Goal: Information Seeking & Learning: Learn about a topic

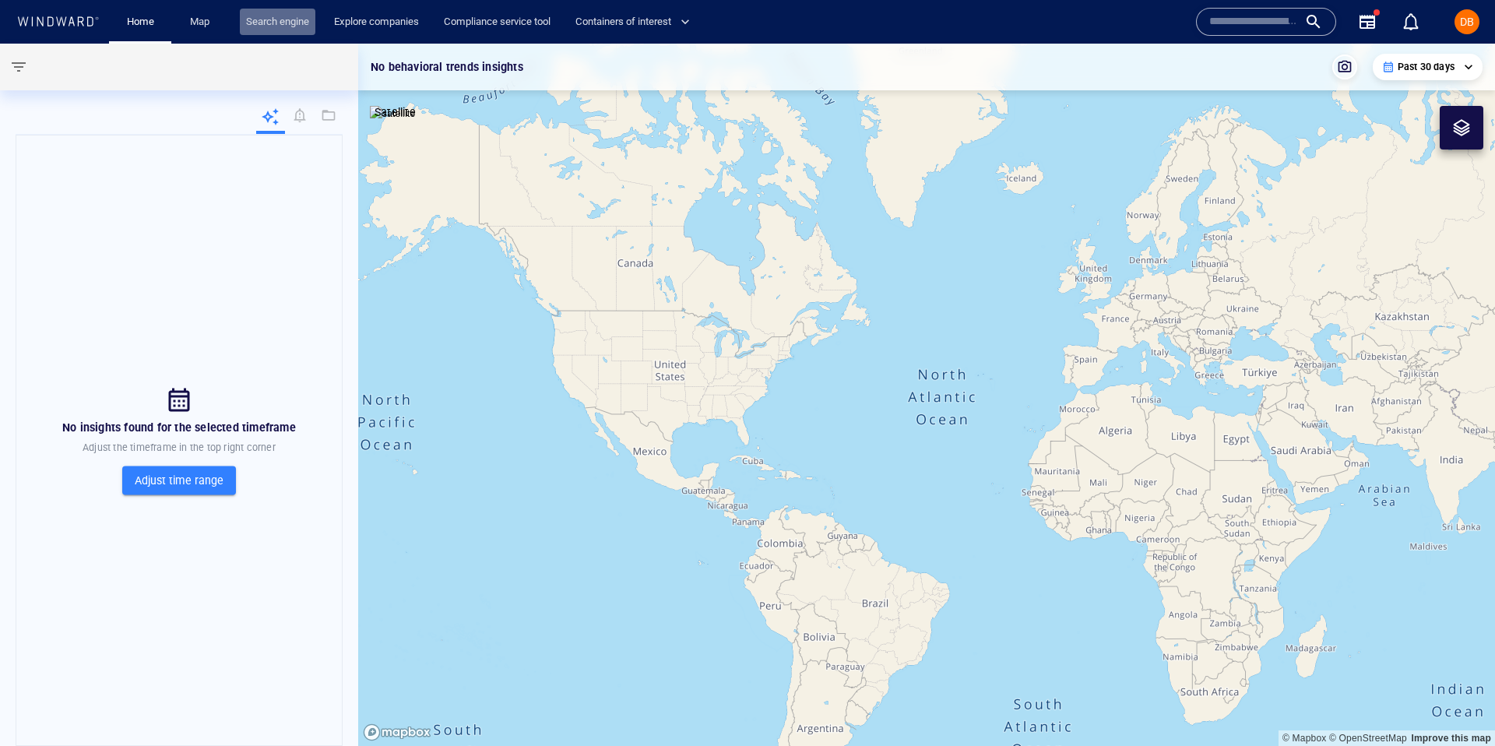
click at [280, 33] on link "Search engine" at bounding box center [278, 22] width 76 height 27
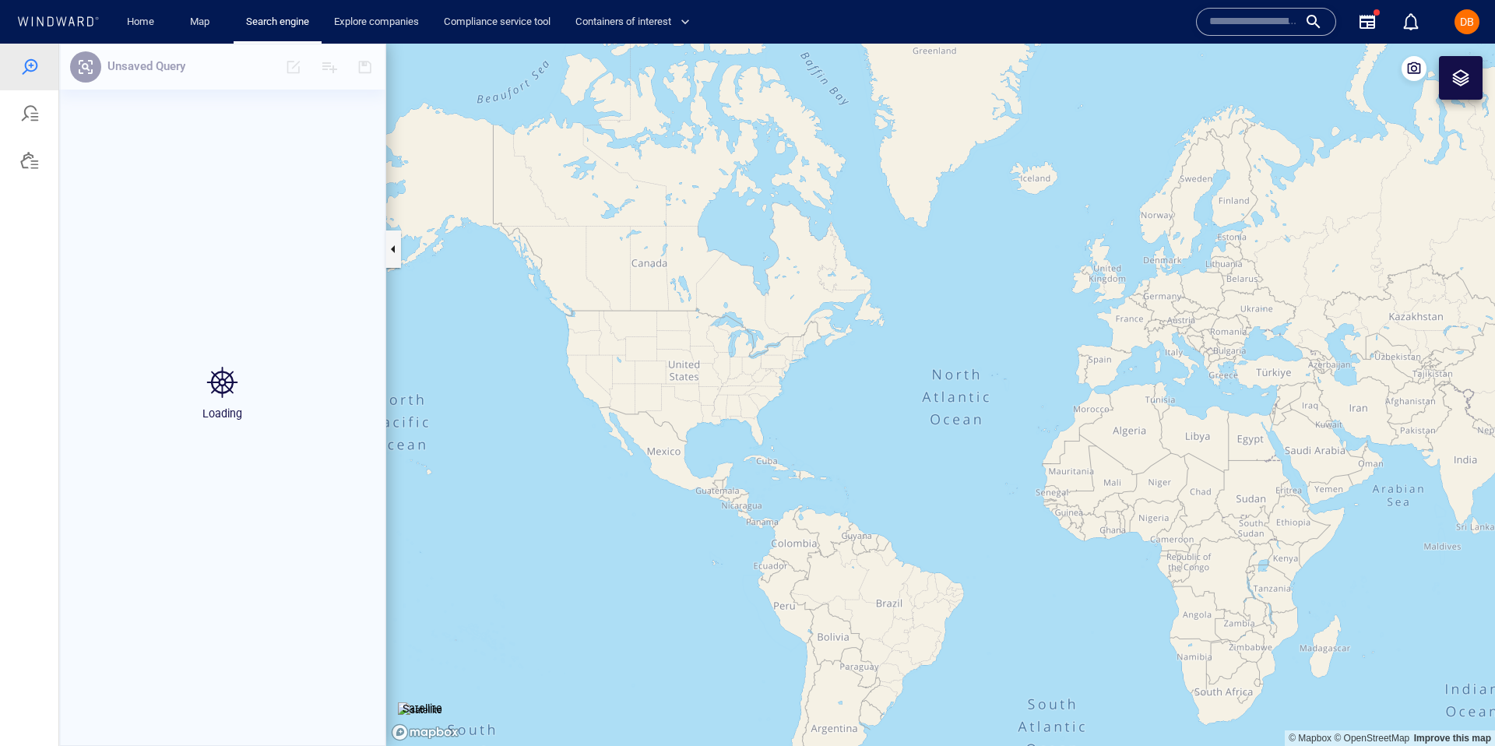
click at [34, 121] on div at bounding box center [29, 113] width 19 height 19
click at [34, 72] on div at bounding box center [29, 67] width 19 height 19
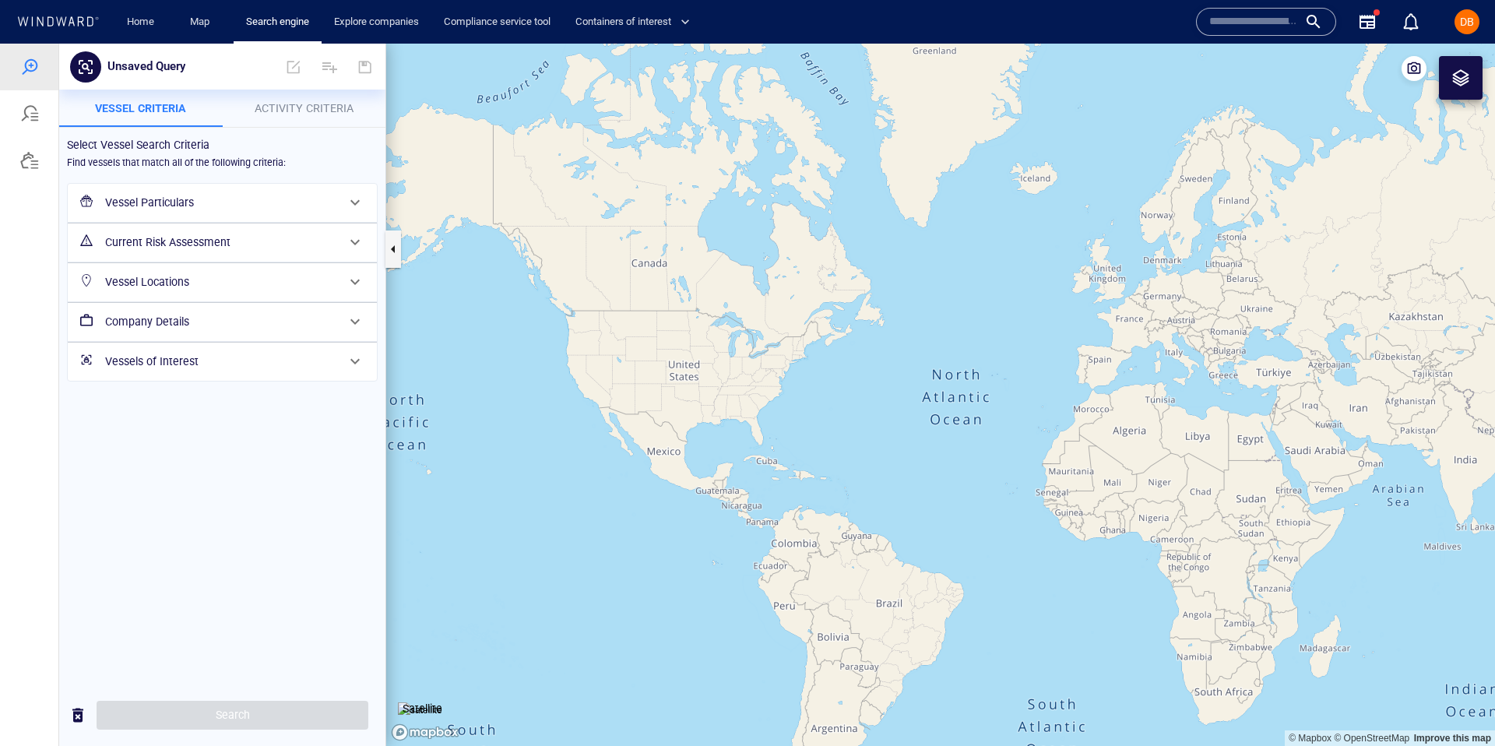
click at [349, 103] on span "Activity Criteria" at bounding box center [304, 108] width 99 height 12
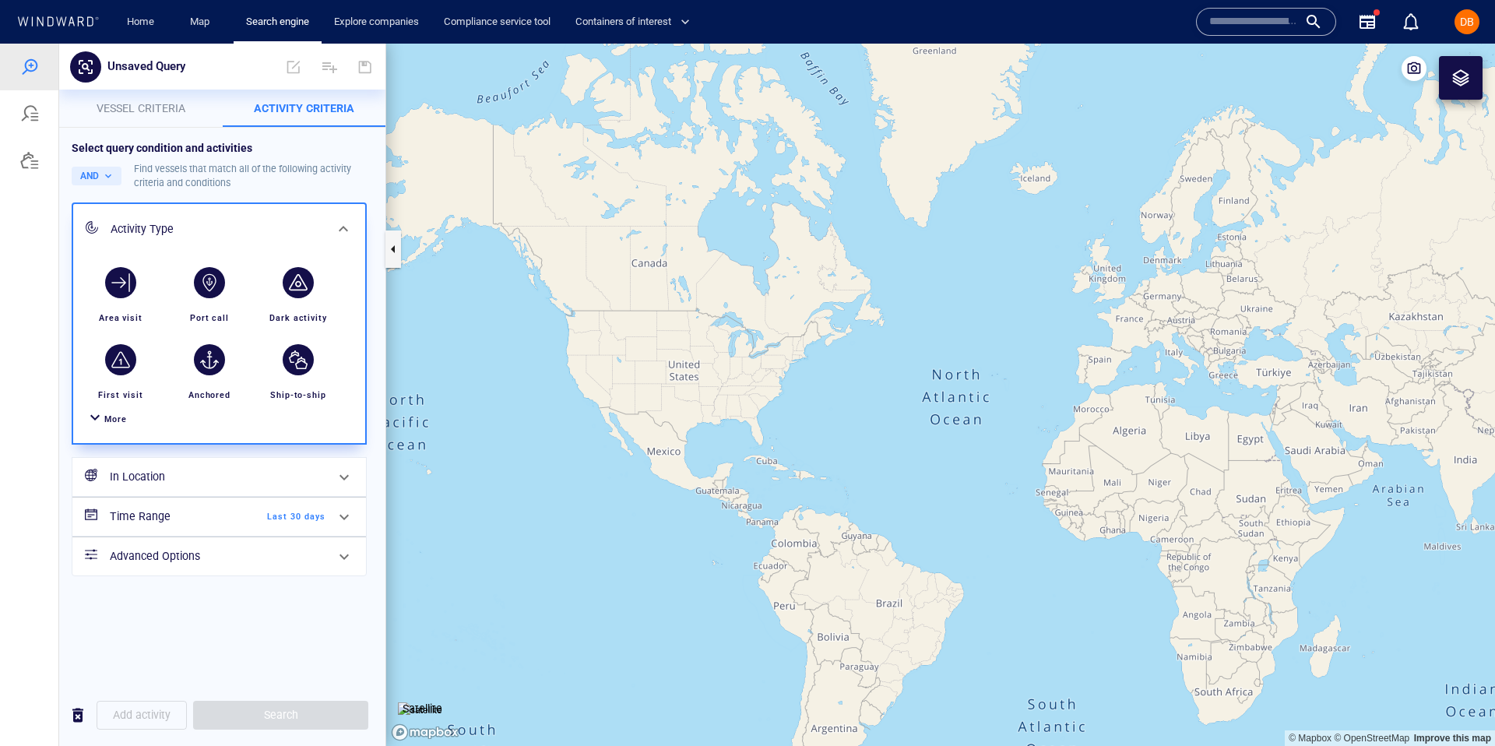
click at [120, 420] on span "More" at bounding box center [115, 419] width 23 height 10
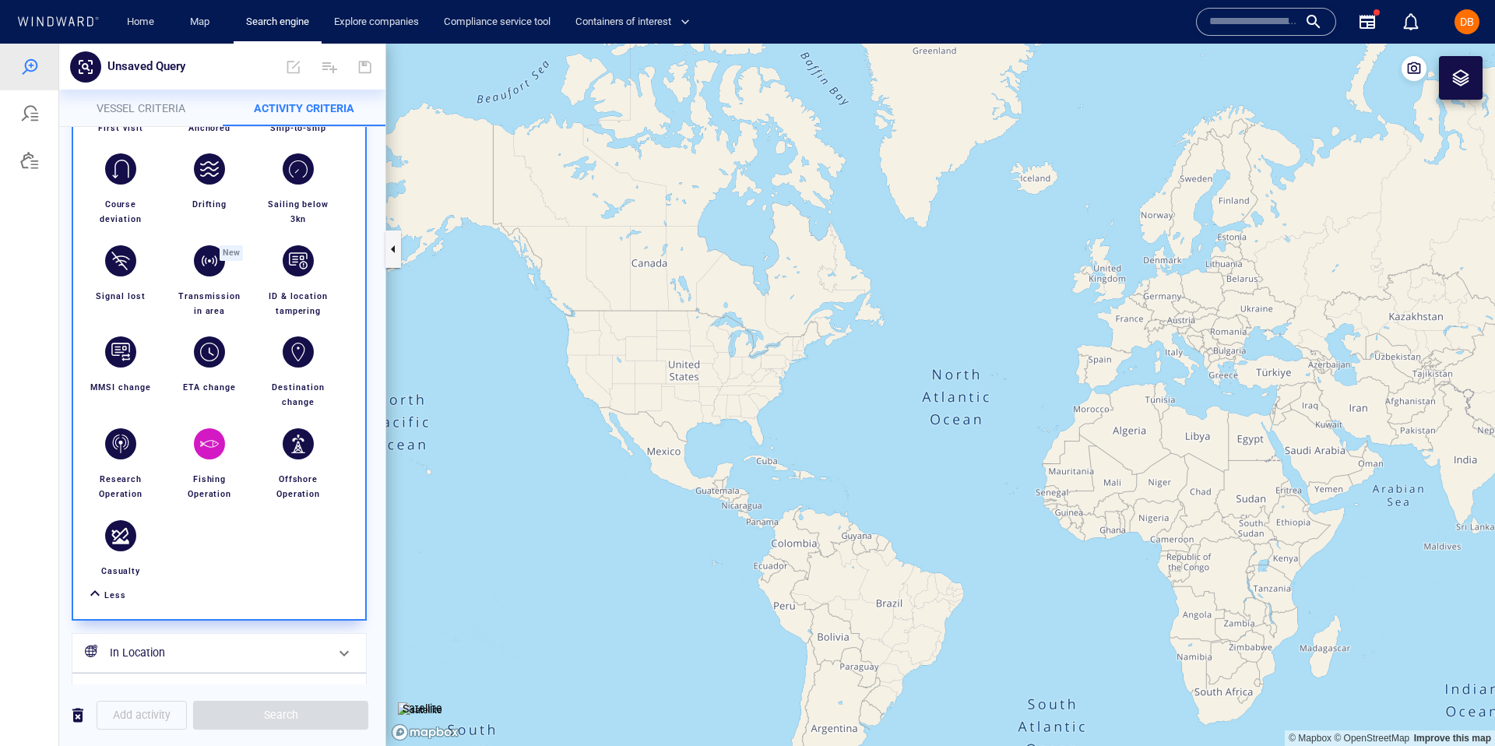
scroll to position [269, 0]
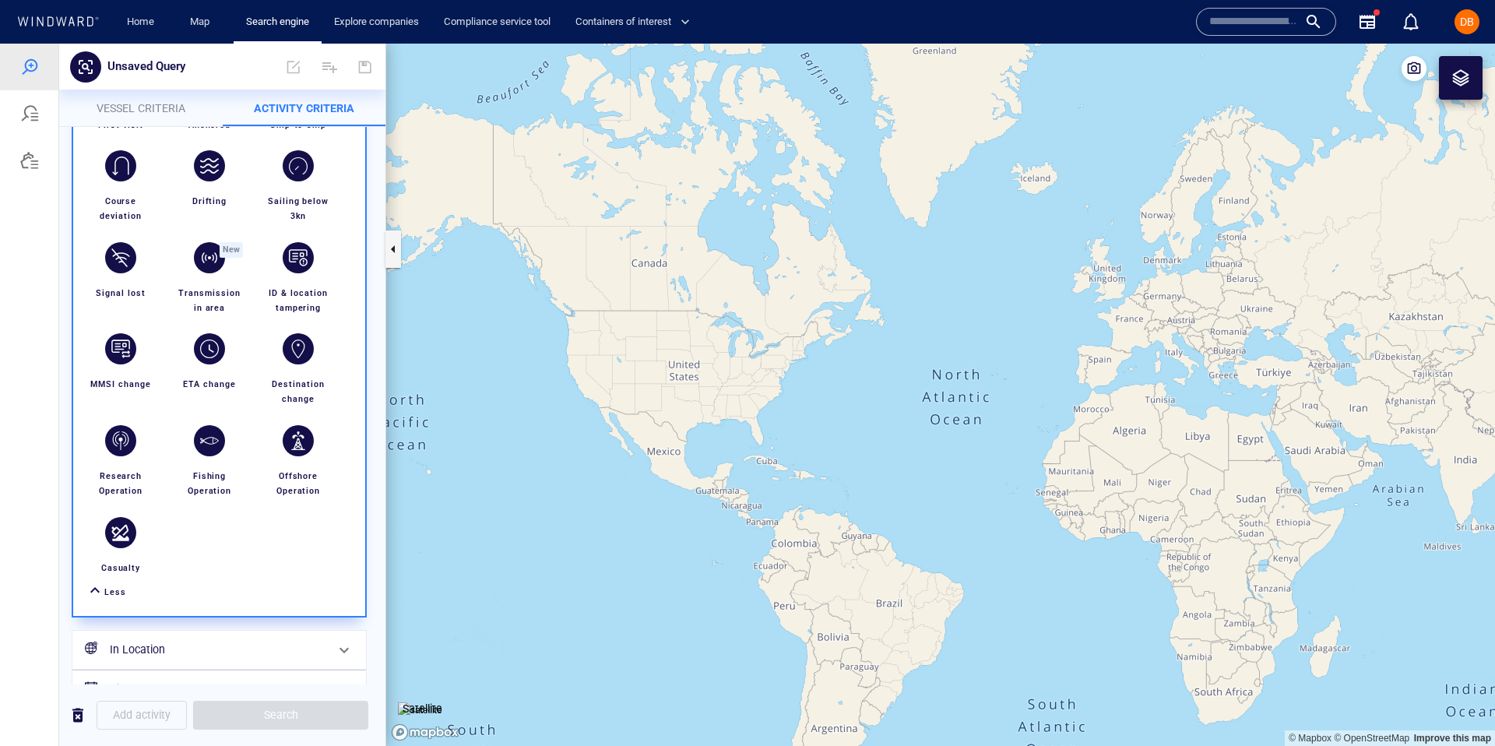
click at [117, 262] on div "button" at bounding box center [120, 257] width 31 height 31
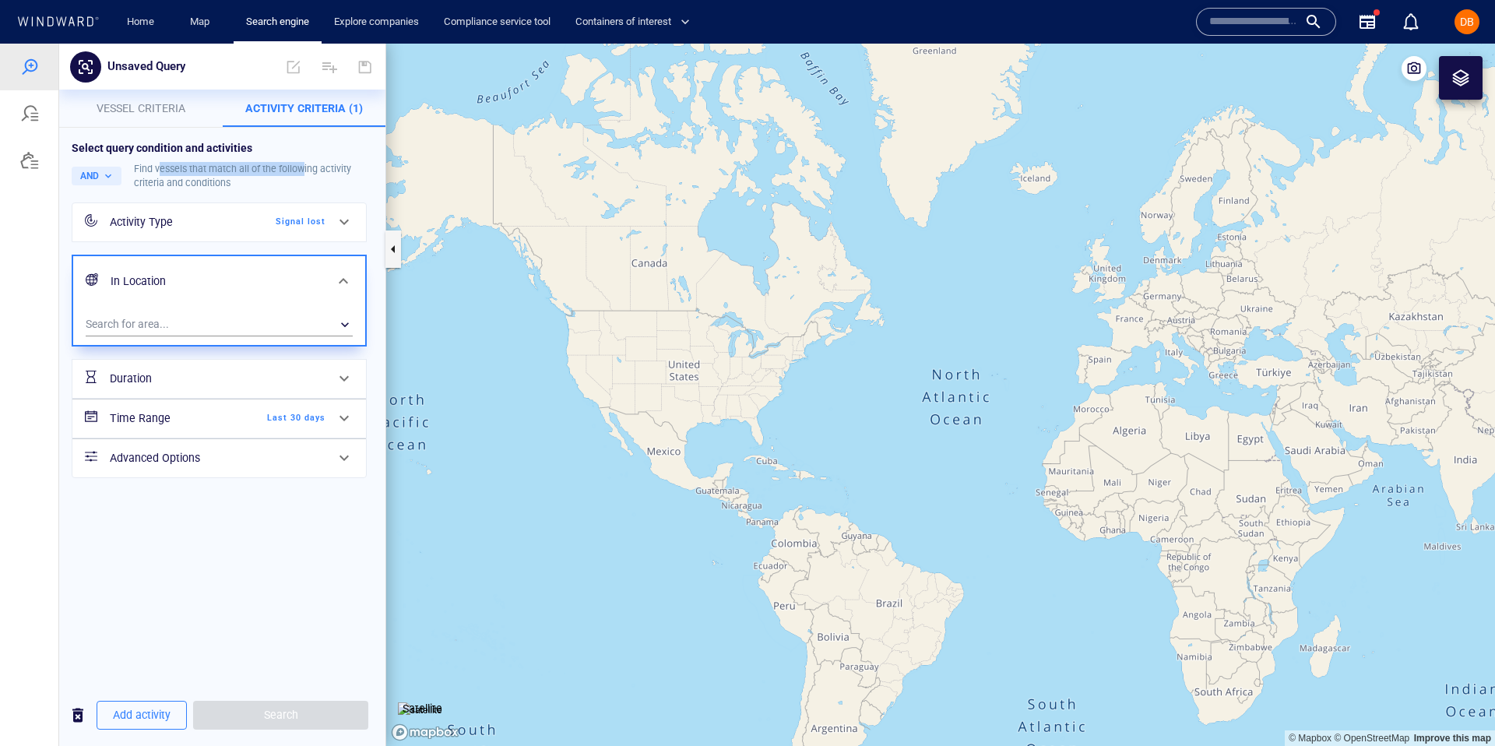
drag, startPoint x: 159, startPoint y: 167, endPoint x: 304, endPoint y: 167, distance: 145.6
click at [304, 167] on div "Find vessels that match all of the following activity criteria and conditions" at bounding box center [253, 176] width 239 height 28
click at [130, 102] on span "Vessel criteria" at bounding box center [141, 108] width 89 height 12
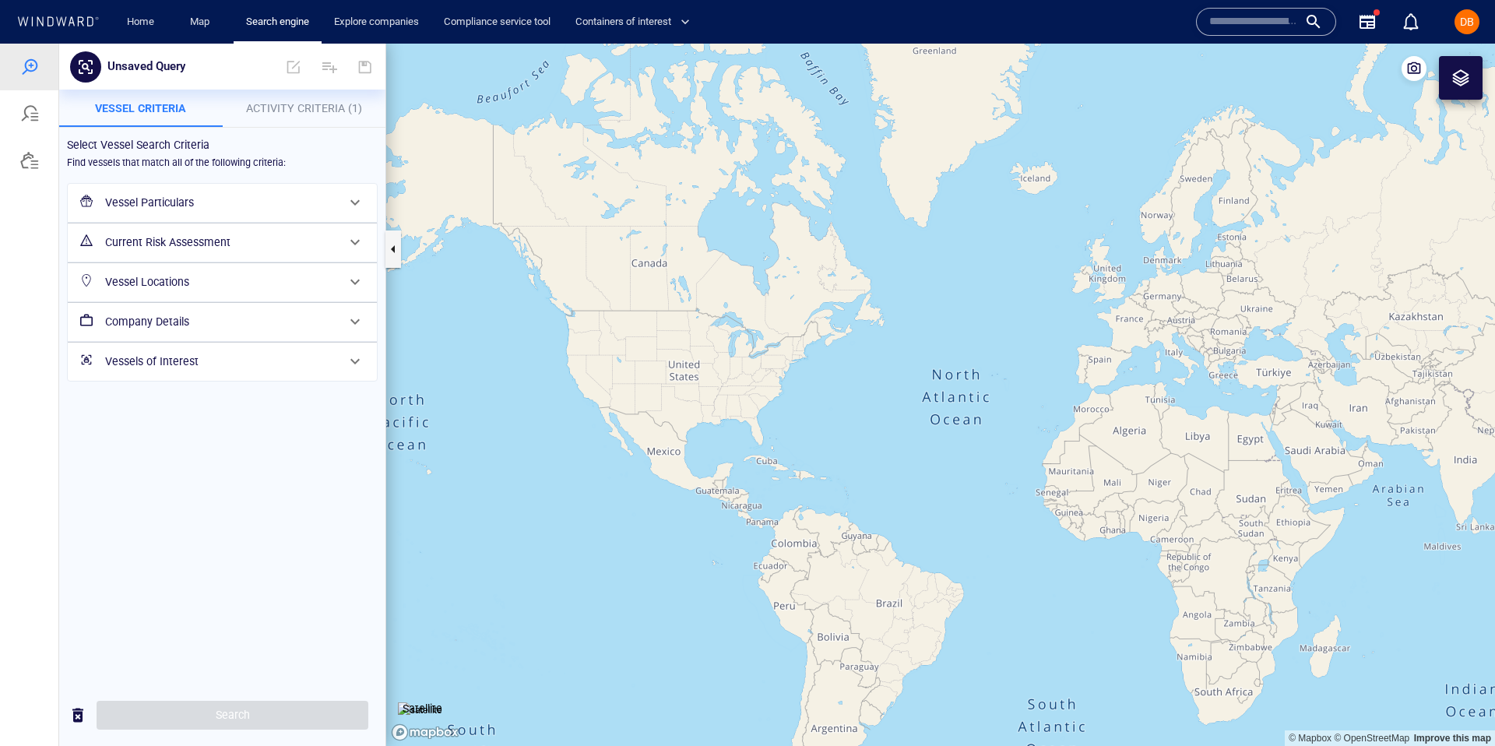
click at [303, 118] on button "Activity Criteria (1)" at bounding box center [304, 108] width 163 height 37
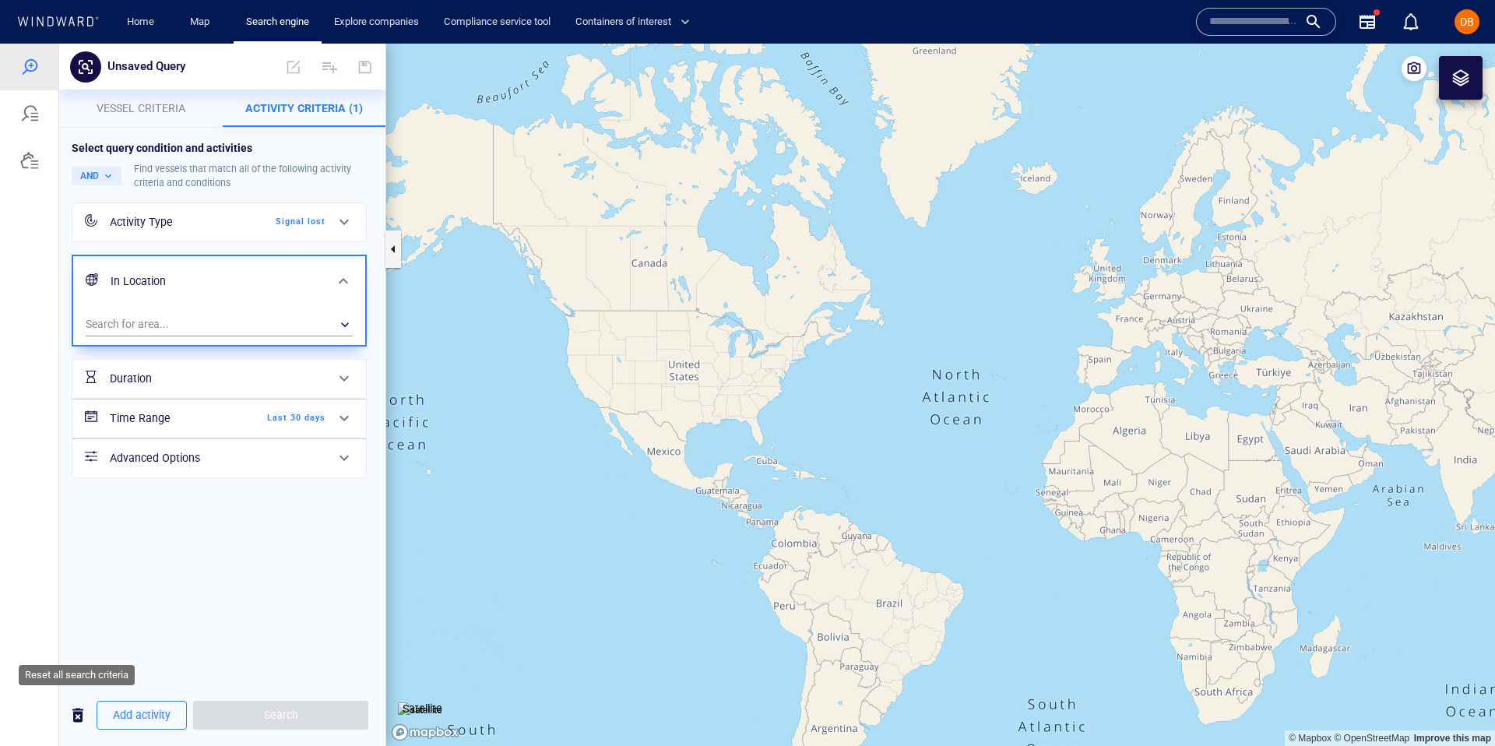
click at [72, 719] on span "button" at bounding box center [78, 714] width 19 height 19
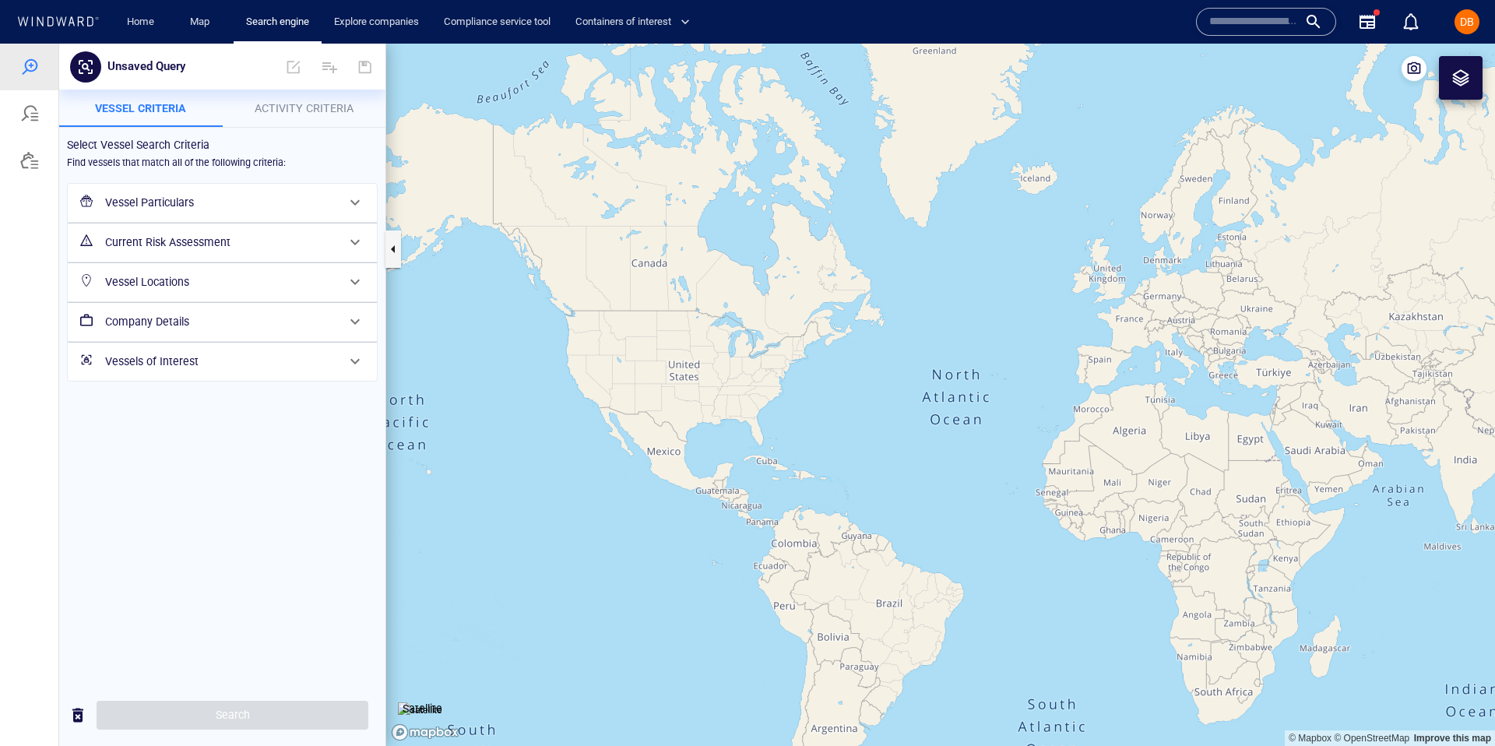
click at [207, 209] on h6 "Vessel Particulars" at bounding box center [220, 202] width 231 height 19
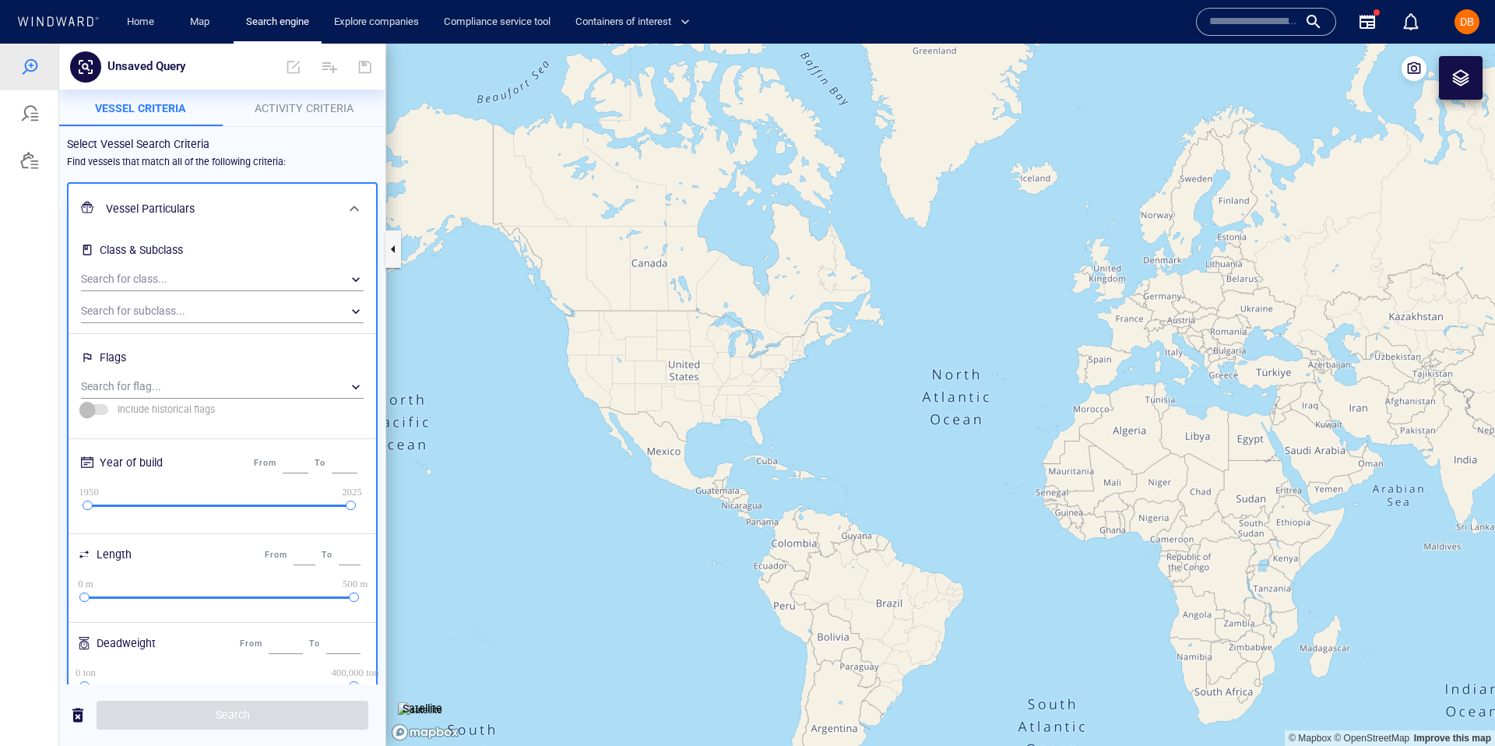
click at [276, 107] on span "Activity Criteria" at bounding box center [304, 108] width 99 height 12
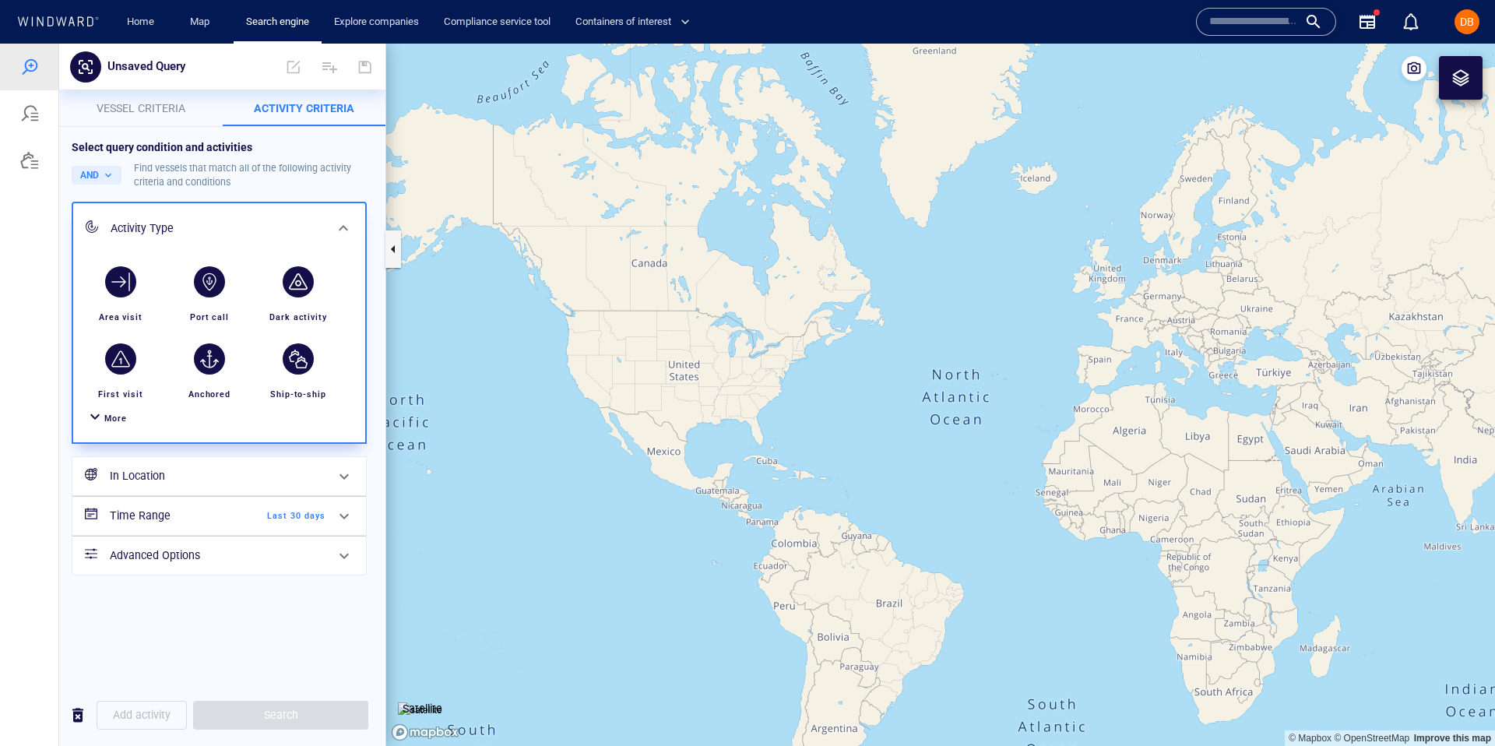
click at [99, 410] on div at bounding box center [95, 418] width 19 height 23
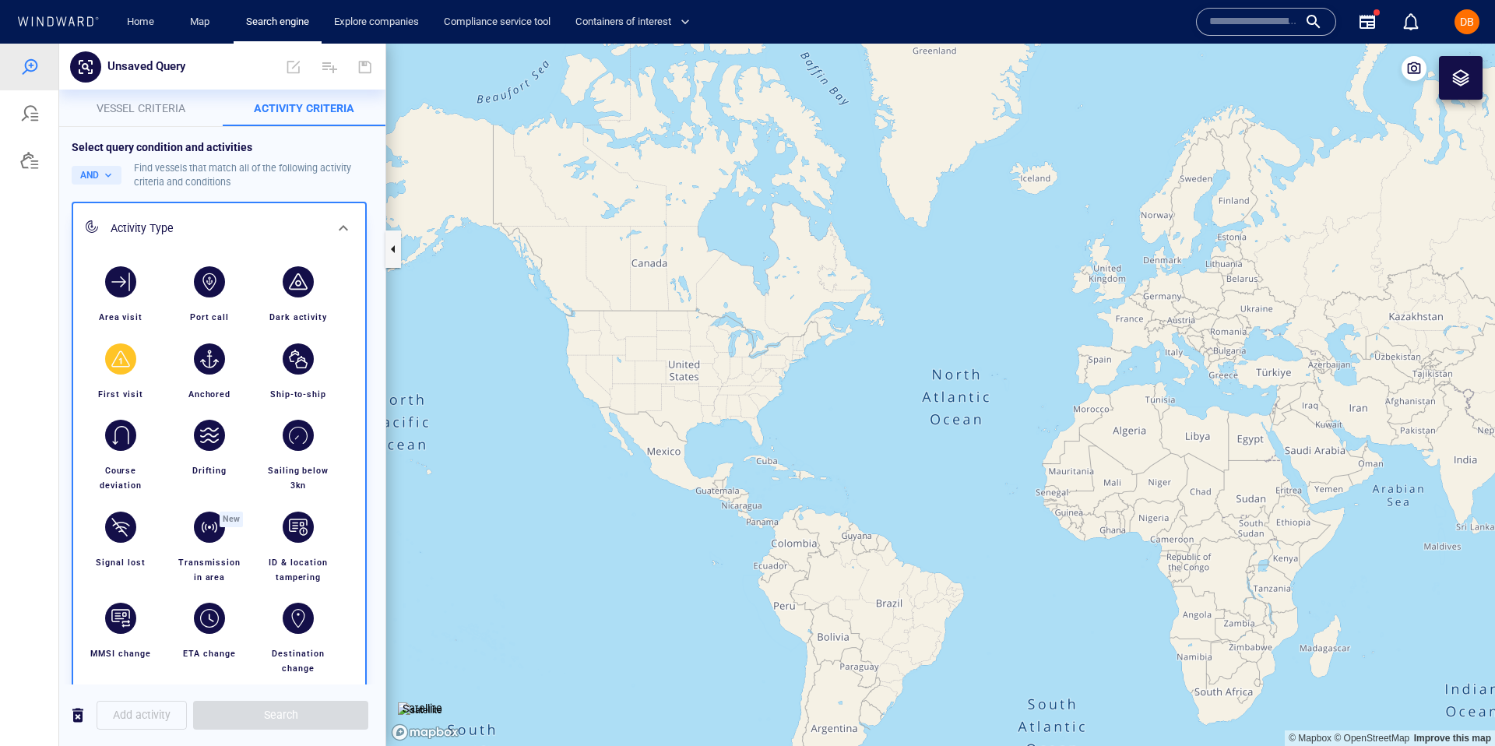
scroll to position [343, 0]
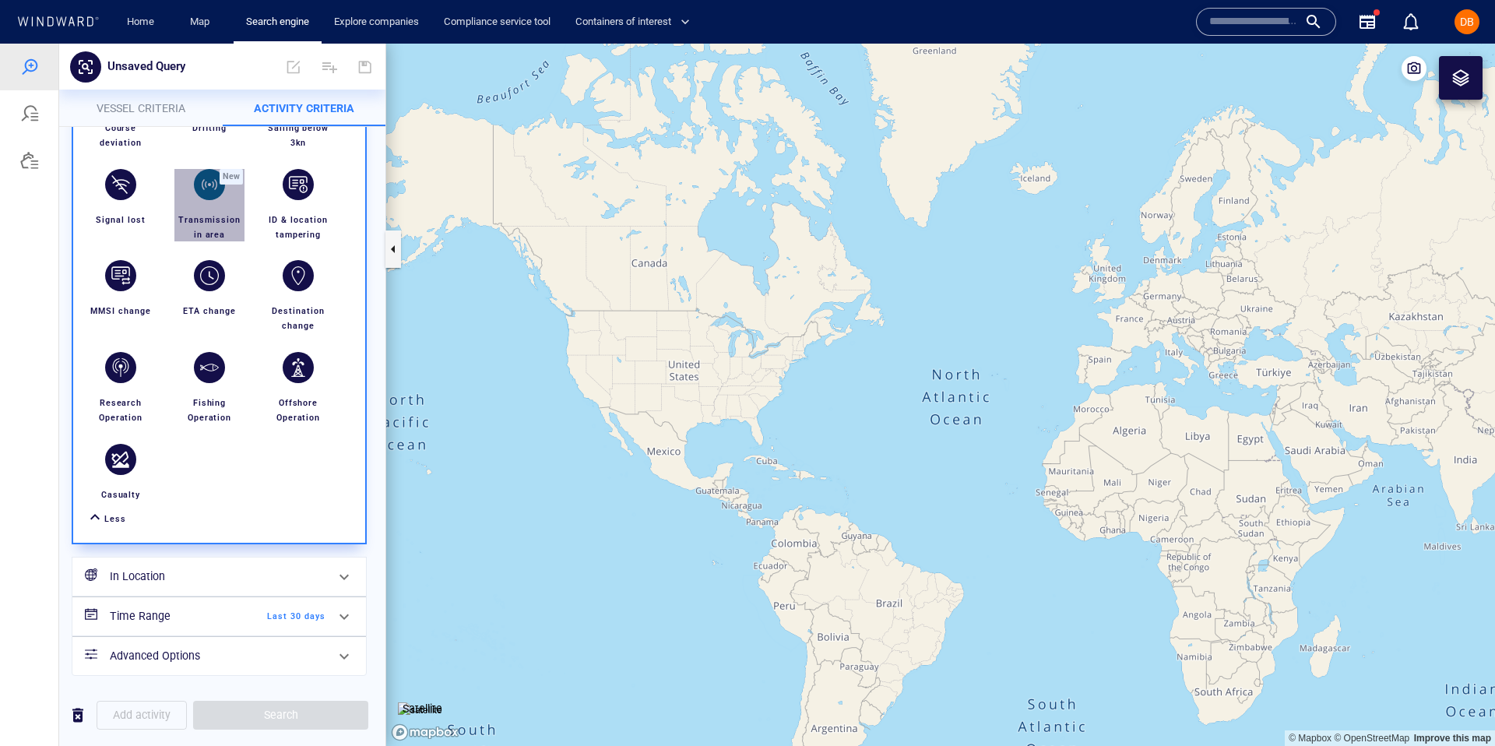
click at [198, 191] on div "button" at bounding box center [209, 184] width 31 height 31
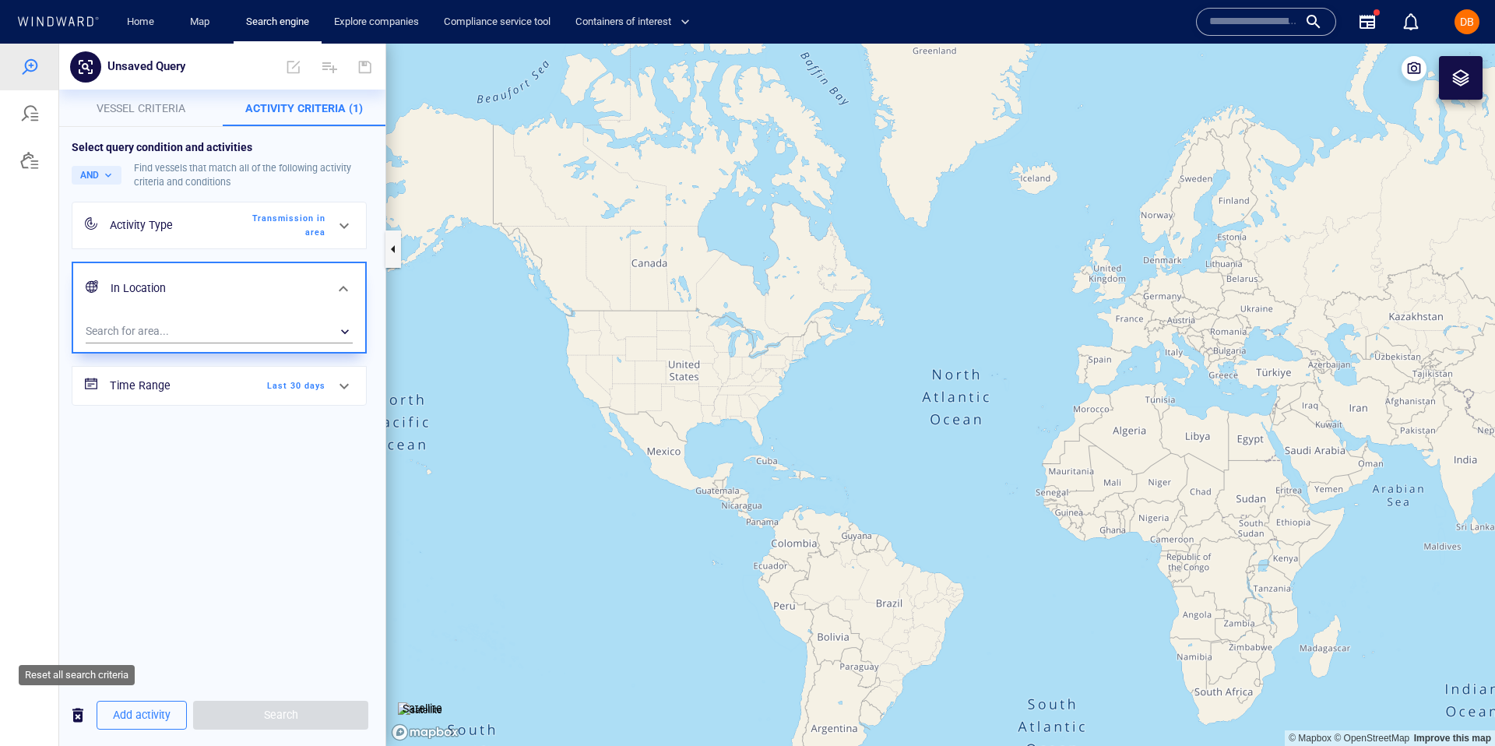
click at [83, 718] on span "button" at bounding box center [78, 714] width 19 height 19
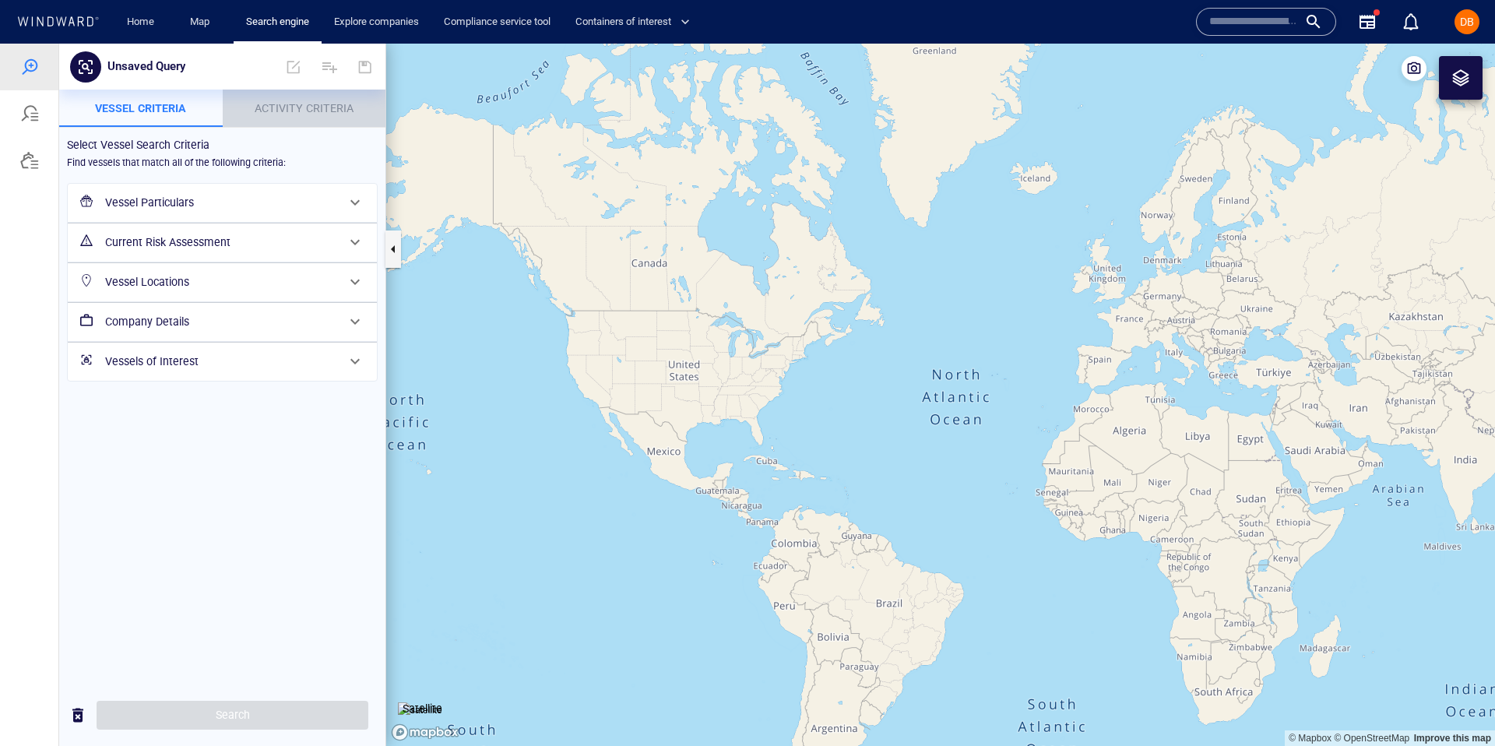
drag, startPoint x: 277, startPoint y: 103, endPoint x: 276, endPoint y: 111, distance: 8.6
click at [279, 103] on span "Activity Criteria" at bounding box center [304, 108] width 99 height 12
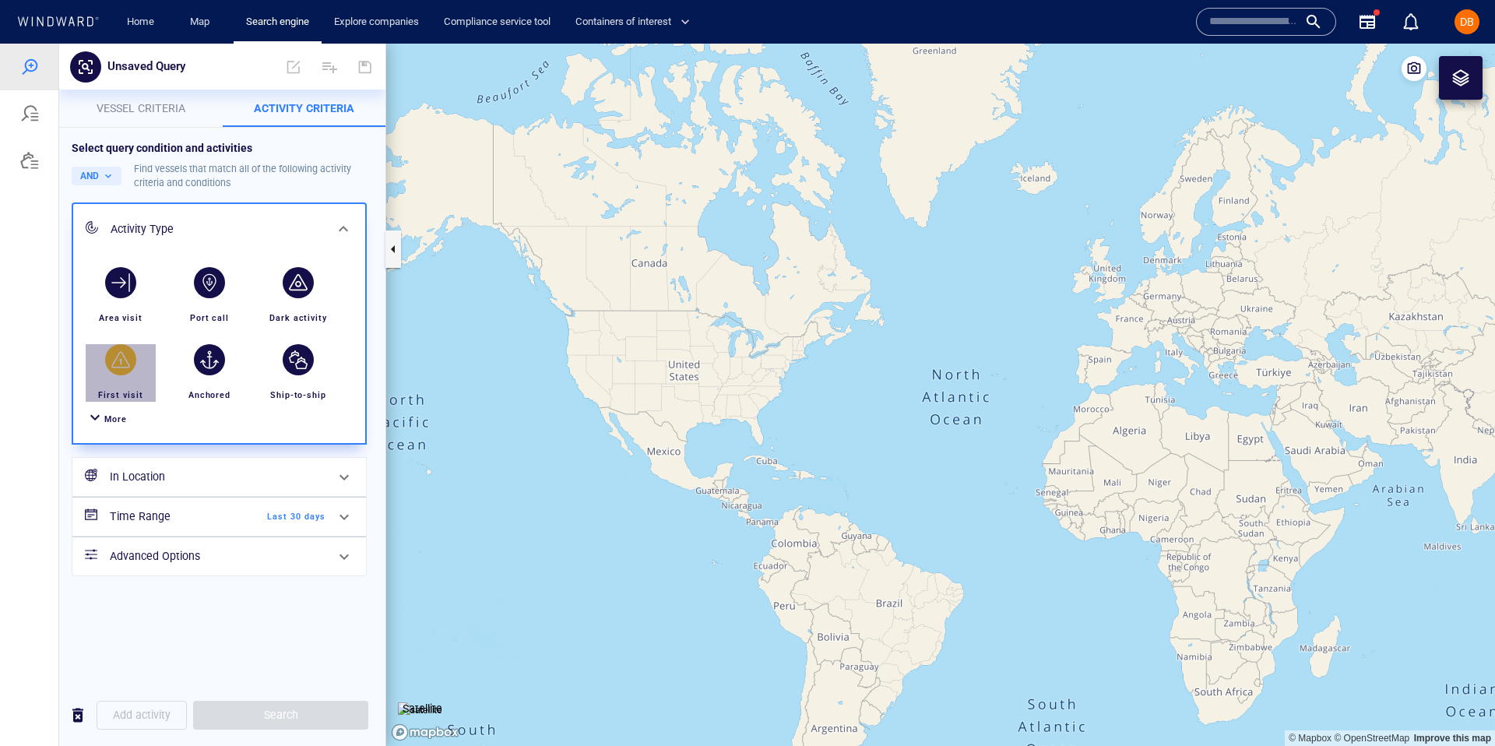
click at [117, 407] on div "First visit" at bounding box center [121, 394] width 58 height 27
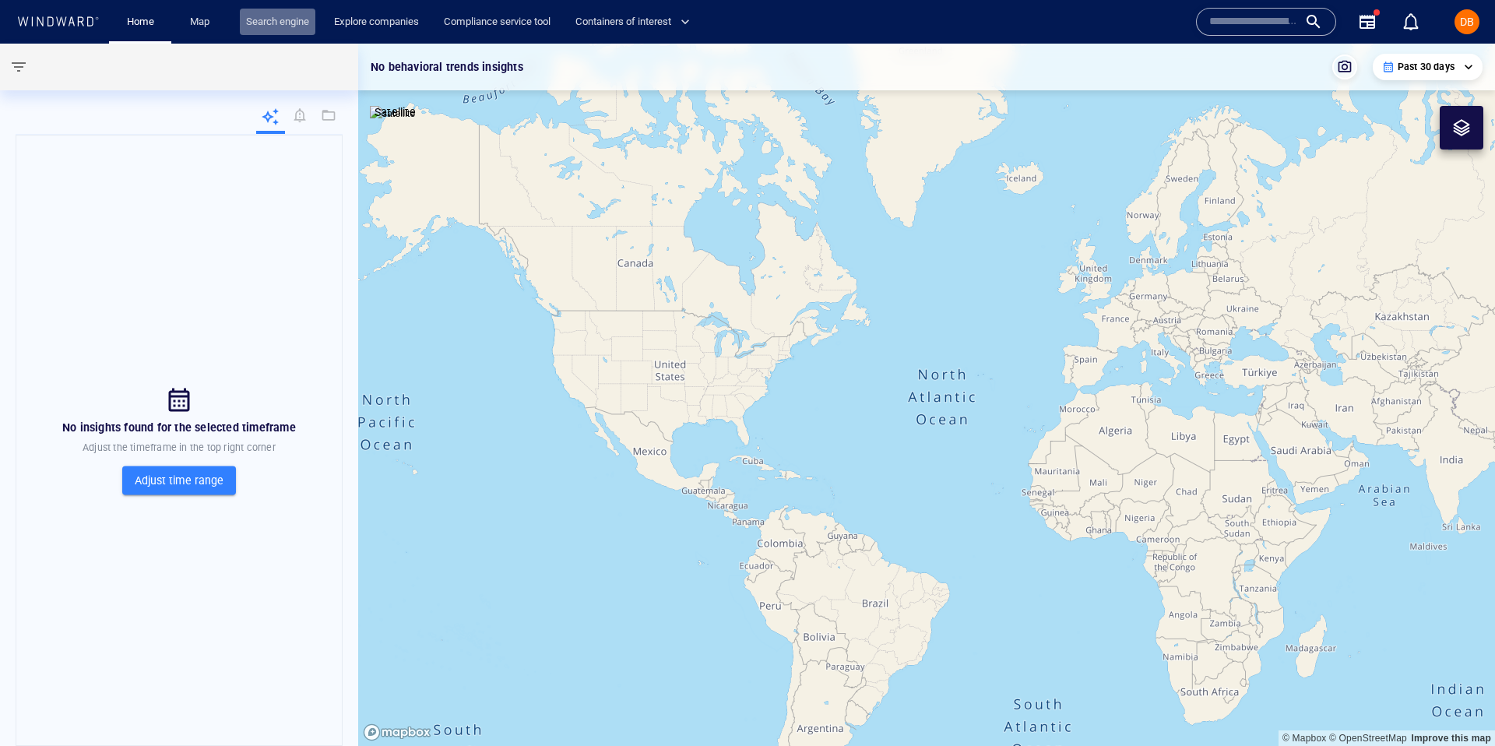
click at [286, 11] on link "Search engine" at bounding box center [278, 22] width 76 height 27
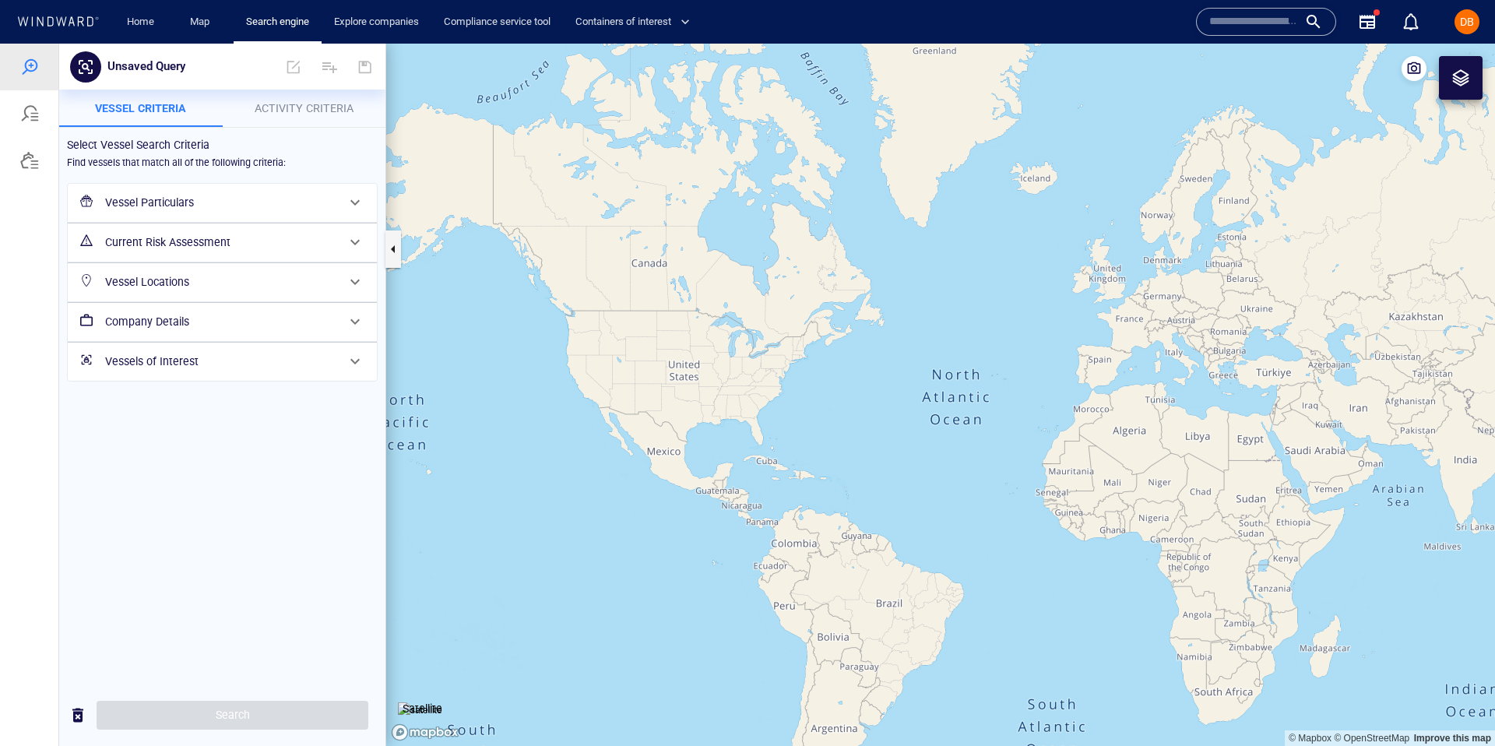
click at [293, 114] on span "Activity Criteria" at bounding box center [304, 108] width 99 height 12
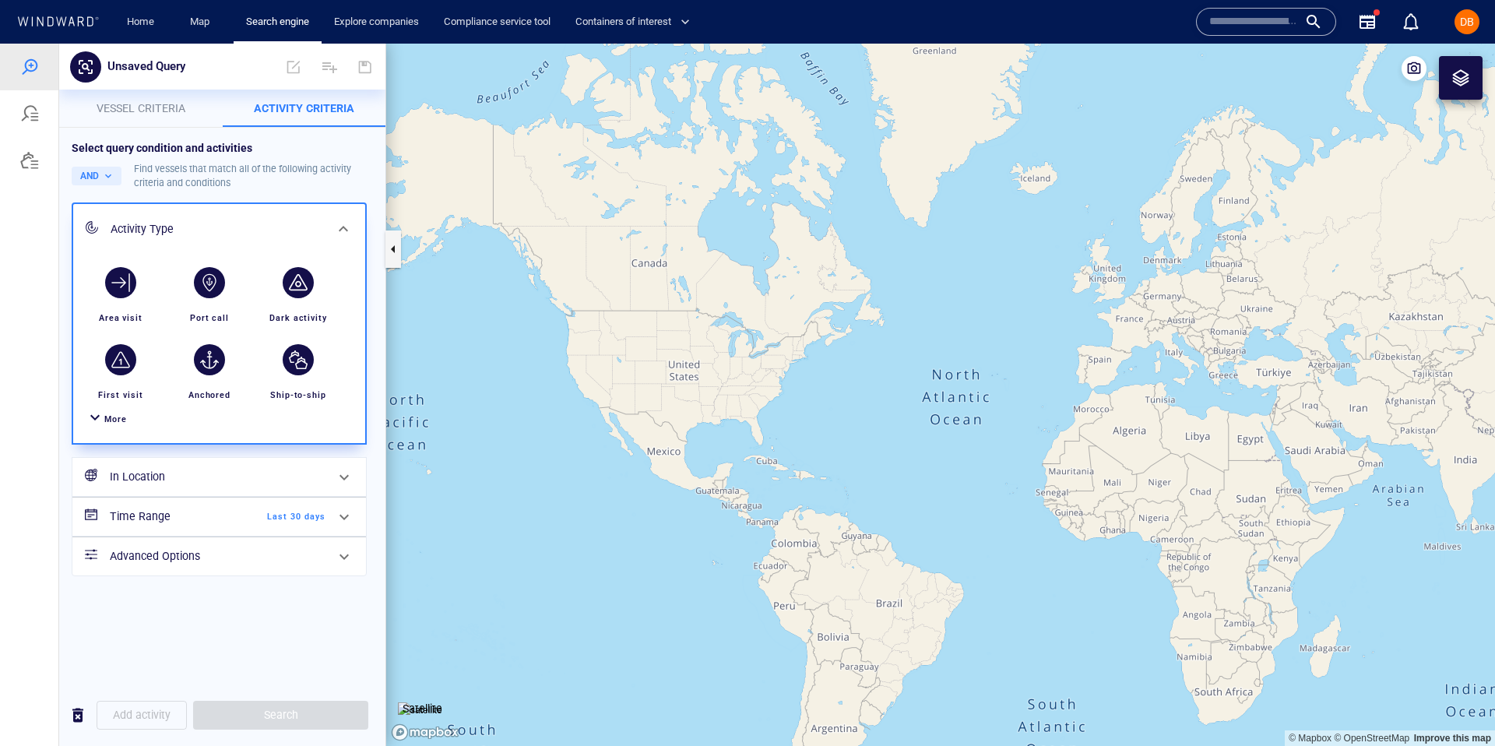
click at [123, 429] on div "More" at bounding box center [219, 419] width 273 height 29
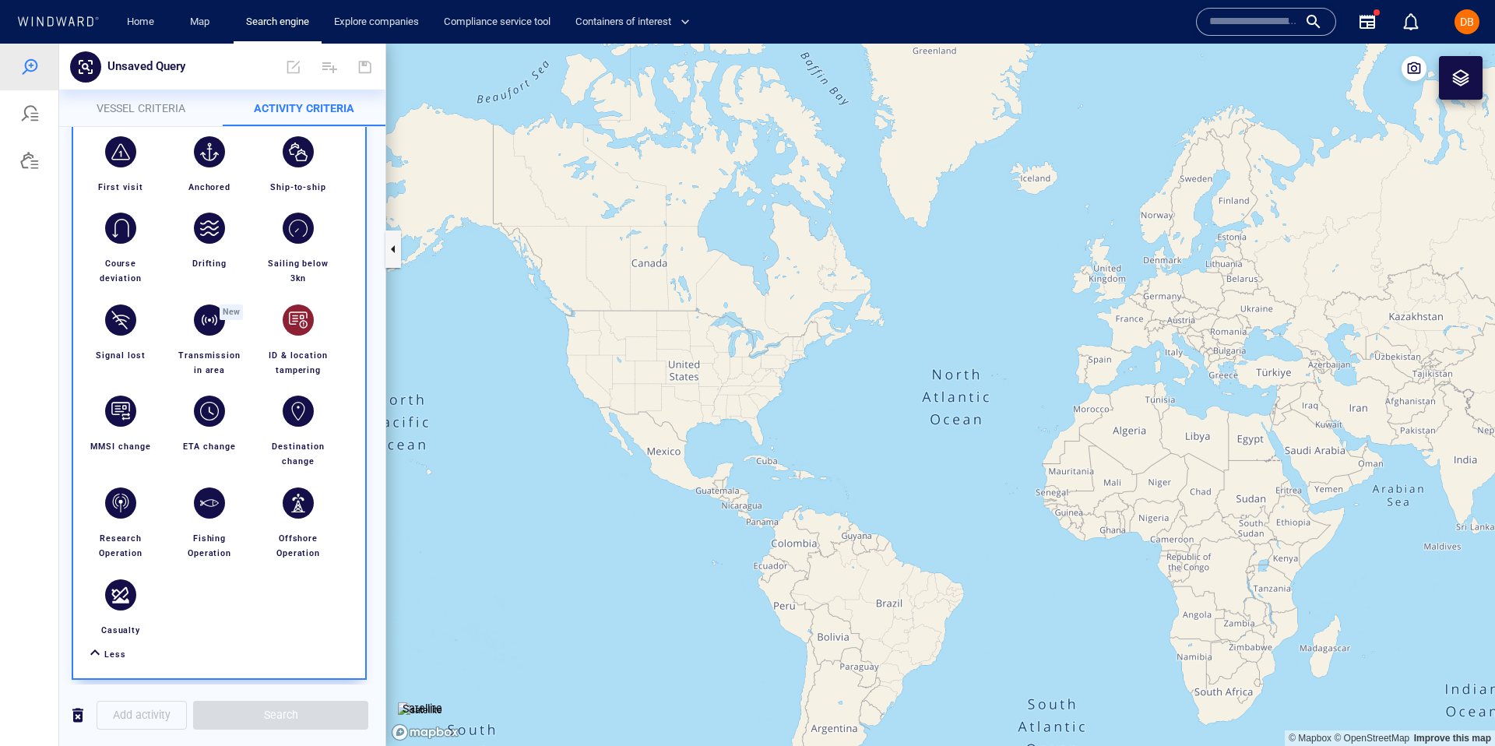
scroll to position [209, 0]
click at [213, 490] on div "button" at bounding box center [209, 501] width 31 height 31
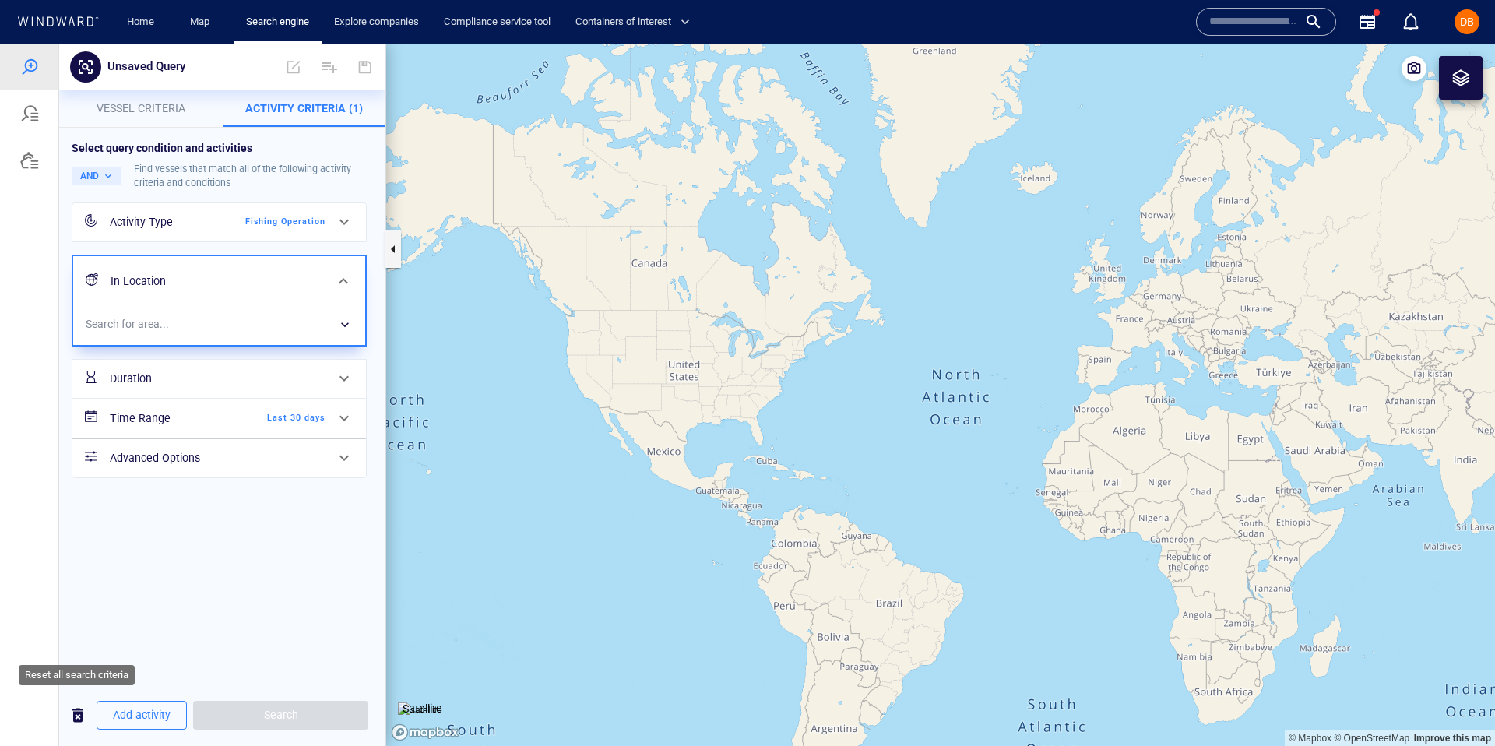
click at [77, 720] on span "button" at bounding box center [78, 714] width 19 height 19
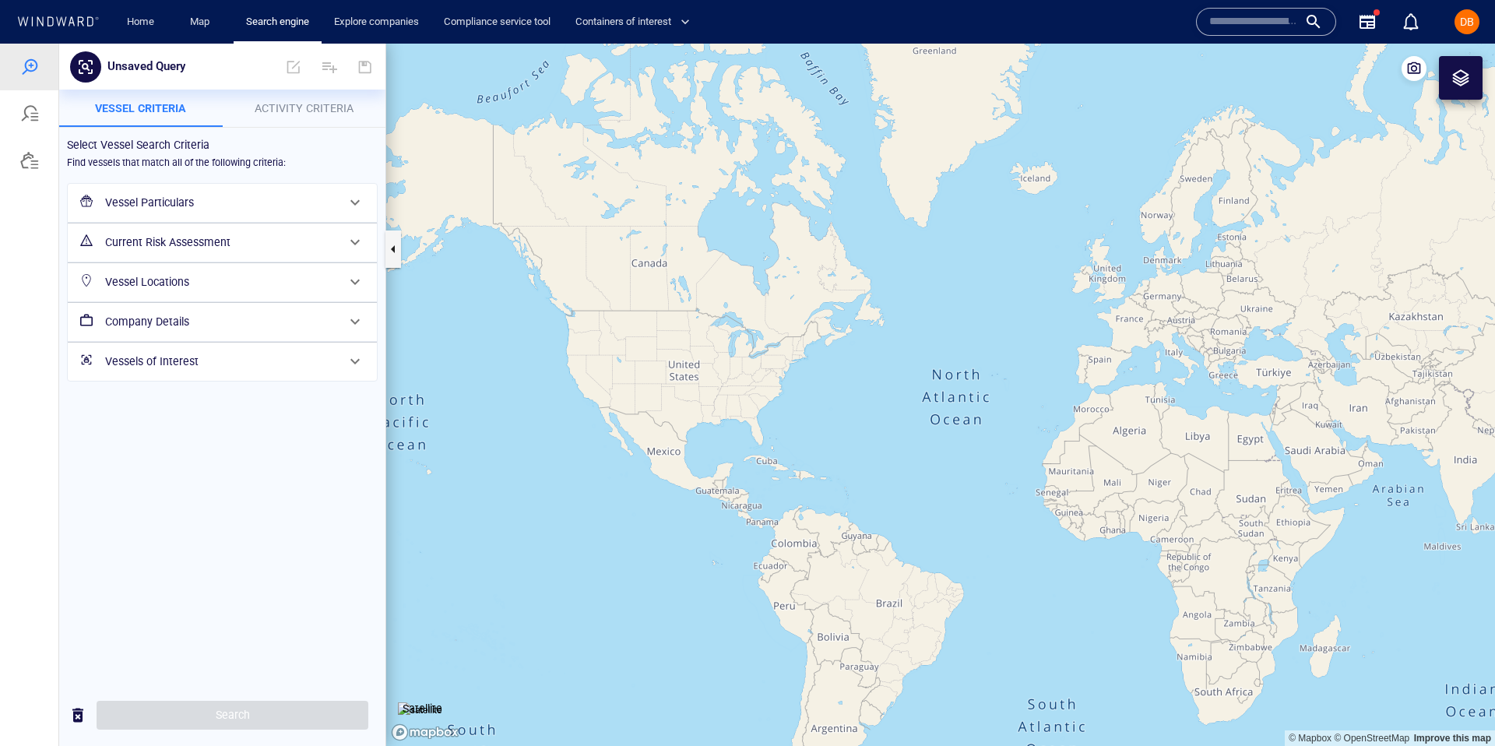
click at [318, 114] on p "Activity Criteria" at bounding box center [304, 108] width 145 height 19
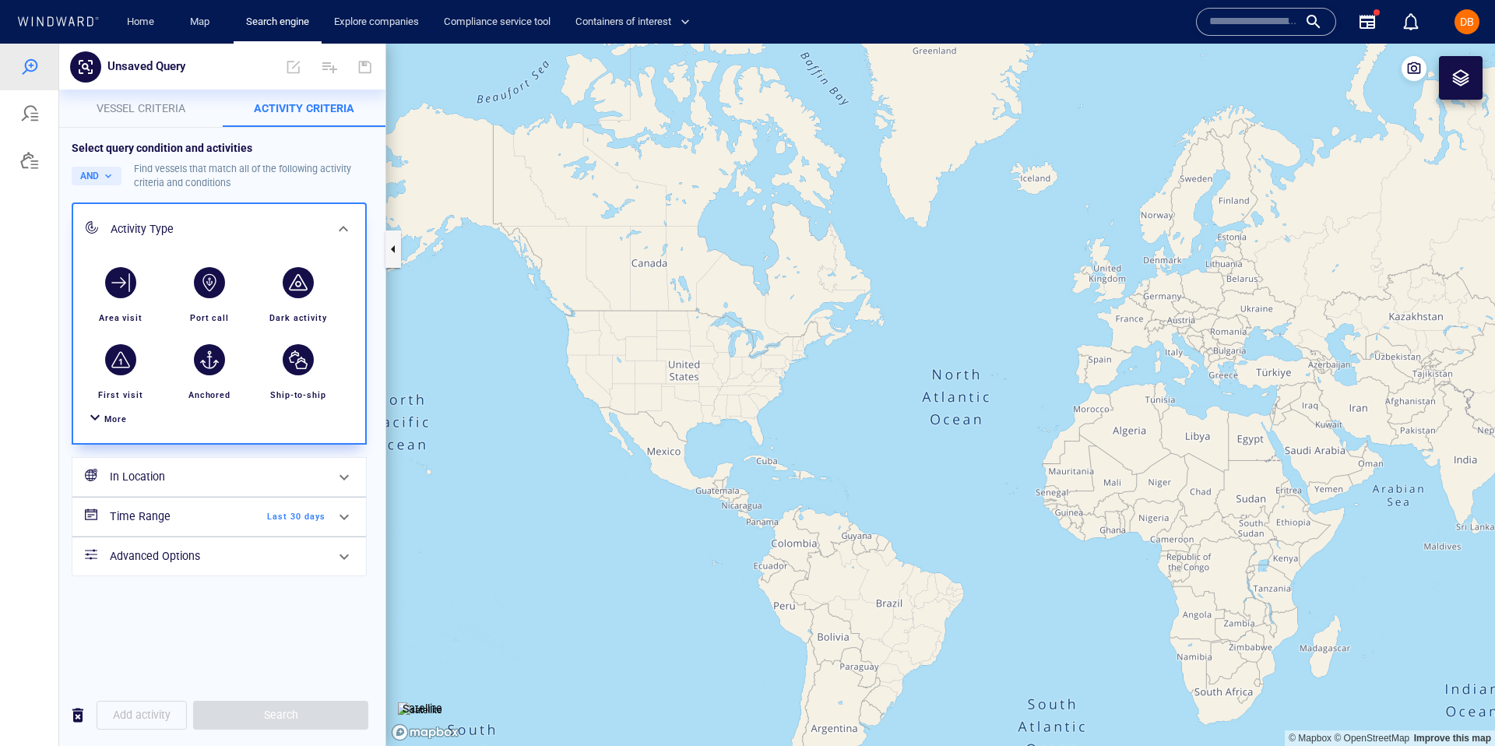
click at [128, 420] on div "More" at bounding box center [219, 419] width 273 height 29
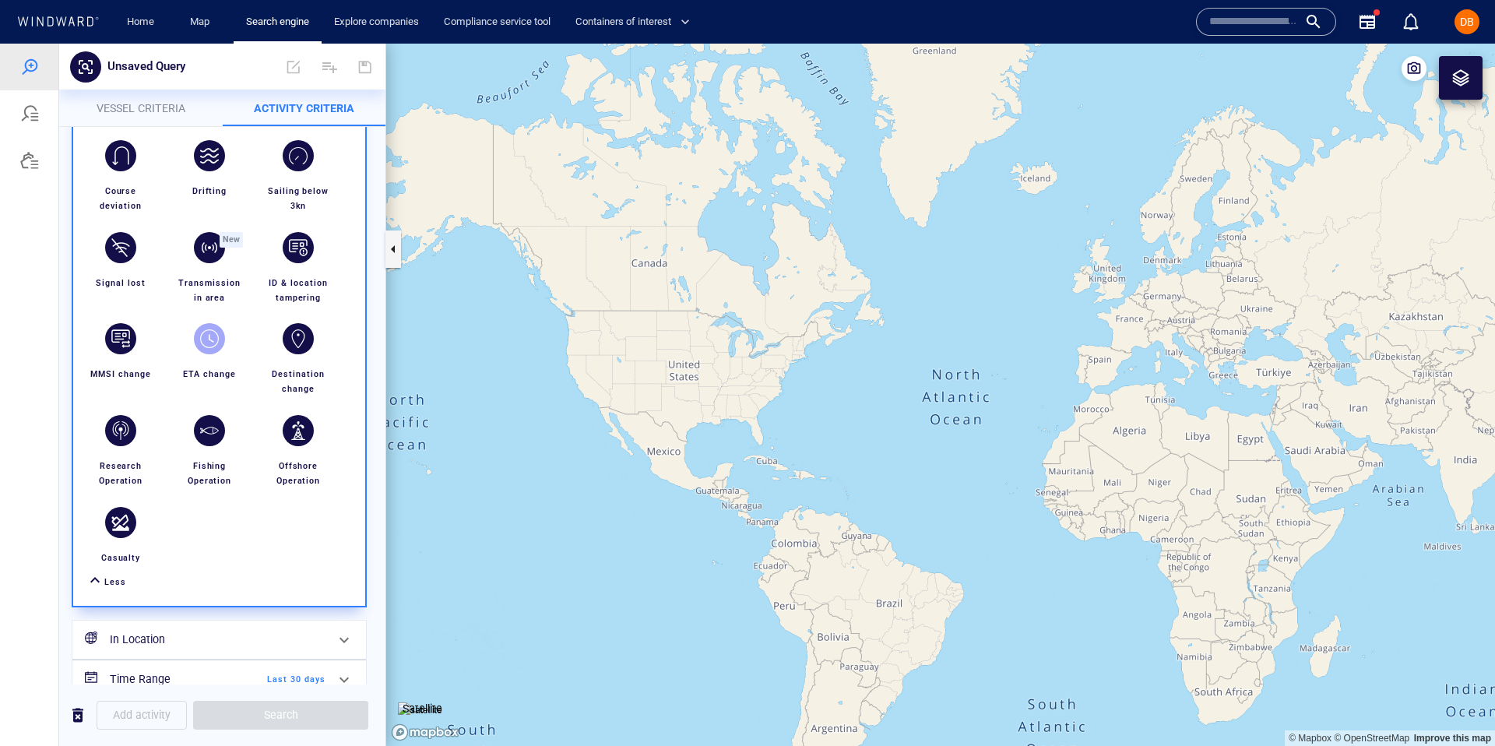
scroll to position [286, 0]
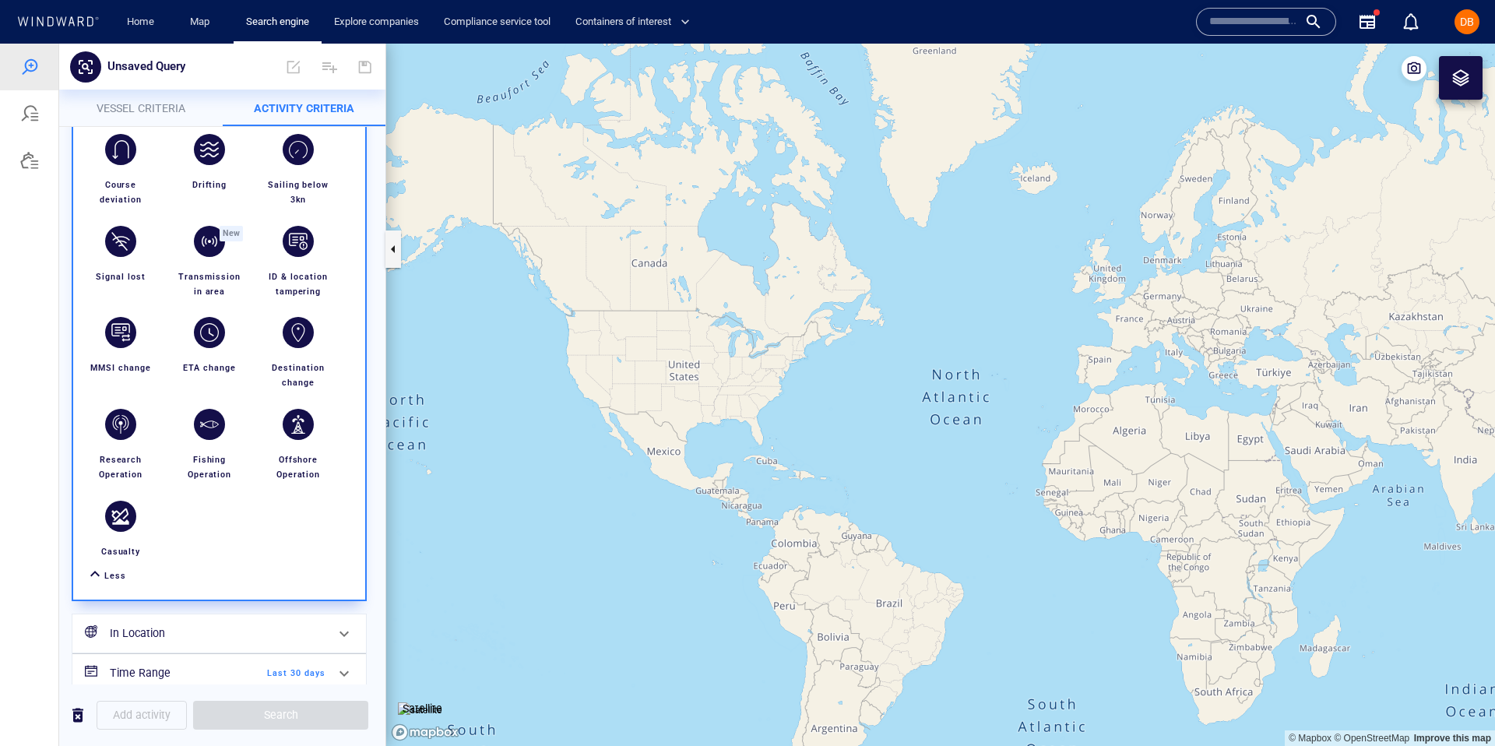
click at [1254, 28] on input "text" at bounding box center [1253, 21] width 89 height 23
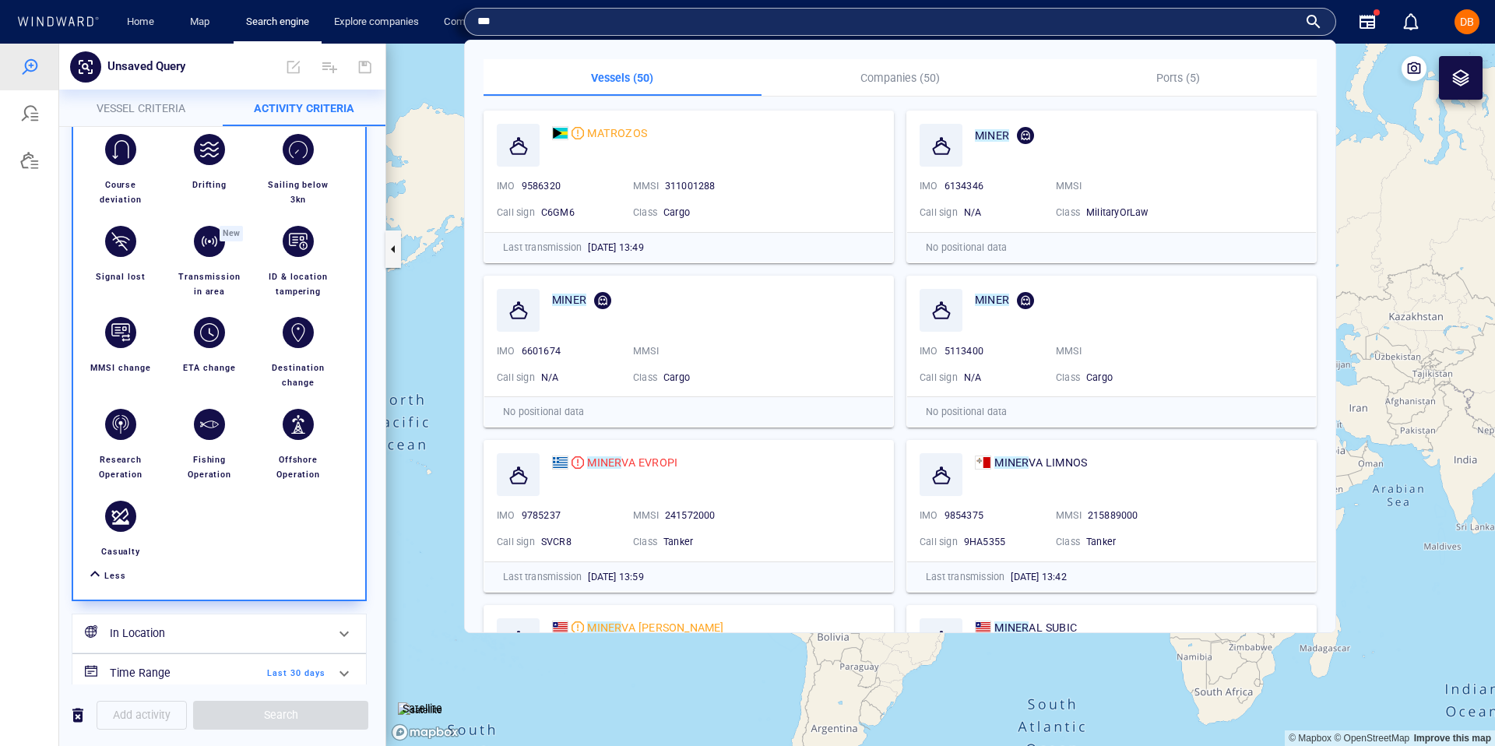
type input "*"
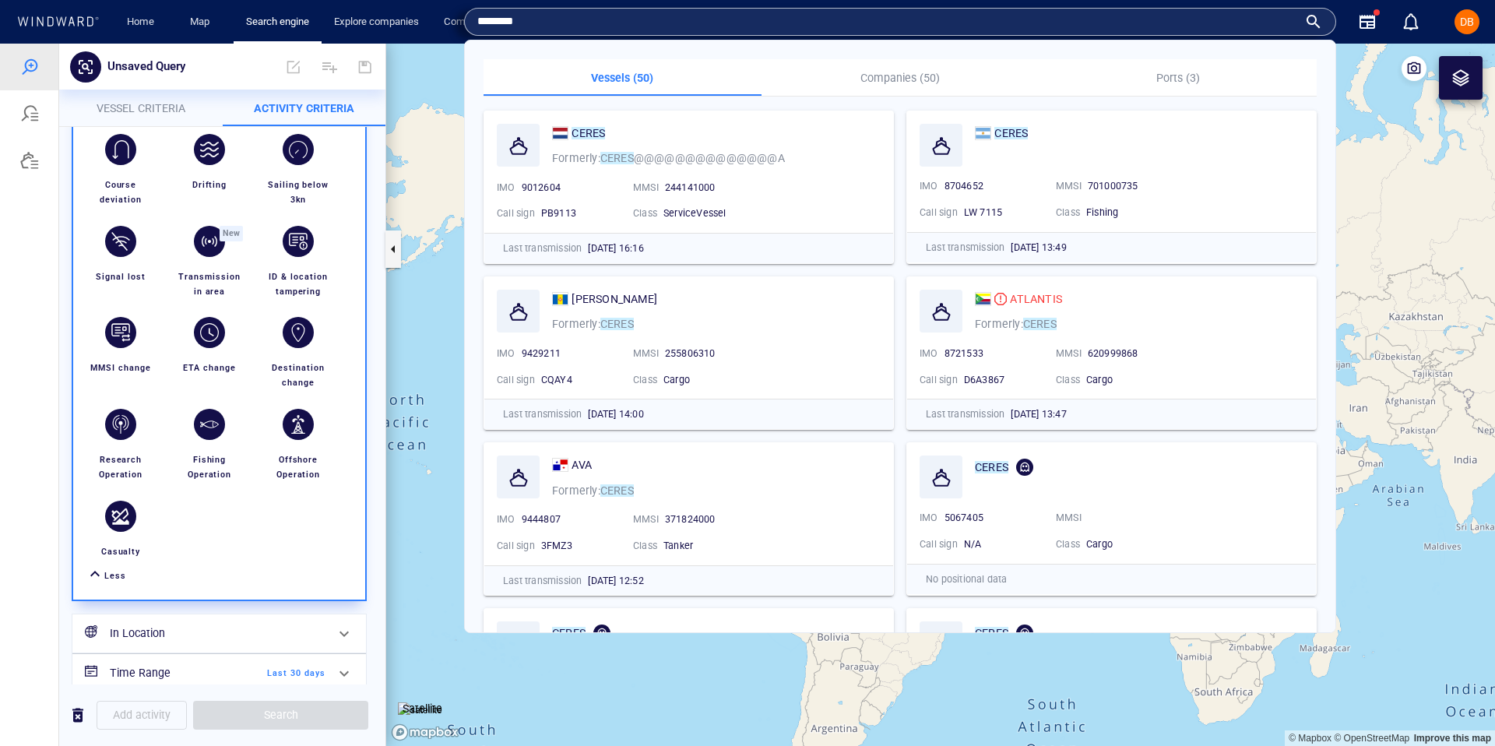
type input "*******"
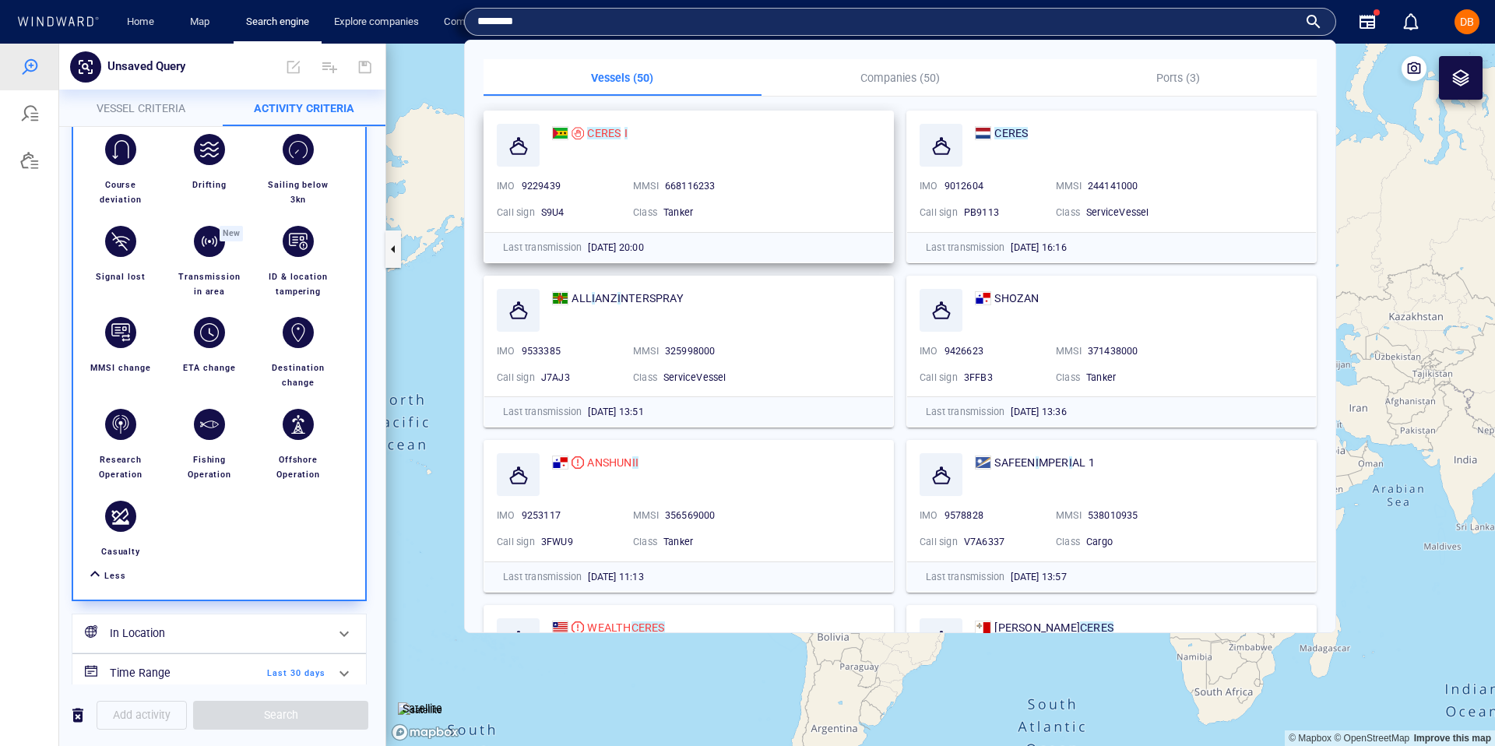
click at [498, 163] on div at bounding box center [518, 145] width 43 height 43
click at [522, 157] on div at bounding box center [518, 145] width 43 height 43
click at [606, 134] on mark "CERES" at bounding box center [603, 133] width 33 height 12
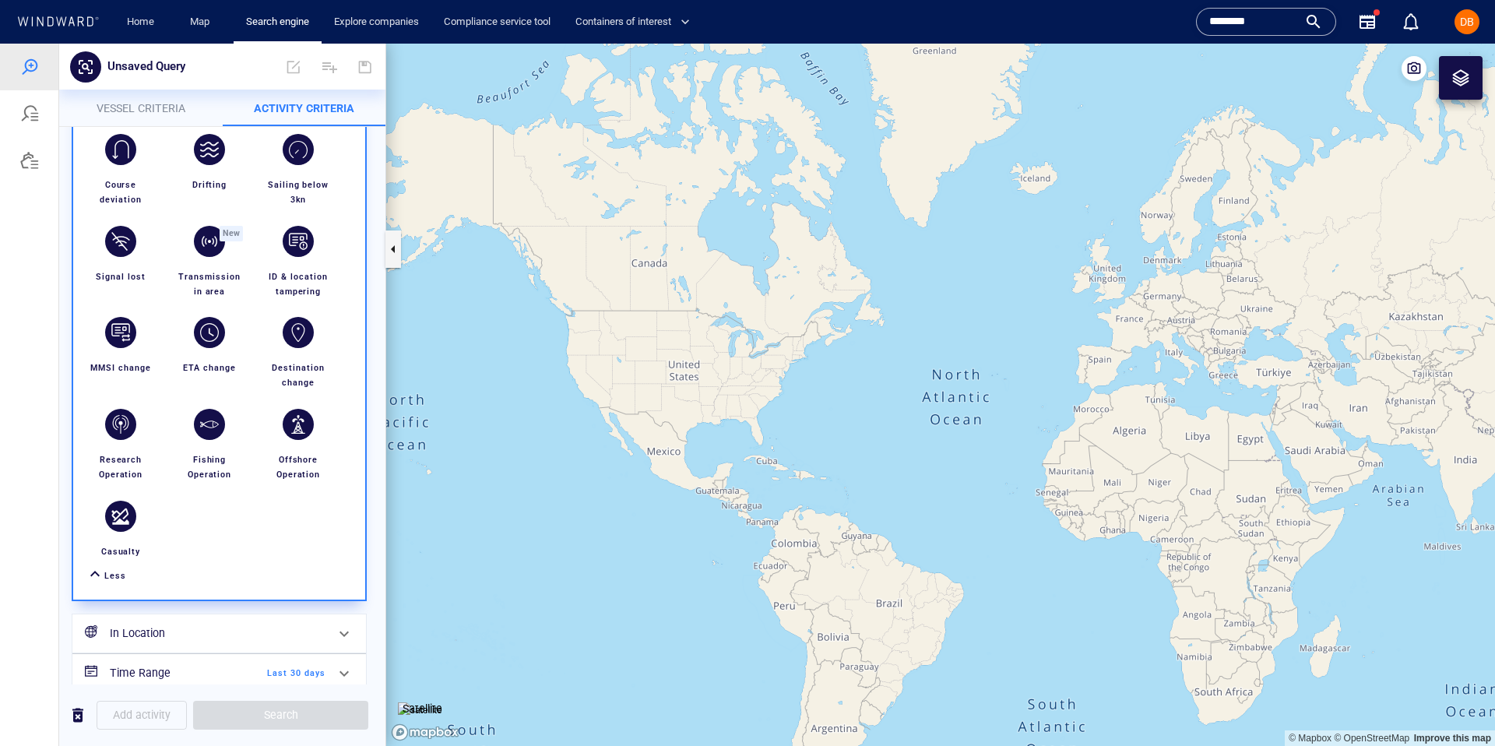
click at [1236, 19] on input "*******" at bounding box center [1253, 21] width 89 height 23
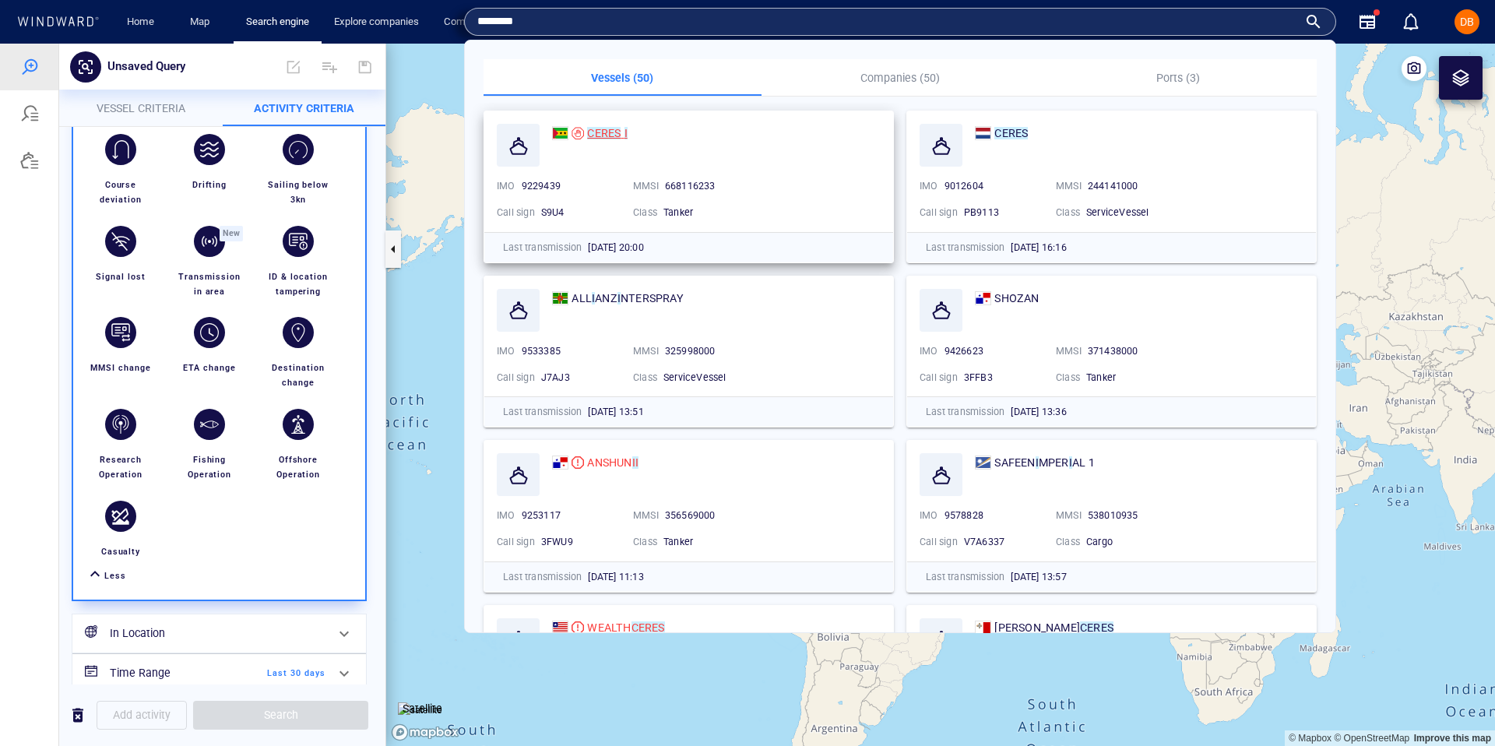
click at [577, 130] on div at bounding box center [577, 133] width 12 height 12
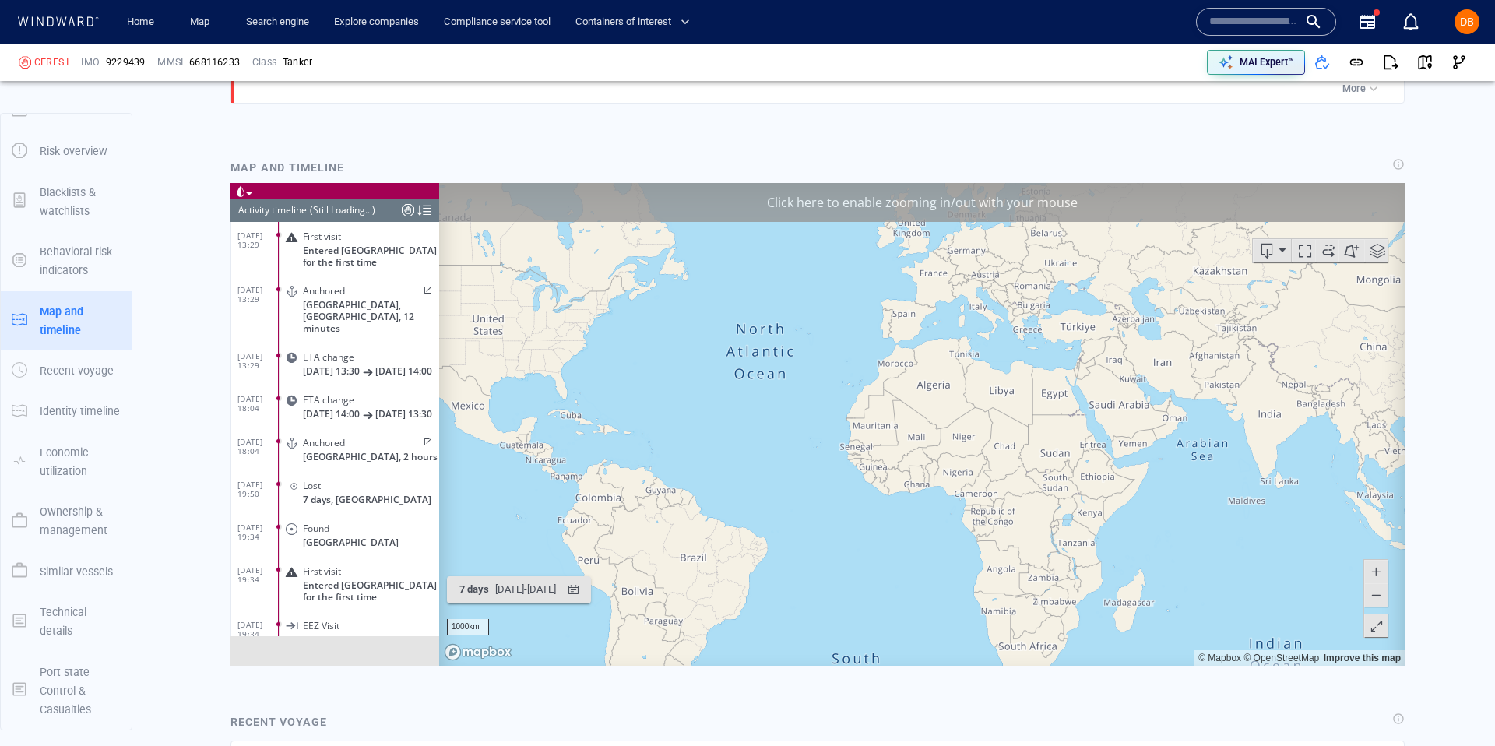
scroll to position [179220, 0]
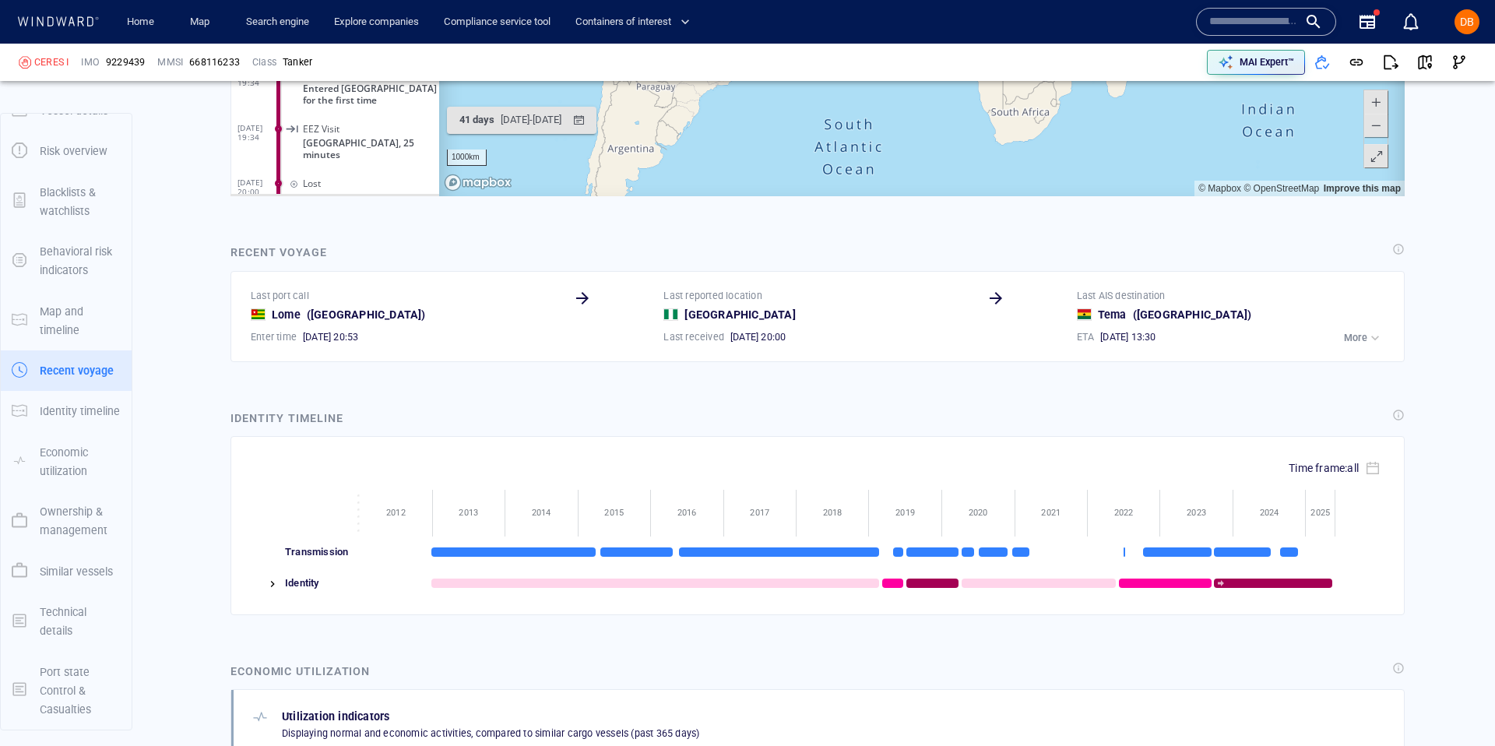
scroll to position [1830, 0]
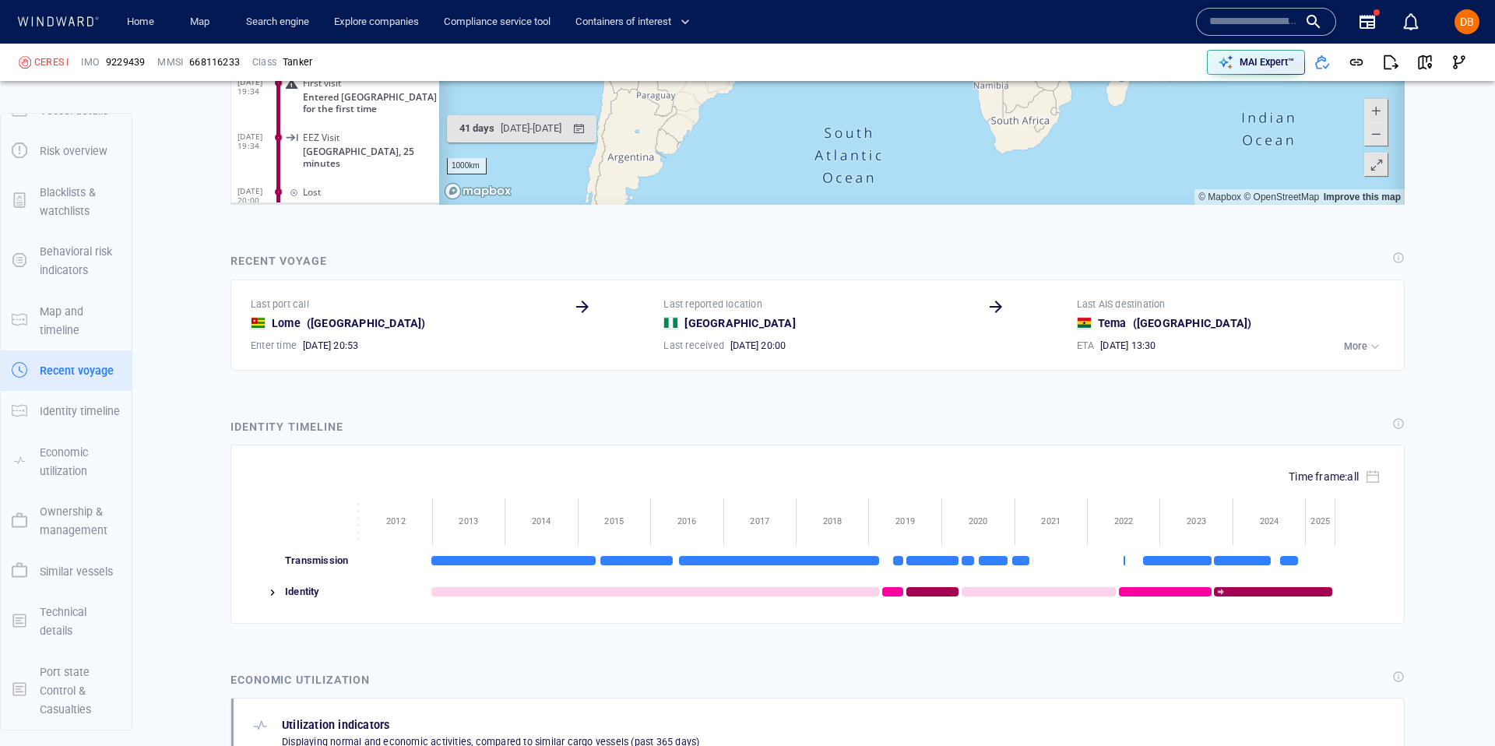
click at [274, 595] on img at bounding box center [272, 592] width 12 height 12
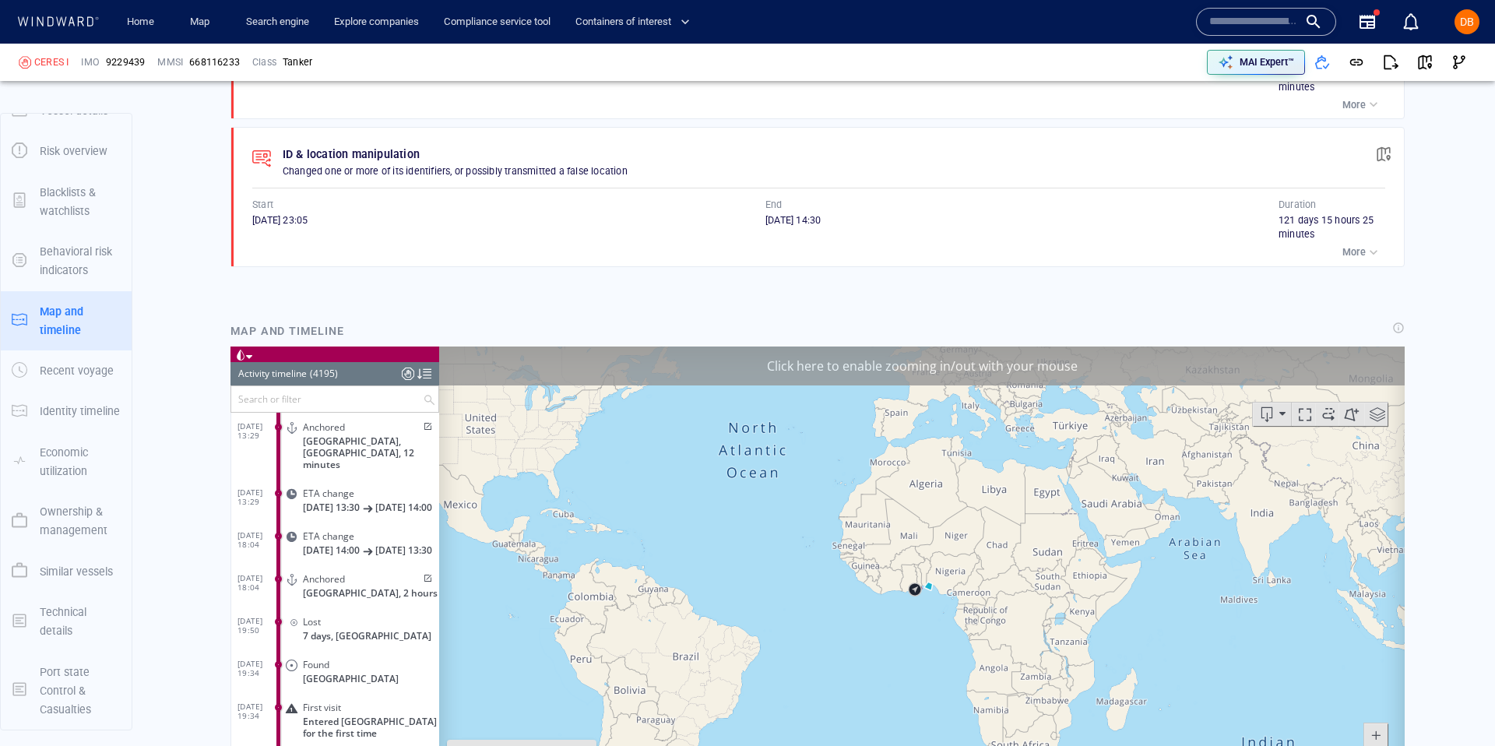
scroll to position [1233, 0]
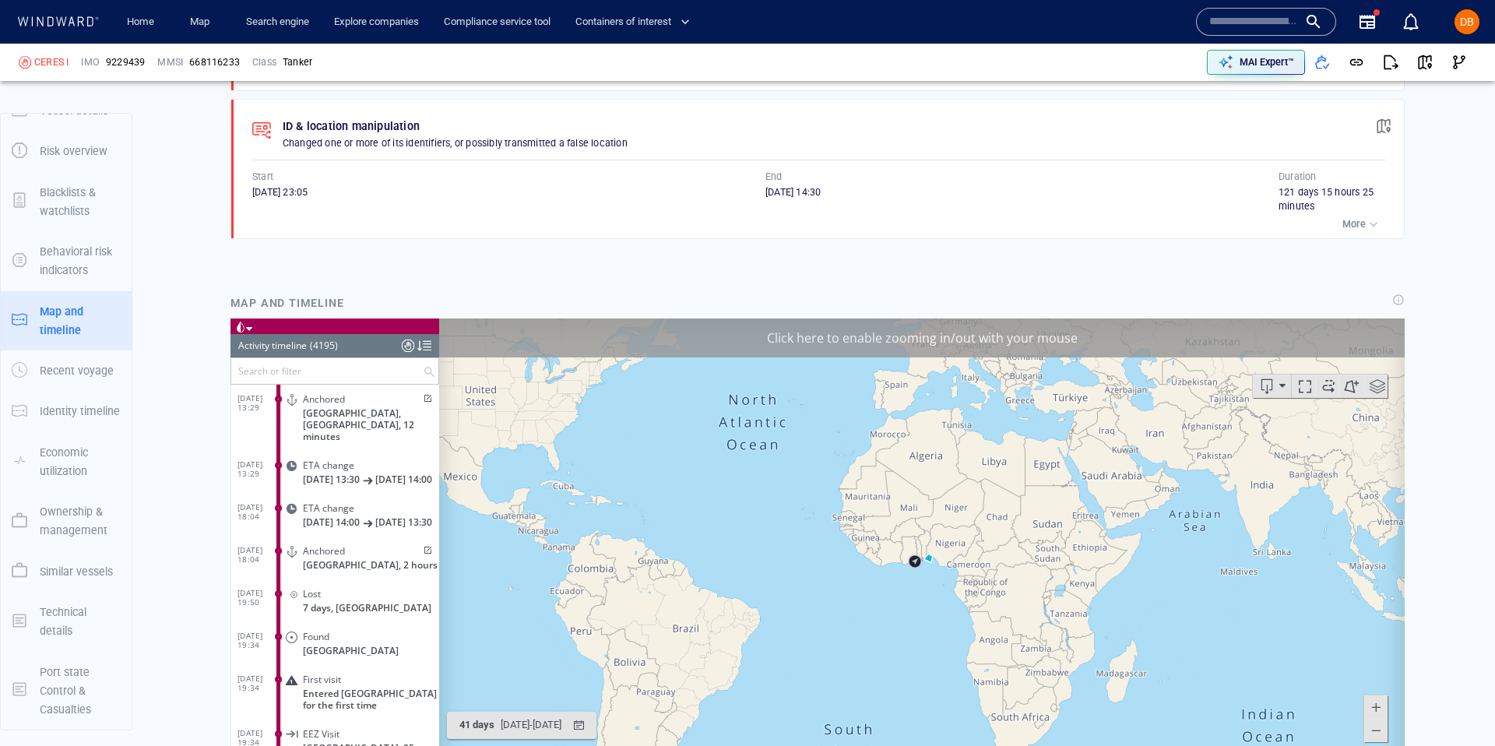
click at [1276, 401] on canvas "Map" at bounding box center [921, 559] width 965 height 483
click at [1283, 391] on span at bounding box center [1282, 385] width 6 height 23
click at [1310, 389] on span at bounding box center [1304, 385] width 23 height 23
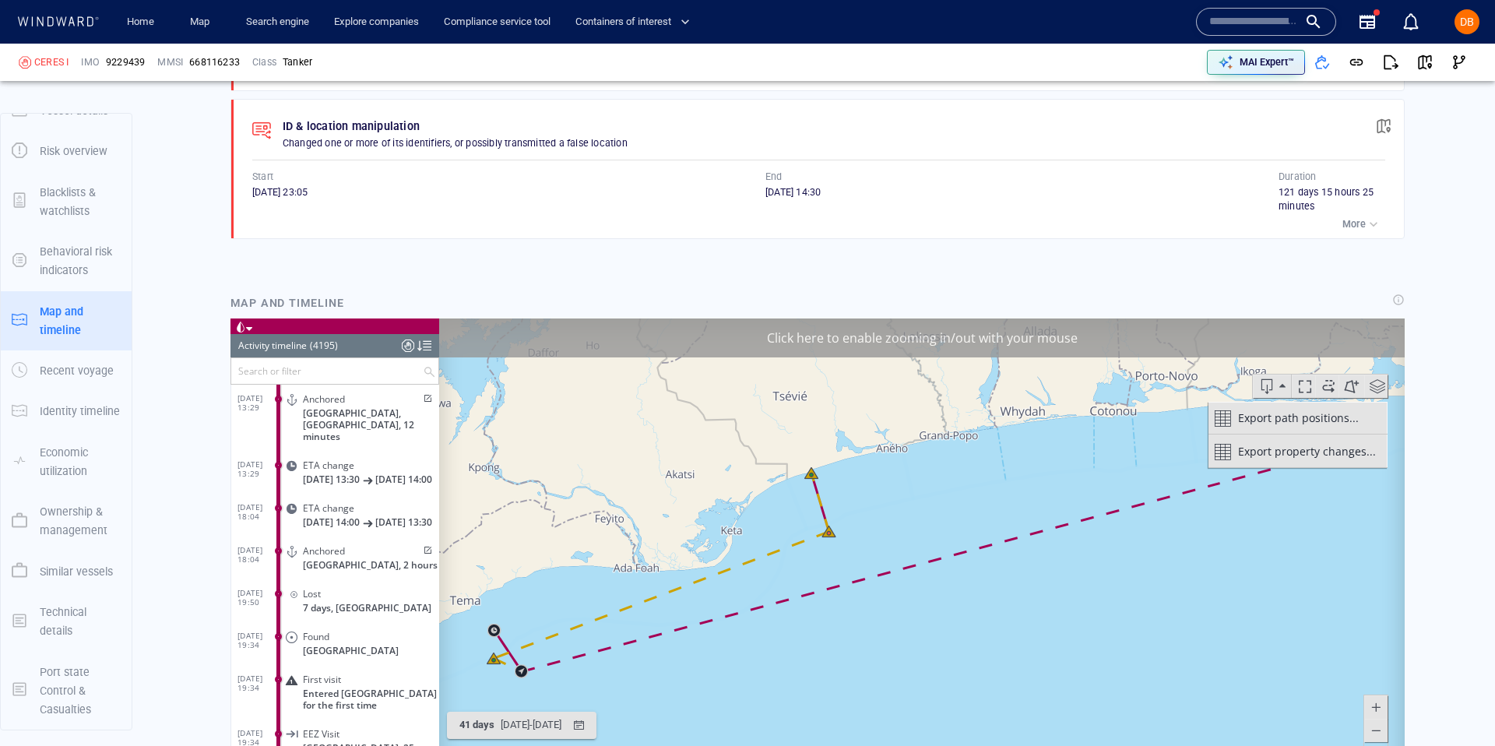
click at [1325, 389] on span at bounding box center [1328, 385] width 23 height 23
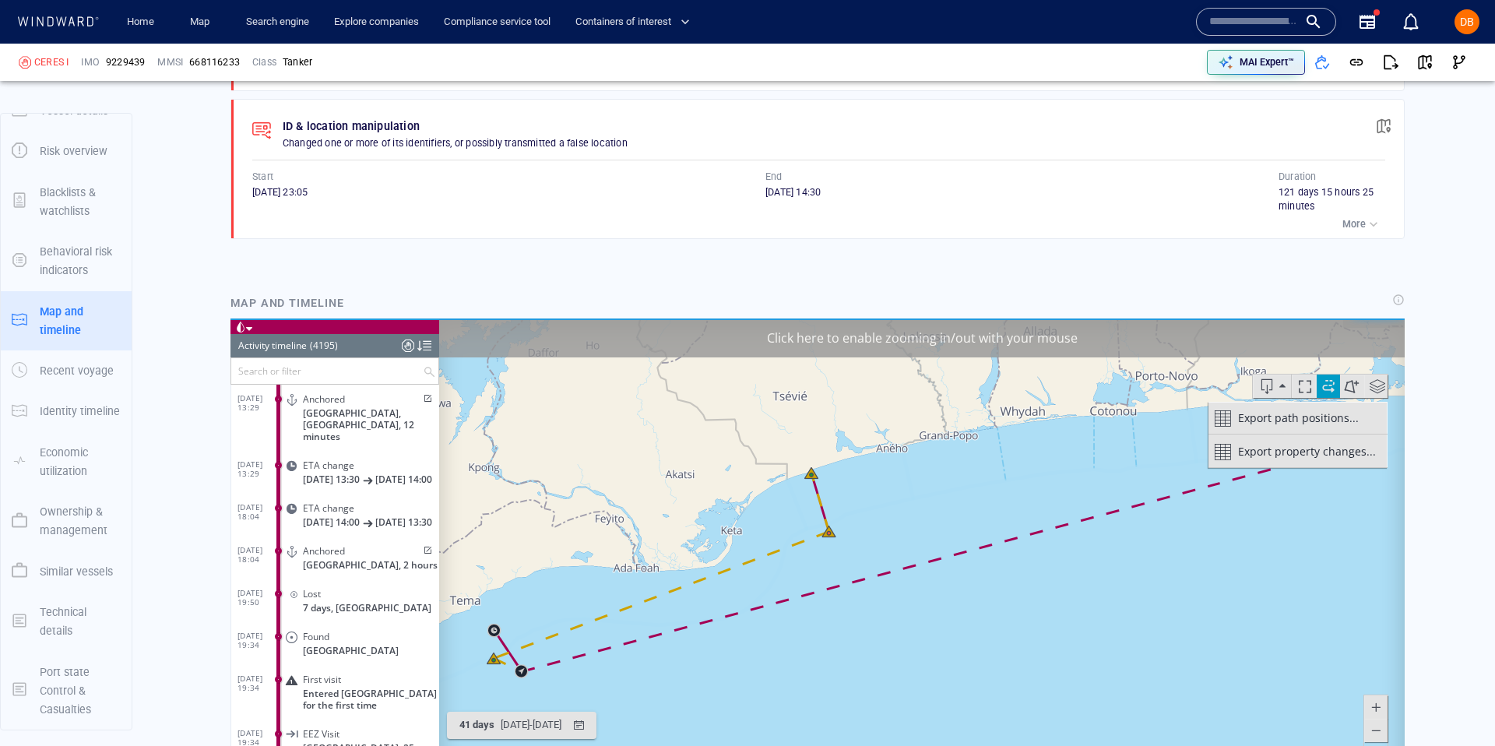
click at [1282, 396] on span at bounding box center [1282, 385] width 6 height 23
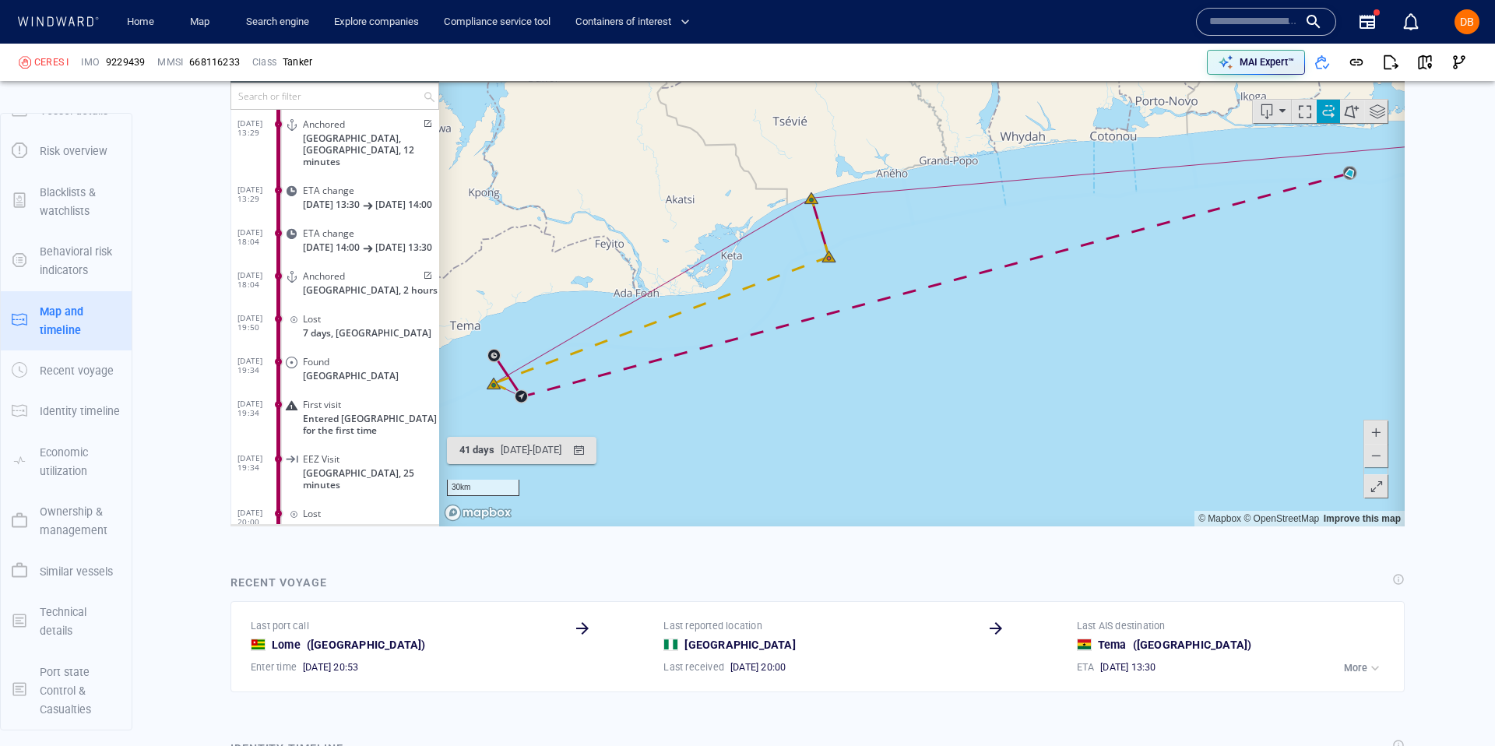
scroll to position [1512, 0]
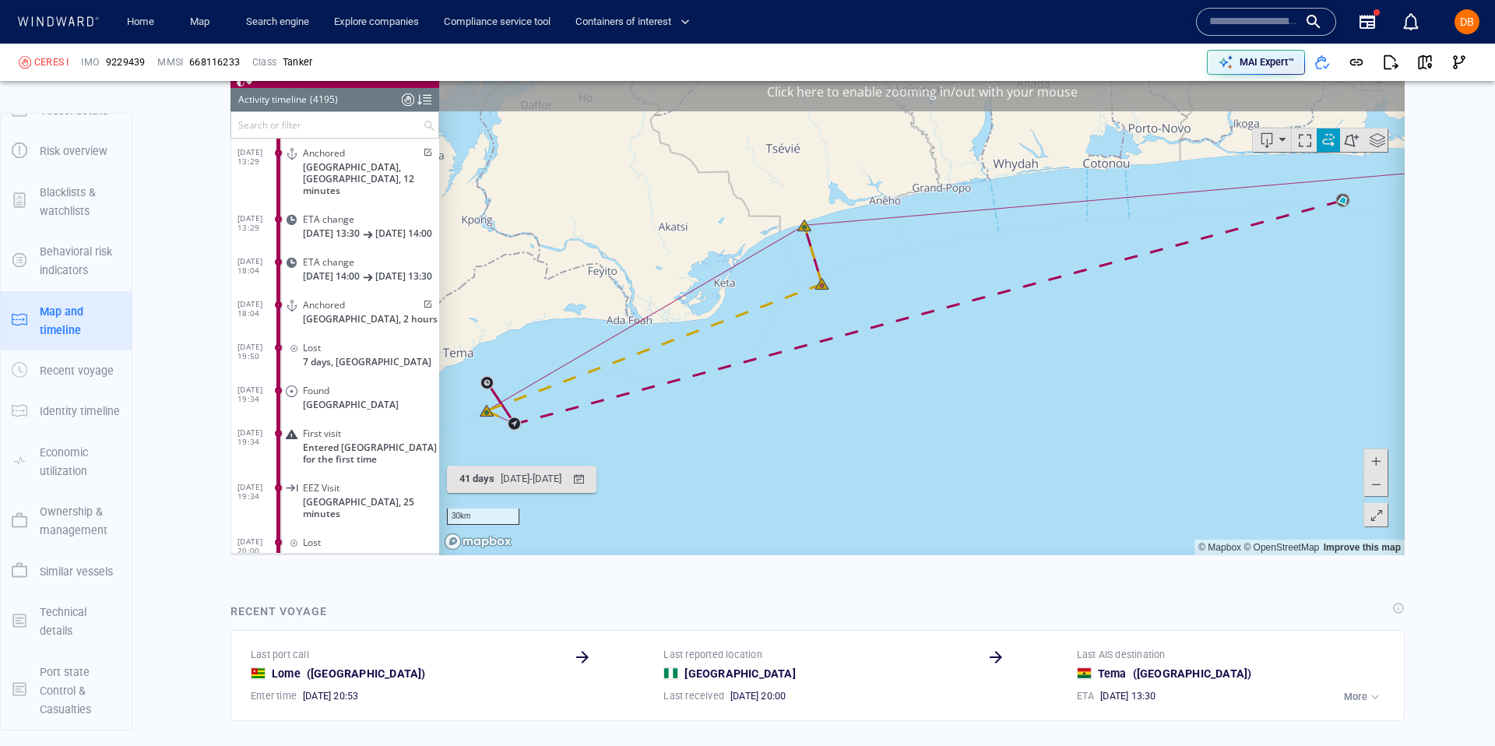
drag, startPoint x: 985, startPoint y: 371, endPoint x: 1010, endPoint y: 311, distance: 64.9
click at [1003, 307] on canvas "Map" at bounding box center [921, 313] width 965 height 483
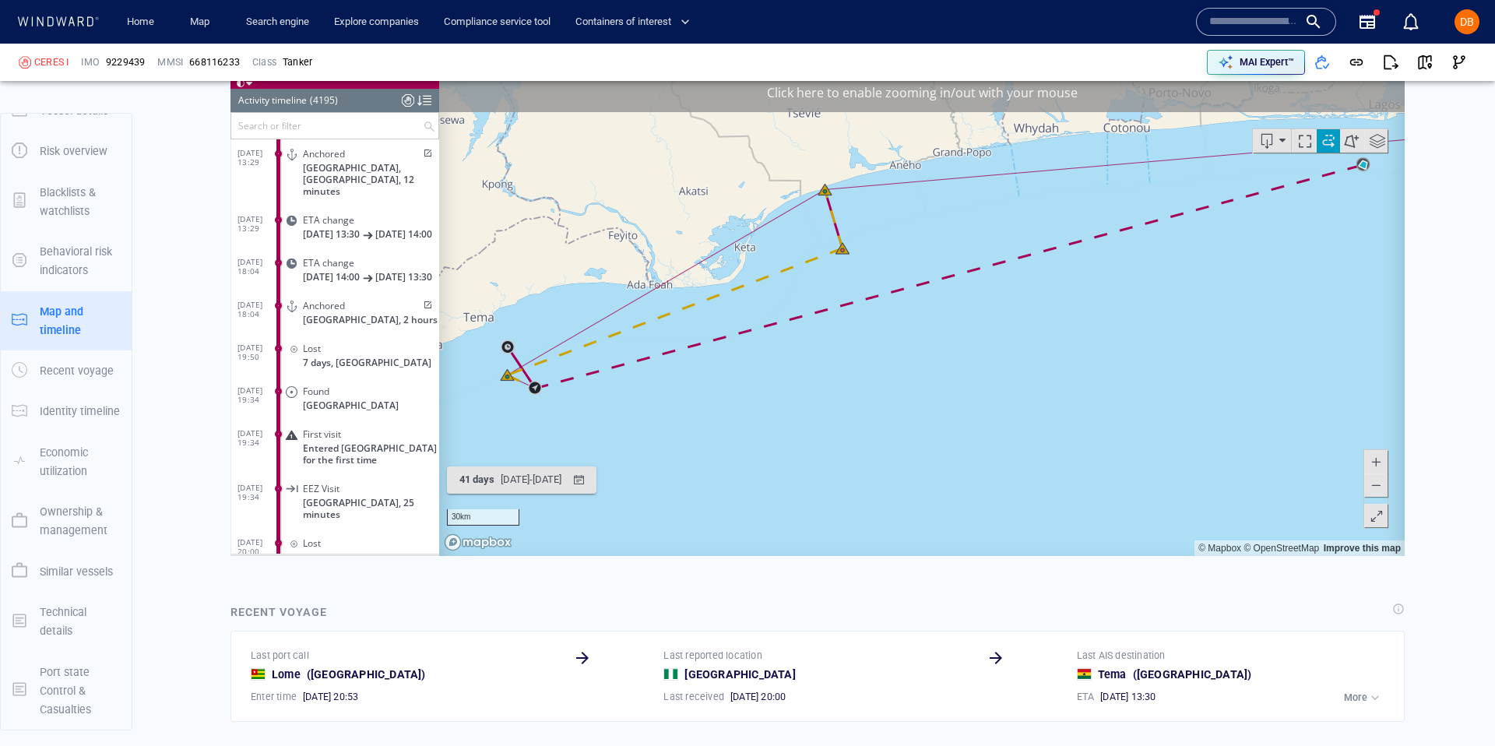
click at [1381, 489] on span at bounding box center [1376, 484] width 16 height 23
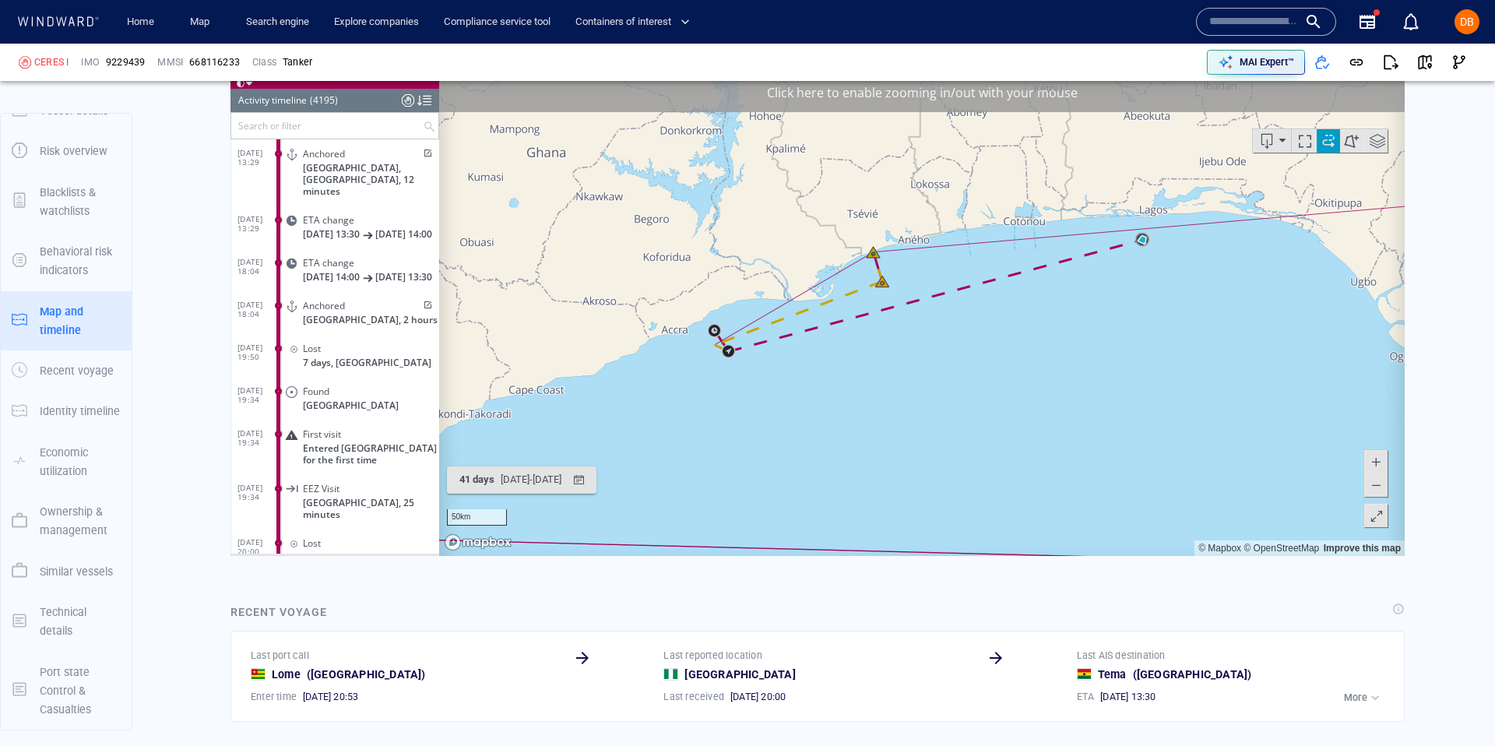
click at [1381, 489] on span at bounding box center [1376, 484] width 16 height 23
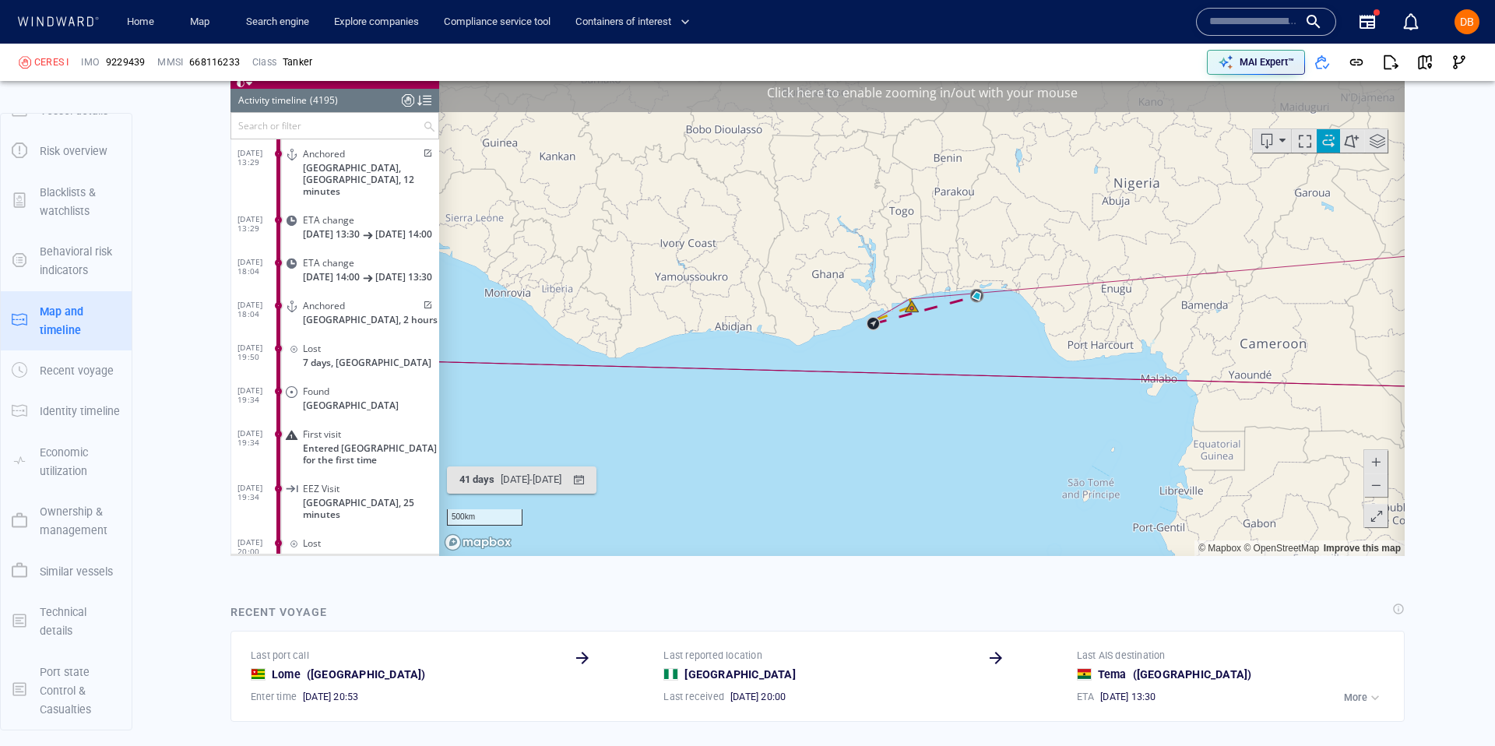
click at [1381, 489] on span at bounding box center [1376, 484] width 16 height 23
click at [1380, 489] on span at bounding box center [1376, 484] width 16 height 23
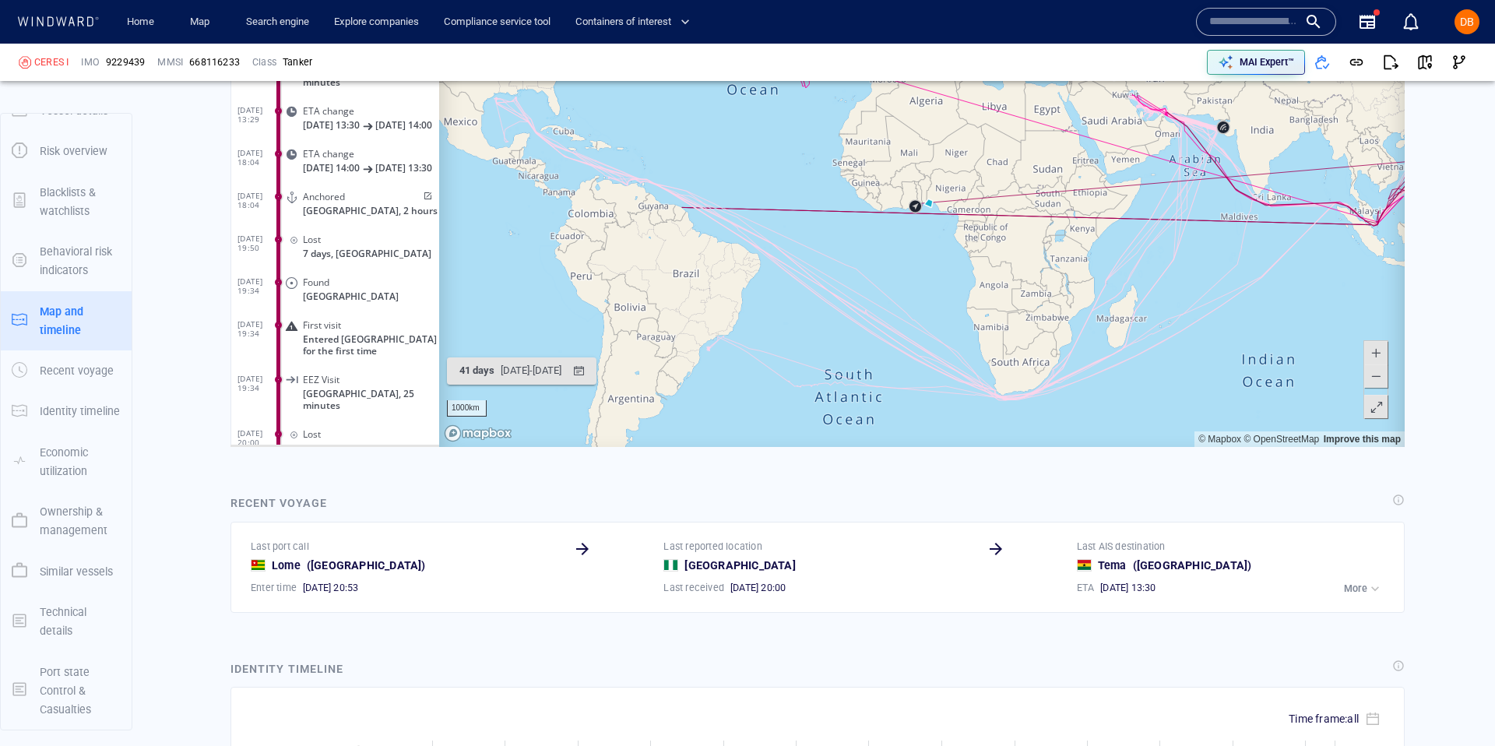
scroll to position [1566, 0]
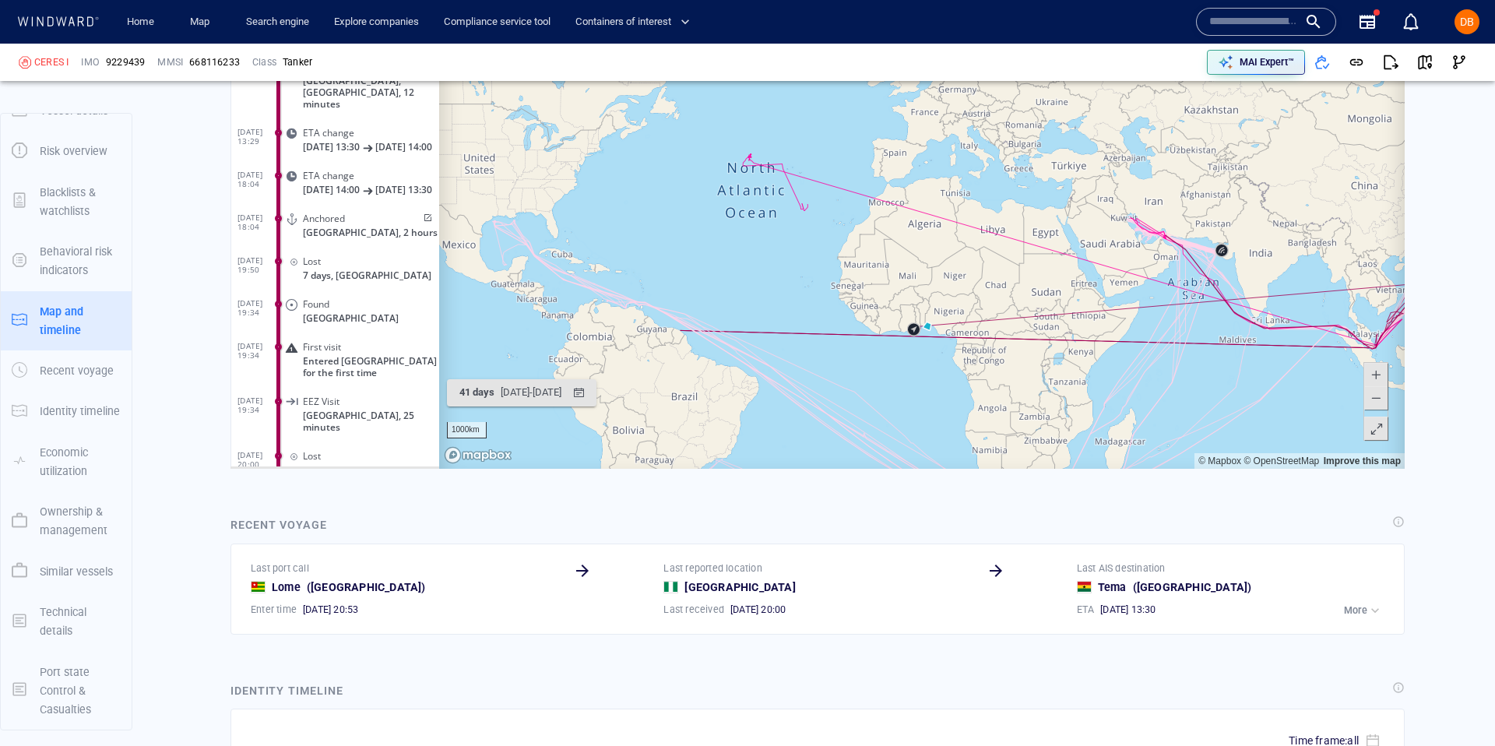
drag, startPoint x: 1201, startPoint y: 277, endPoint x: 1161, endPoint y: 247, distance: 50.0
click at [1160, 245] on canvas "Map" at bounding box center [921, 228] width 965 height 483
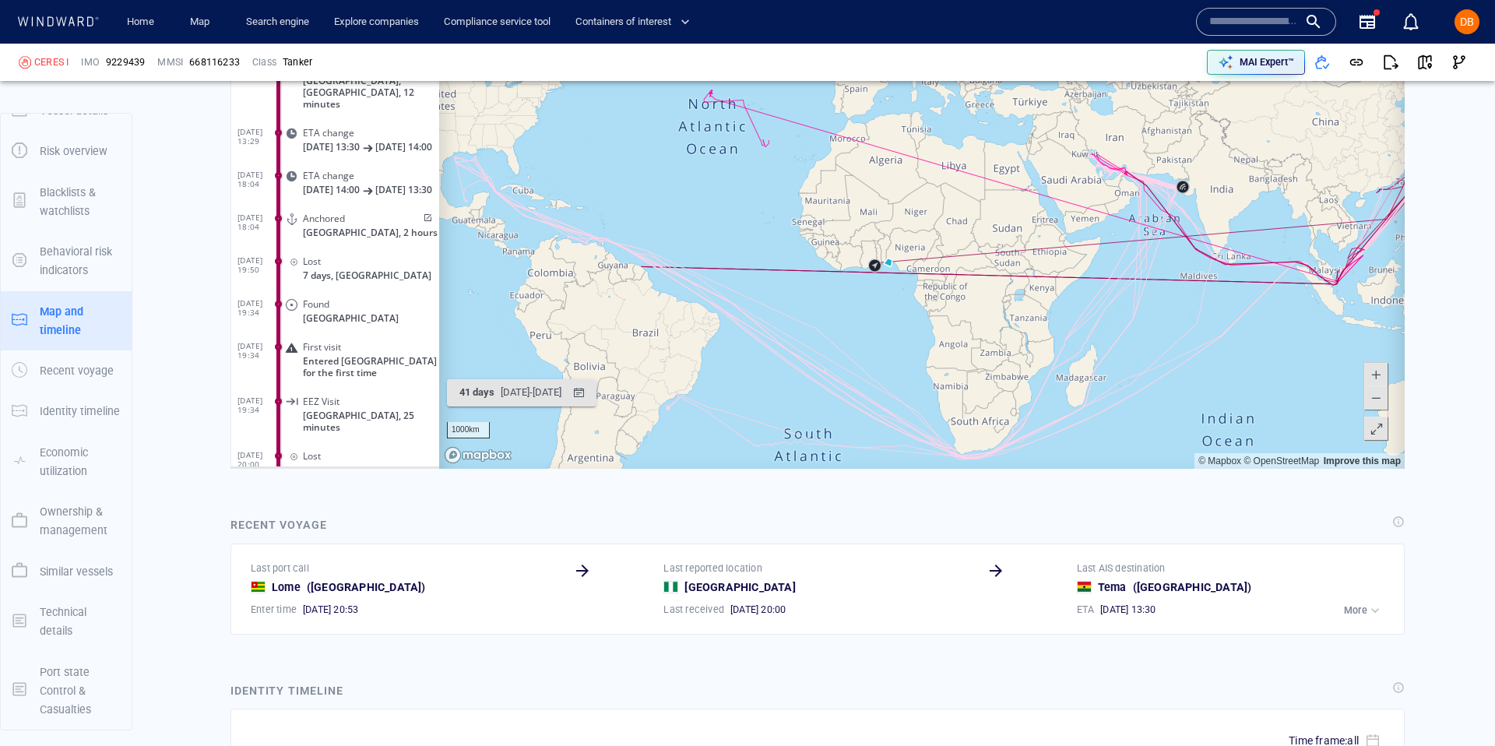
drag, startPoint x: 1033, startPoint y: 290, endPoint x: 1031, endPoint y: 391, distance: 100.5
click at [1031, 391] on canvas "Map" at bounding box center [921, 228] width 965 height 483
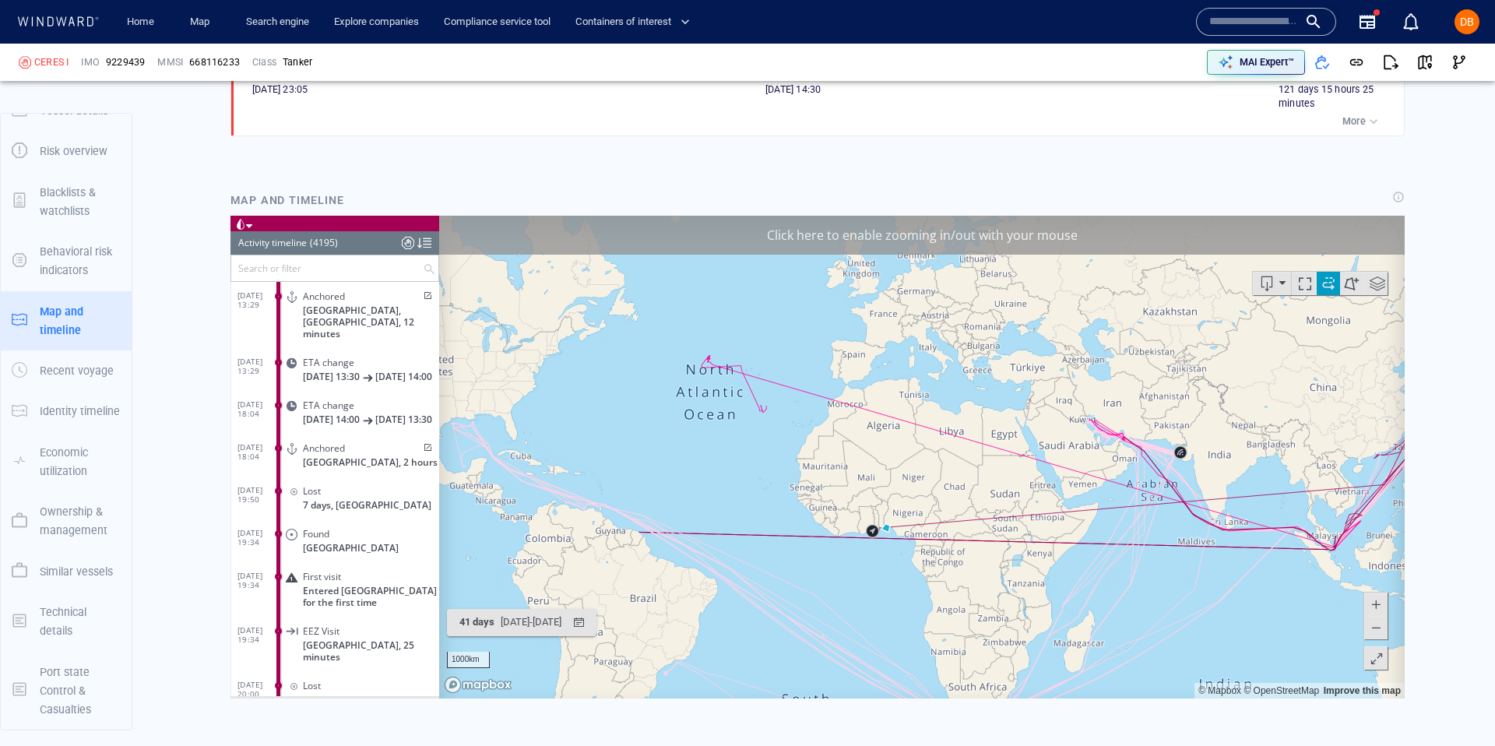
scroll to position [1330, 0]
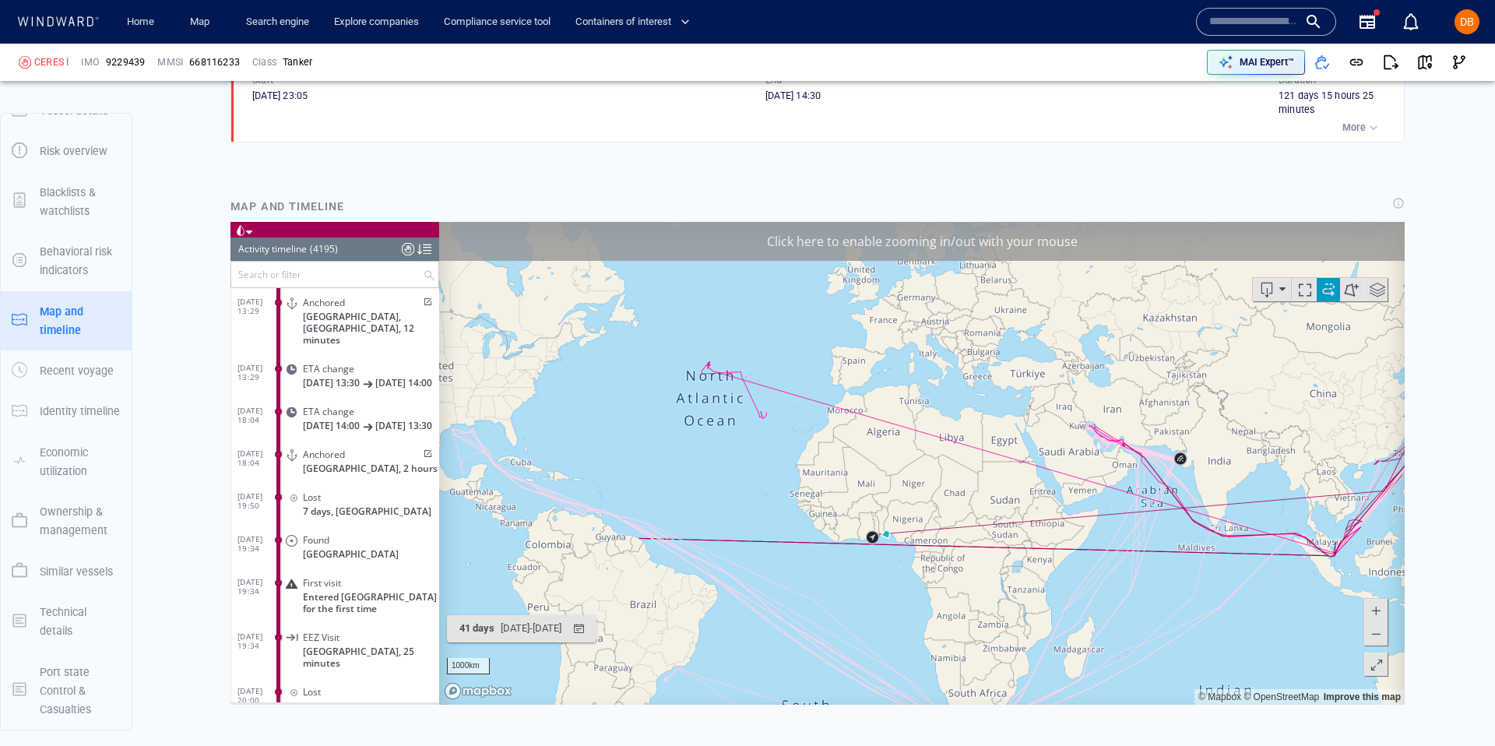
click at [1347, 285] on button at bounding box center [1351, 289] width 26 height 23
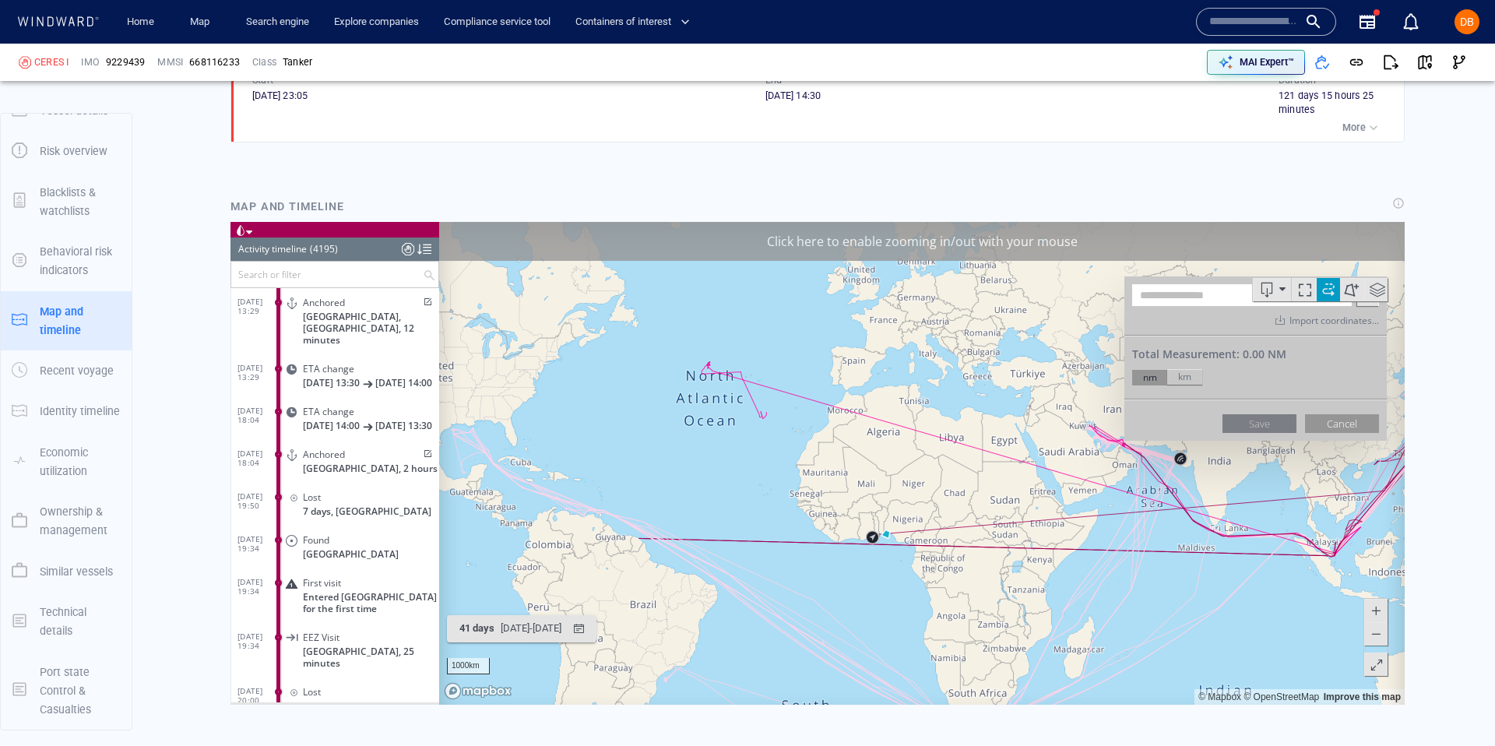
click at [1352, 290] on button at bounding box center [1351, 289] width 26 height 23
click at [1376, 289] on span at bounding box center [1377, 289] width 23 height 23
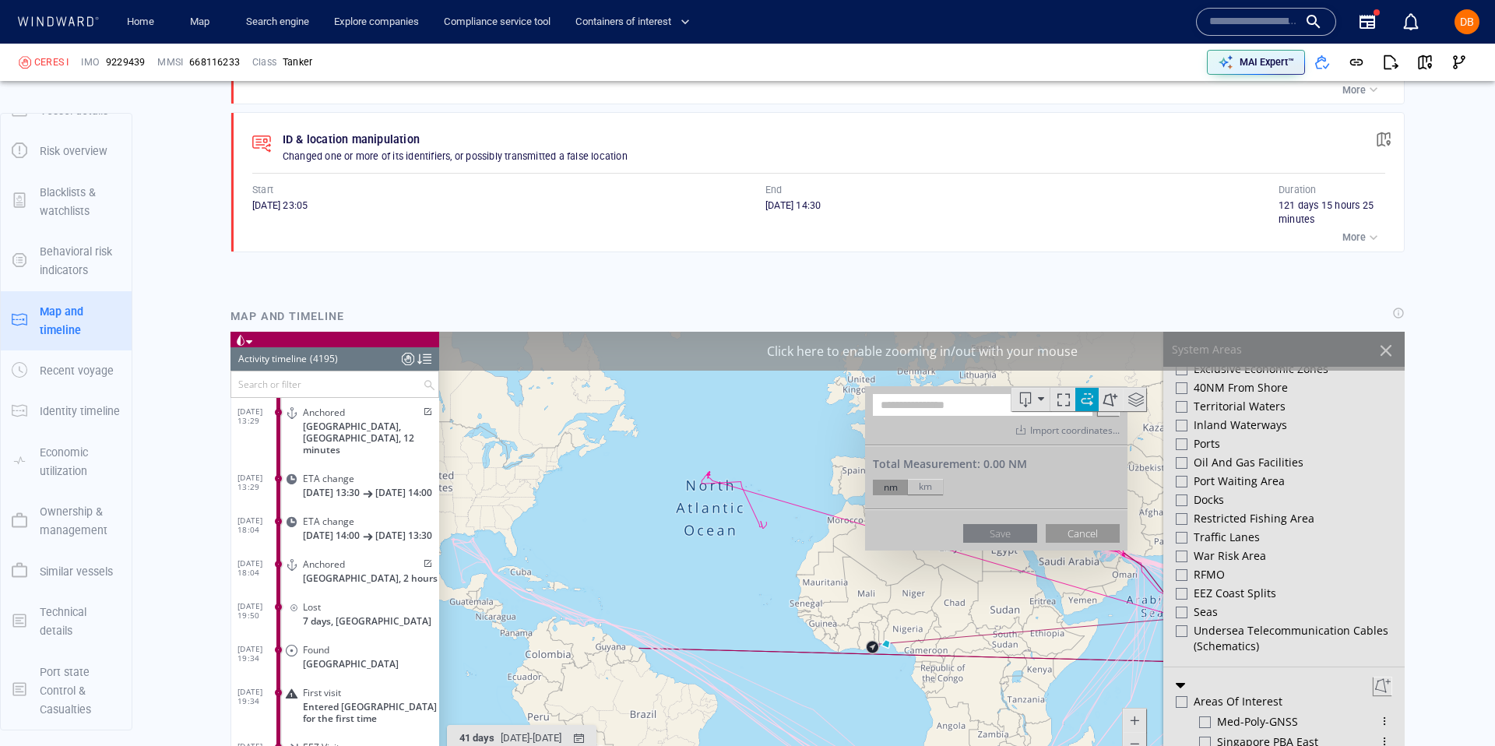
scroll to position [0, 0]
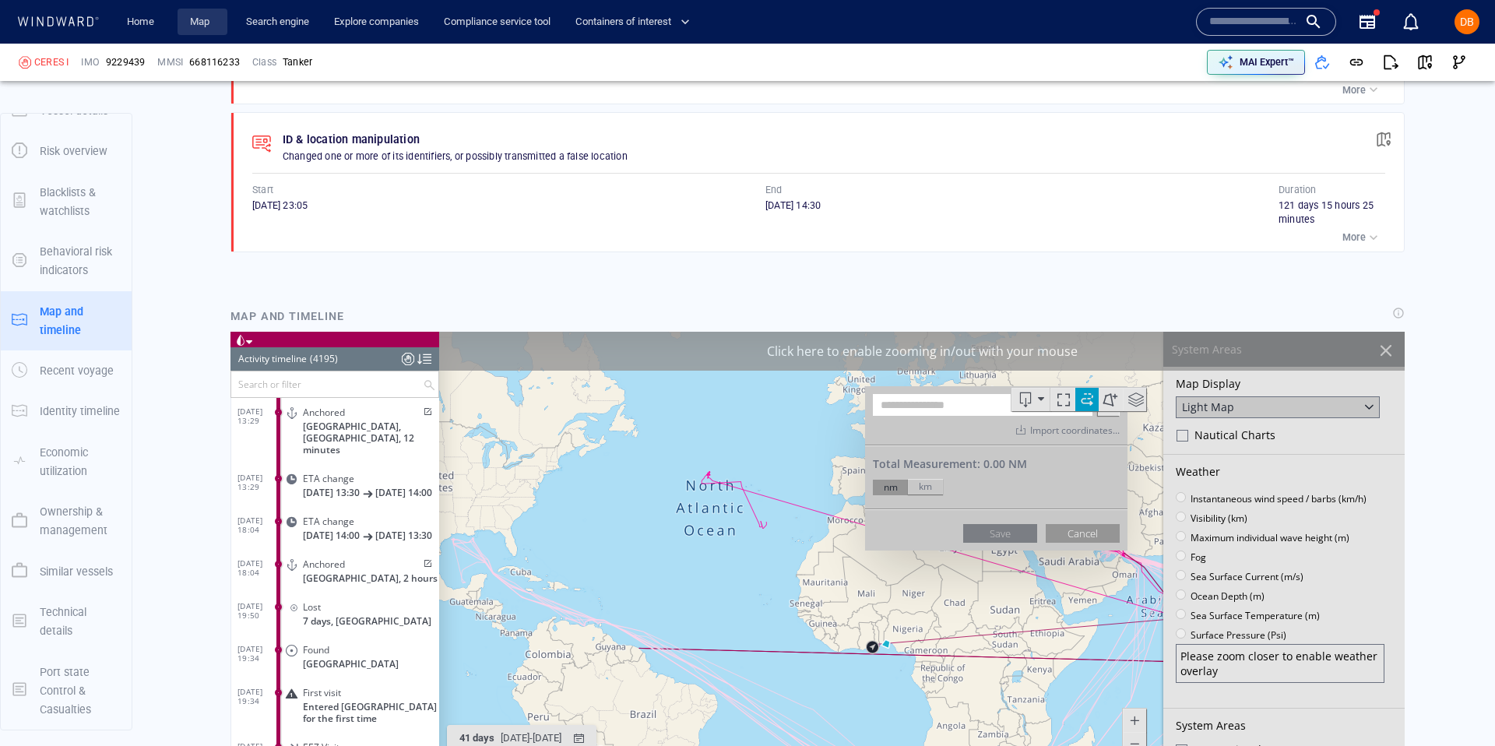
click at [191, 25] on link "Map" at bounding box center [202, 22] width 37 height 27
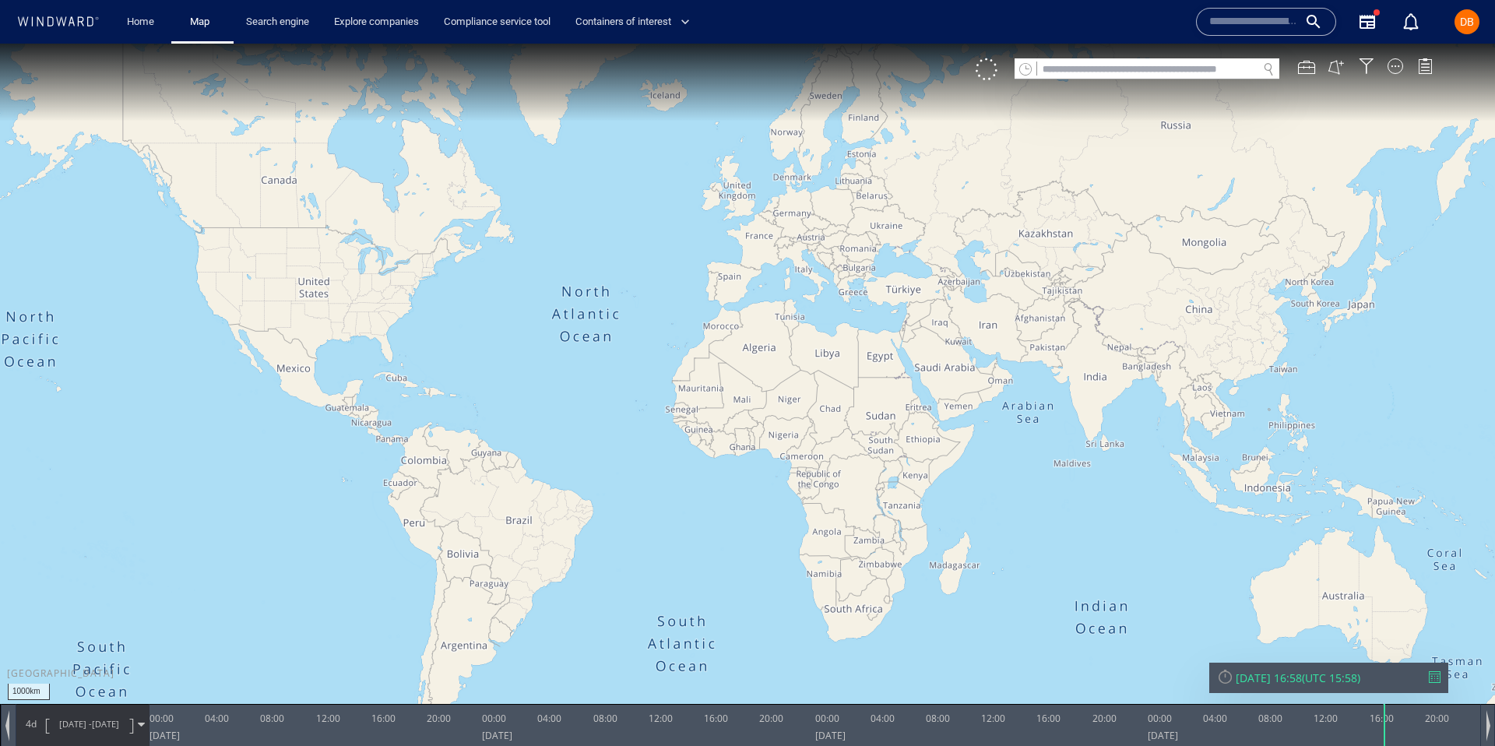
click at [1187, 69] on input "text" at bounding box center [1147, 69] width 220 height 21
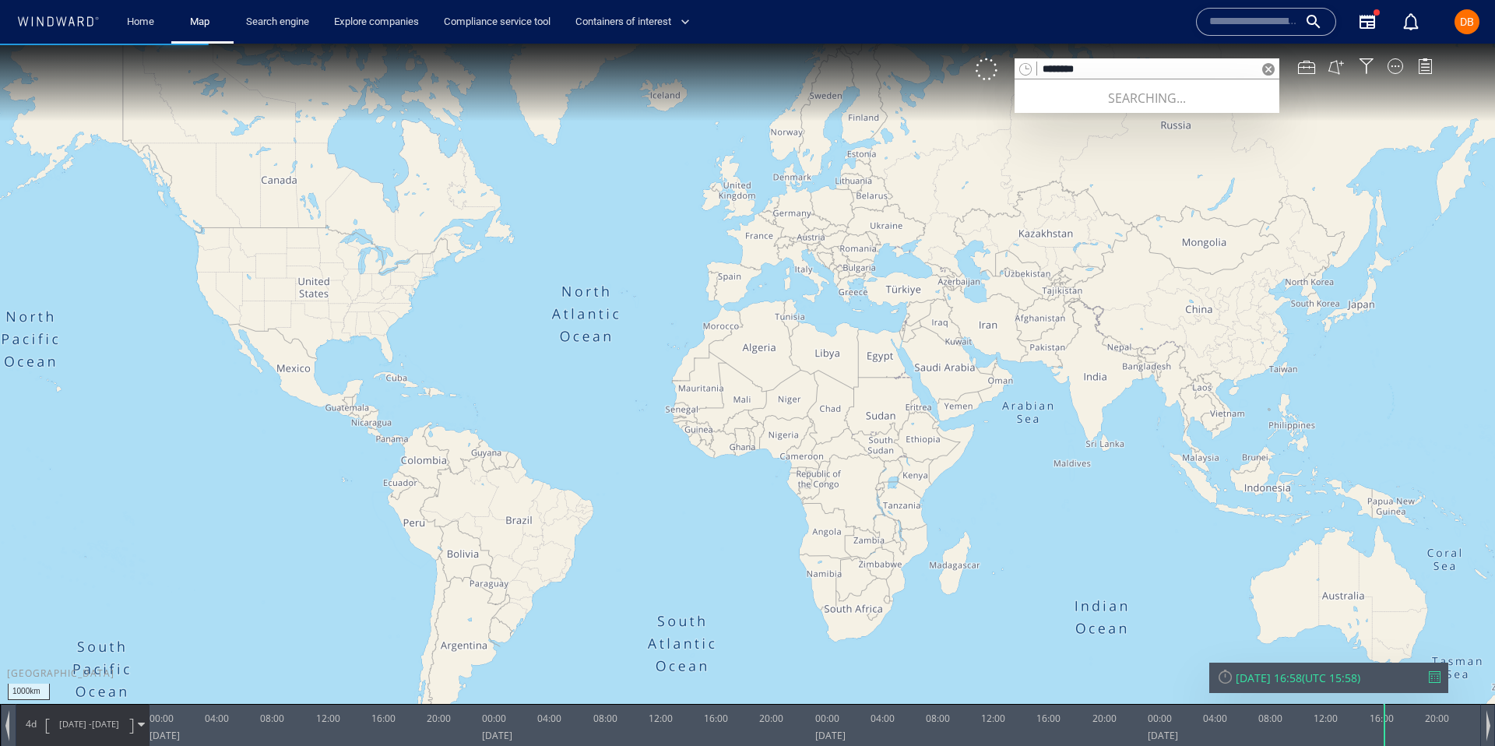
type input "*******"
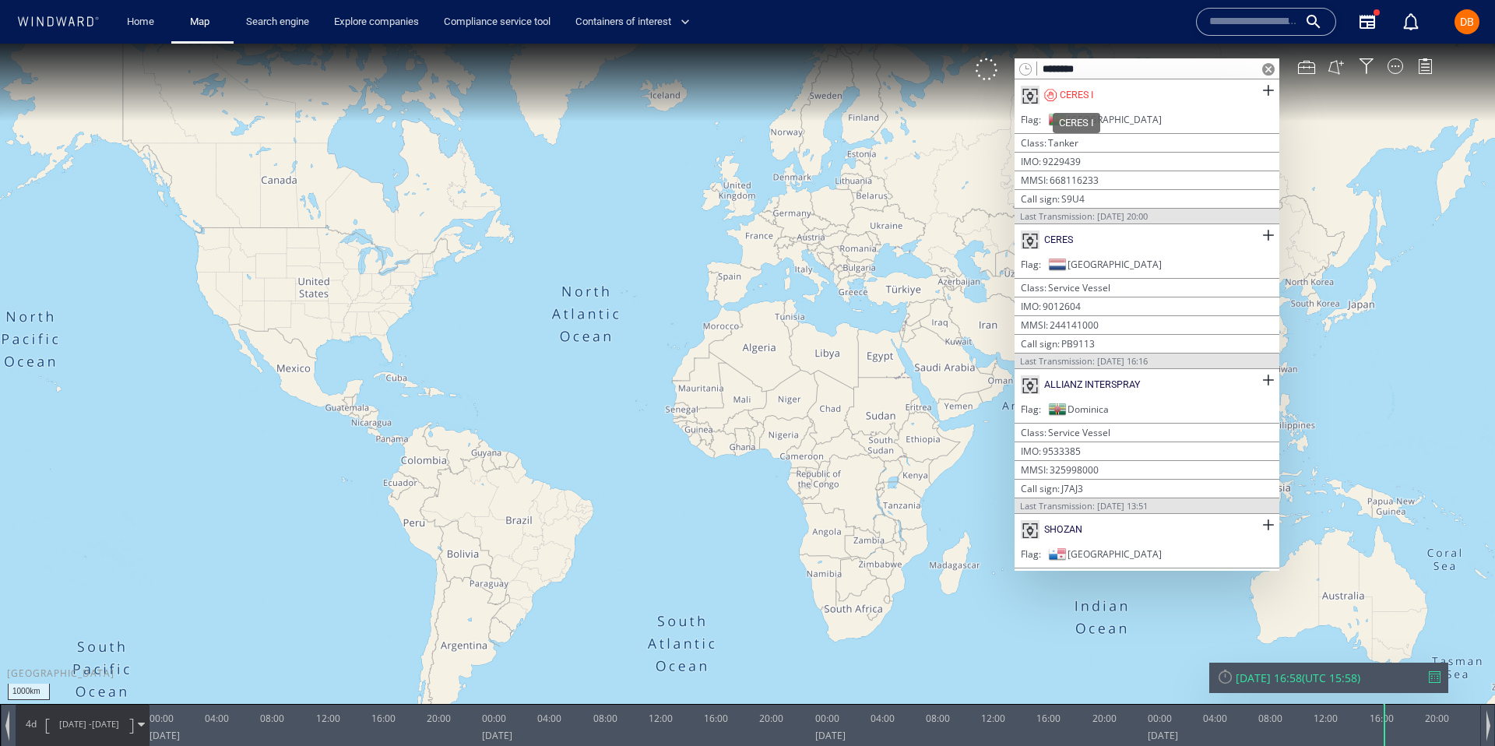
click at [1091, 88] on div "CERES I" at bounding box center [1076, 95] width 33 height 14
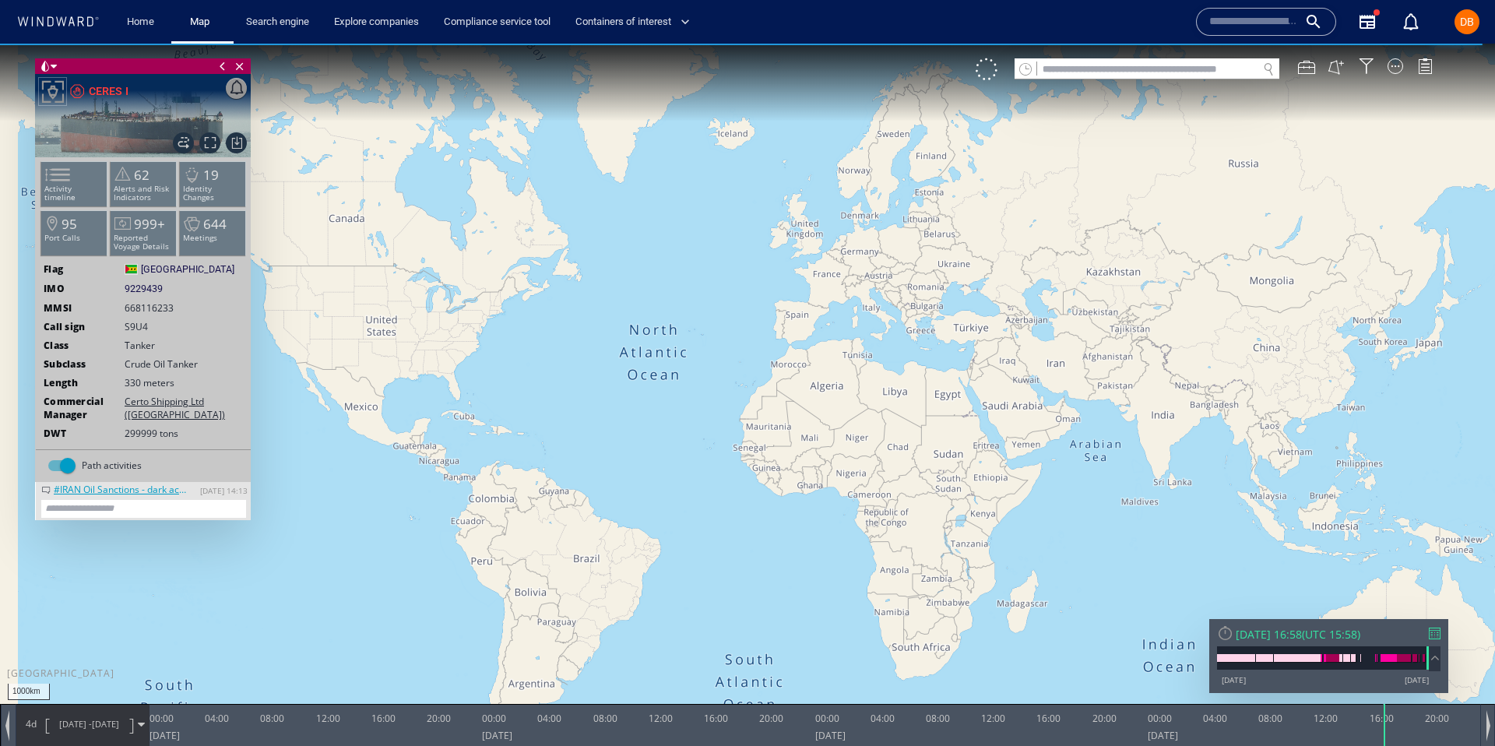
drag, startPoint x: 1158, startPoint y: 346, endPoint x: 1187, endPoint y: 299, distance: 56.0
click at [1187, 299] on canvas "Map" at bounding box center [747, 387] width 1495 height 687
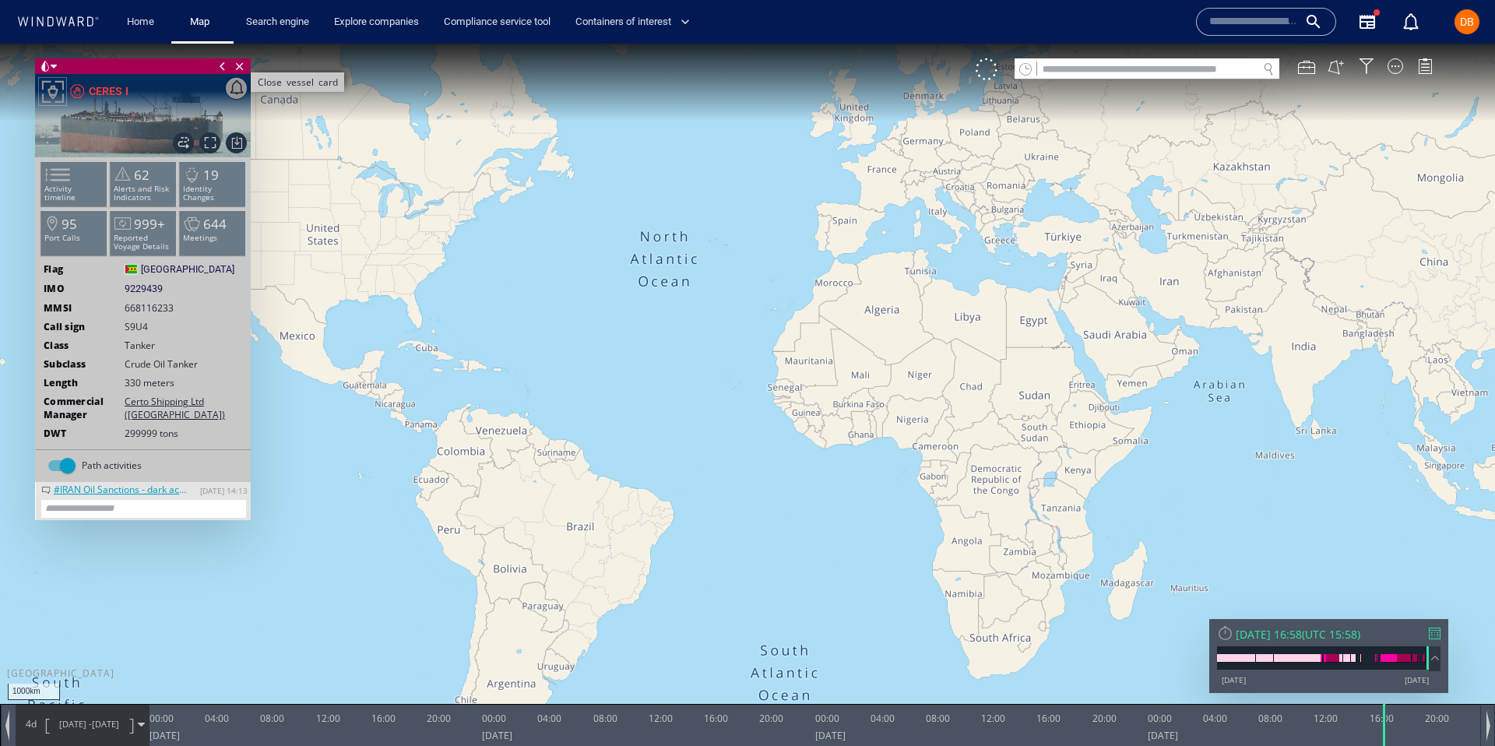
click at [241, 67] on span "Close vessel card" at bounding box center [239, 66] width 17 height 16
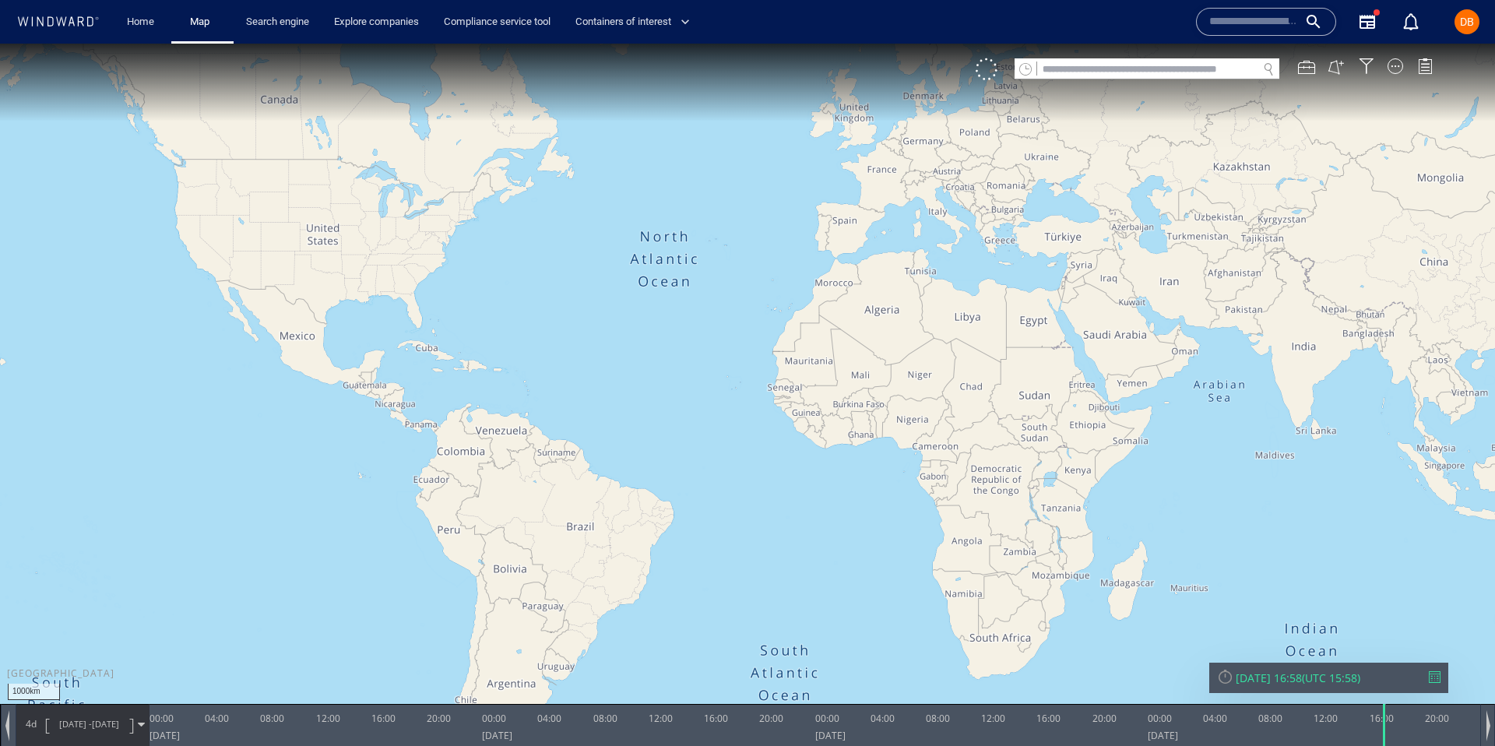
click at [1126, 81] on canvas "Map" at bounding box center [747, 387] width 1495 height 687
click at [1136, 77] on input "text" at bounding box center [1147, 69] width 220 height 21
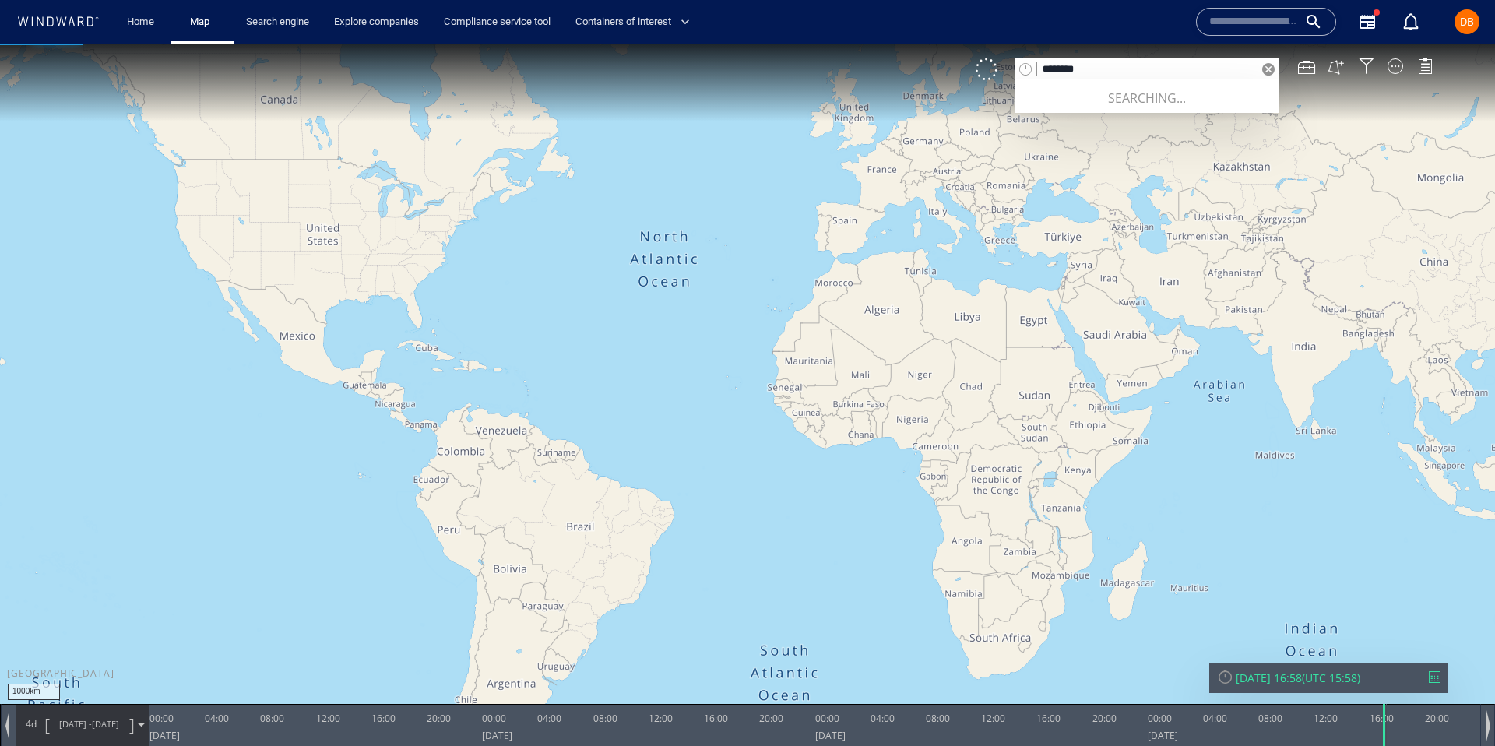
type input "*******"
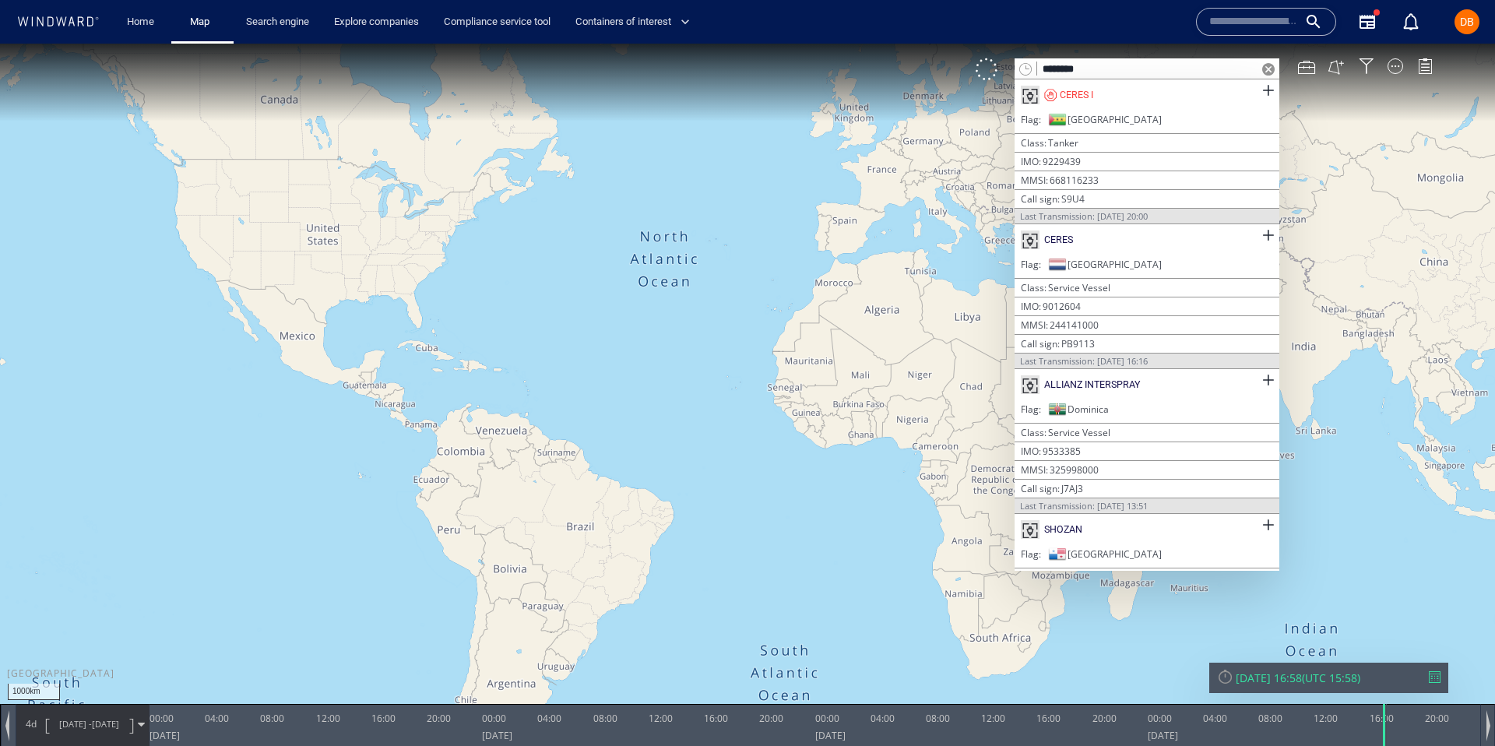
click at [1108, 90] on div "CERES I" at bounding box center [1146, 94] width 265 height 31
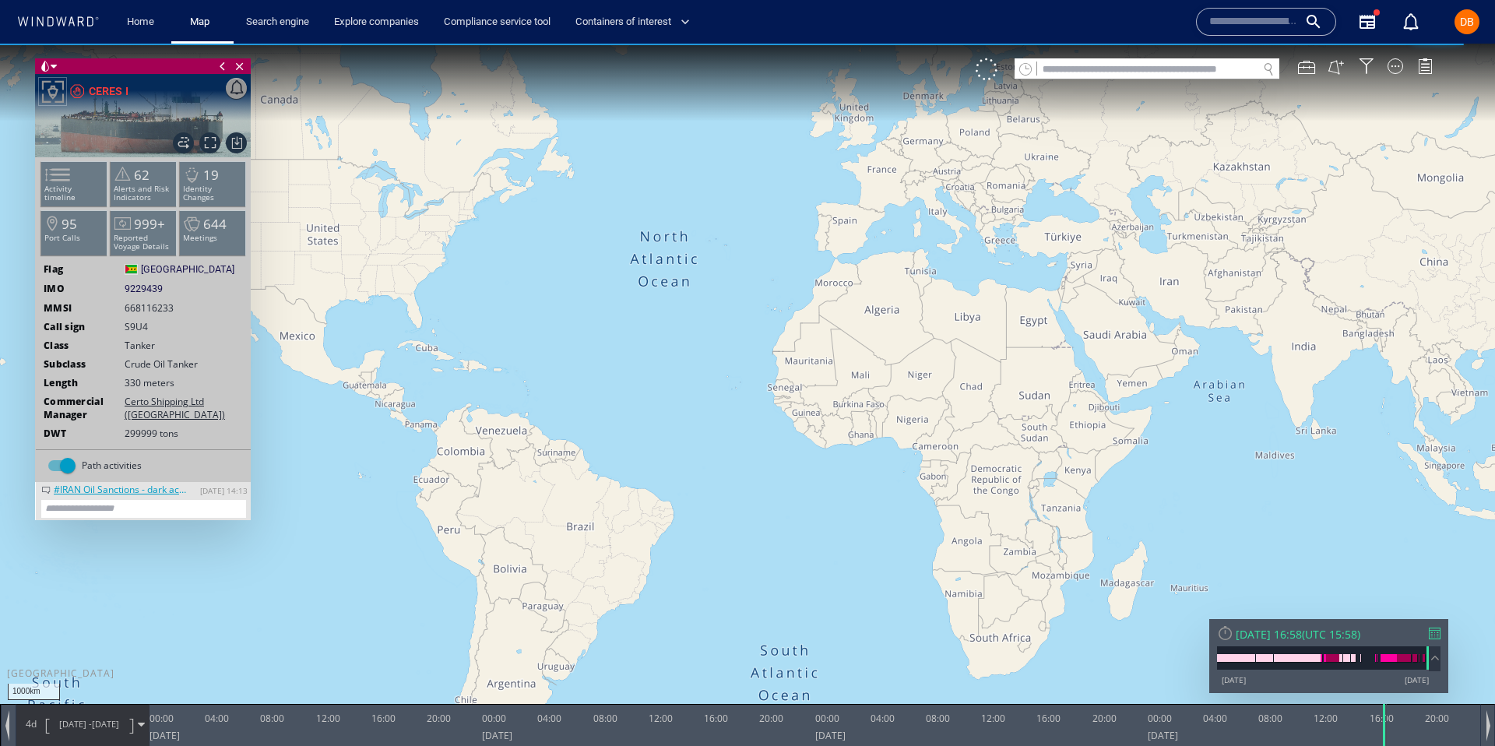
click at [180, 733] on div "Tuesday 12 August 2025" at bounding box center [164, 737] width 30 height 17
click at [180, 730] on div "Tuesday 12 August 2025" at bounding box center [164, 737] width 30 height 17
click at [85, 715] on span "11/08/25 - 15/08/25" at bounding box center [89, 724] width 79 height 39
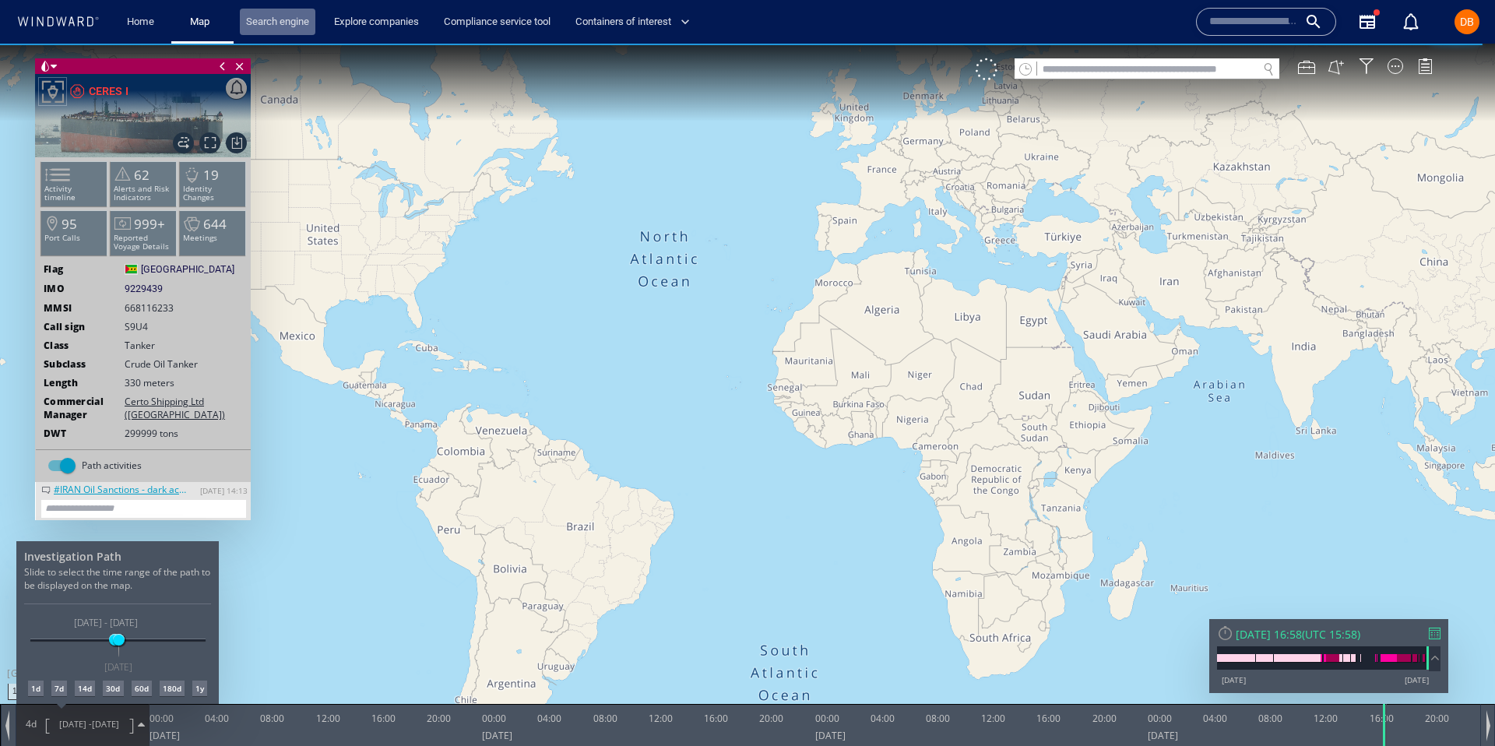
click at [281, 25] on link "Search engine" at bounding box center [278, 22] width 76 height 27
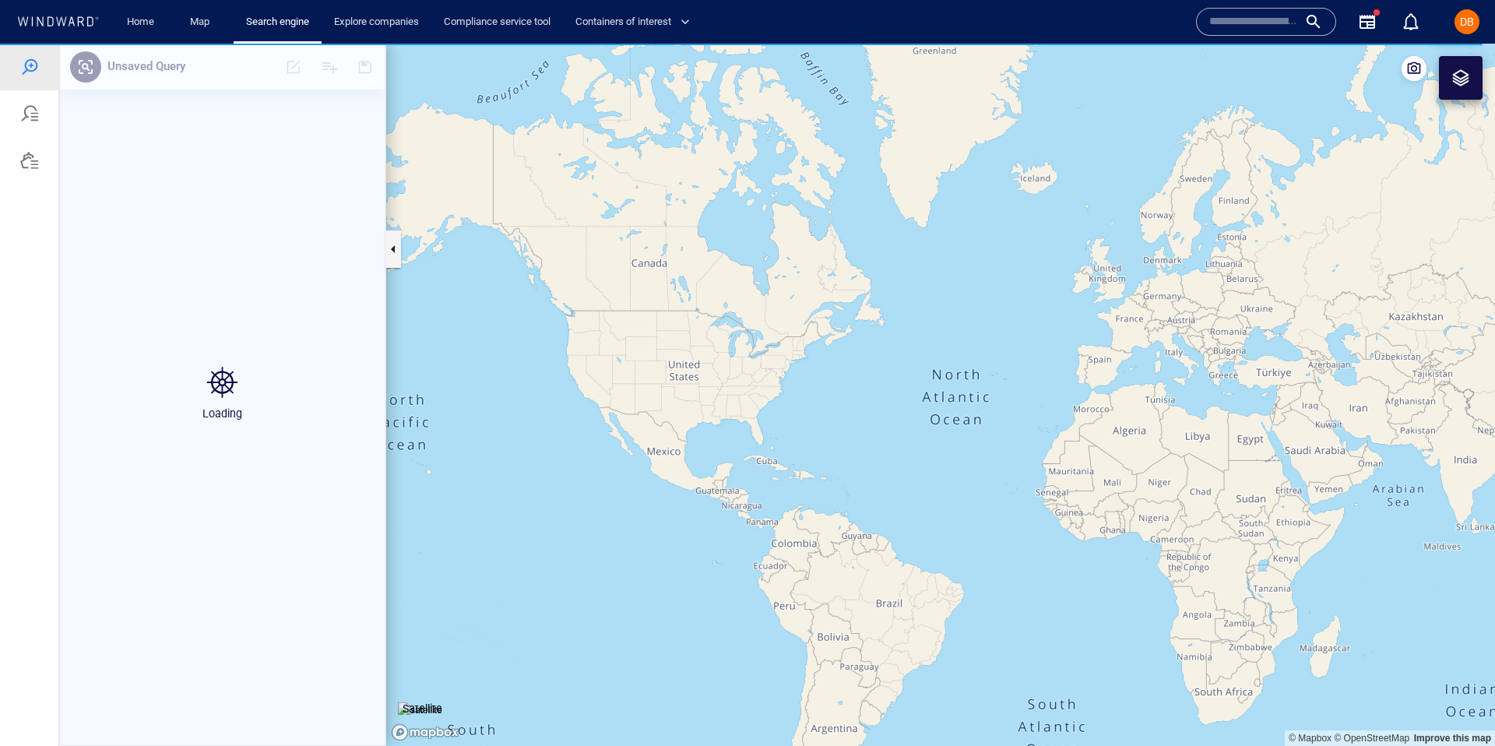
click at [1245, 37] on div "Name N/A IMO MMSI Call sign N/A Class N/A No positional data 0" at bounding box center [1310, 22] width 255 height 62
click at [1244, 23] on input "text" at bounding box center [1253, 21] width 89 height 23
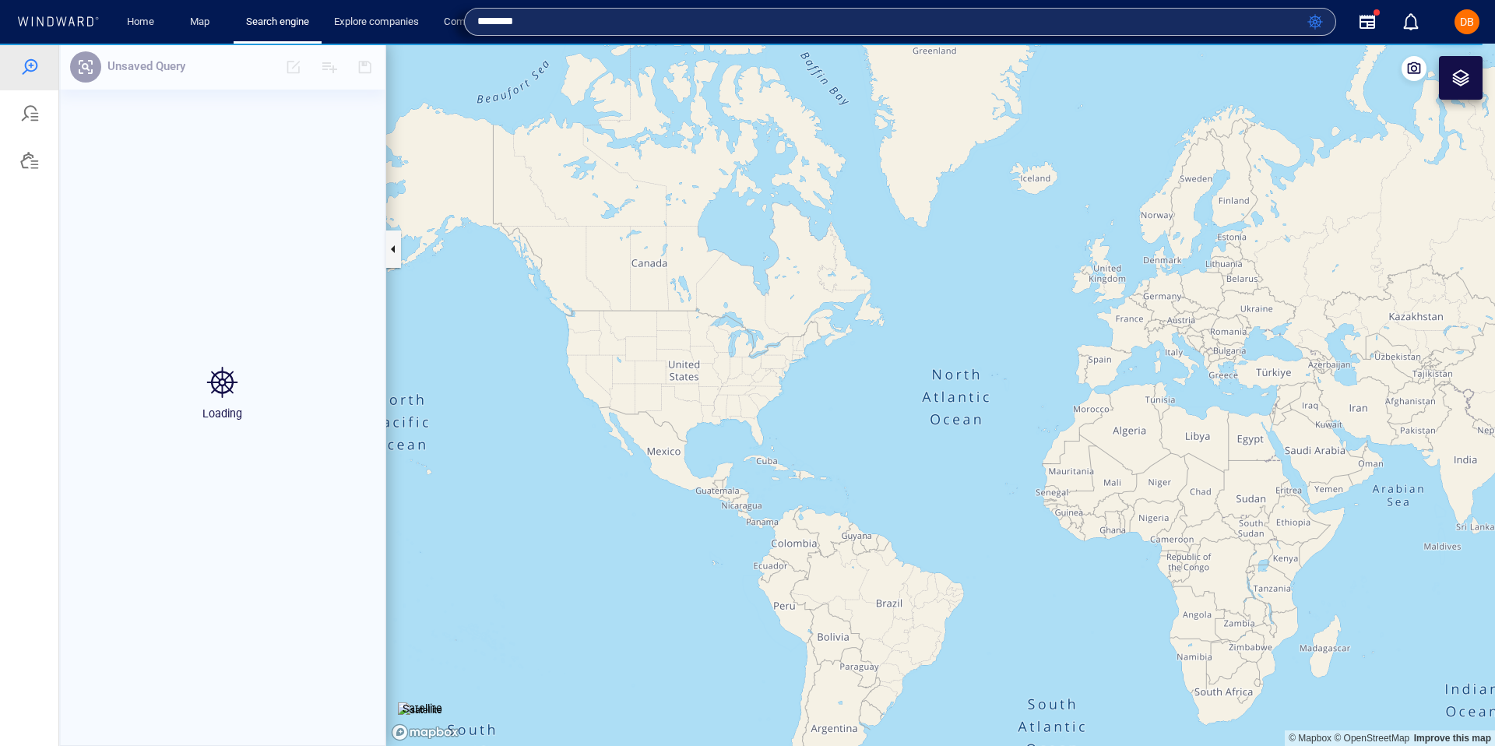
type input "*******"
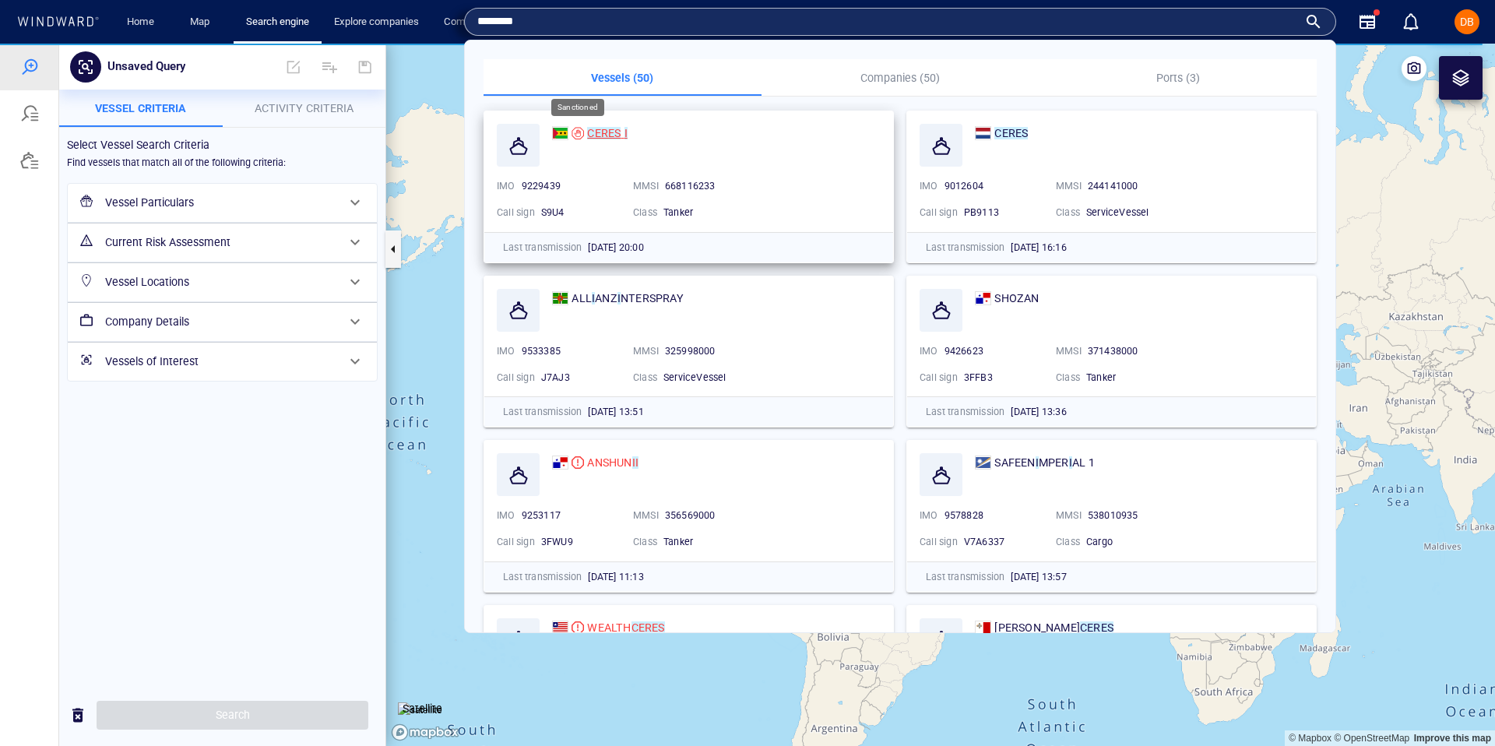
click at [576, 132] on div at bounding box center [577, 133] width 12 height 12
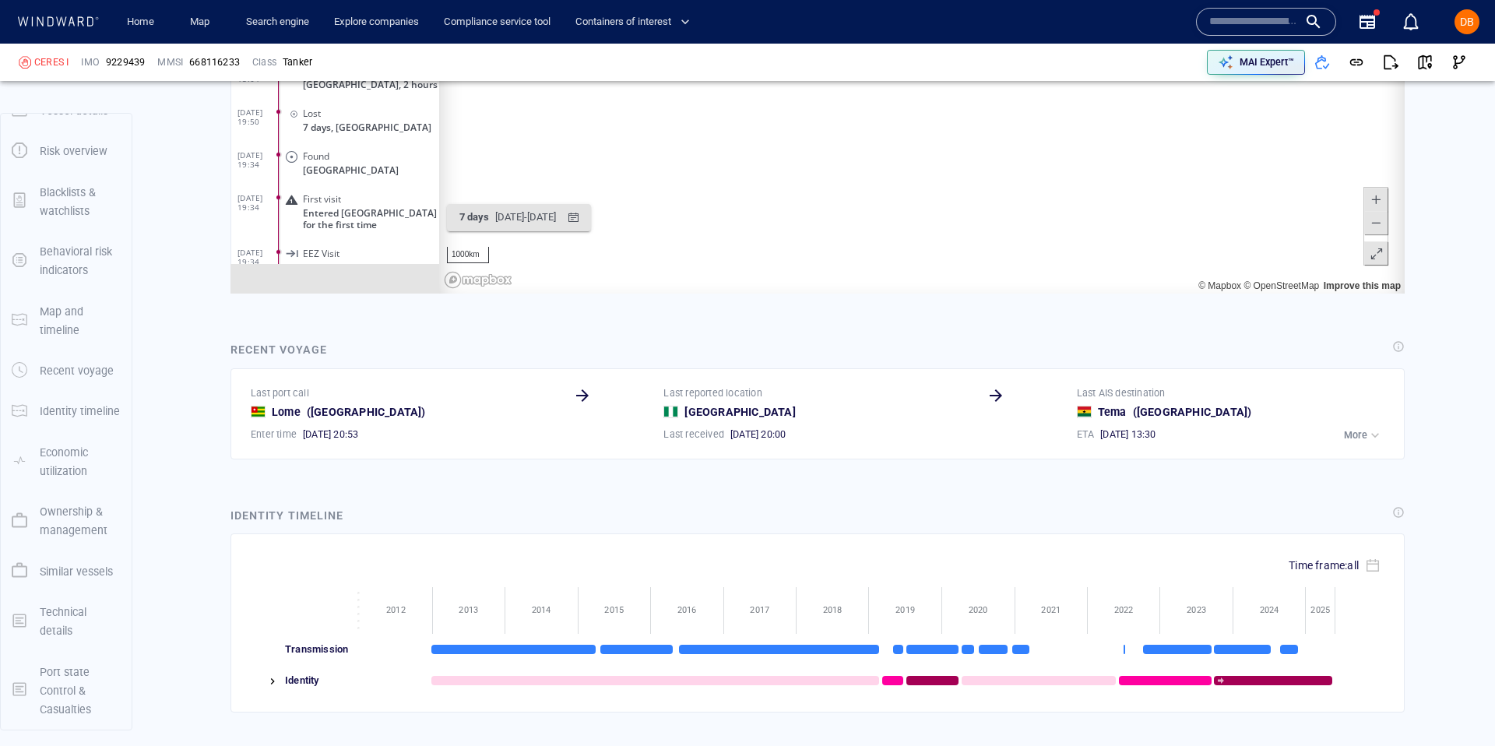
scroll to position [1735, 0]
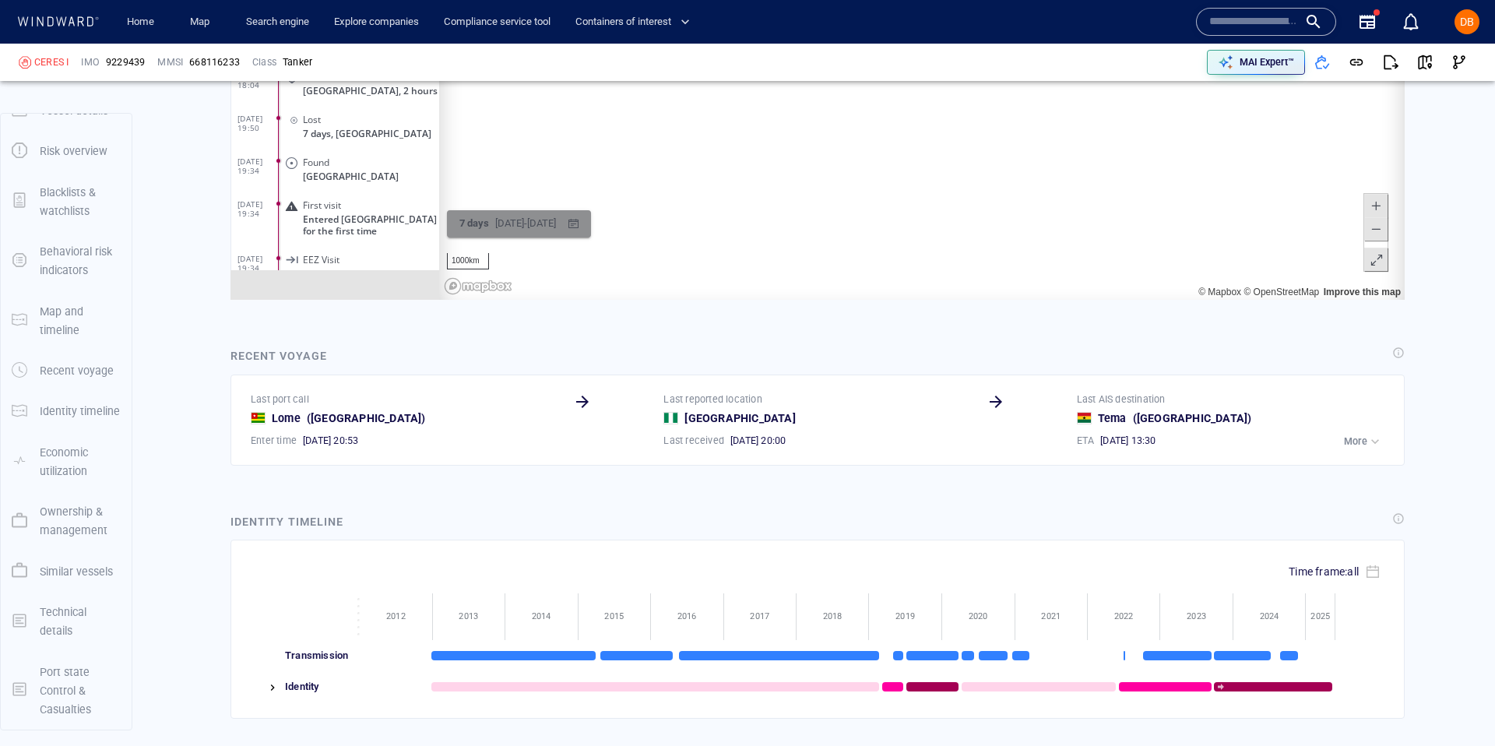
click at [528, 226] on div "[DATE] - [DATE]" at bounding box center [525, 225] width 67 height 24
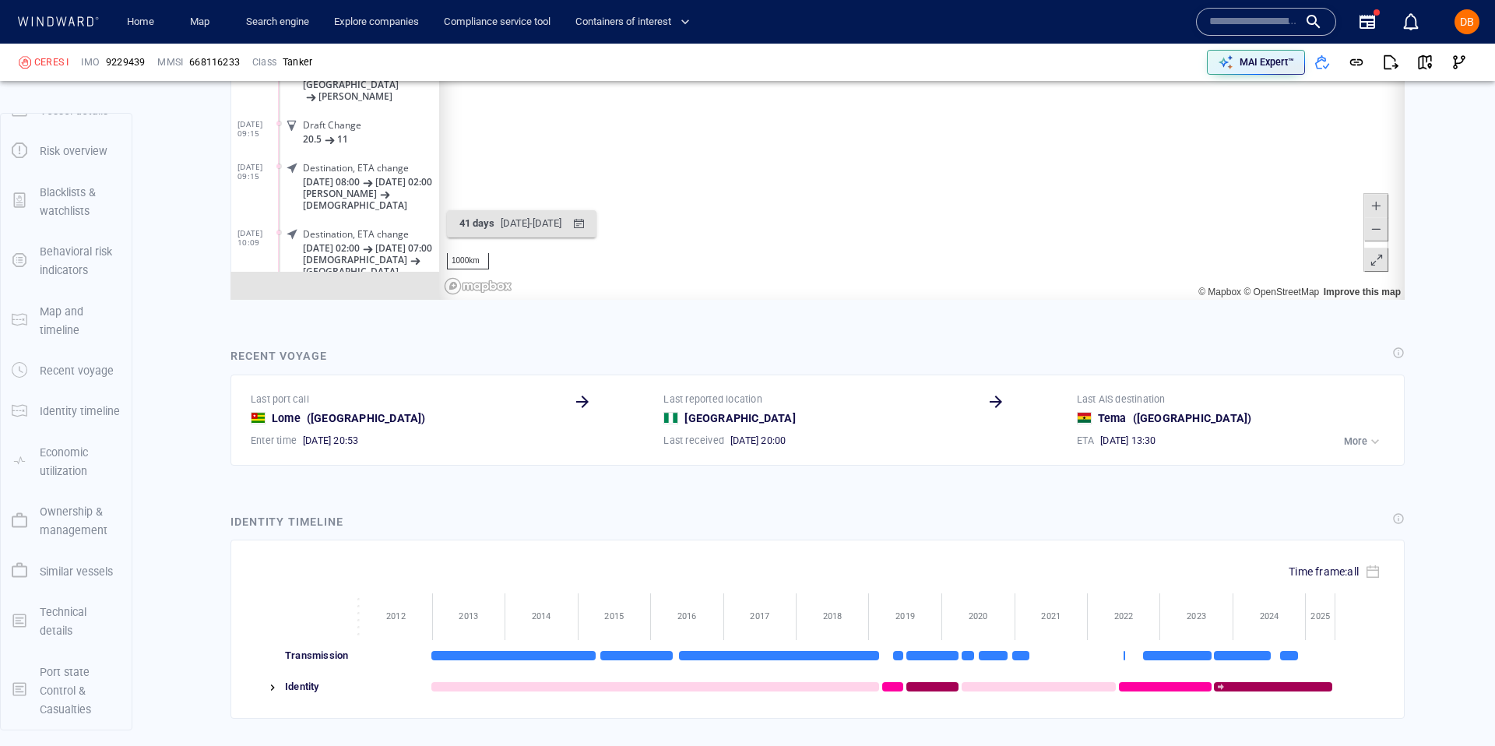
scroll to position [179220, 0]
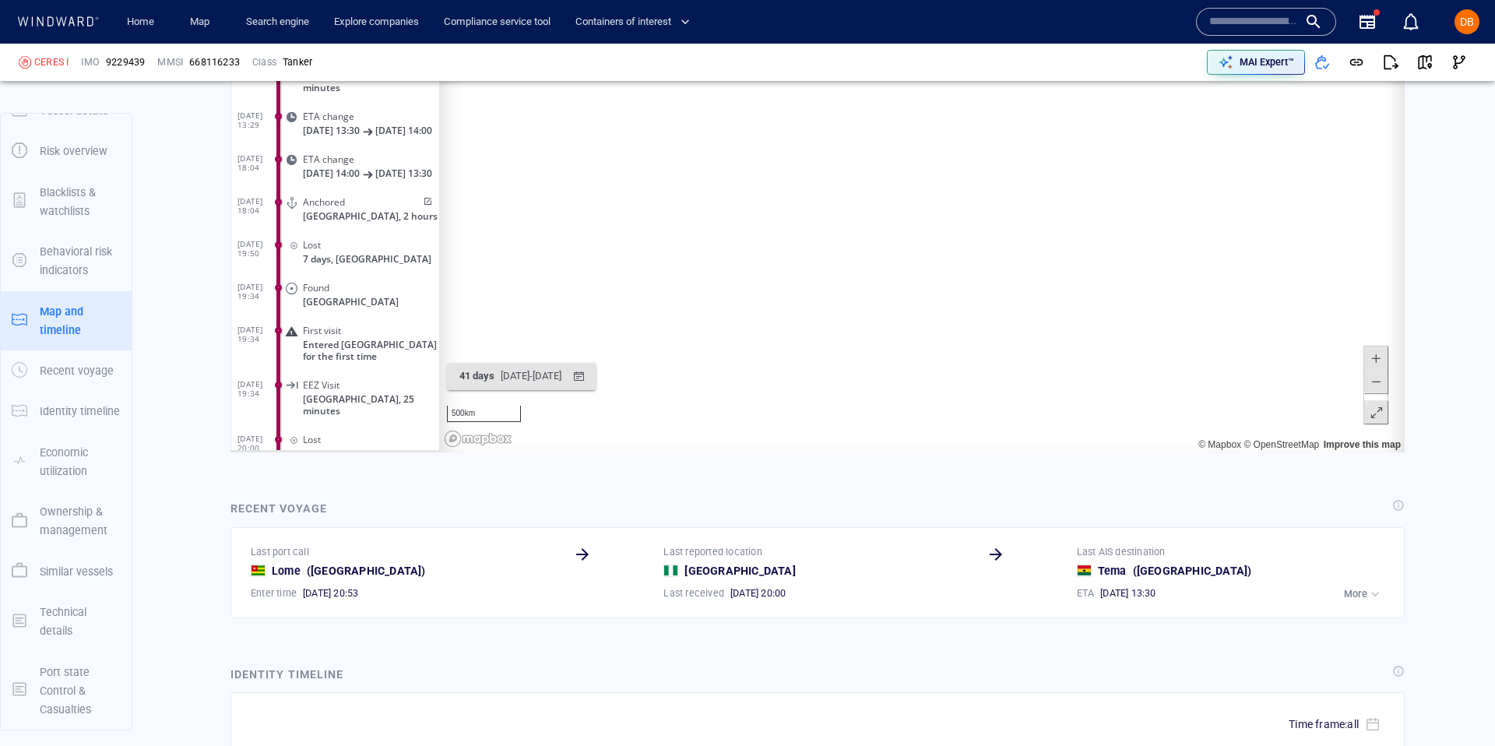
scroll to position [1574, 0]
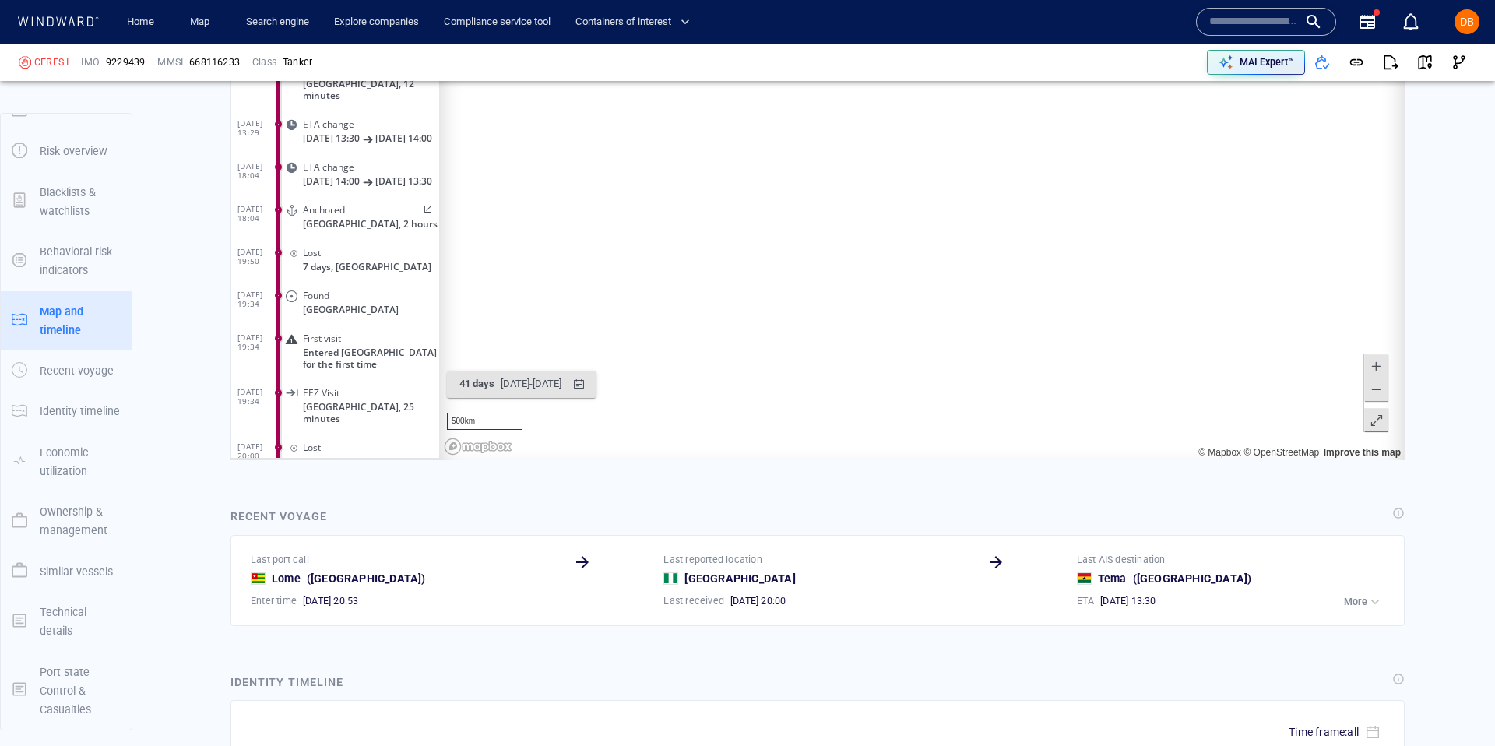
drag, startPoint x: 715, startPoint y: 325, endPoint x: 709, endPoint y: 371, distance: 46.3
click at [709, 371] on canvas "Map" at bounding box center [921, 219] width 965 height 483
click at [539, 386] on div "[DATE] - [DATE]" at bounding box center [531, 385] width 67 height 24
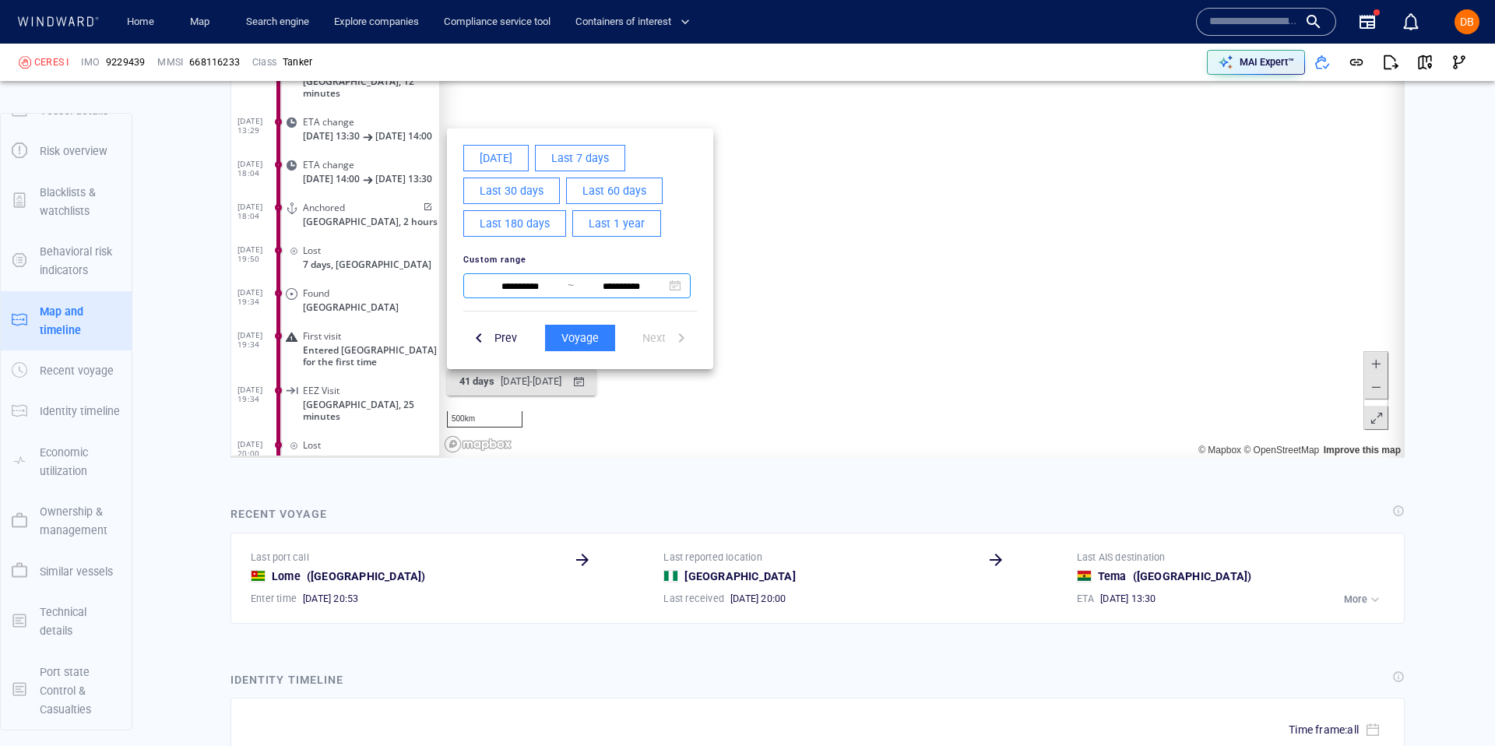
scroll to position [1578, 0]
click at [543, 282] on input "**********" at bounding box center [520, 285] width 95 height 19
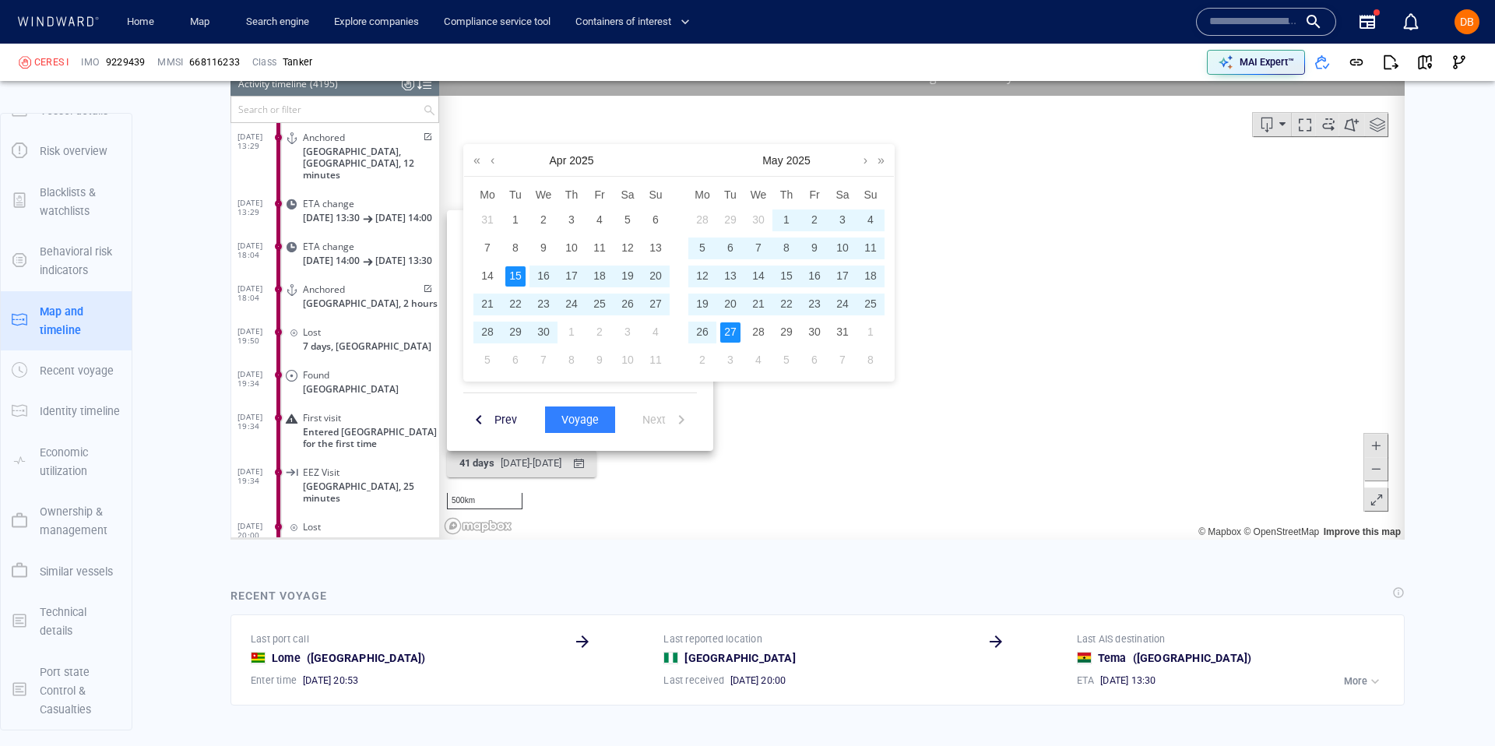
scroll to position [1492, 0]
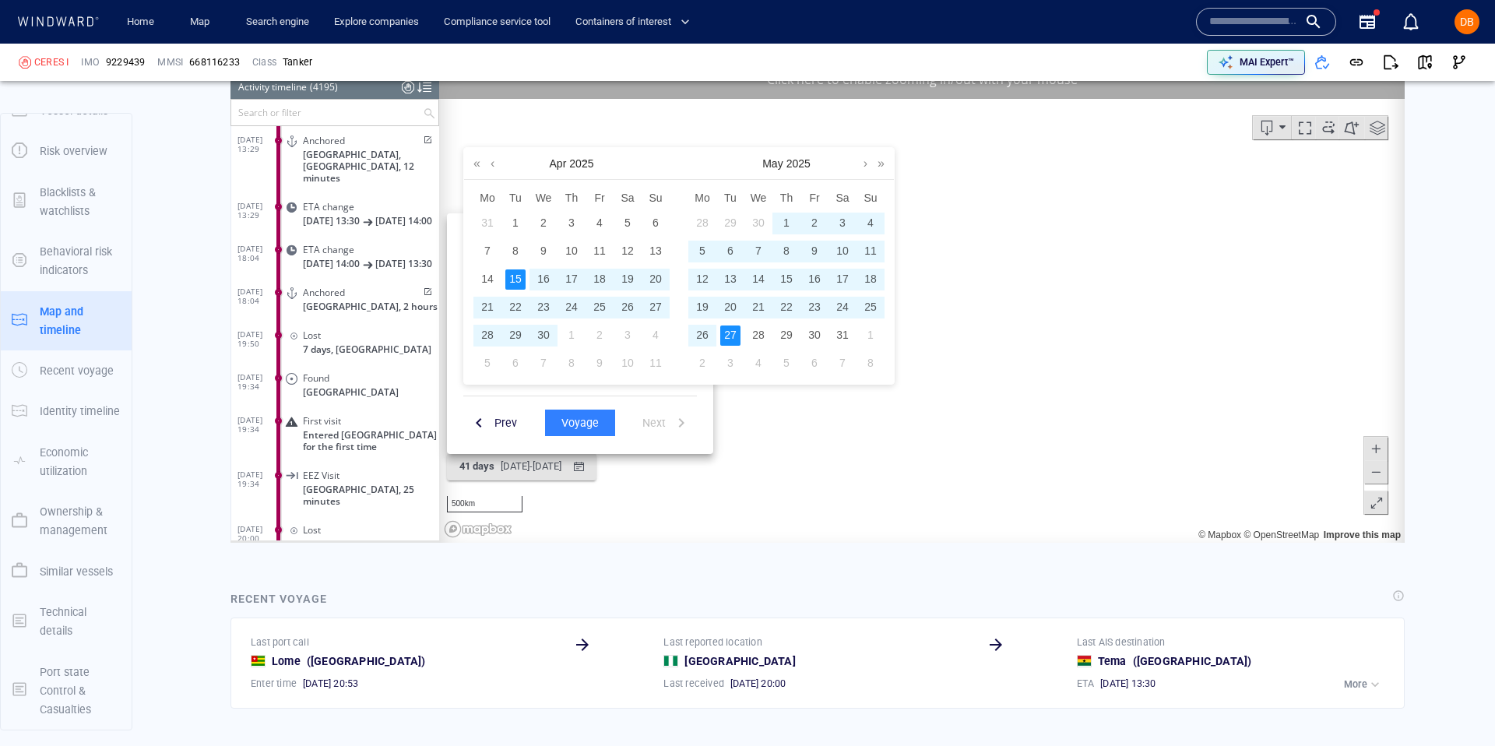
click at [576, 166] on span "~" at bounding box center [584, 161] width 16 height 26
click at [494, 159] on link at bounding box center [493, 163] width 12 height 31
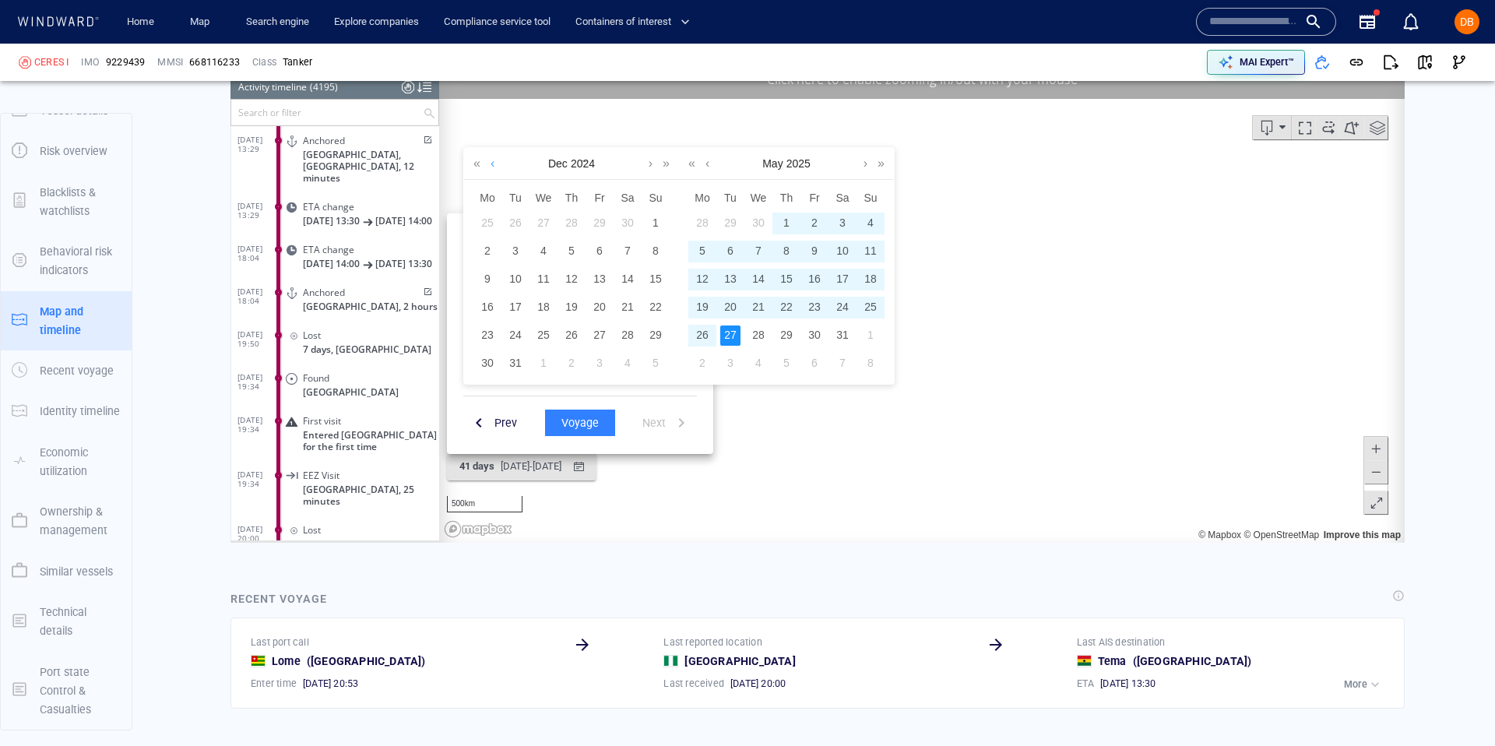
click at [493, 159] on link at bounding box center [493, 163] width 12 height 31
click at [496, 163] on link at bounding box center [493, 163] width 12 height 31
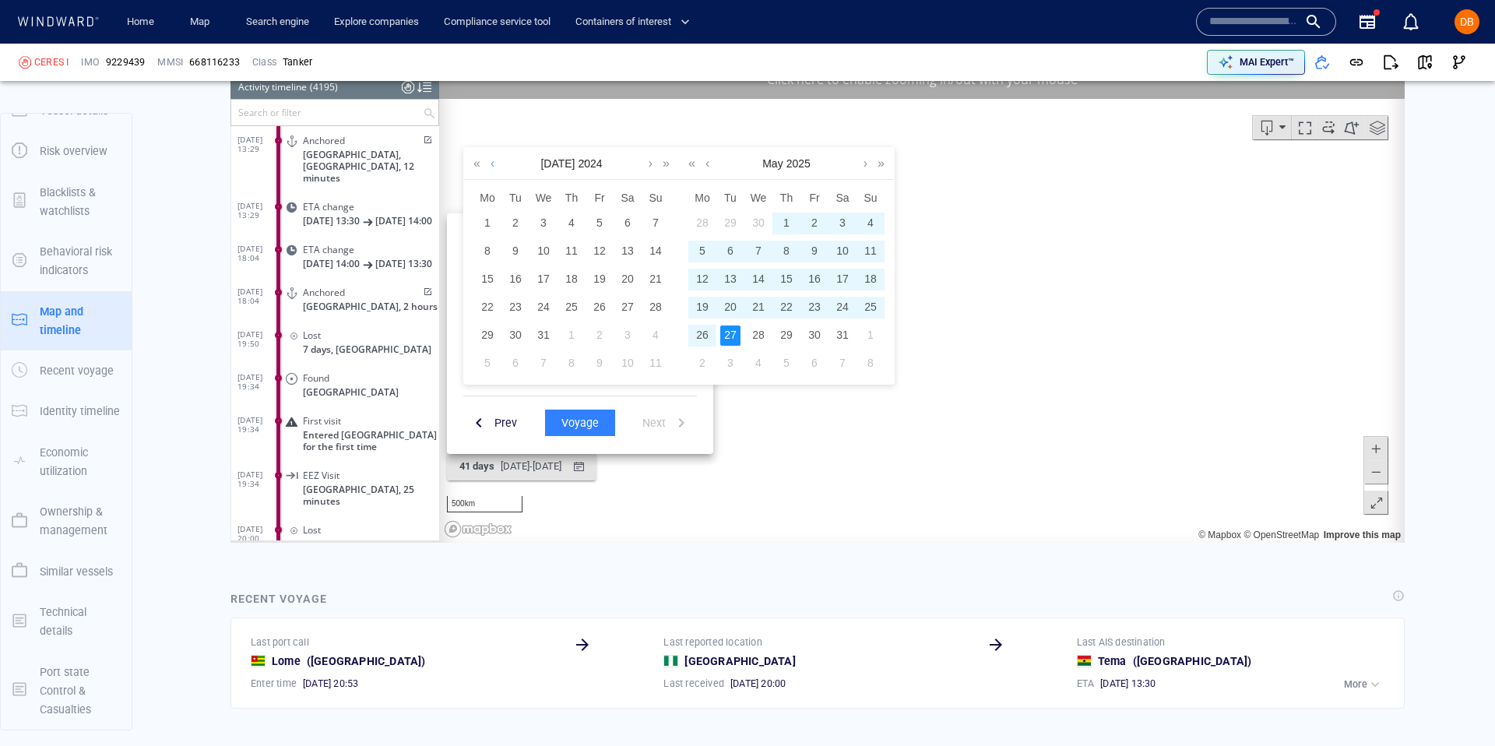
click at [496, 163] on link at bounding box center [493, 163] width 12 height 31
click at [495, 163] on link at bounding box center [493, 163] width 12 height 31
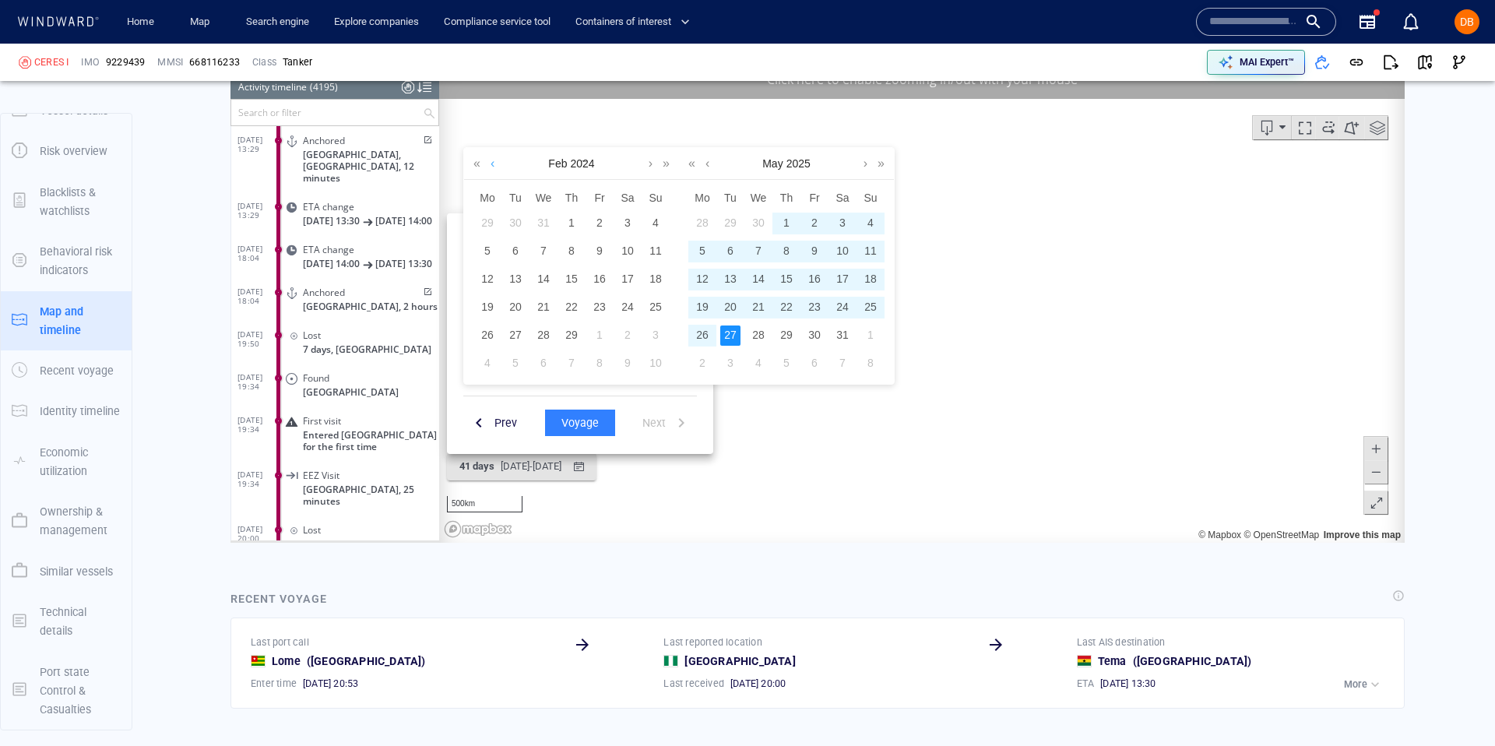
click at [495, 163] on link at bounding box center [493, 163] width 12 height 31
click at [494, 163] on link at bounding box center [493, 163] width 12 height 31
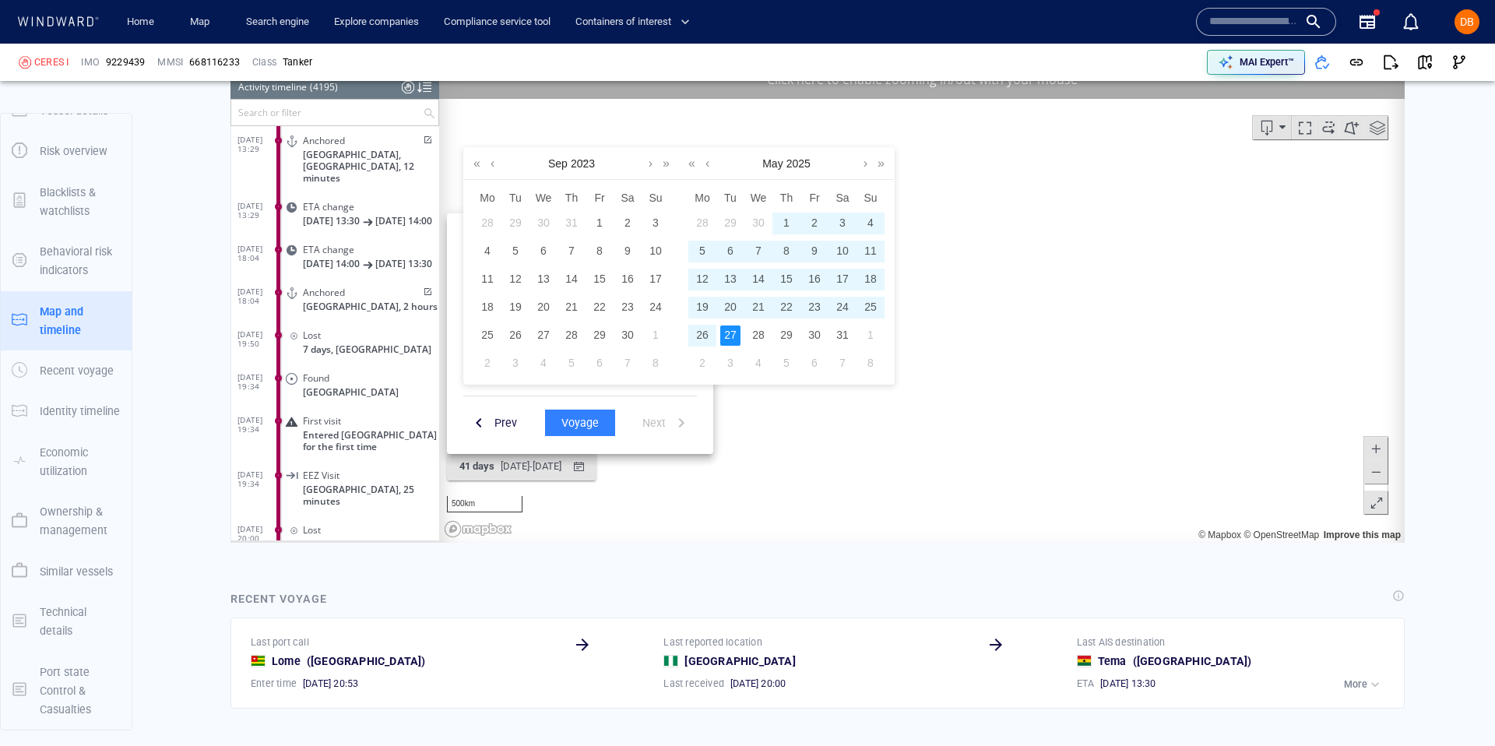
click at [589, 212] on td "1" at bounding box center [599, 223] width 28 height 28
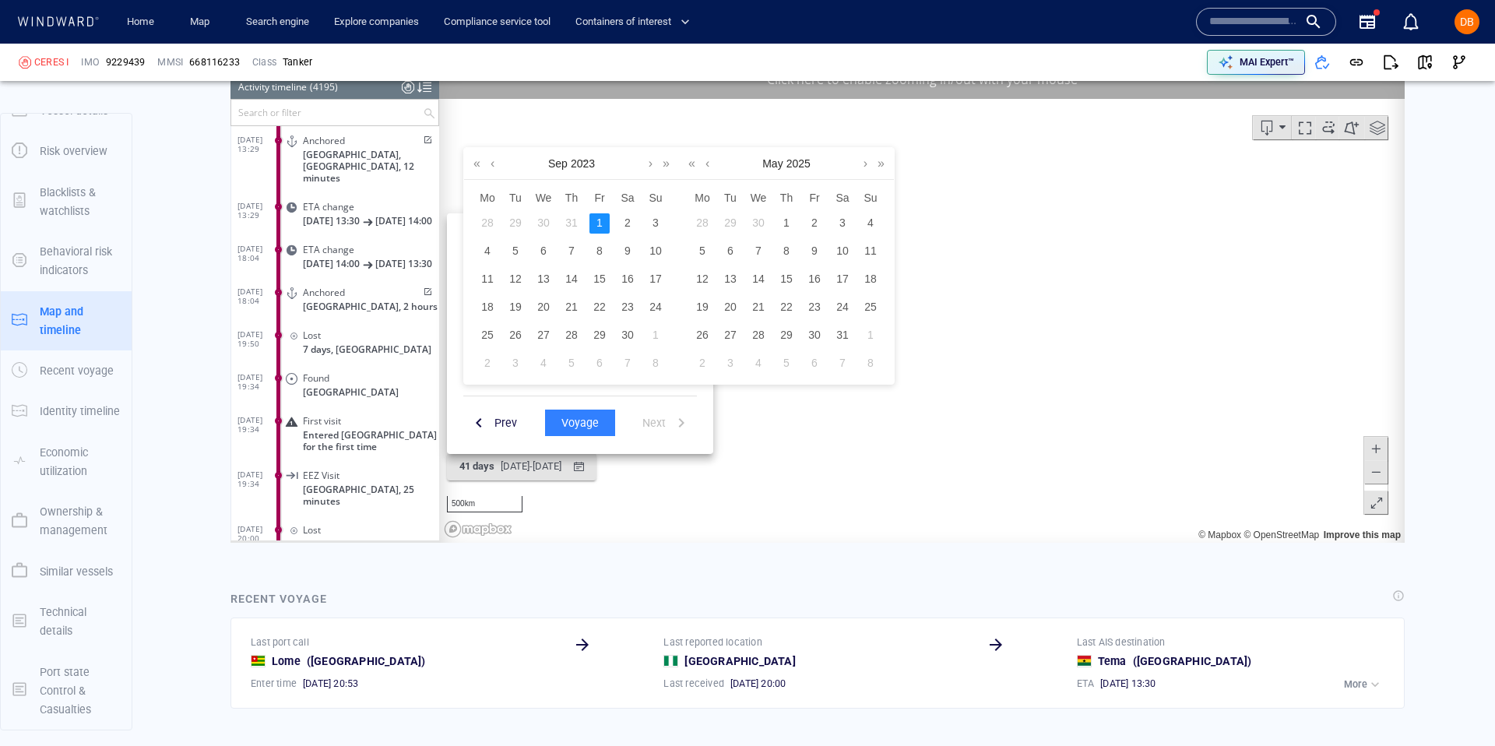
click at [595, 220] on div "1" at bounding box center [599, 223] width 20 height 20
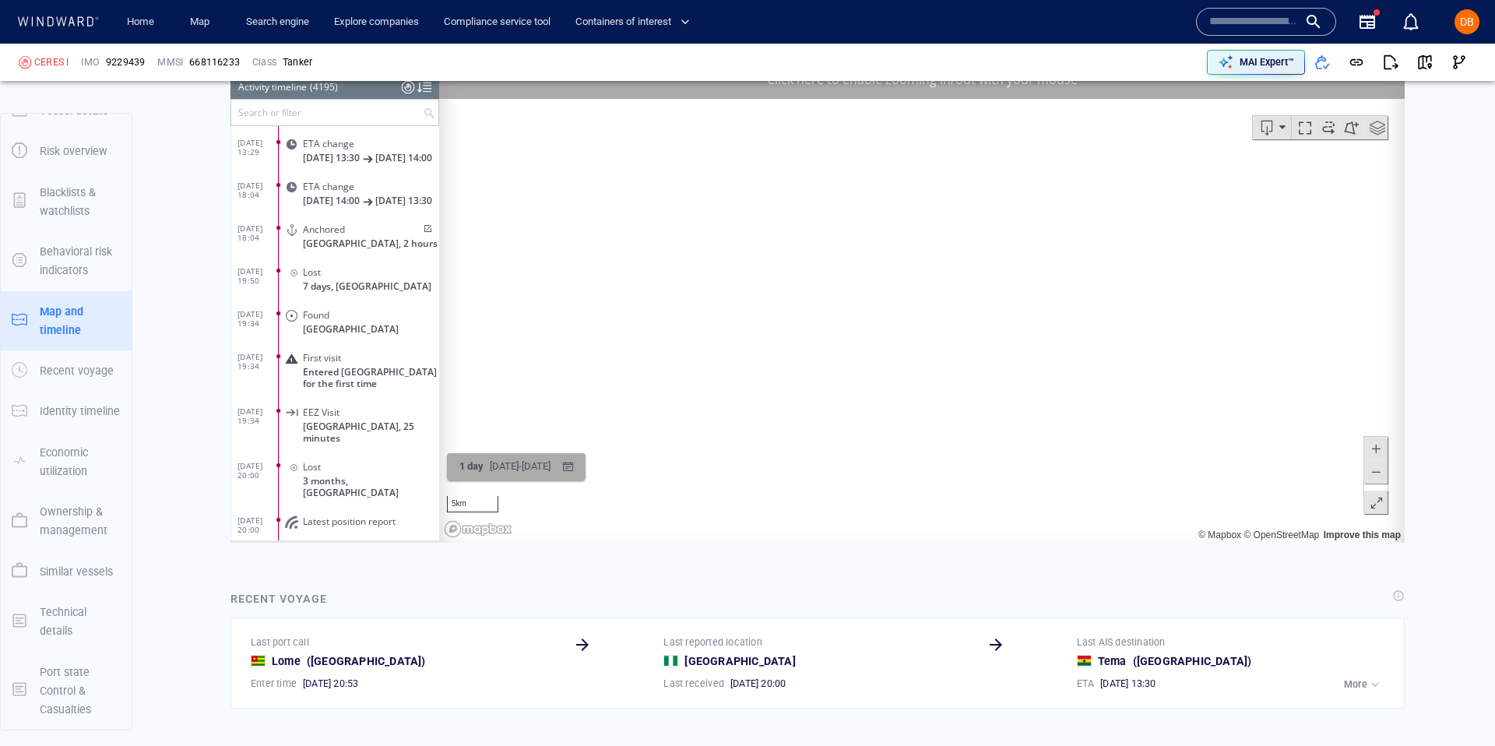
click at [554, 473] on div "01/09/2023 - 01/09/2023" at bounding box center [520, 467] width 67 height 24
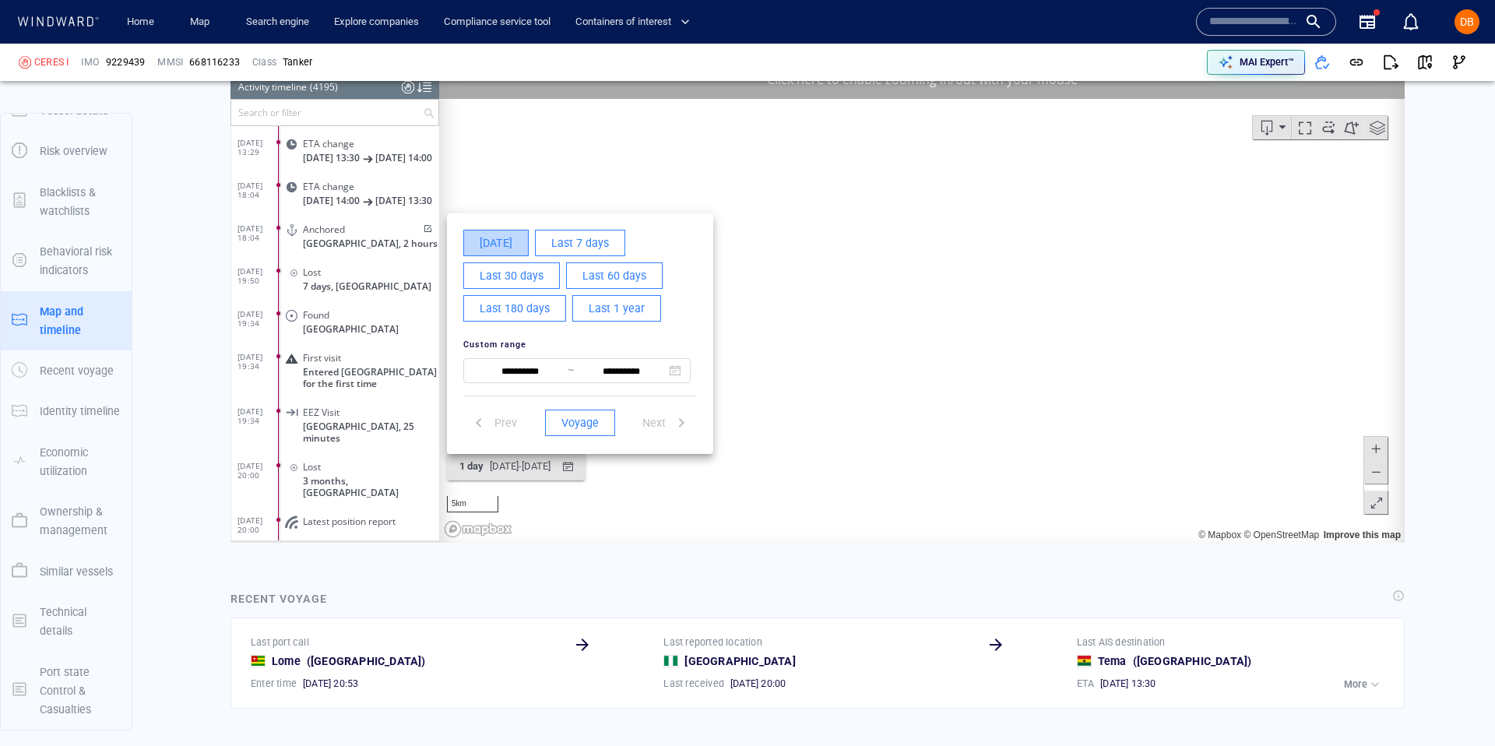
click at [506, 249] on span "Today" at bounding box center [496, 243] width 33 height 19
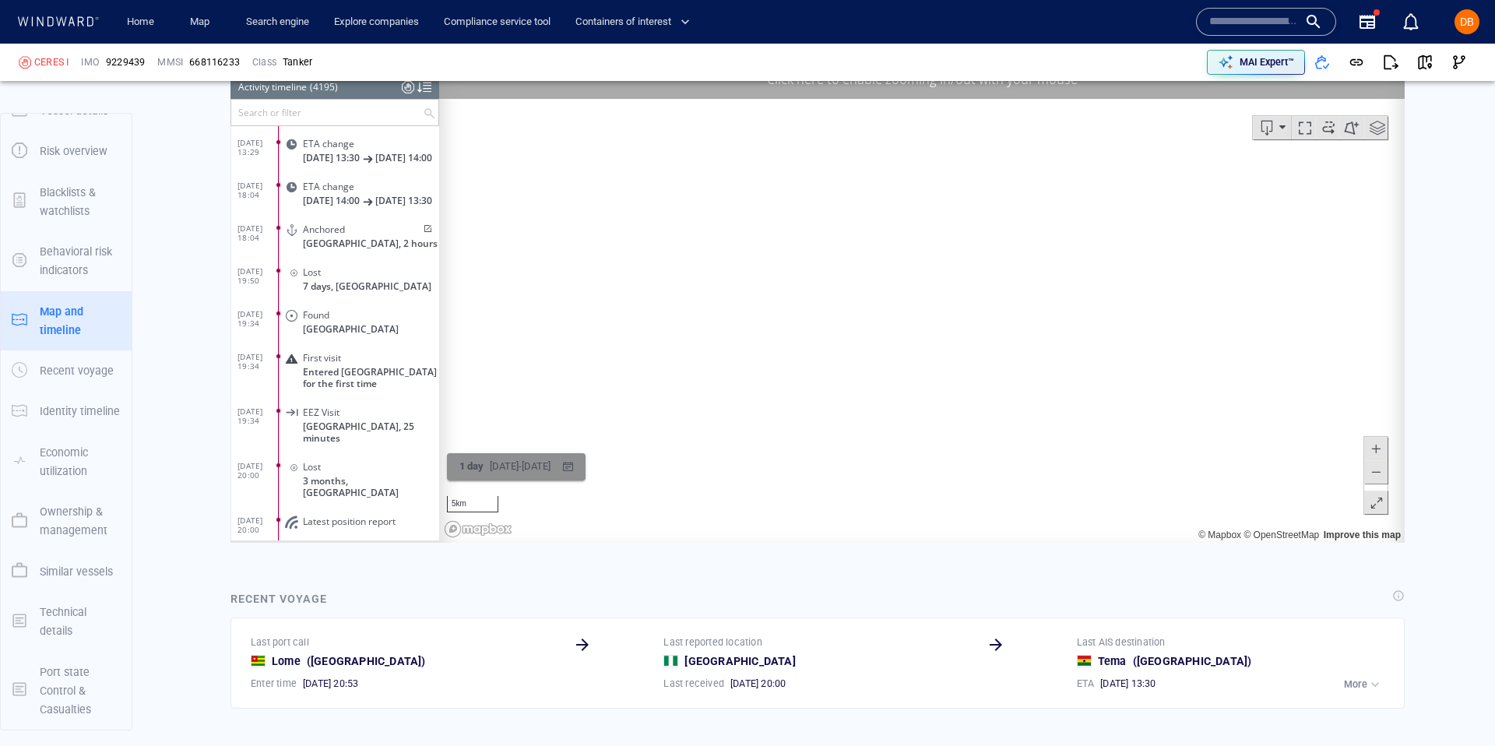
click at [530, 477] on div "15/08/2025 - 15/08/2025" at bounding box center [520, 467] width 67 height 24
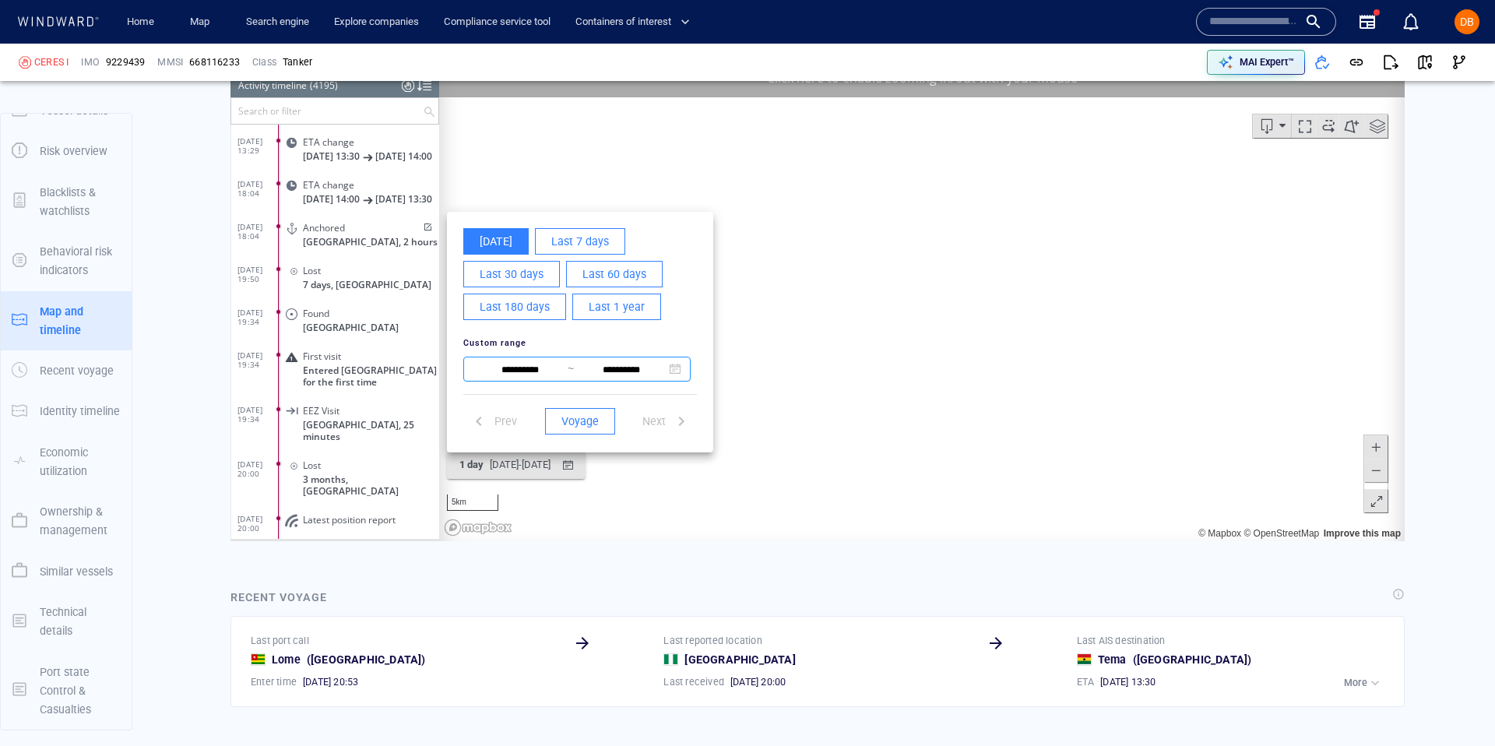
scroll to position [1494, 0]
click at [599, 304] on span "Last 1 year" at bounding box center [617, 306] width 56 height 19
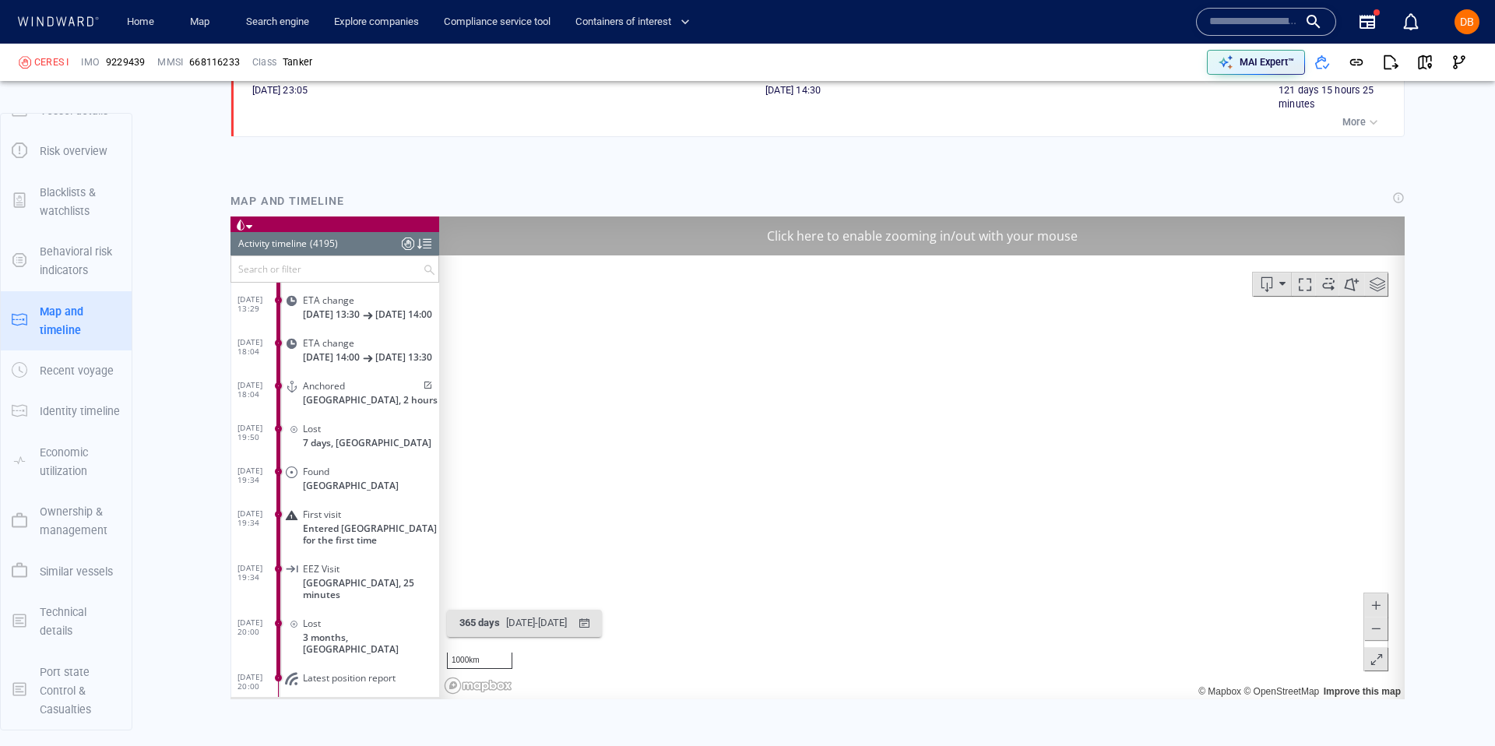
scroll to position [1337, 0]
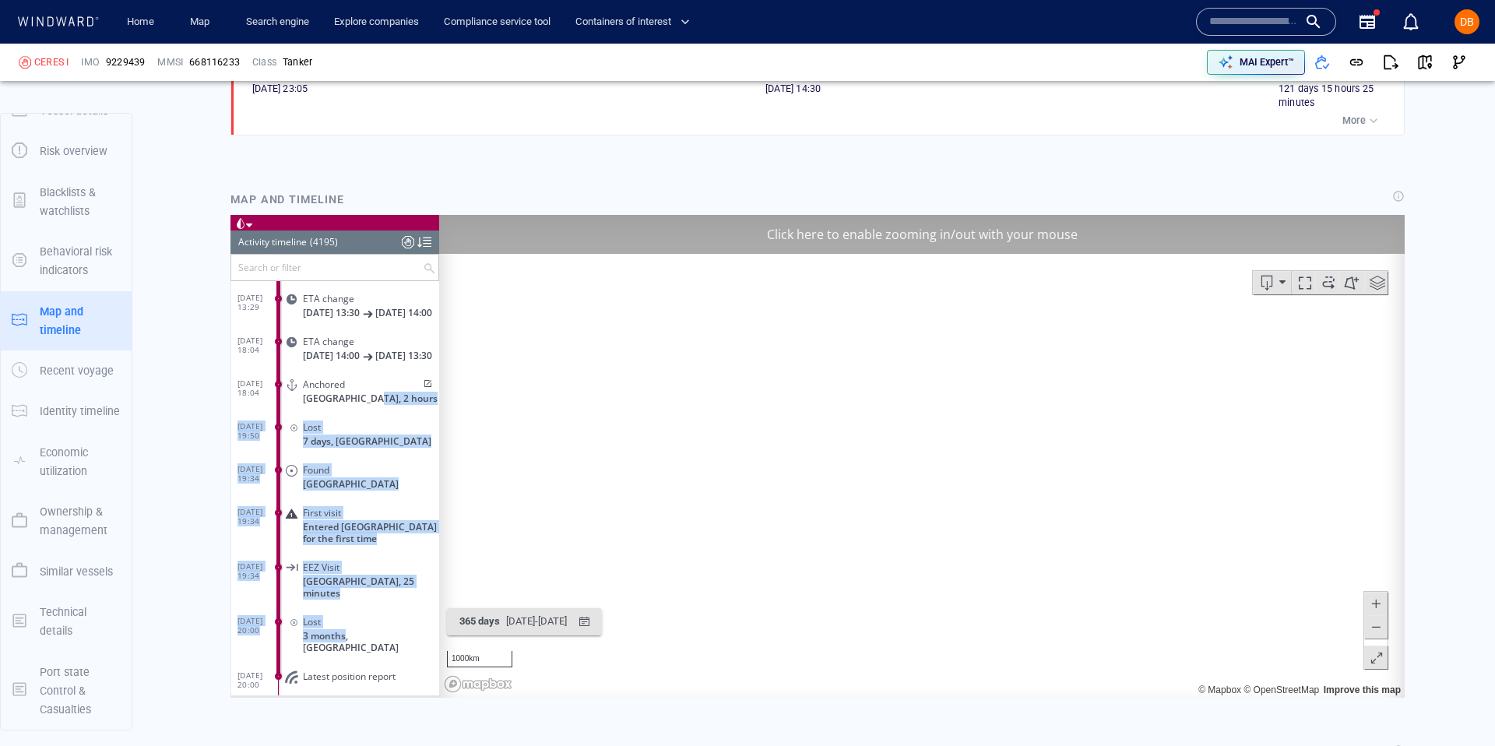
drag, startPoint x: 353, startPoint y: 433, endPoint x: 346, endPoint y: 630, distance: 197.1
click at [346, 631] on div "19/05/25 08:48 Lost a day, Ghana 20/05/25 13:29 Found Ghana 20/05/25 13:29 Firs…" at bounding box center [335, 389] width 208 height 627
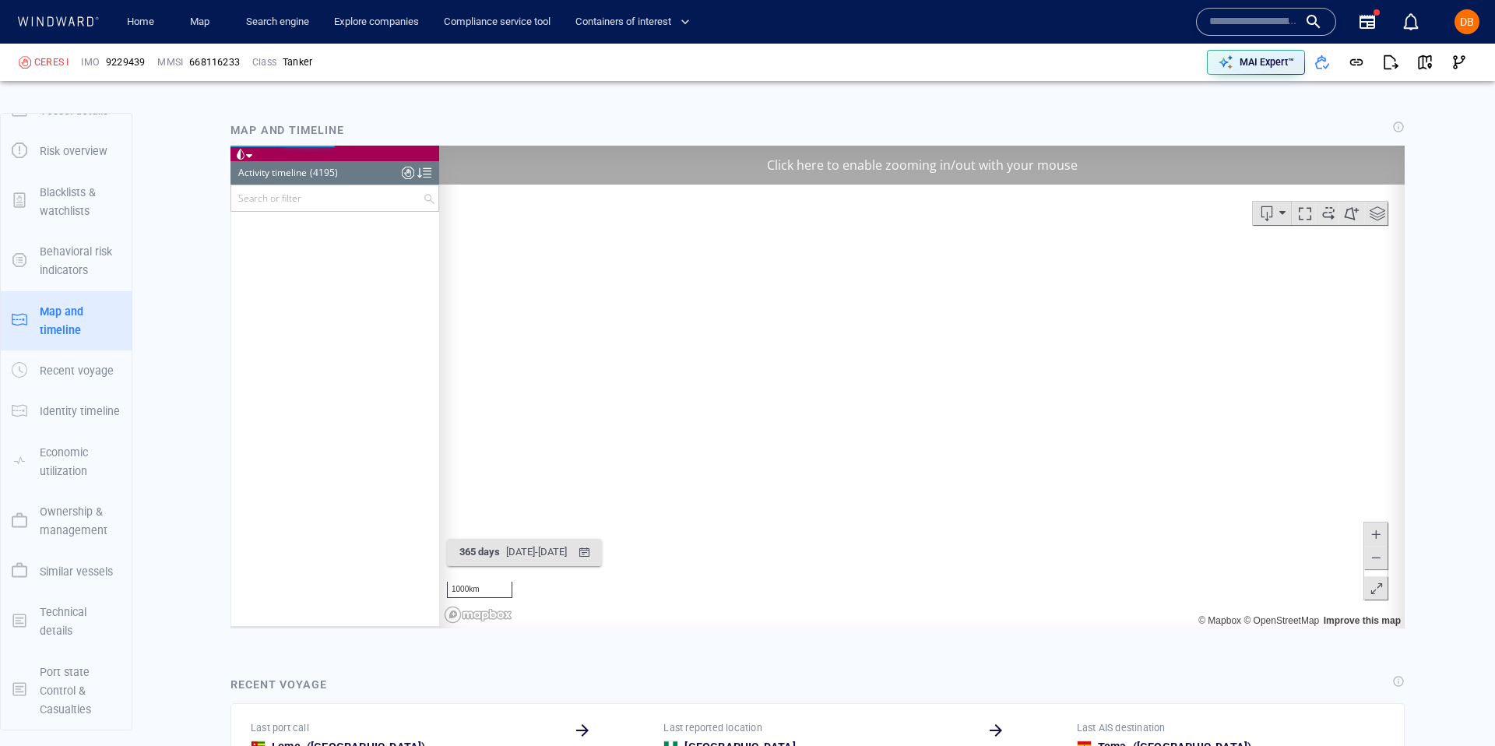
scroll to position [54823, 0]
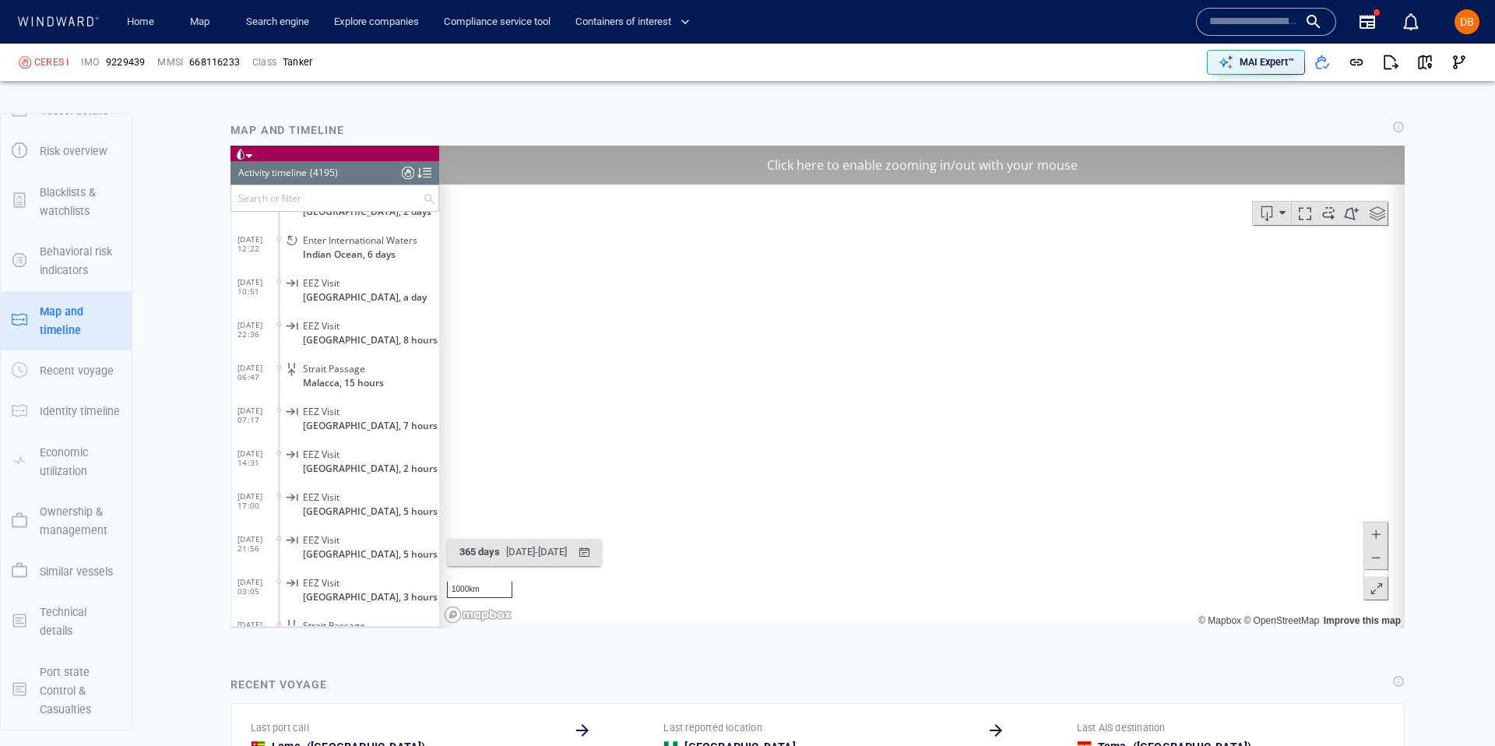
click at [1379, 564] on span at bounding box center [1376, 557] width 16 height 23
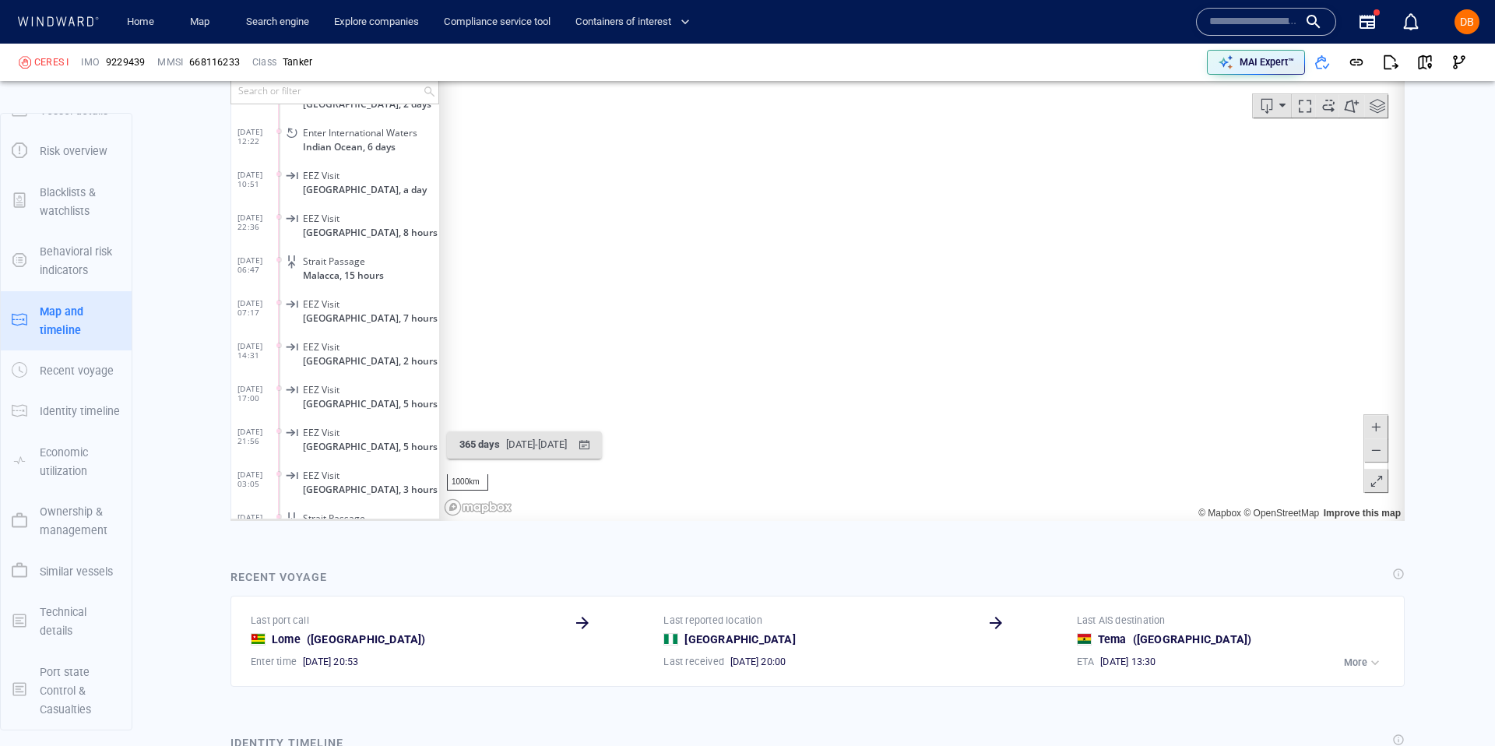
scroll to position [1514, 0]
click at [207, 19] on link "Map" at bounding box center [202, 22] width 37 height 27
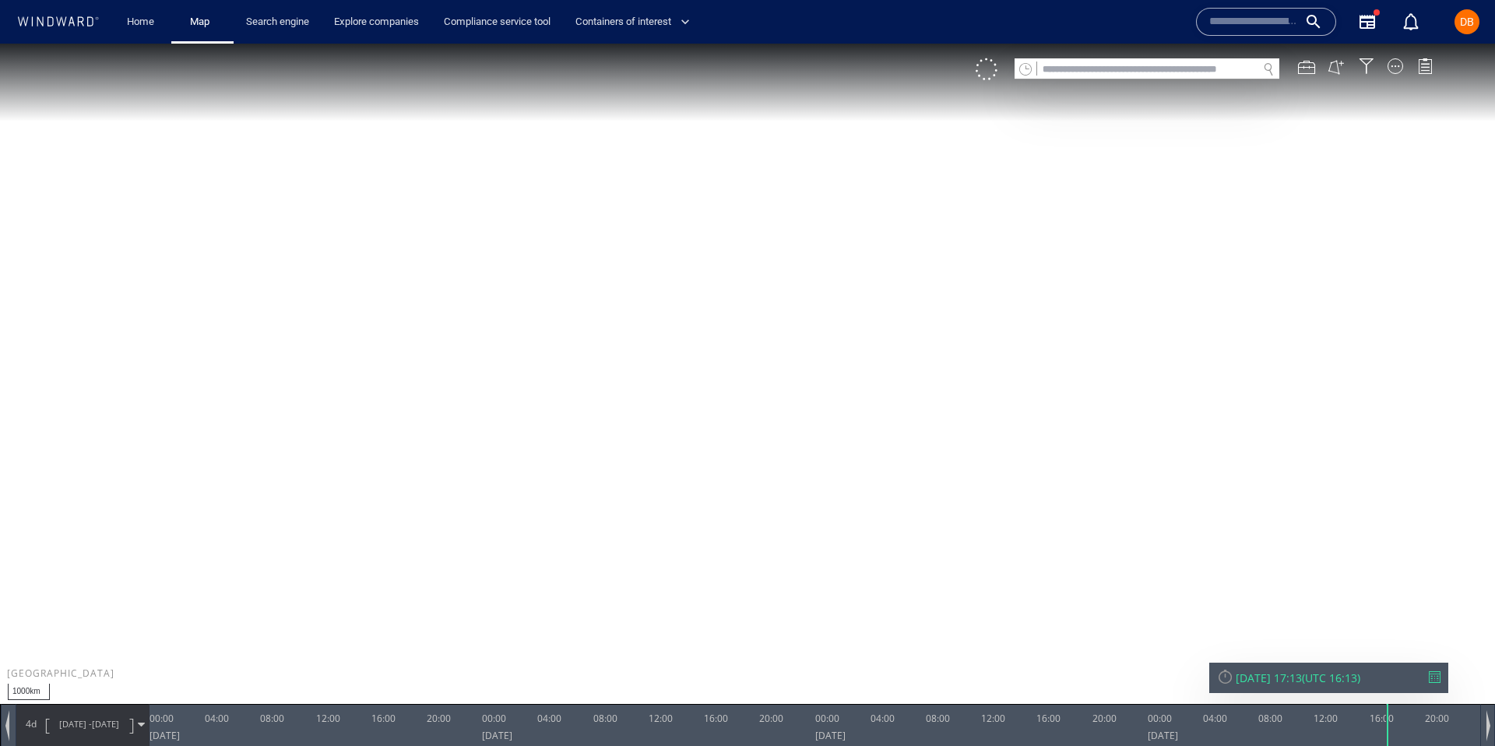
click at [1088, 80] on canvas "Map" at bounding box center [747, 387] width 1495 height 687
click at [1134, 74] on input "text" at bounding box center [1147, 69] width 220 height 21
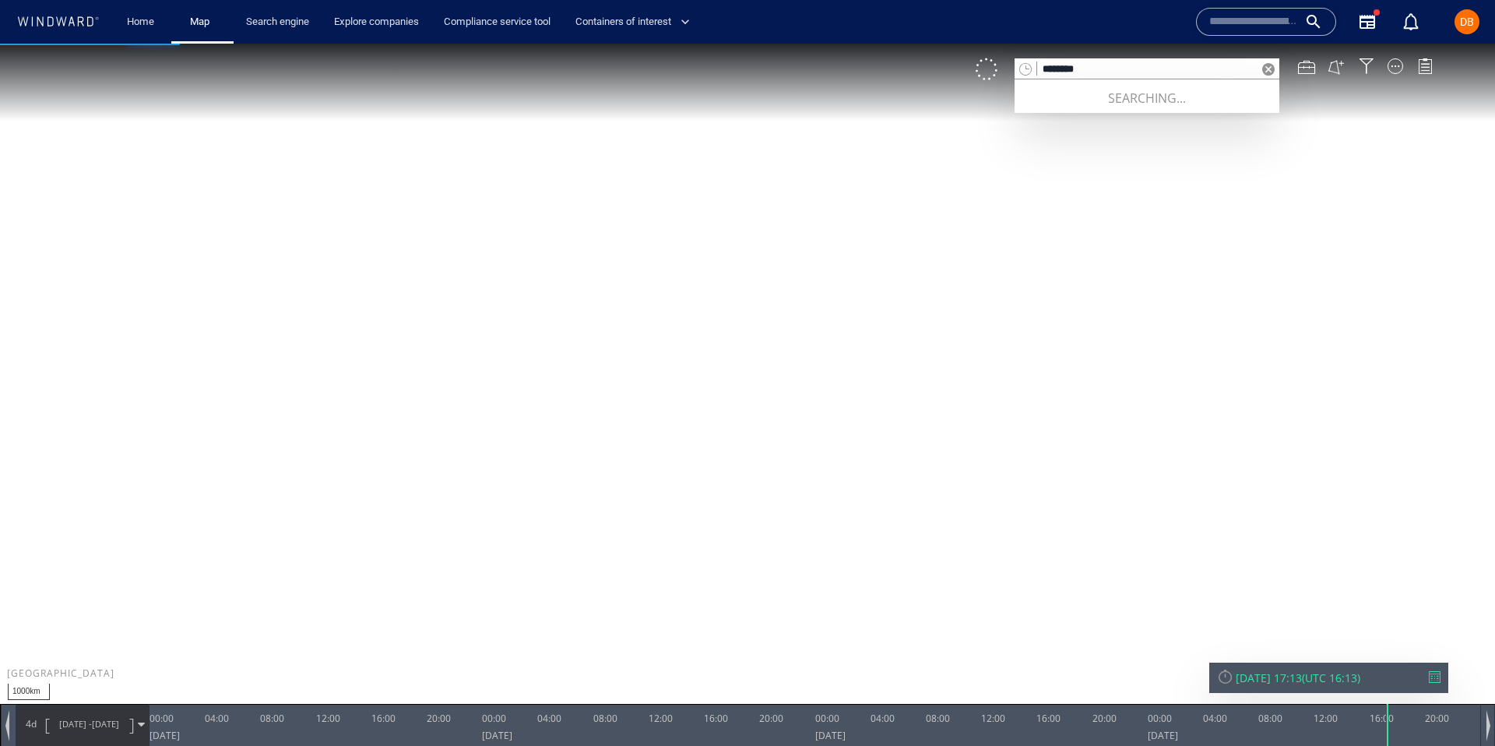
type input "*******"
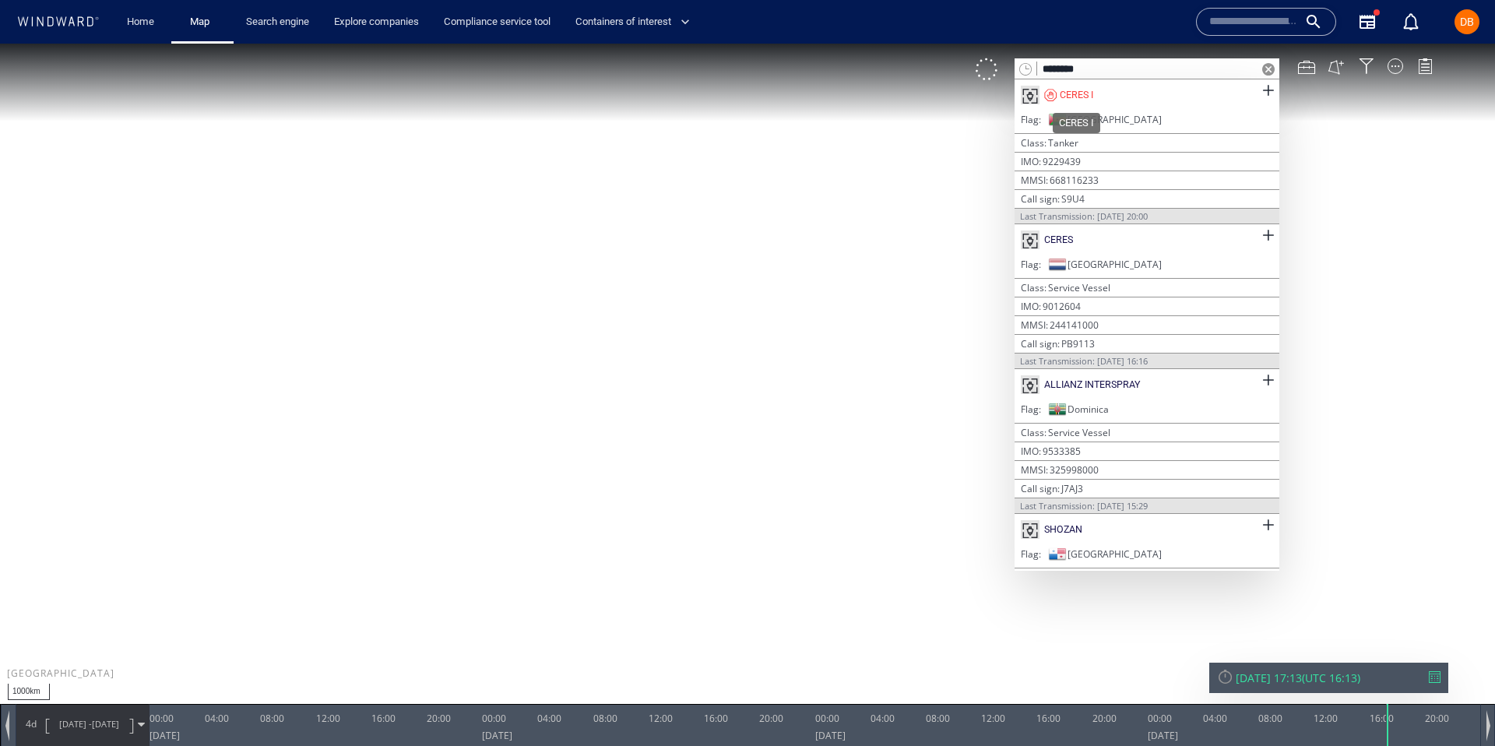
click at [1065, 97] on div "CERES I" at bounding box center [1076, 95] width 33 height 14
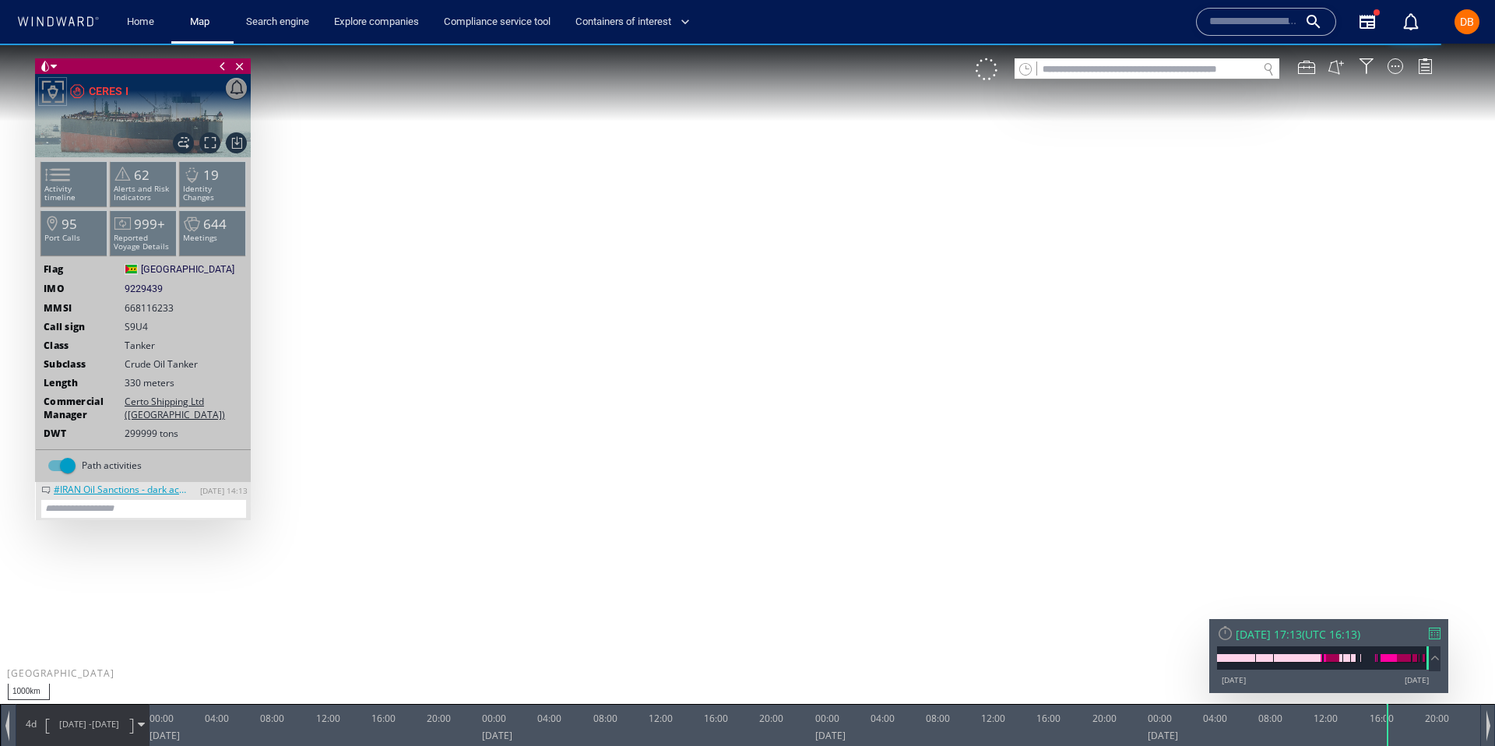
click at [1302, 636] on div "Fri 15/08/2025 17:13" at bounding box center [1269, 634] width 66 height 15
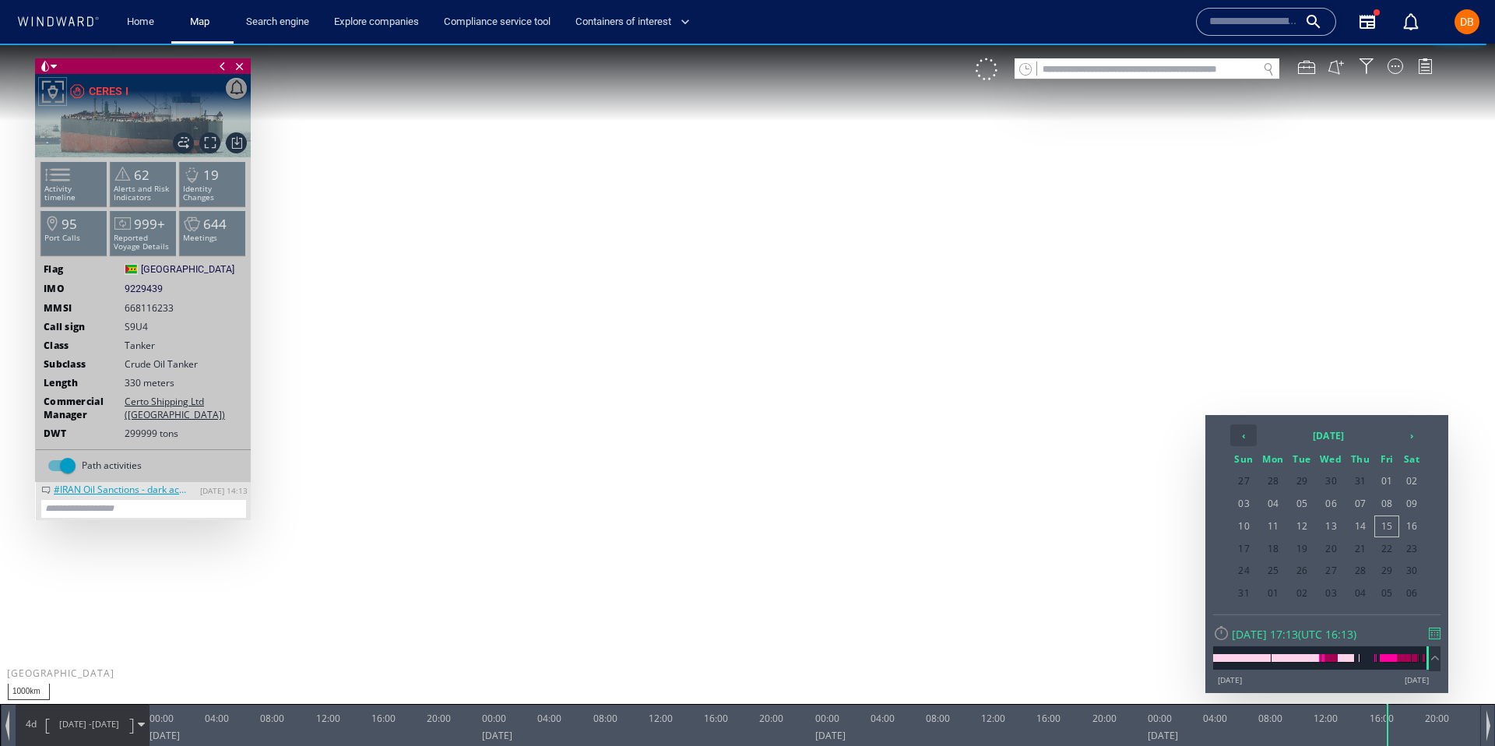
click at [1241, 429] on th "‹" at bounding box center [1243, 435] width 26 height 22
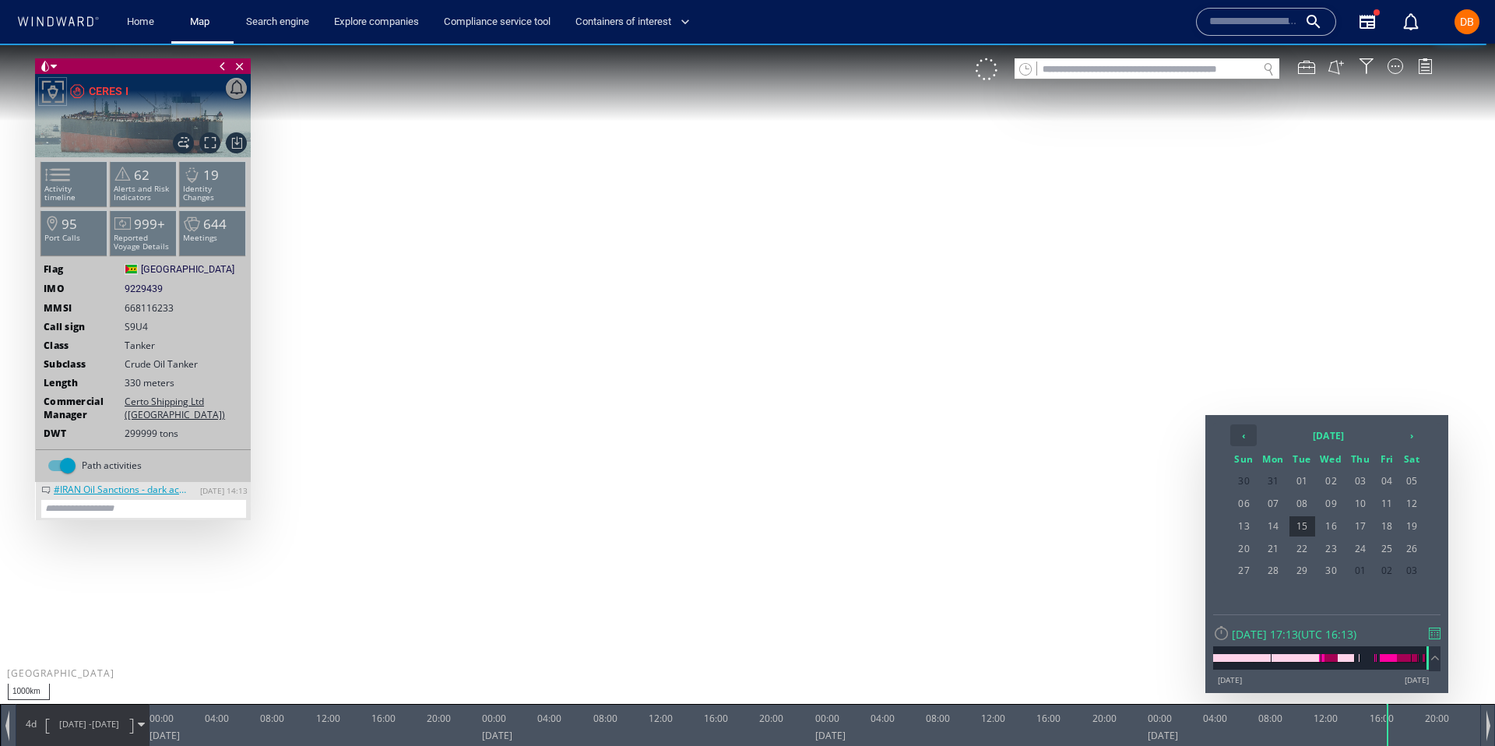
click at [1242, 429] on th "‹" at bounding box center [1243, 435] width 26 height 22
click at [1338, 438] on th "2024 December" at bounding box center [1328, 435] width 140 height 22
click at [1313, 436] on th "2024" at bounding box center [1319, 435] width 121 height 22
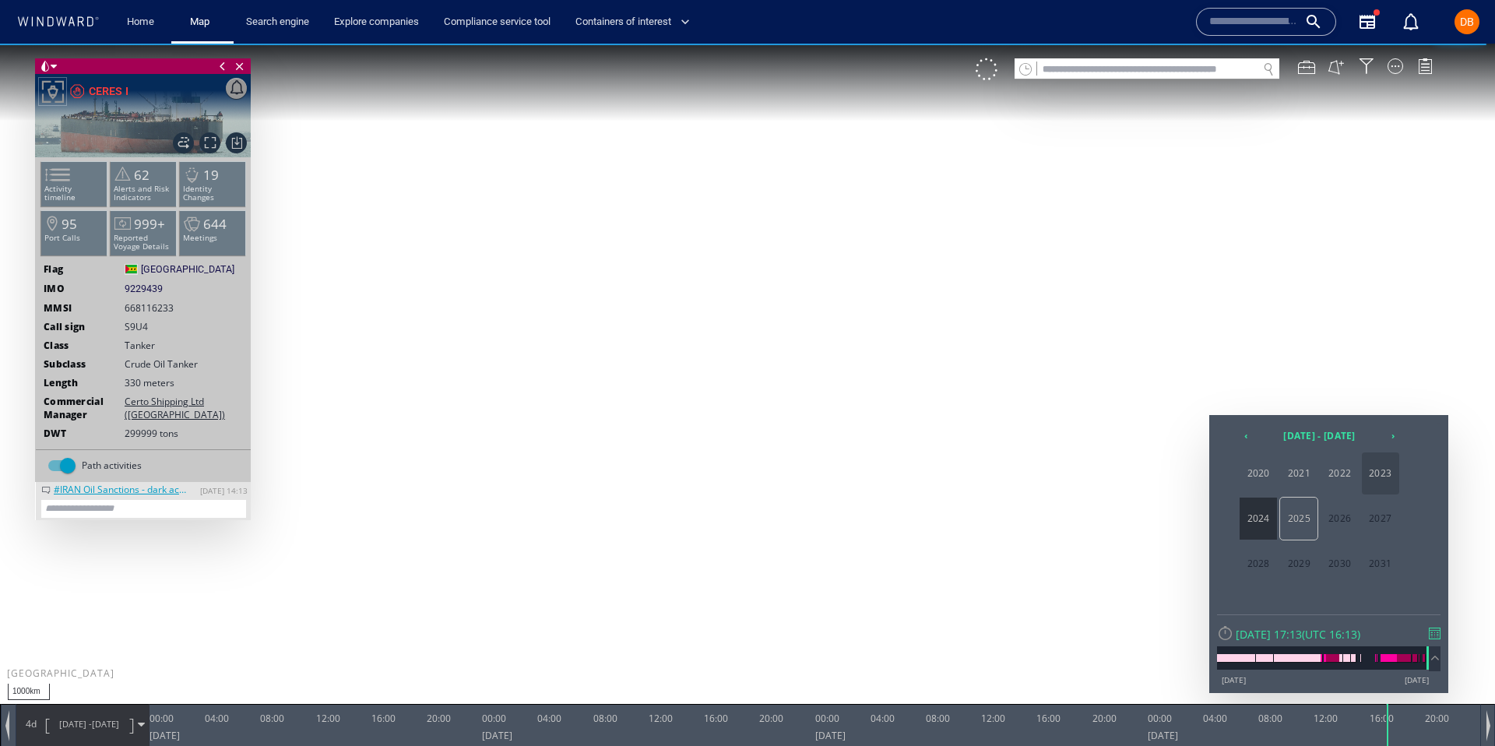
click at [1387, 470] on span "2023" at bounding box center [1380, 473] width 37 height 42
click at [1259, 477] on span "Jan" at bounding box center [1257, 473] width 37 height 42
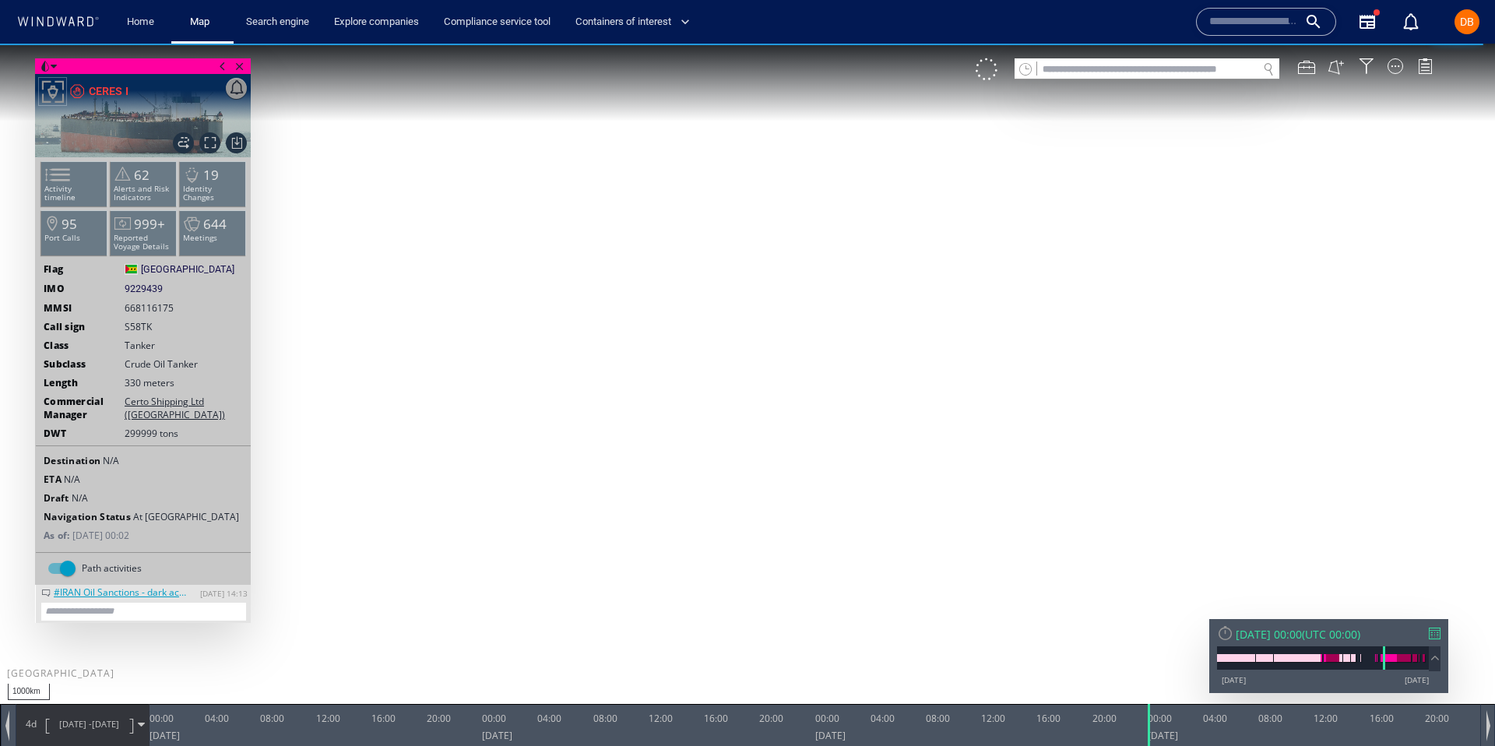
click at [117, 726] on span "01/01/23" at bounding box center [105, 724] width 27 height 12
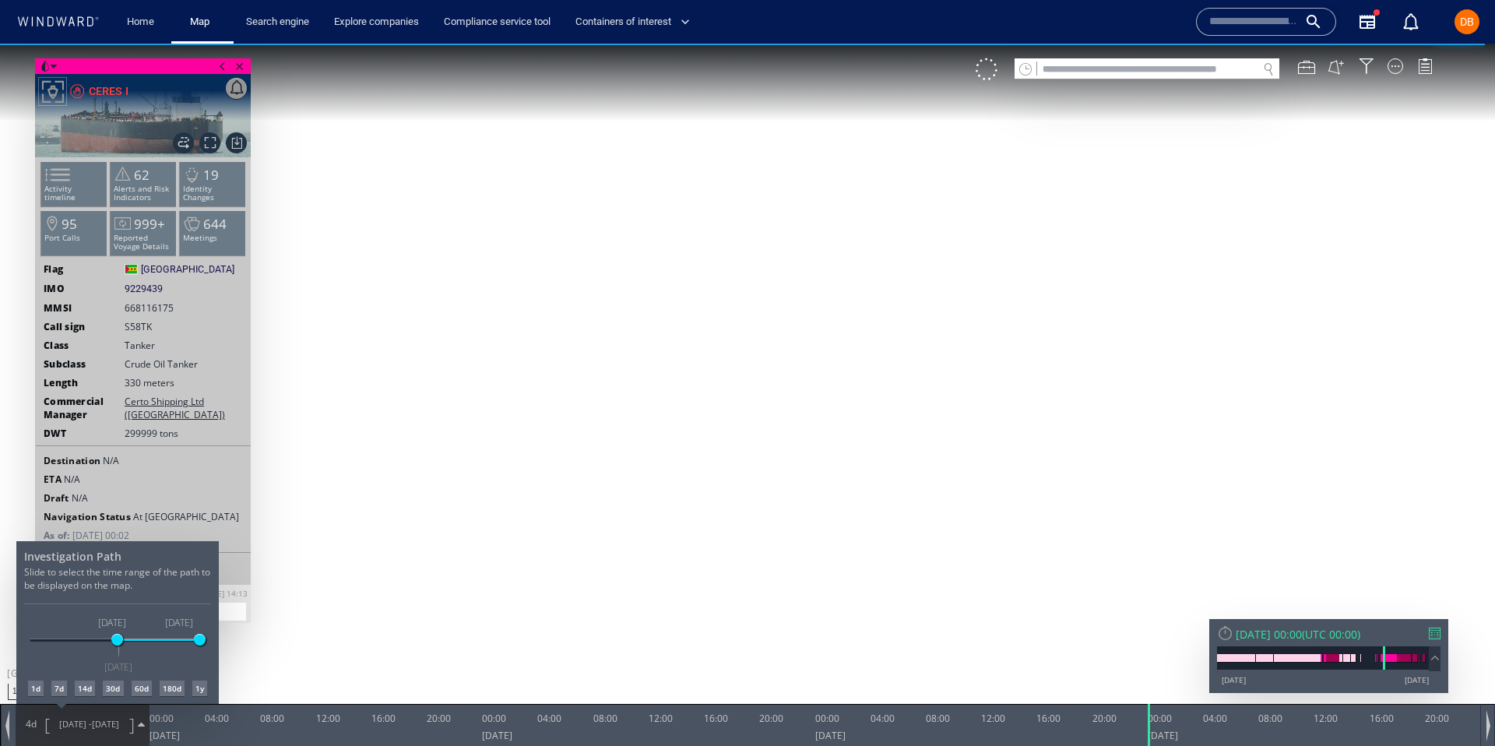
drag, startPoint x: 121, startPoint y: 640, endPoint x: 229, endPoint y: 643, distance: 107.5
click at [149, 704] on div "4d 28/12/22 - 01/01/23 Investigation Path Slide to select the time range of the…" at bounding box center [82, 725] width 133 height 42
drag, startPoint x: 118, startPoint y: 640, endPoint x: 20, endPoint y: 638, distance: 98.1
click at [20, 638] on div "Investigation Path Slide to select the time range of the path to be displayed o…" at bounding box center [117, 622] width 202 height 163
drag, startPoint x: 121, startPoint y: 641, endPoint x: 247, endPoint y: 644, distance: 125.4
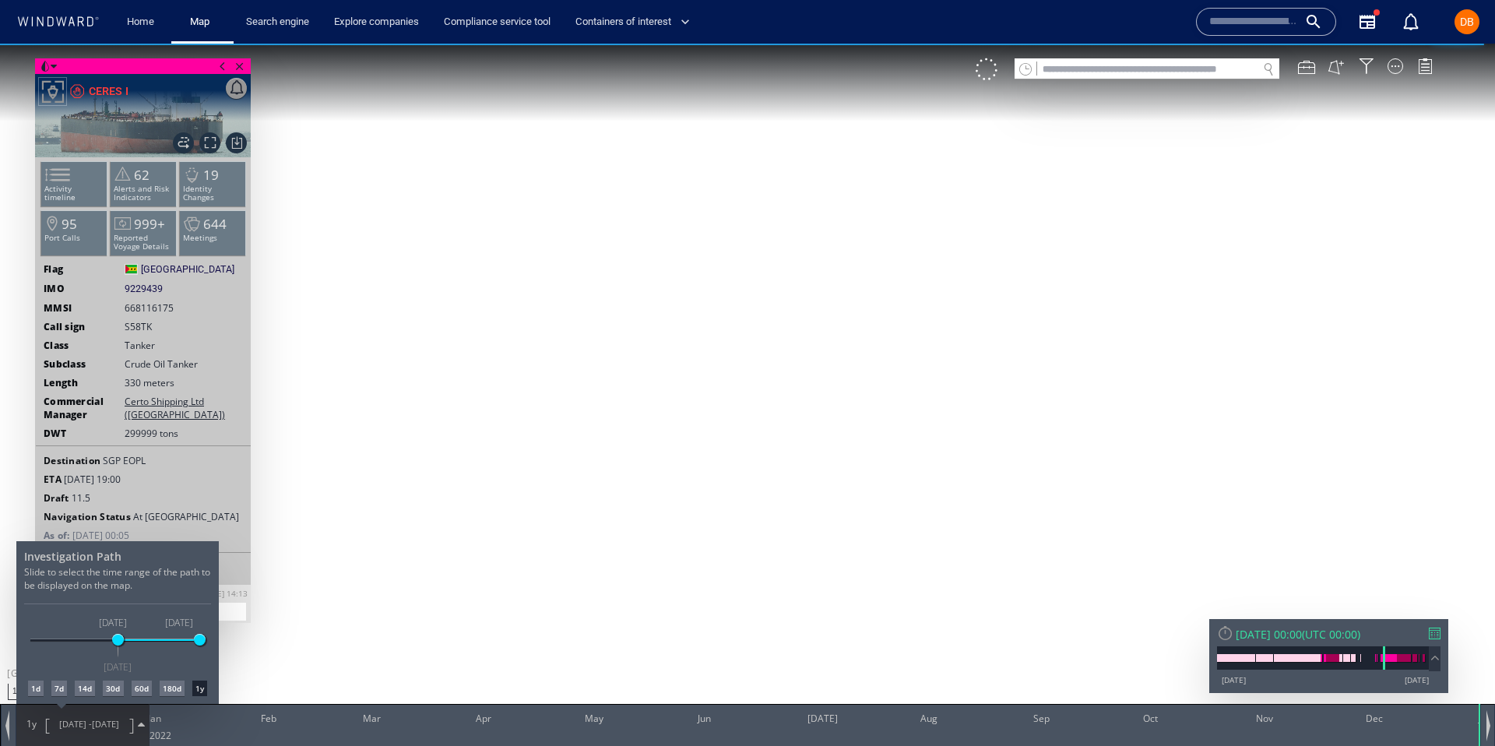
click at [149, 704] on div "1y 01/01/22 - 01/01/23 Investigation Path Slide to select the time range of the…" at bounding box center [82, 725] width 133 height 42
drag, startPoint x: 119, startPoint y: 642, endPoint x: 98, endPoint y: 641, distance: 21.0
click at [98, 641] on span at bounding box center [99, 640] width 12 height 12
click at [51, 64] on div at bounding box center [747, 395] width 1495 height 702
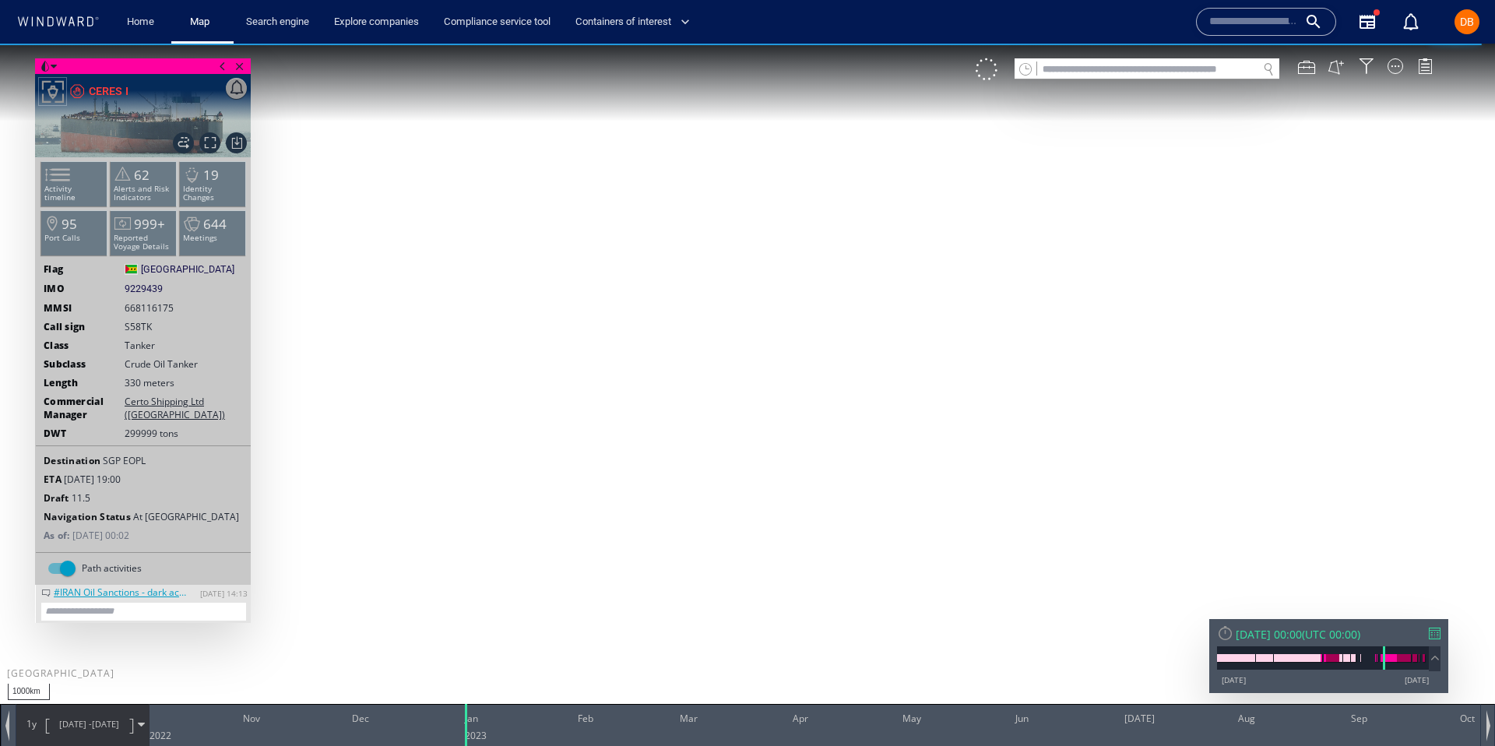
click at [51, 64] on span at bounding box center [54, 67] width 6 height 16
click at [495, 142] on canvas "Map" at bounding box center [747, 387] width 1495 height 687
click at [1332, 642] on div "Sun 01/01/2023 00:00 ( UTC 00:00 ) 25/12/12 15/08/25" at bounding box center [1328, 656] width 239 height 74
click at [1302, 635] on div "Sun 01/01/2023 00:00" at bounding box center [1269, 634] width 66 height 15
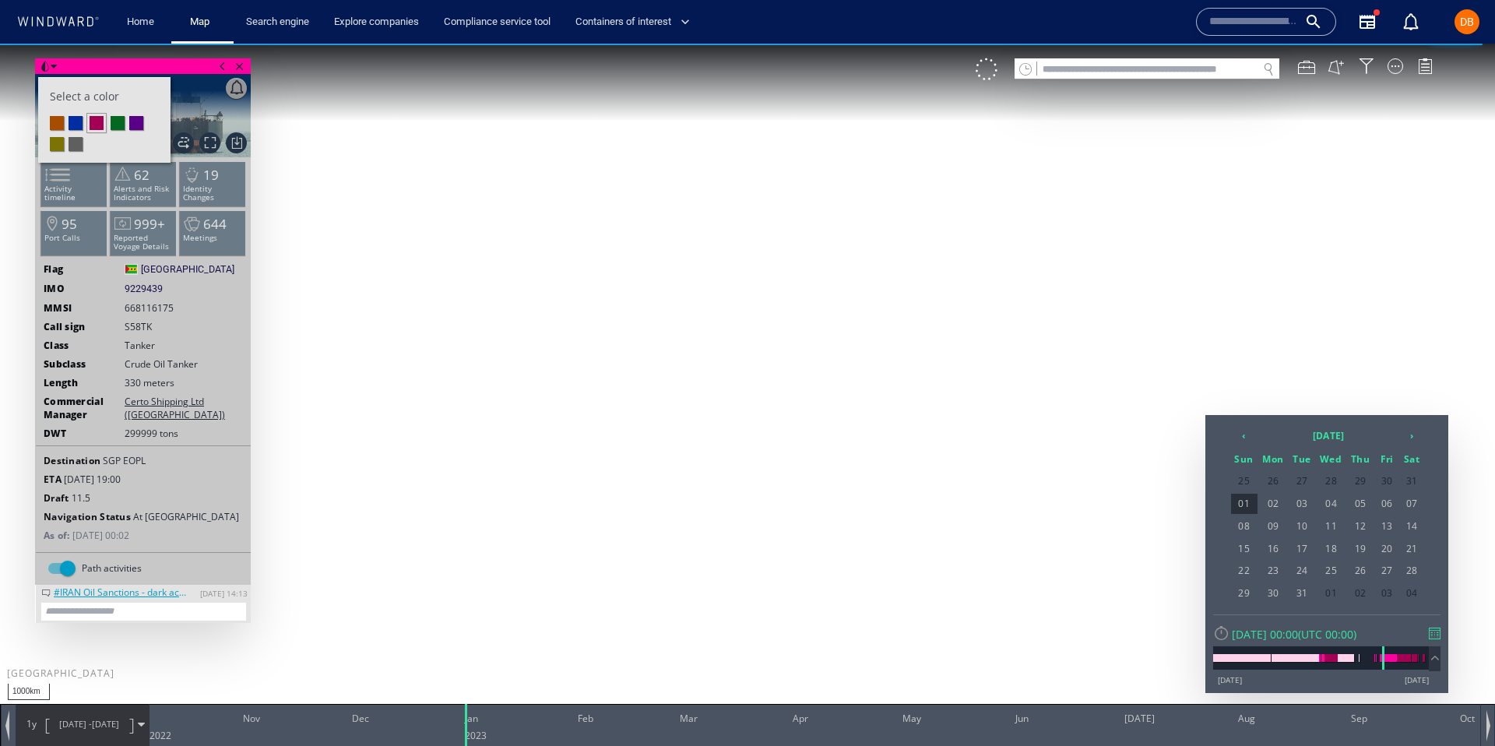
click at [1436, 659] on span at bounding box center [1435, 658] width 18 height 16
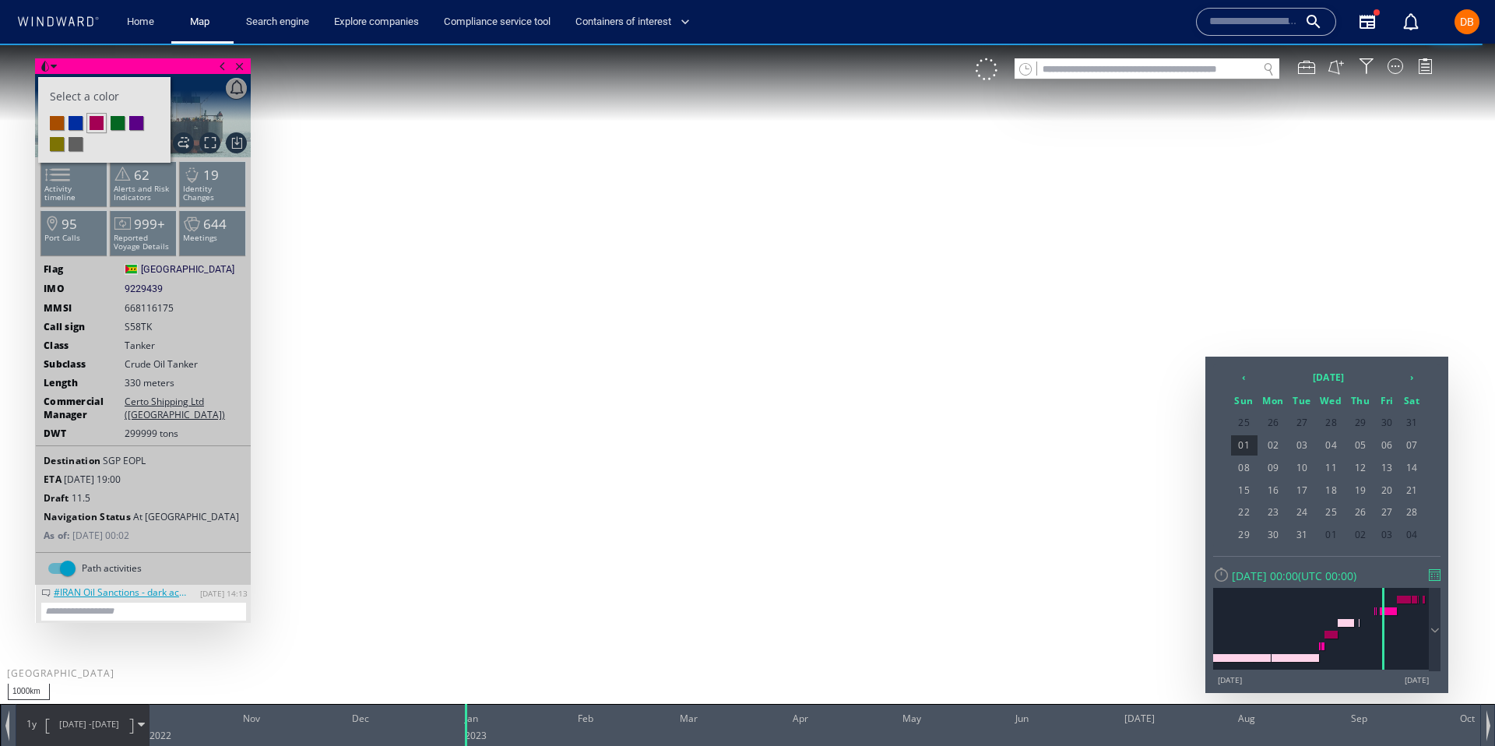
click at [220, 63] on span at bounding box center [222, 66] width 17 height 16
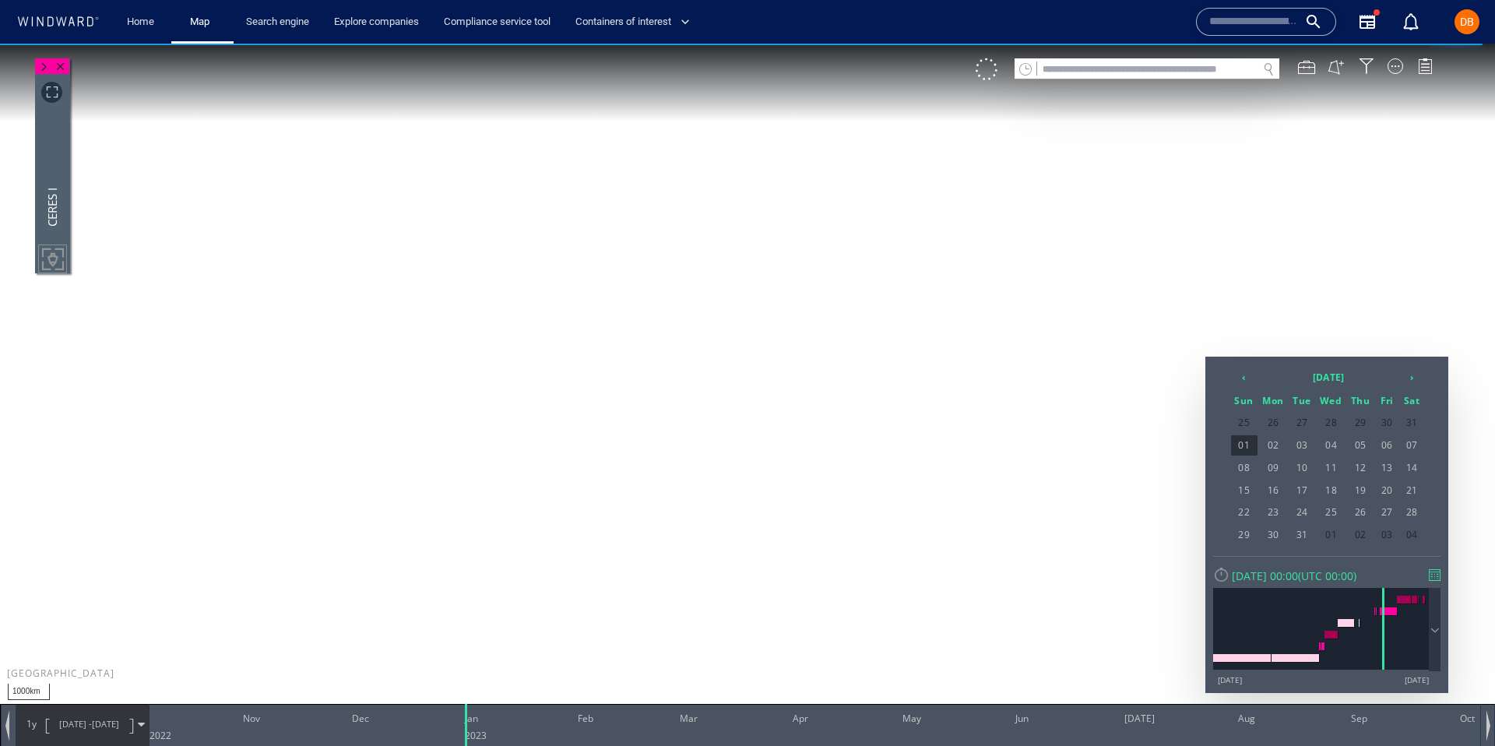
click at [45, 258] on div "CERES I" at bounding box center [53, 169] width 33 height 193
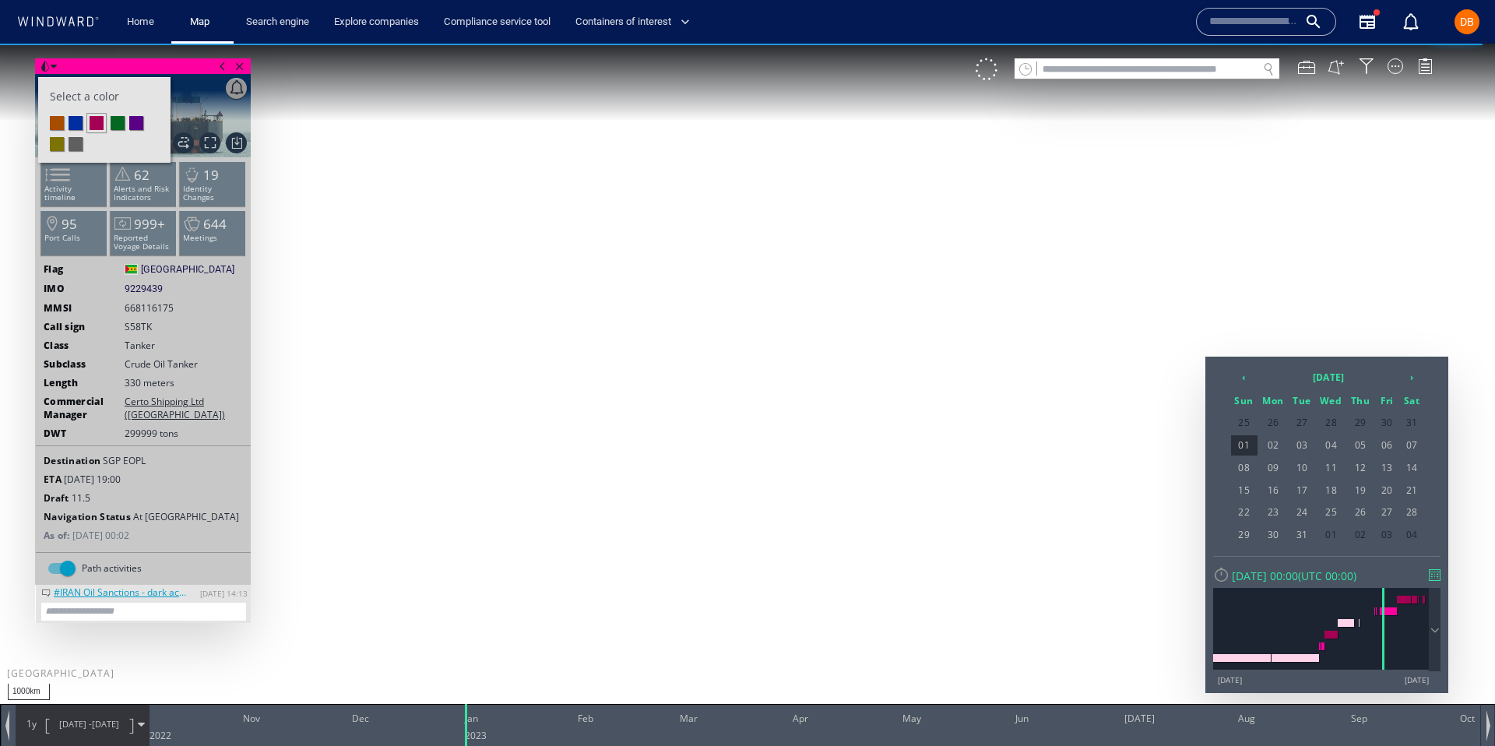
click at [1061, 107] on div at bounding box center [747, 395] width 1495 height 702
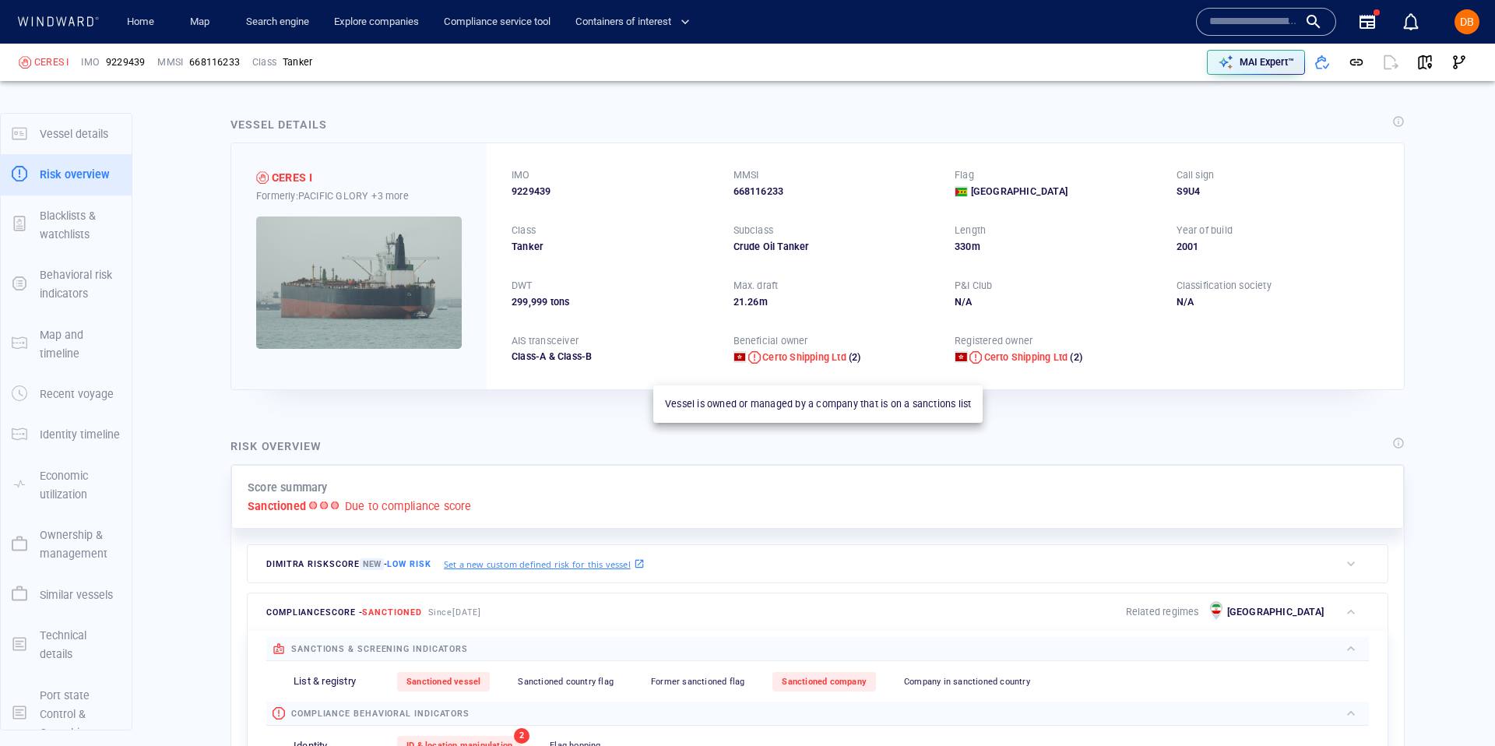
scroll to position [24, 0]
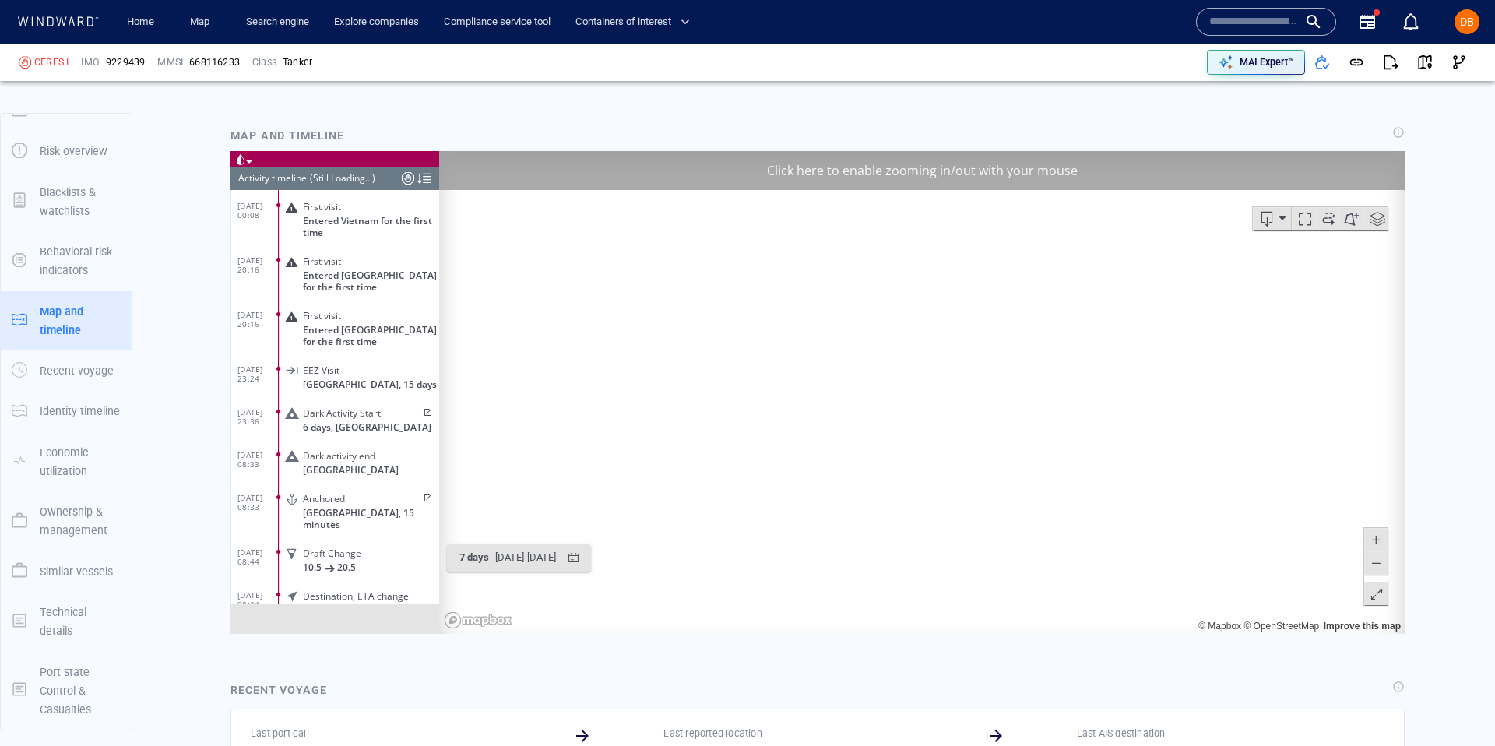
scroll to position [485, 0]
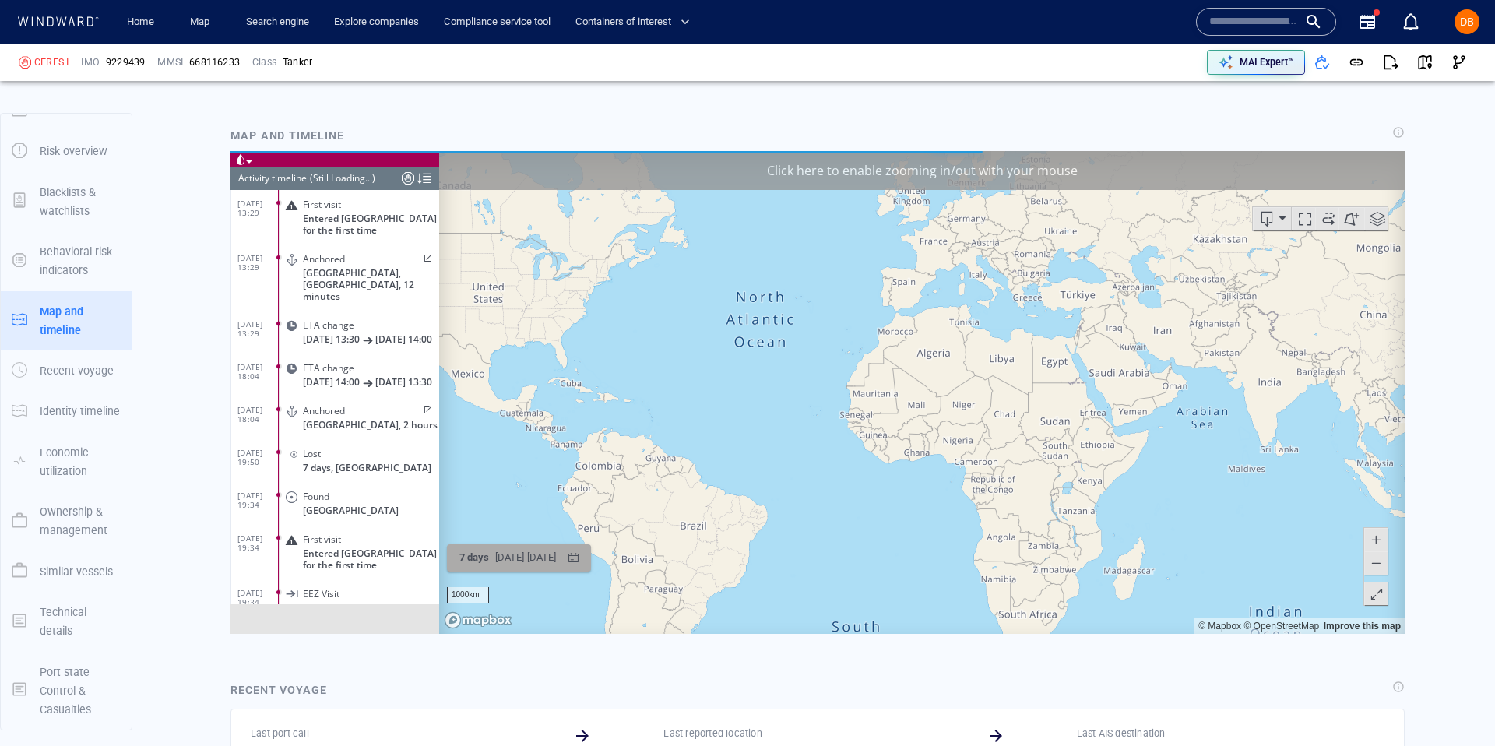
click at [509, 561] on div "[DATE] - [DATE]" at bounding box center [525, 558] width 67 height 24
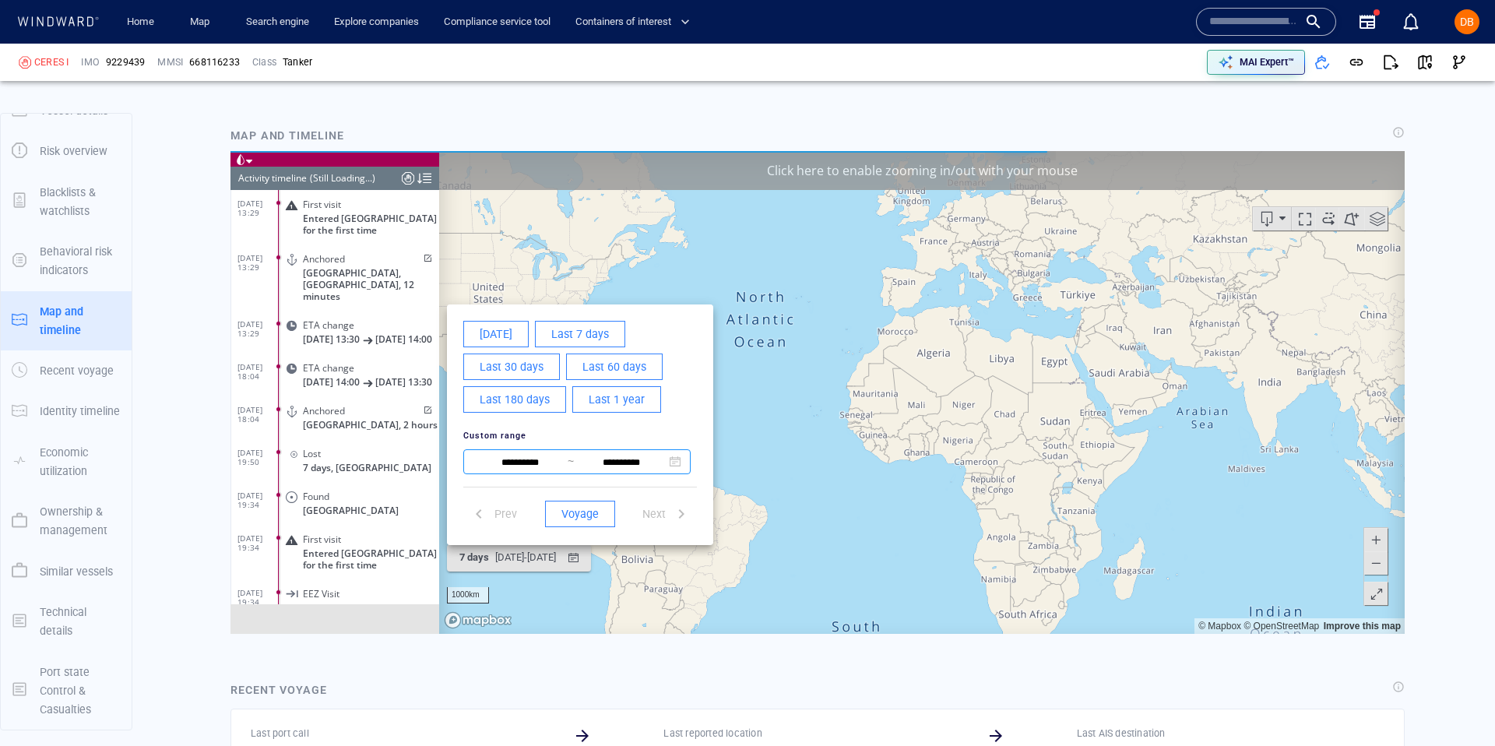
click at [523, 453] on input "**********" at bounding box center [520, 462] width 95 height 19
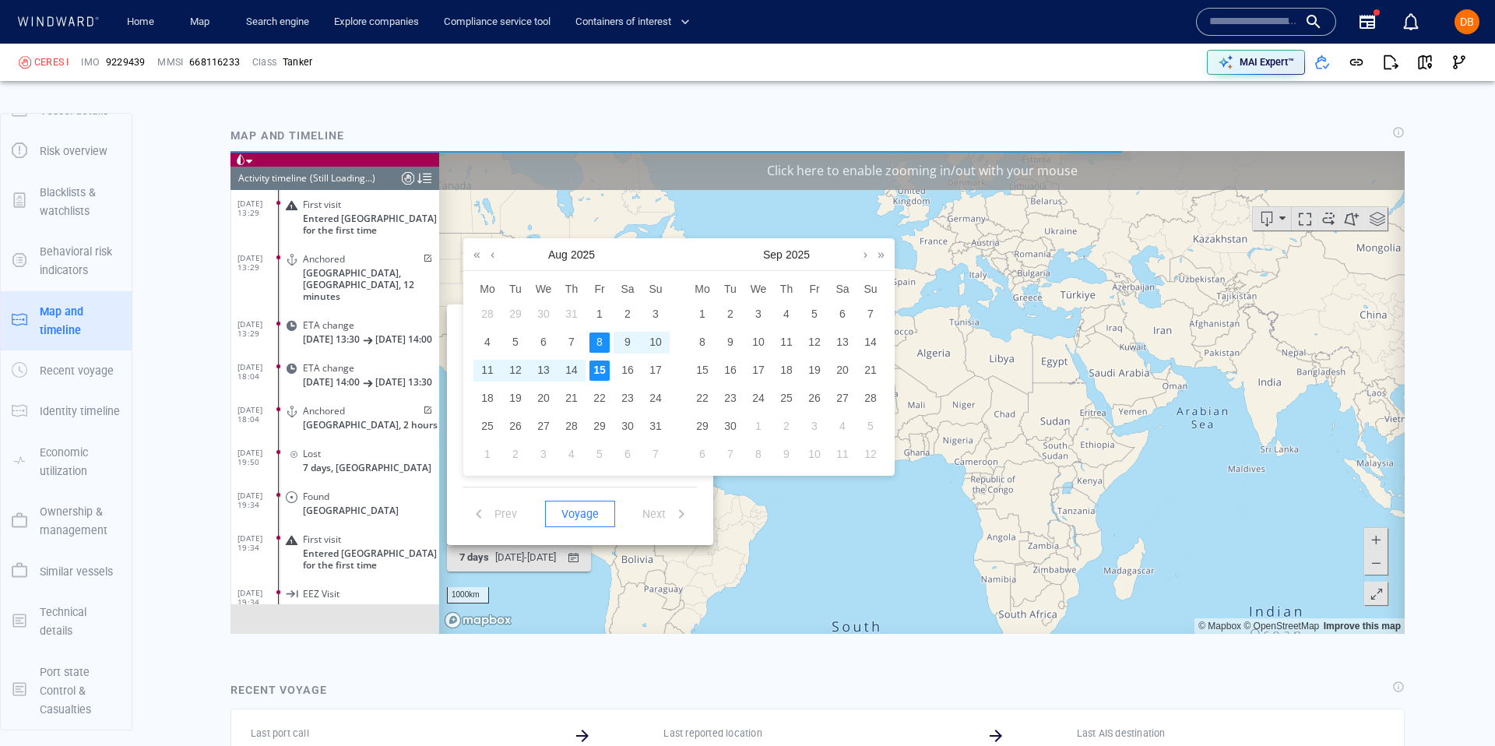
click at [496, 515] on div "Prev" at bounding box center [493, 514] width 60 height 29
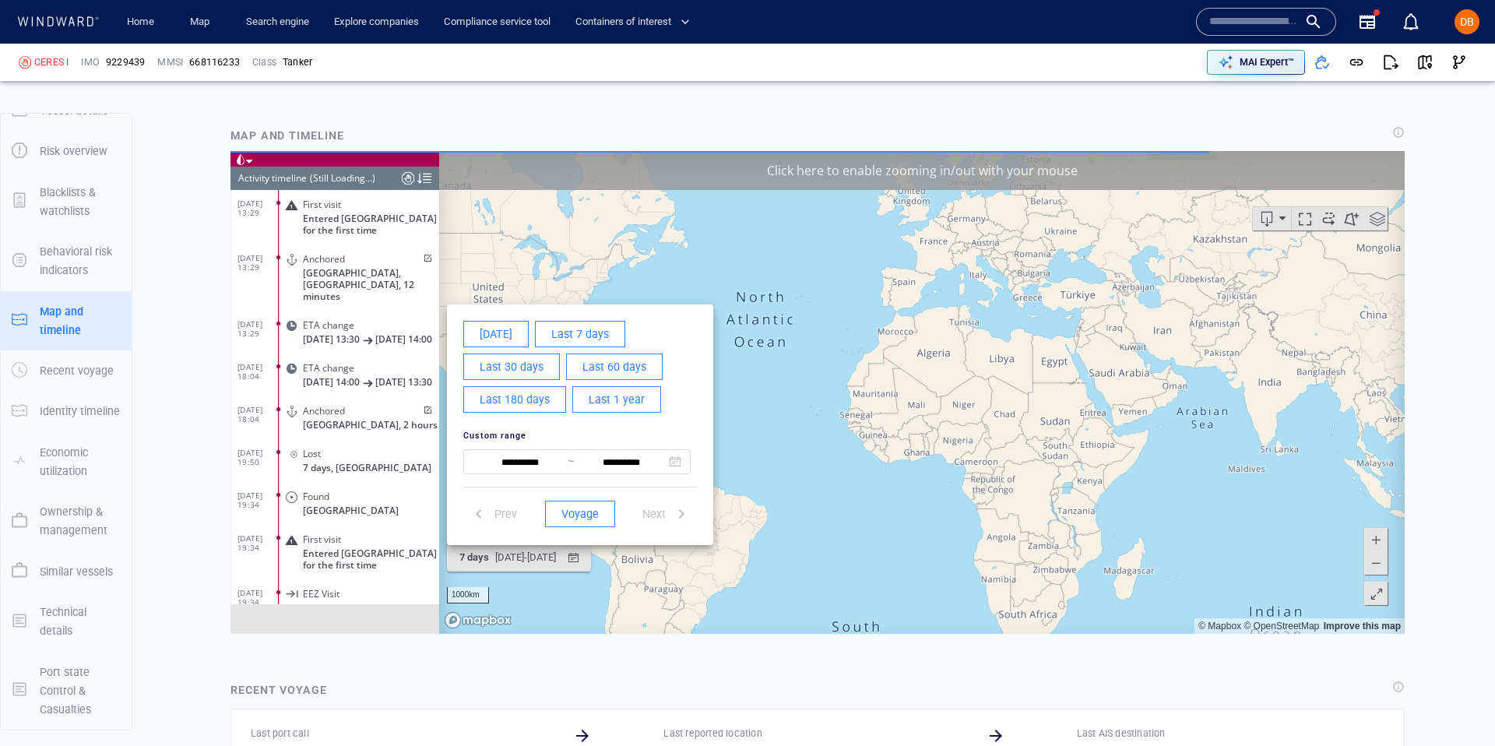
click at [496, 515] on div "Prev" at bounding box center [493, 514] width 60 height 29
click at [621, 404] on span "Last 1 year" at bounding box center [617, 399] width 56 height 19
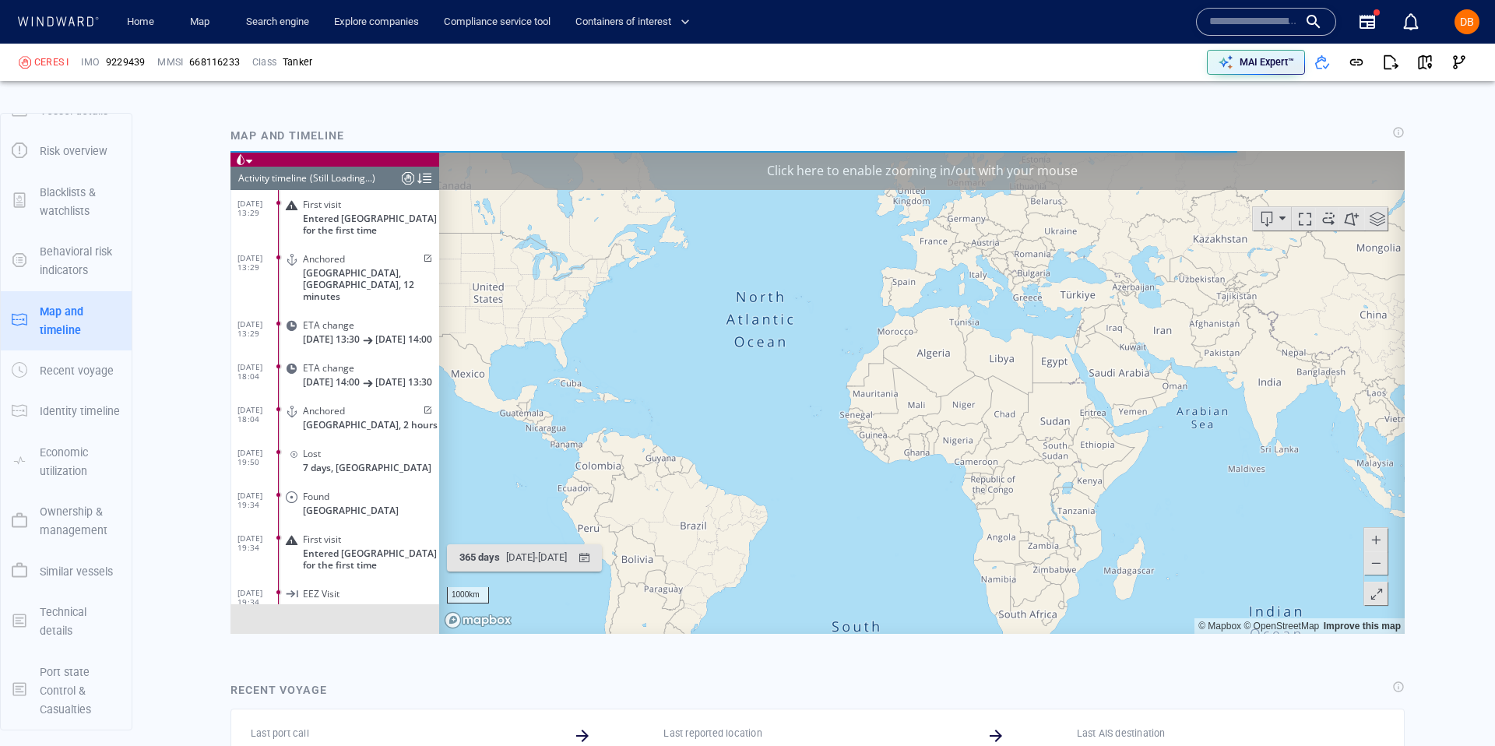
scroll to position [179220, 0]
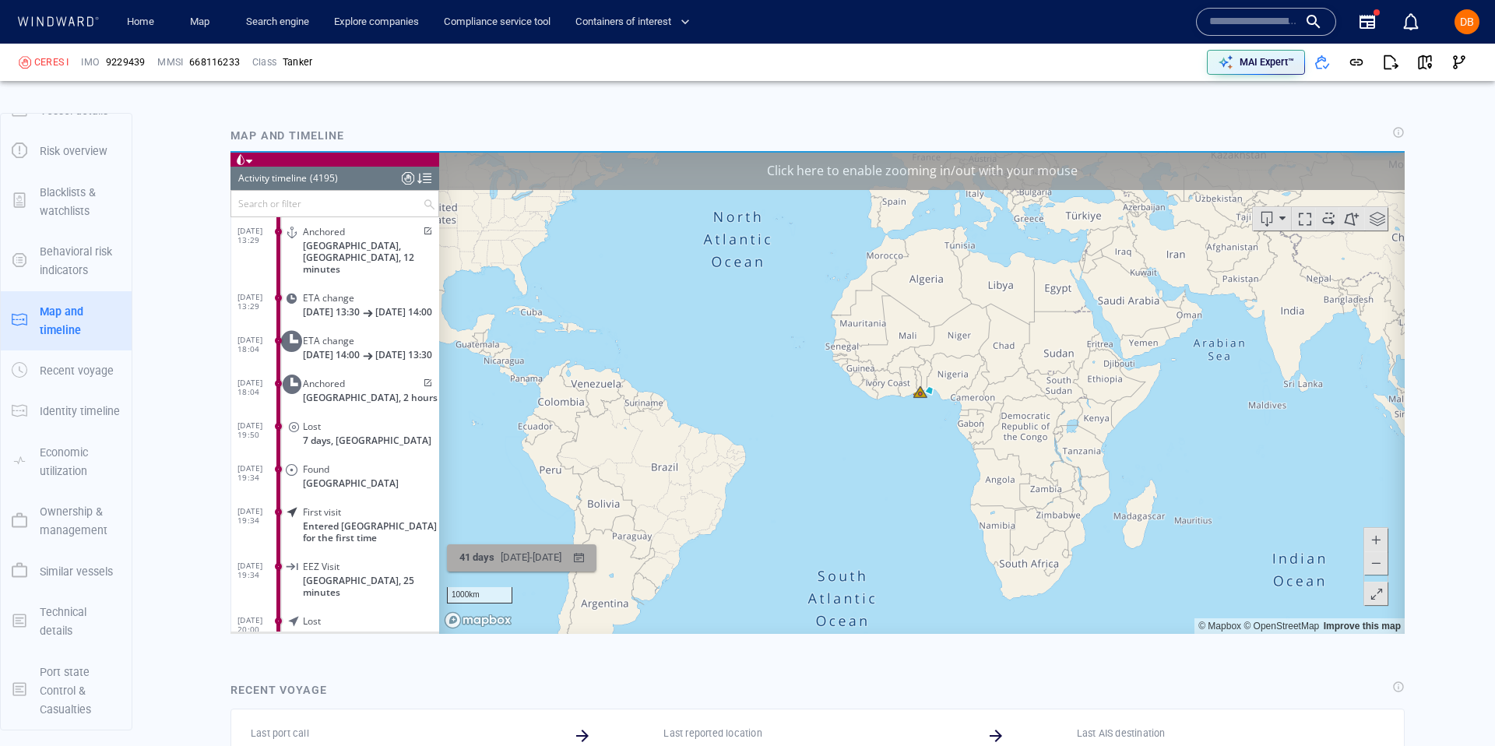
click at [529, 561] on div "15/04/2025 - 27/05/2025" at bounding box center [531, 558] width 67 height 24
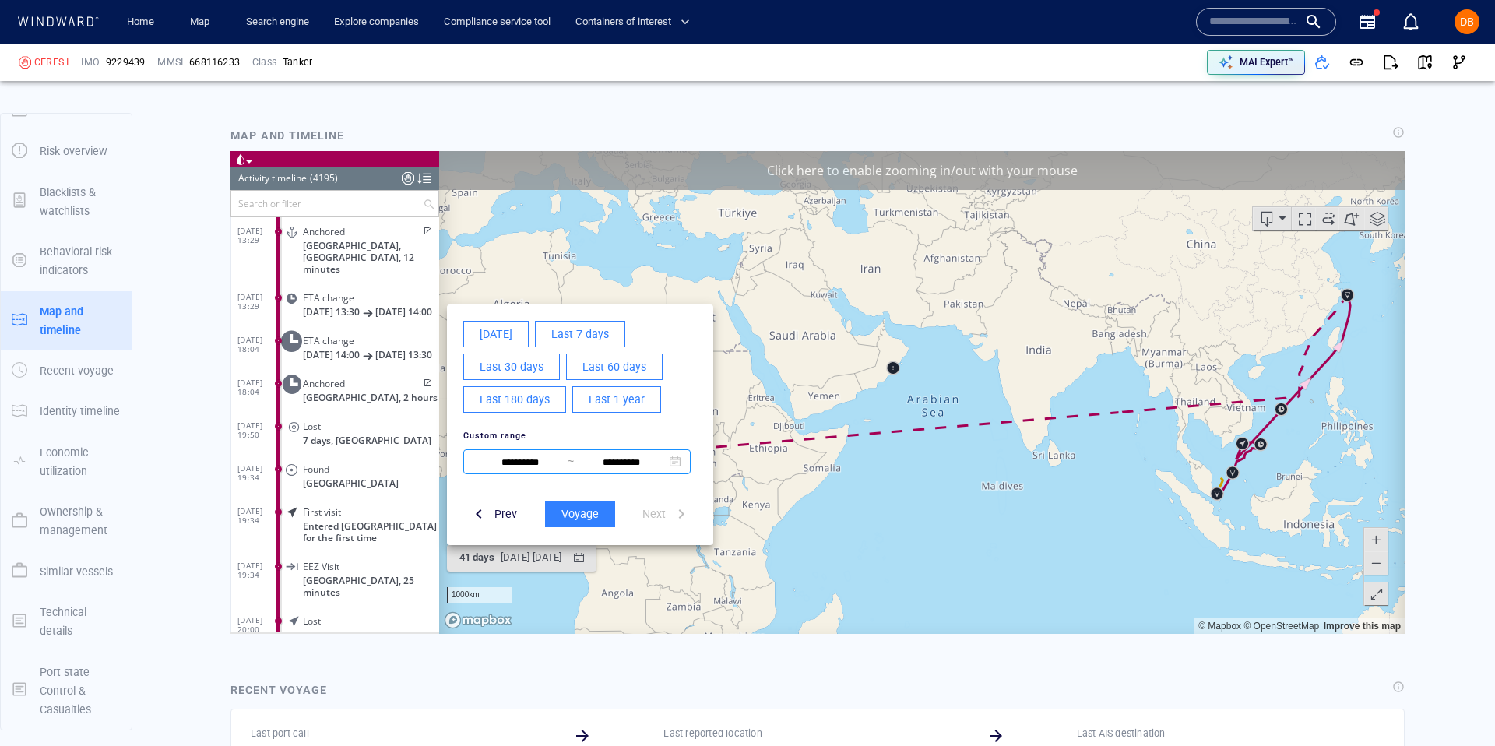
click at [534, 460] on input "**********" at bounding box center [520, 462] width 95 height 19
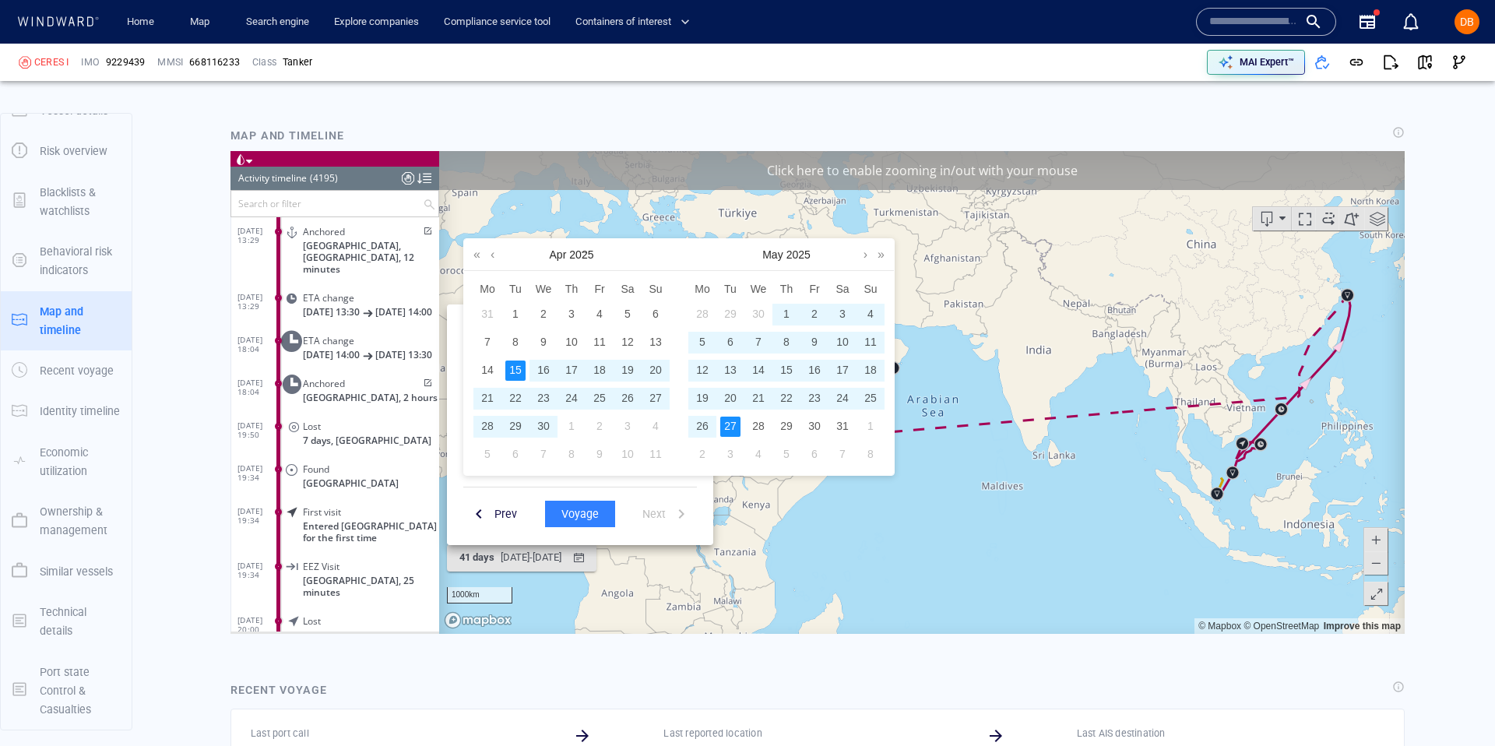
click at [584, 252] on span "~" at bounding box center [584, 252] width 16 height 26
click at [587, 255] on span "~" at bounding box center [584, 252] width 16 height 26
click at [591, 253] on span "~" at bounding box center [584, 252] width 16 height 26
click at [487, 255] on link at bounding box center [493, 254] width 12 height 31
click at [476, 255] on link at bounding box center [476, 254] width 15 height 31
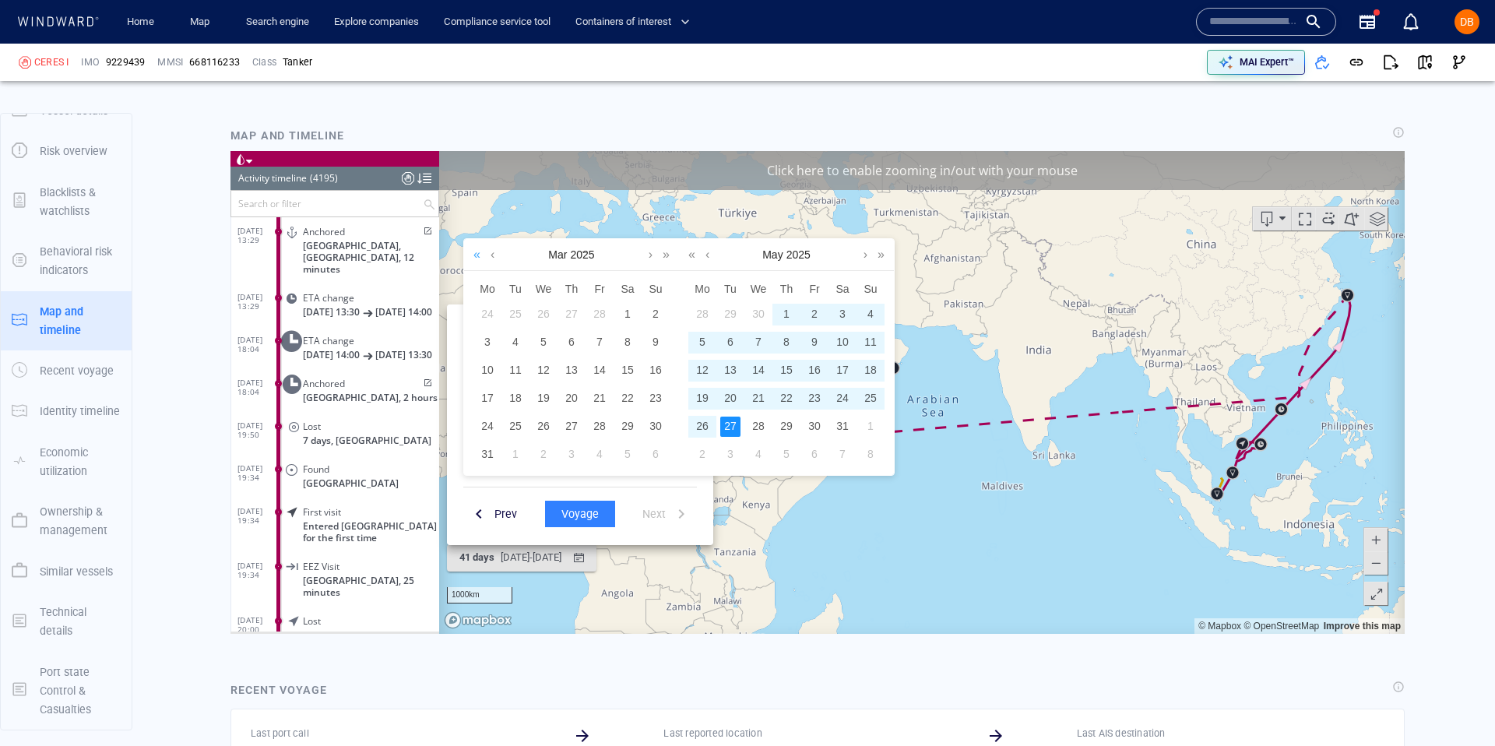
click at [476, 255] on link at bounding box center [476, 254] width 15 height 31
click at [663, 258] on link at bounding box center [666, 254] width 15 height 31
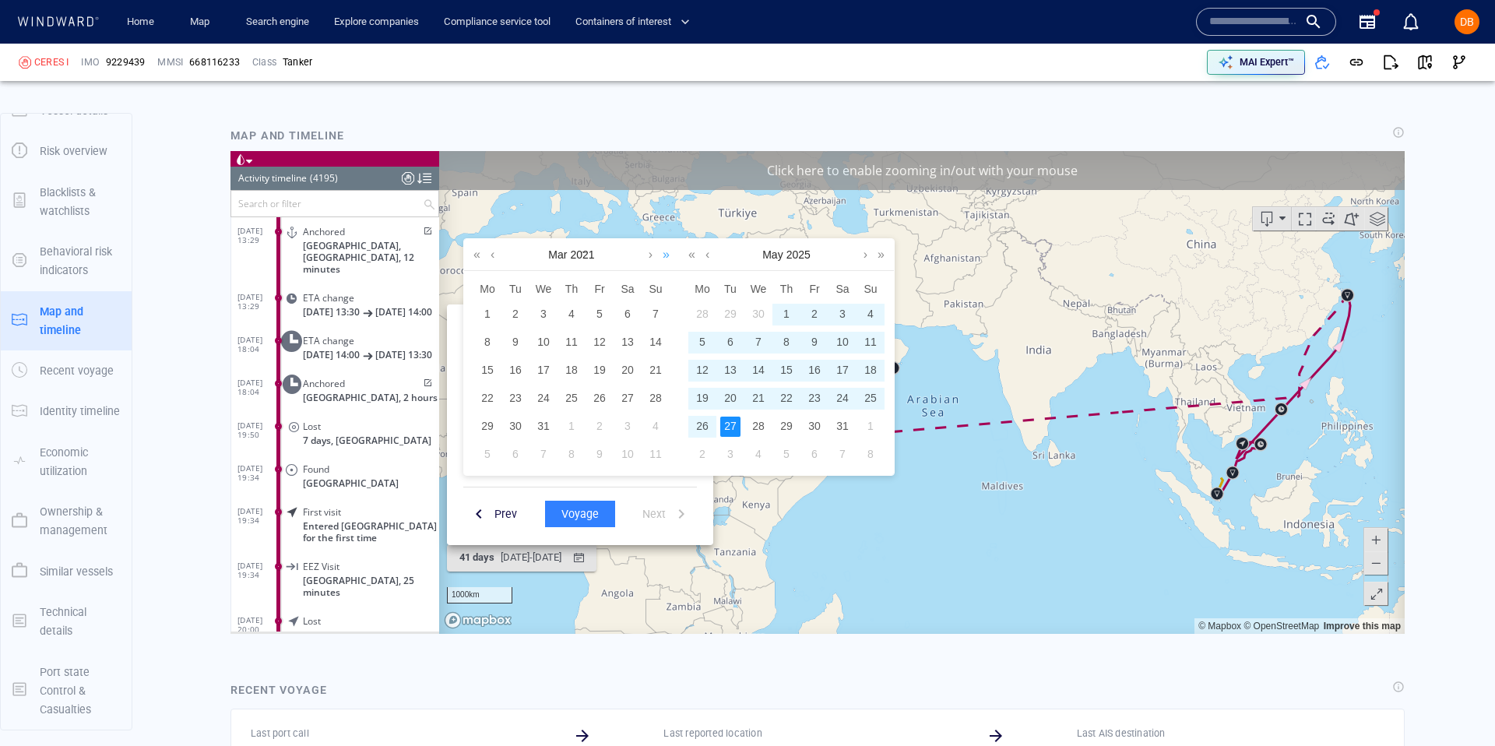
click at [666, 255] on link at bounding box center [666, 254] width 15 height 31
click at [573, 363] on div "16" at bounding box center [571, 370] width 20 height 20
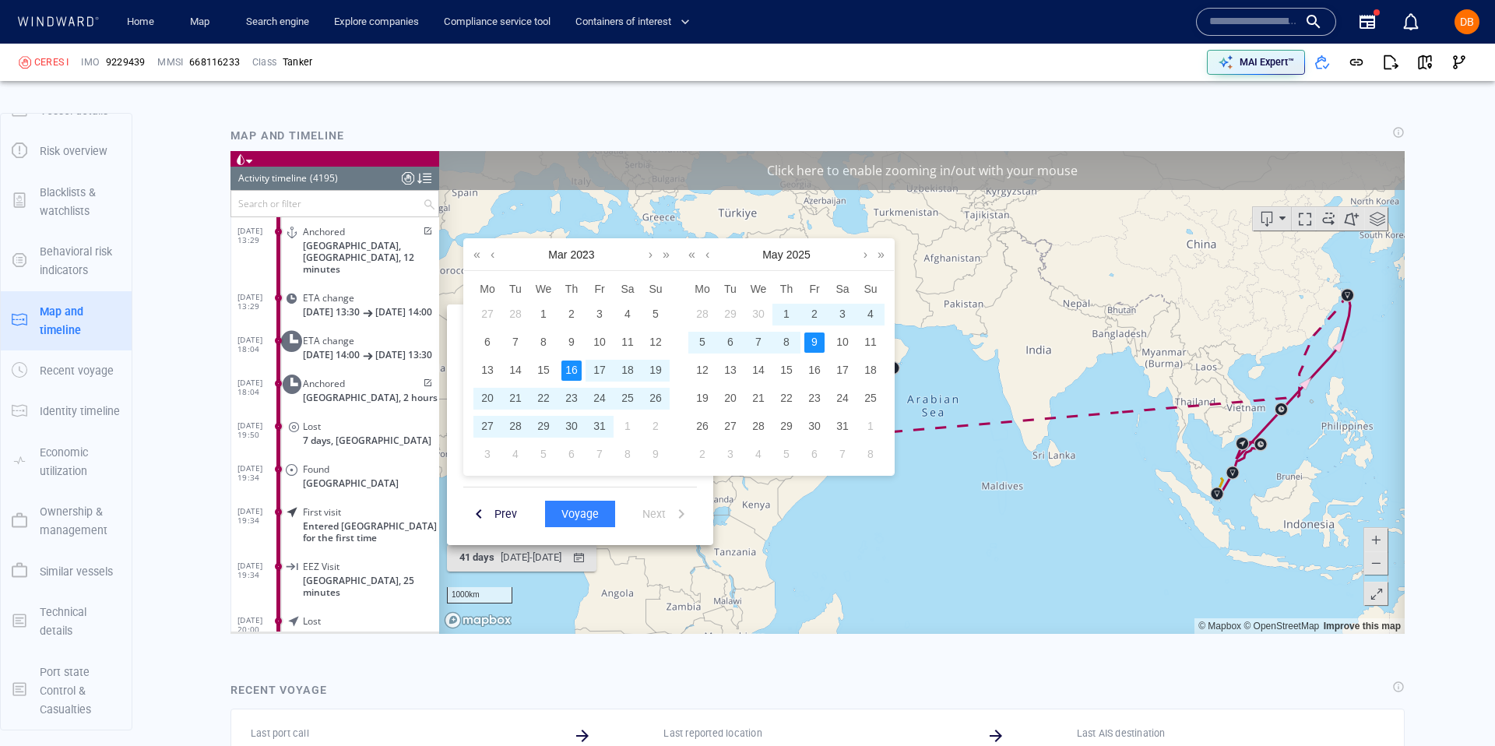
click at [814, 332] on div "9" at bounding box center [814, 342] width 20 height 20
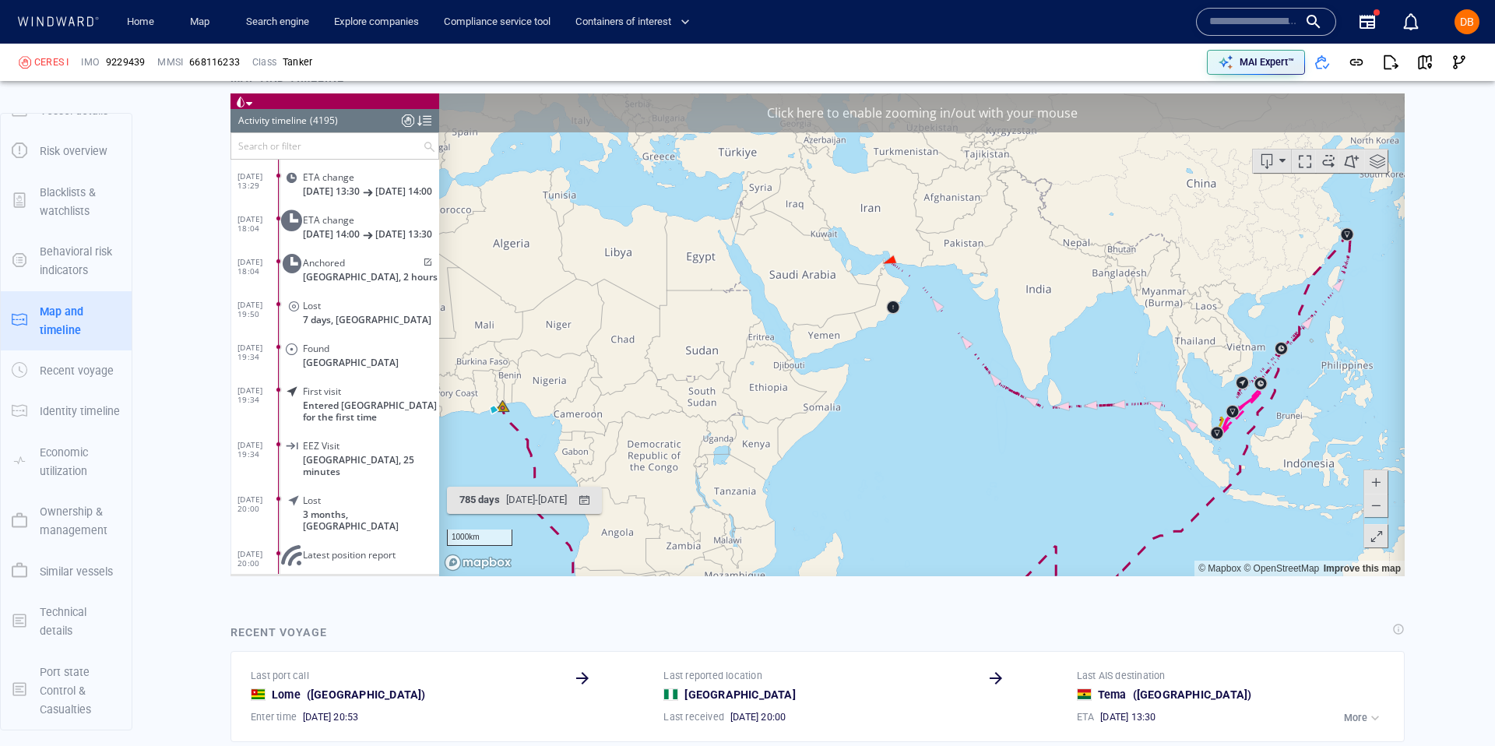
scroll to position [1464, 0]
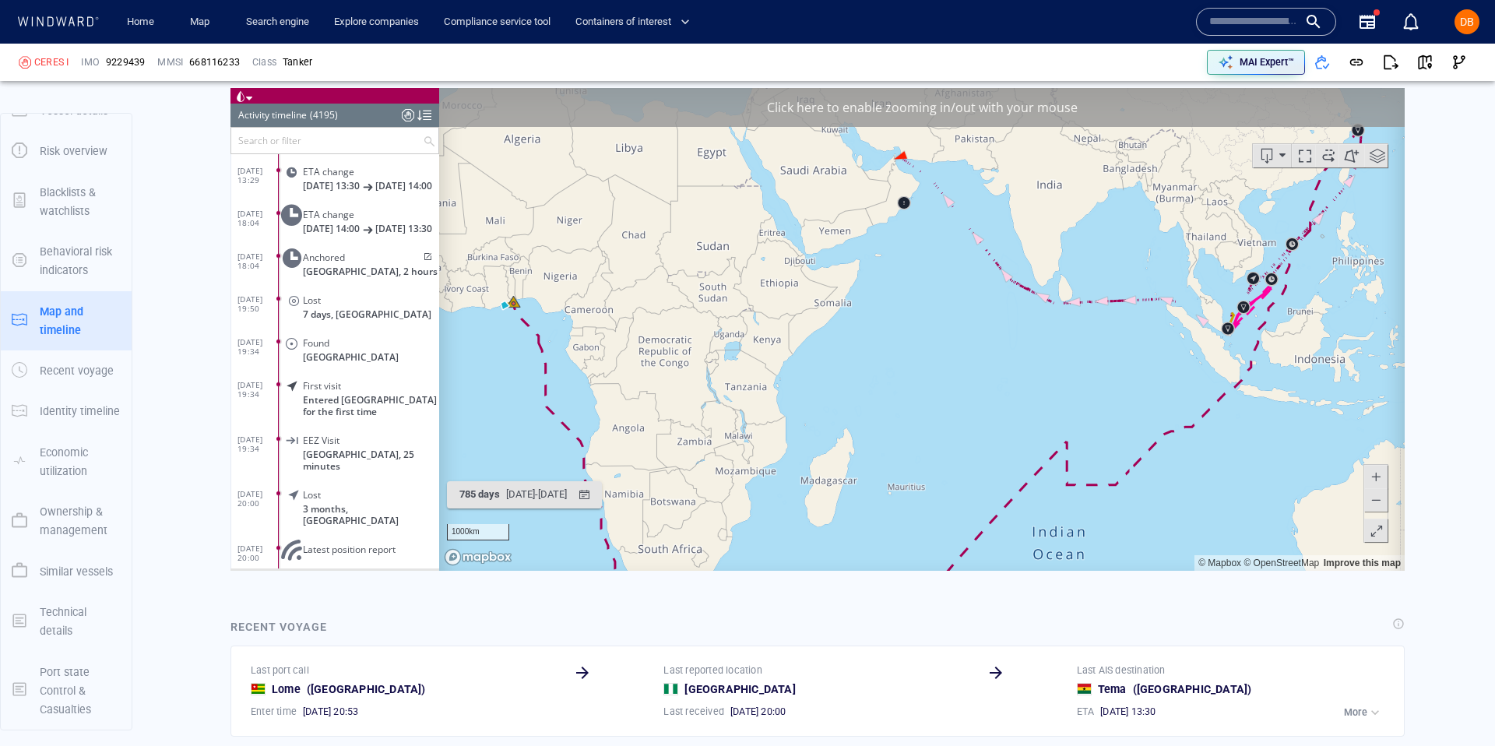
drag, startPoint x: 862, startPoint y: 457, endPoint x: 867, endPoint y: 339, distance: 117.7
click at [871, 343] on canvas "Map" at bounding box center [921, 329] width 965 height 483
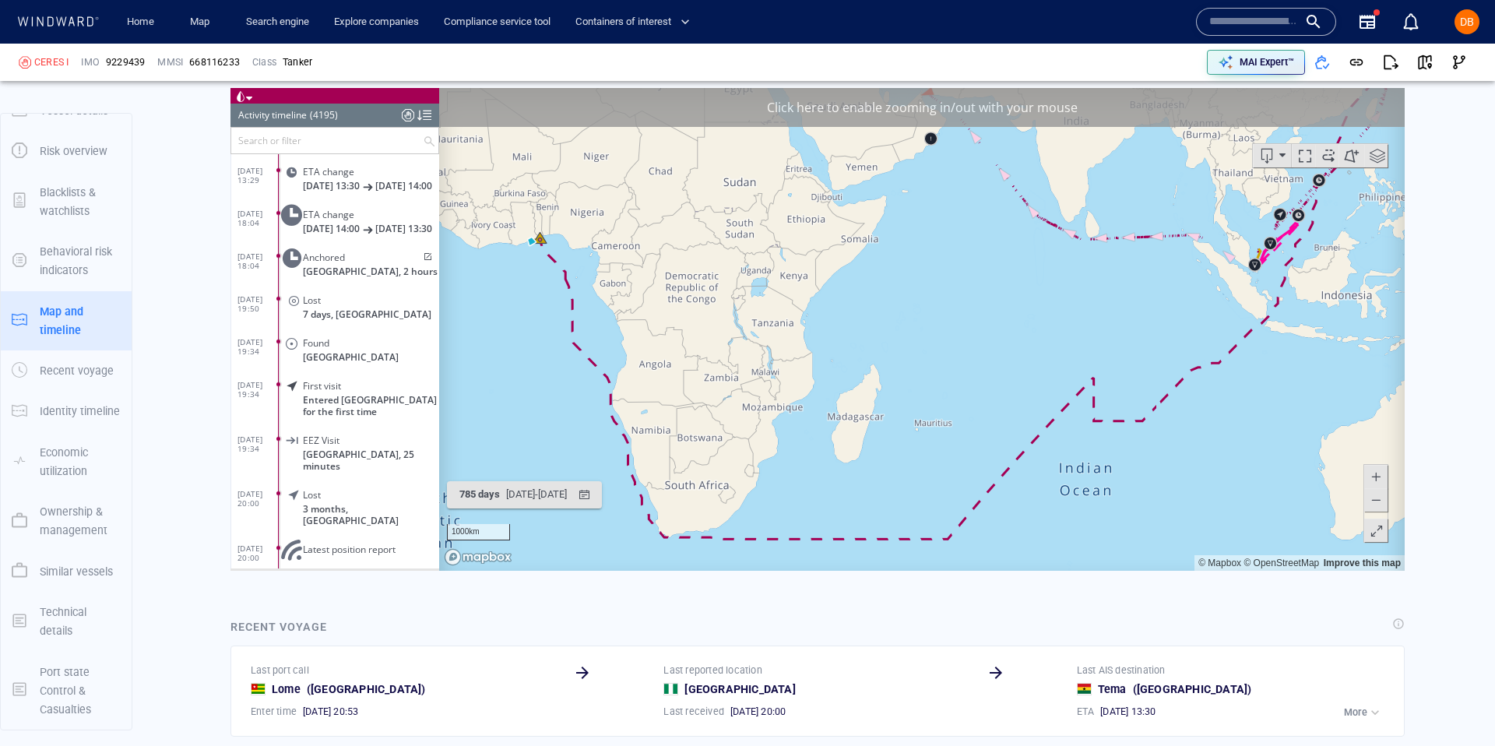
drag, startPoint x: 849, startPoint y: 364, endPoint x: 904, endPoint y: 358, distance: 54.9
click at [904, 358] on canvas "Map" at bounding box center [921, 329] width 965 height 483
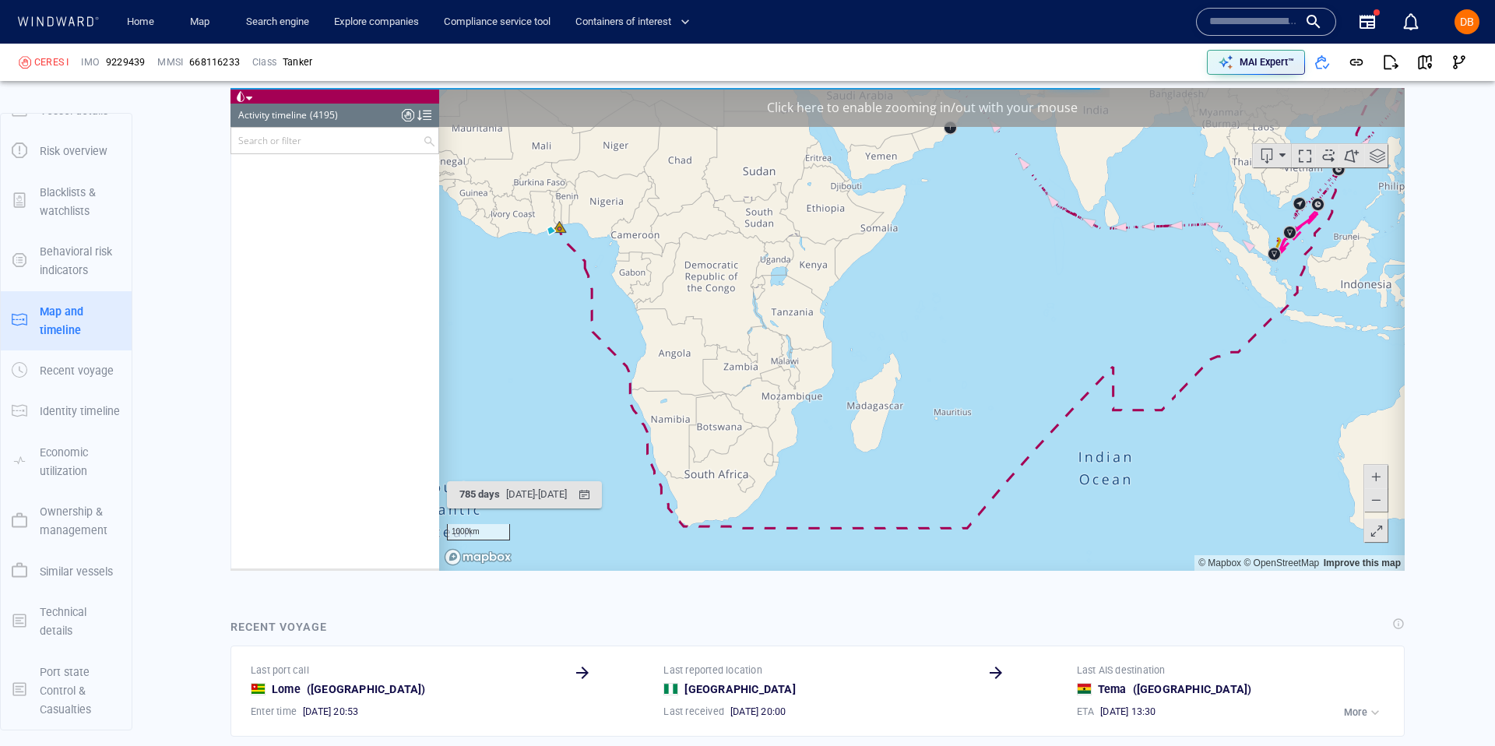
scroll to position [57024, 0]
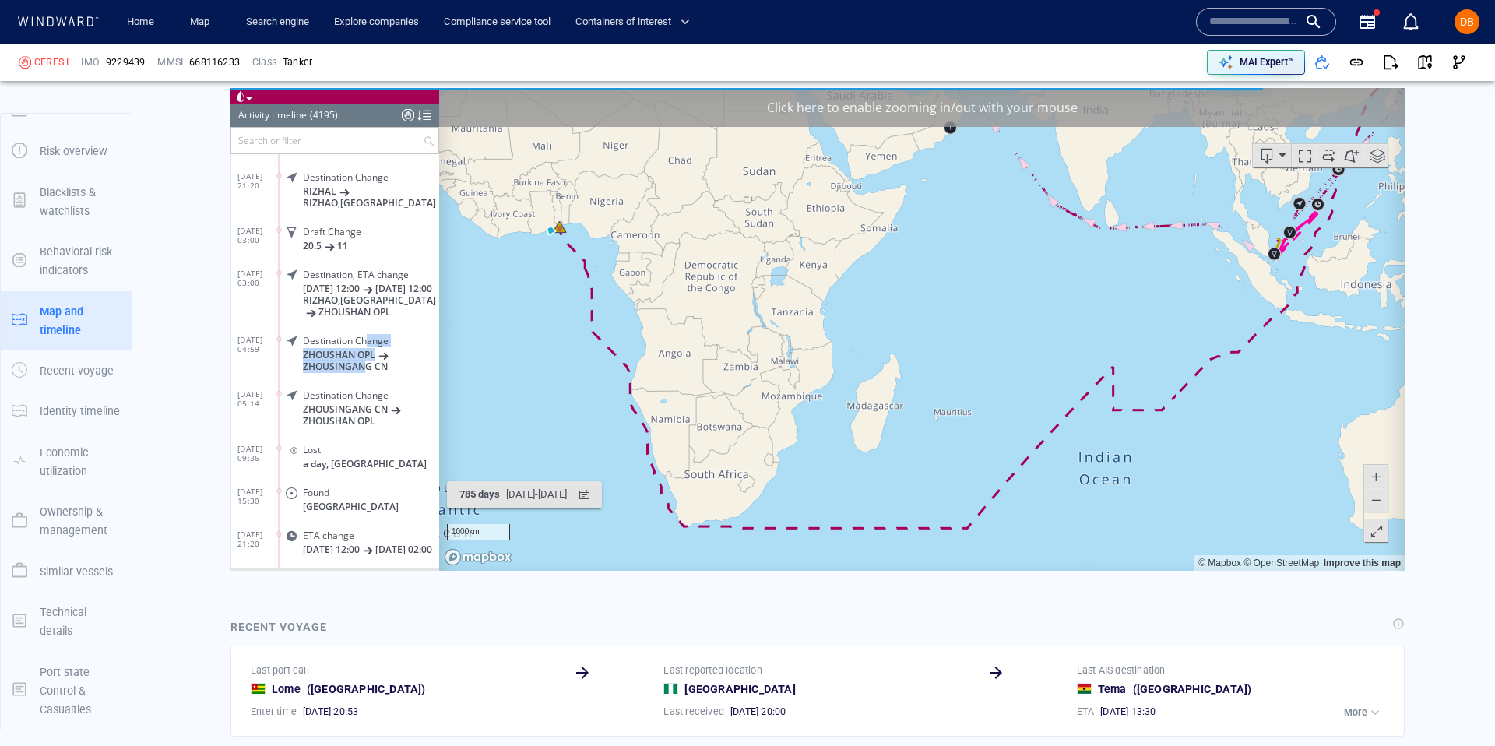
drag, startPoint x: 364, startPoint y: 339, endPoint x: 367, endPoint y: 299, distance: 40.6
click at [367, 299] on div "09/01/18 03:22 Meeting With: RI GANG TUO 28 (Service Vessel) China, an hour 09/…" at bounding box center [335, 421] width 208 height 849
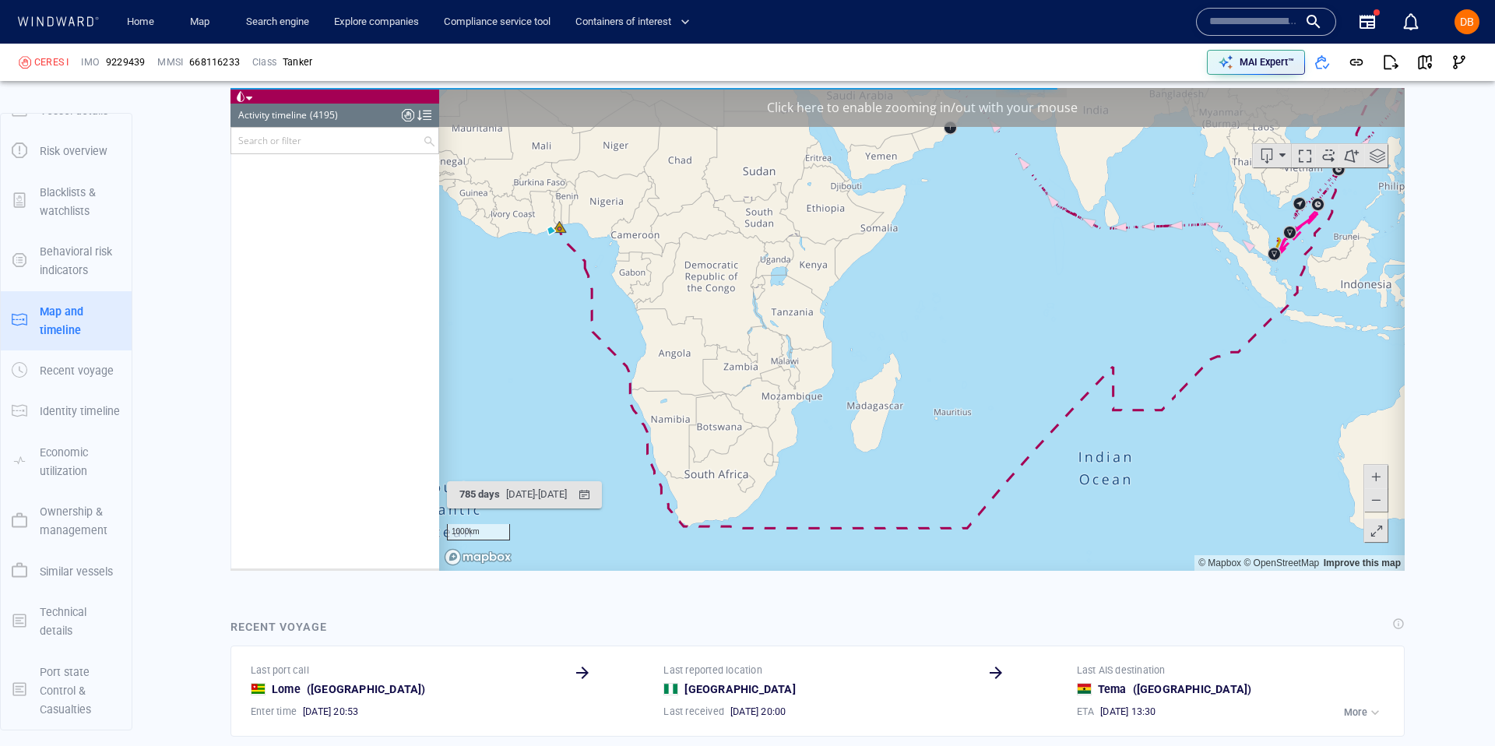
scroll to position [97895, 0]
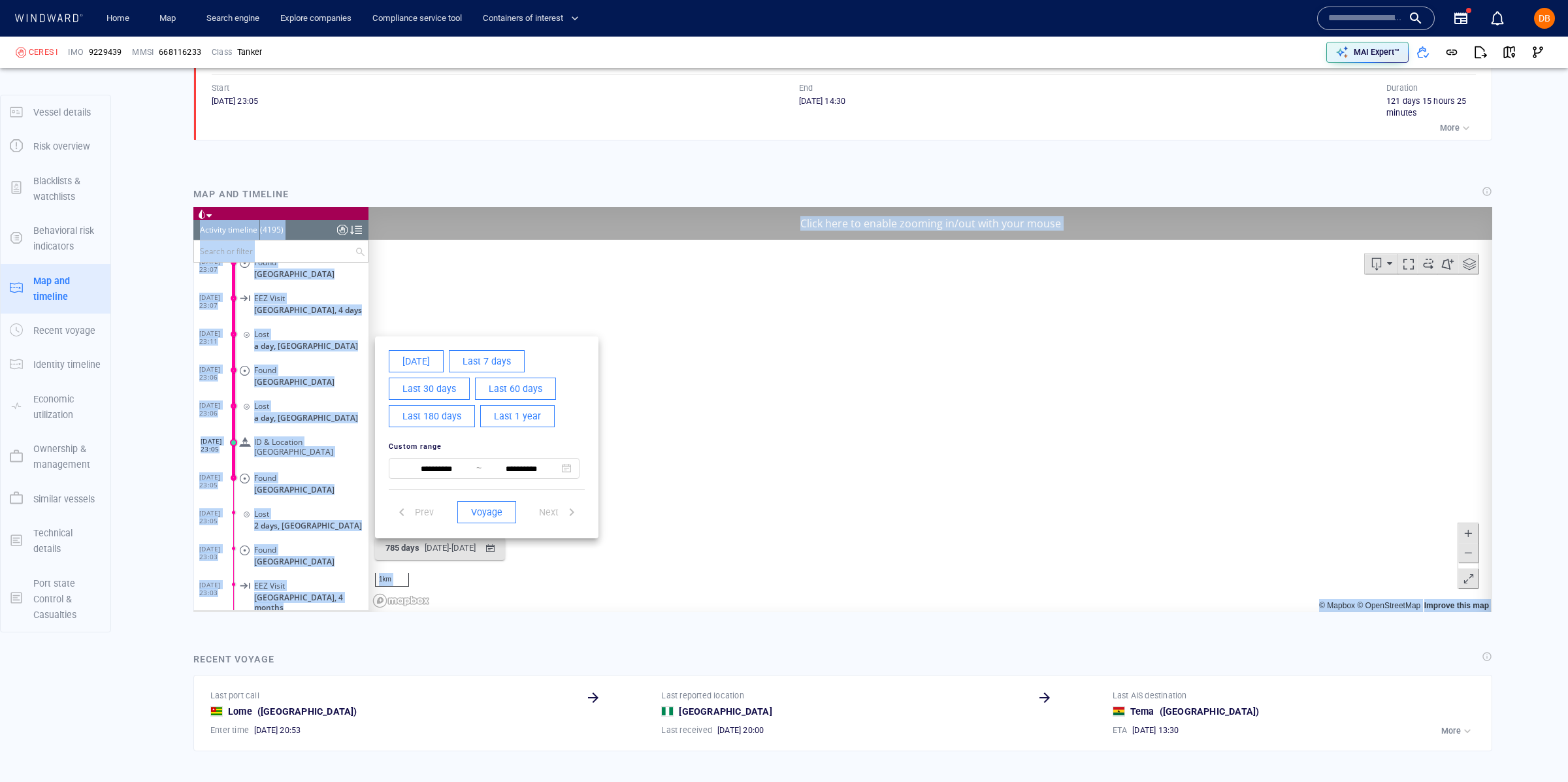
scroll to position [1097, 0]
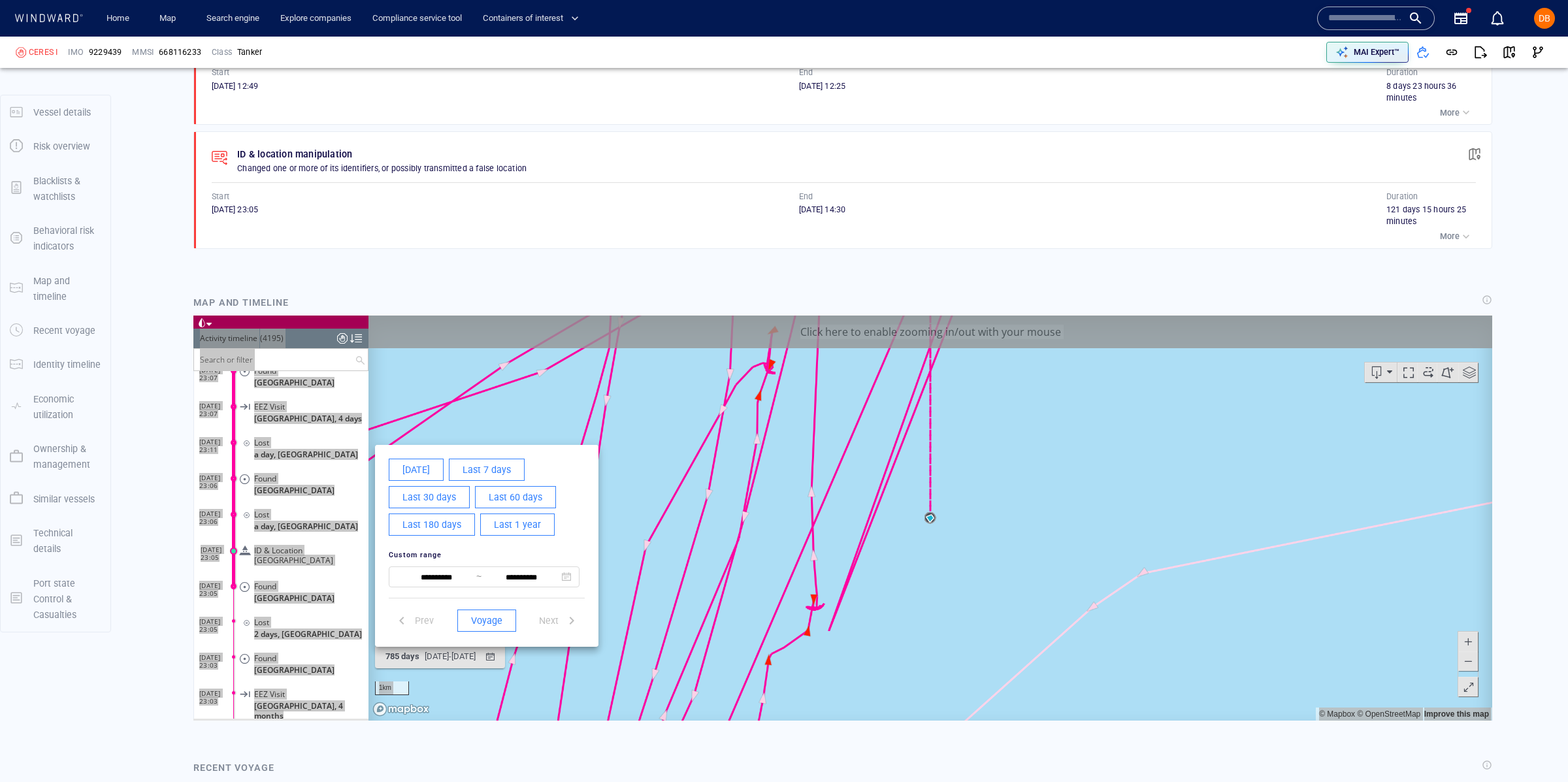
scroll to position [960, 0]
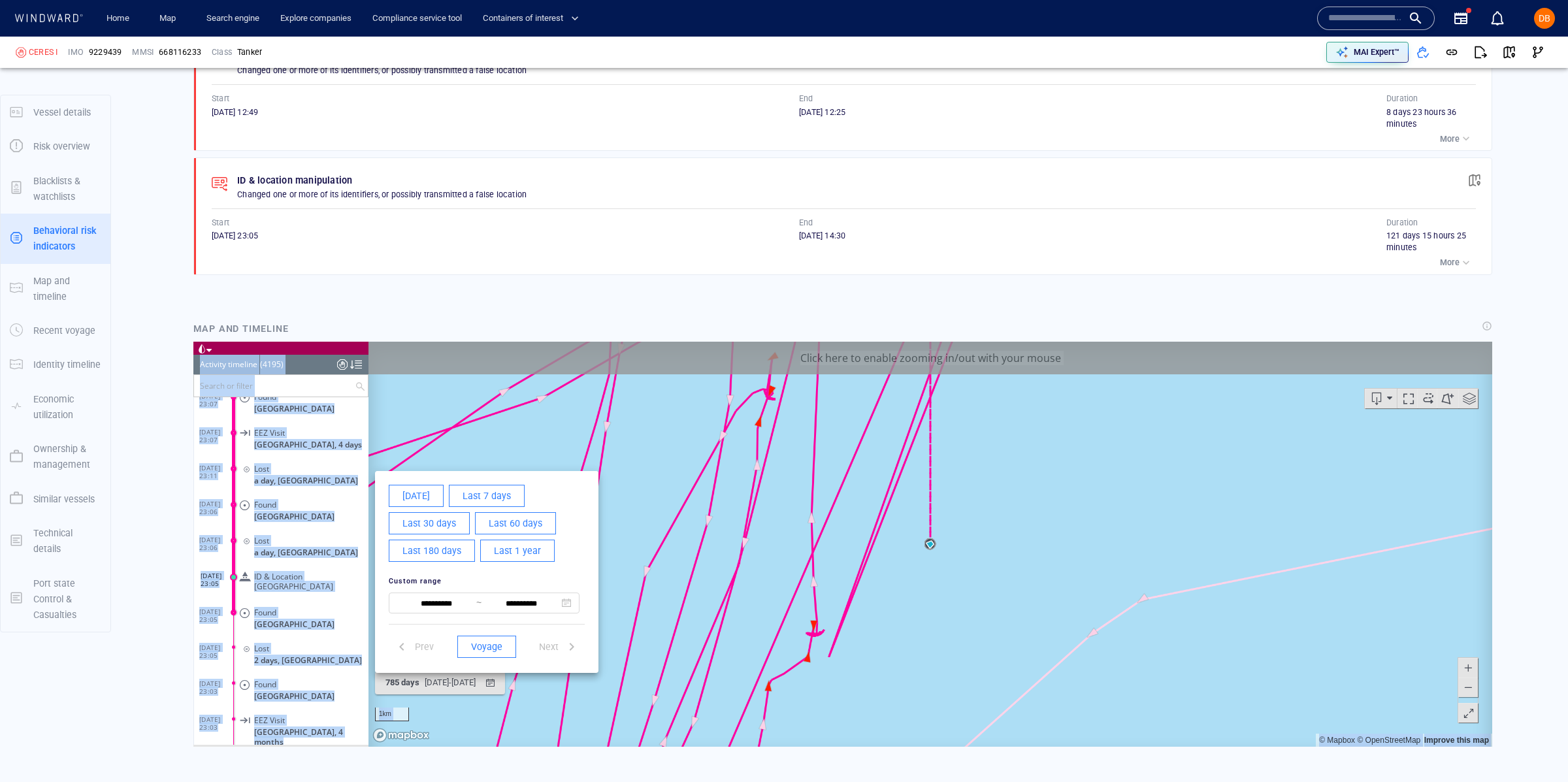
click at [321, 451] on div at bounding box center [842, 544] width 1299 height 405
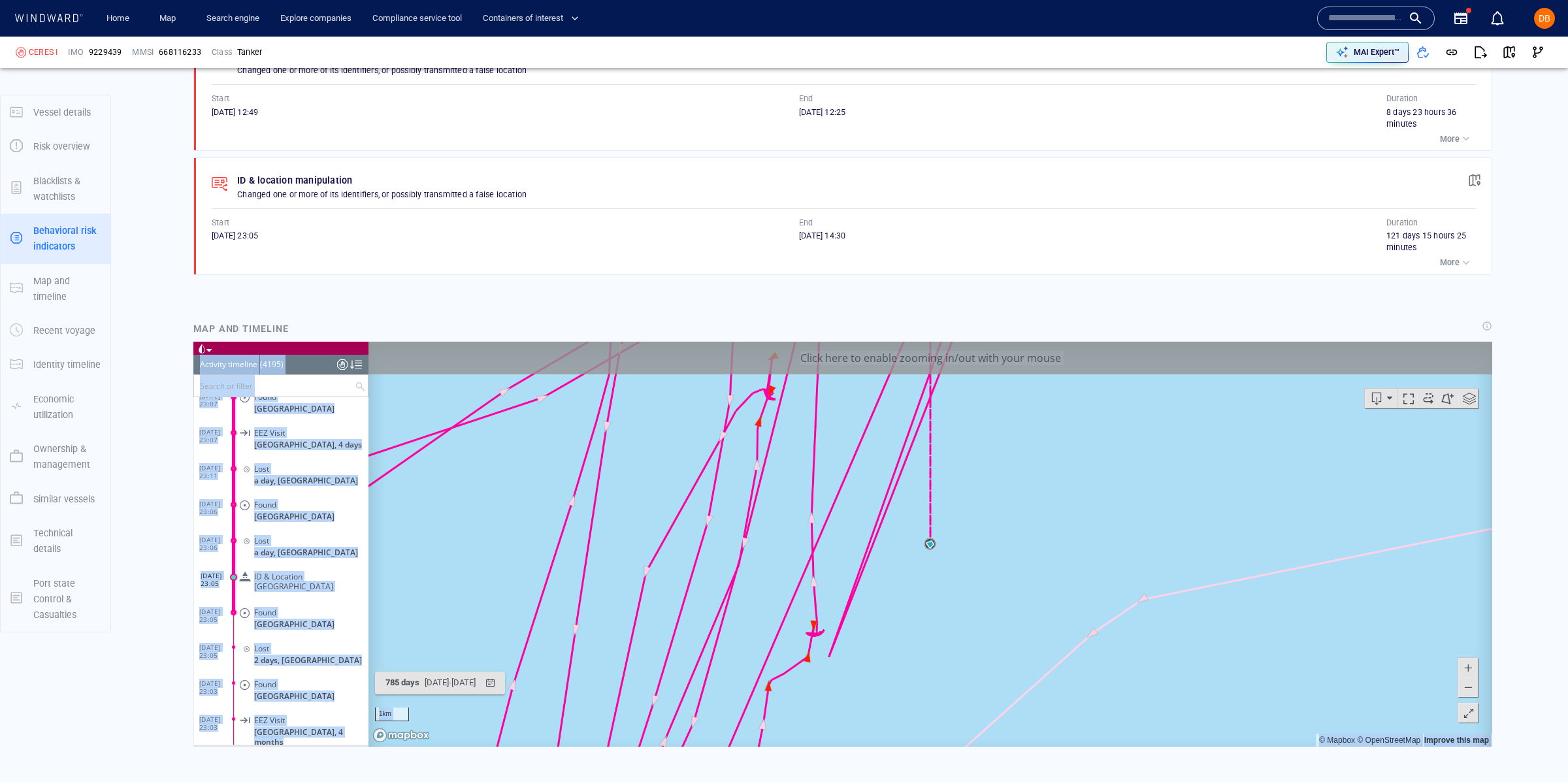
click at [321, 459] on div "Lost a day, [GEOGRAPHIC_DATA]" at bounding box center [303, 473] width 131 height 29
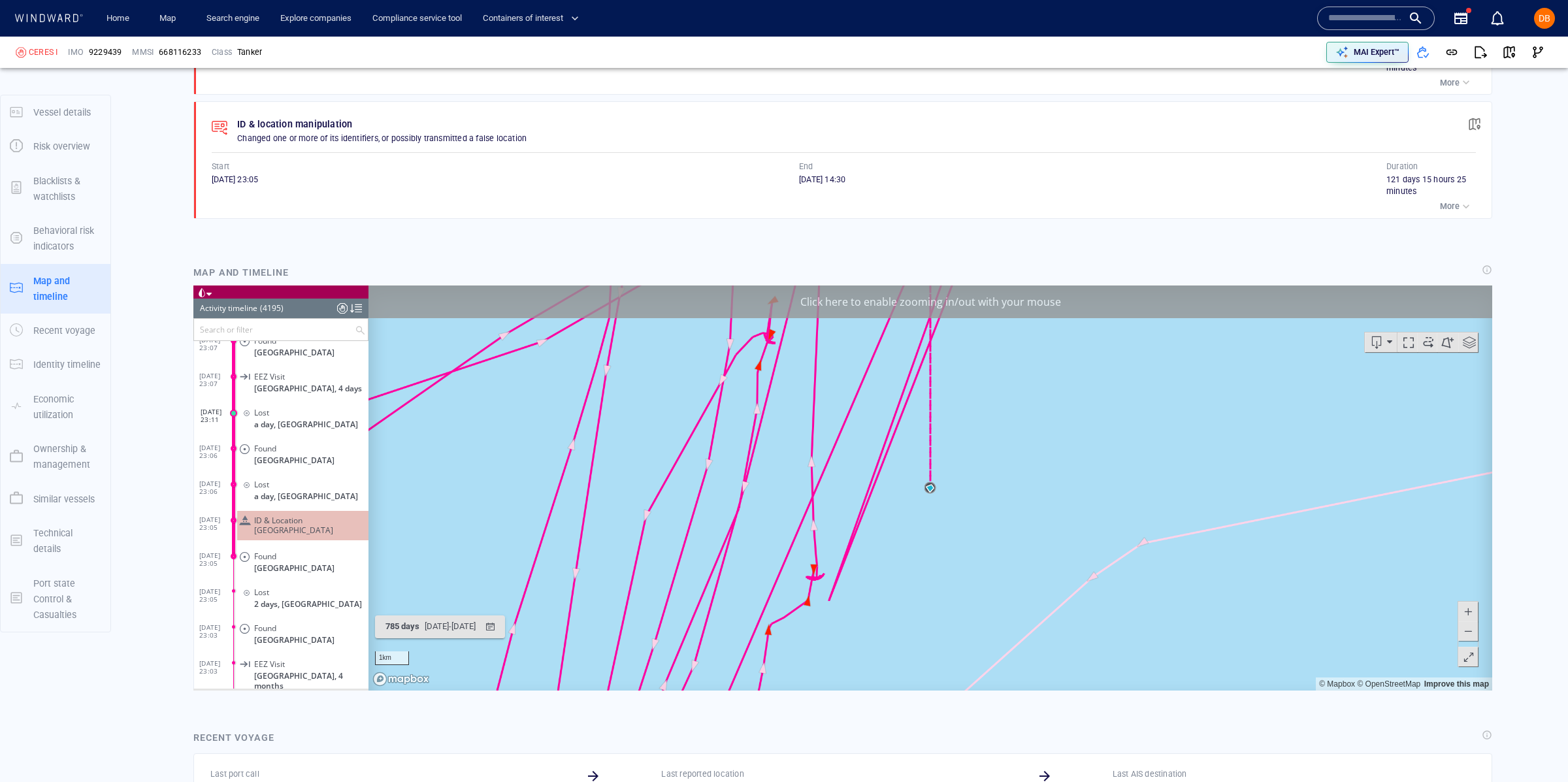
scroll to position [1018, 0]
click at [425, 625] on div "[DATE] - [DATE]" at bounding box center [450, 625] width 56 height 20
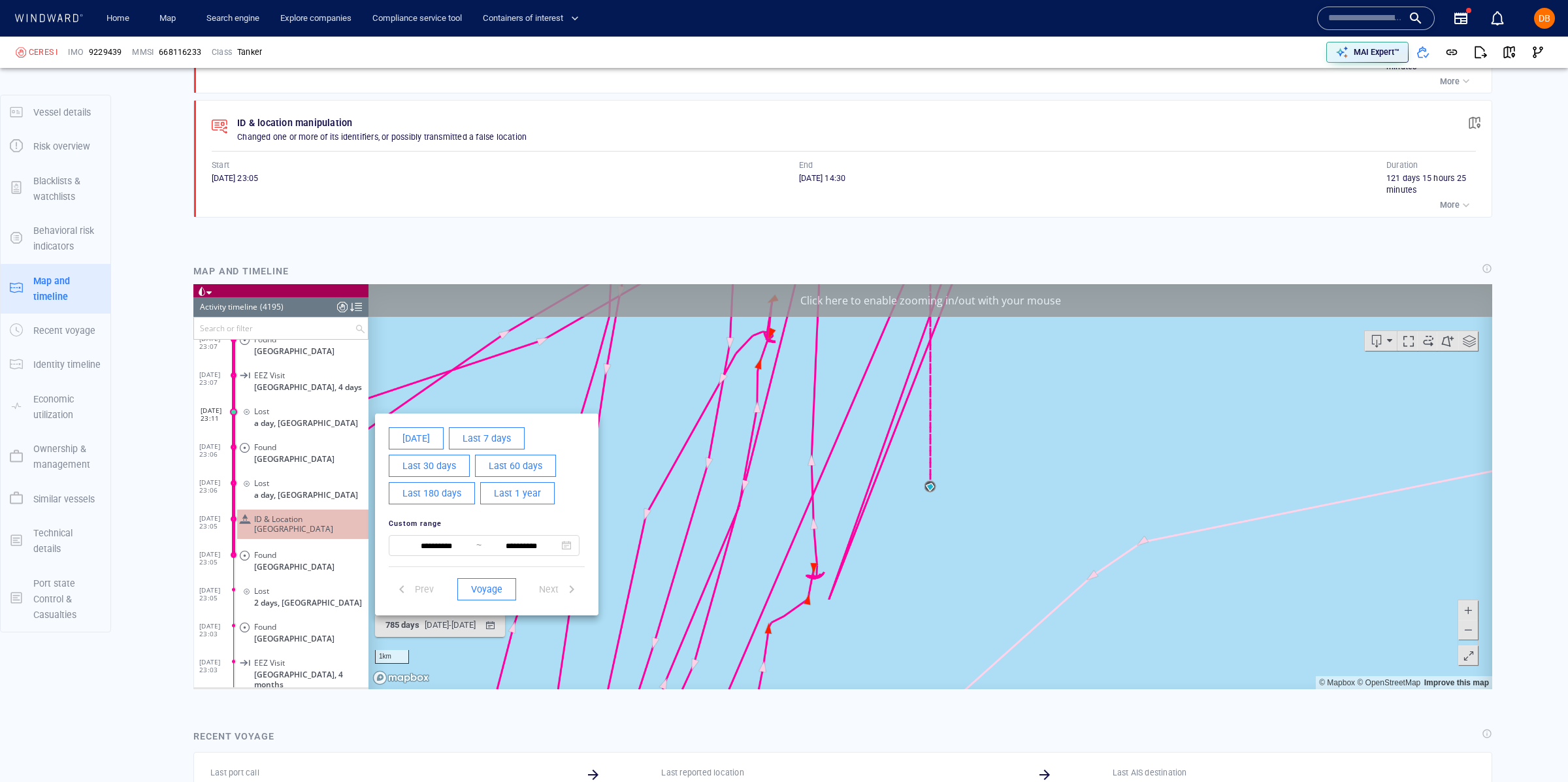
click at [325, 326] on div at bounding box center [842, 487] width 1299 height 405
click at [325, 326] on div "**********" at bounding box center [842, 487] width 1299 height 405
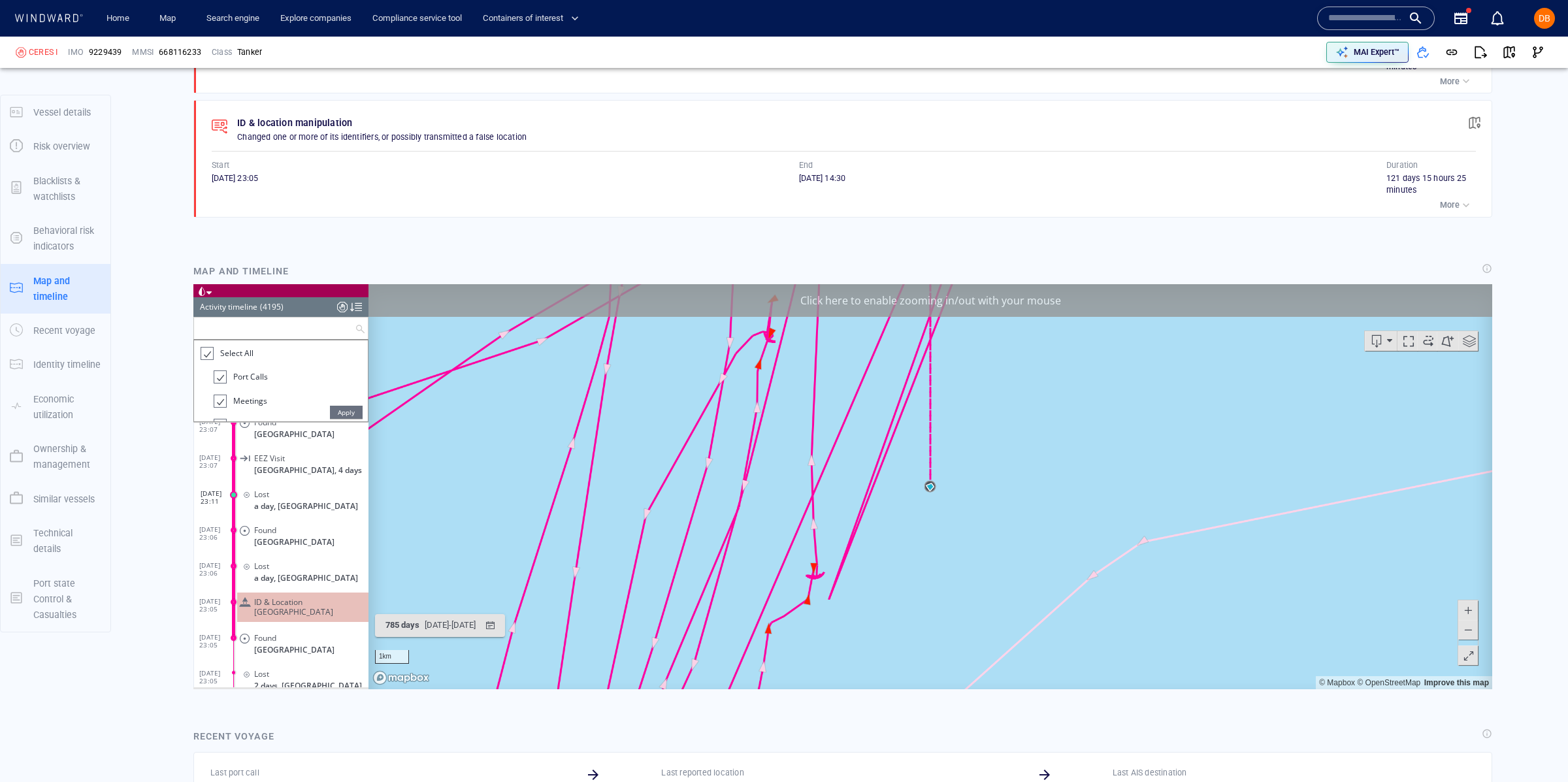
click at [301, 334] on input "text" at bounding box center [274, 328] width 161 height 22
click at [229, 353] on span "Select All" at bounding box center [237, 352] width 34 height 11
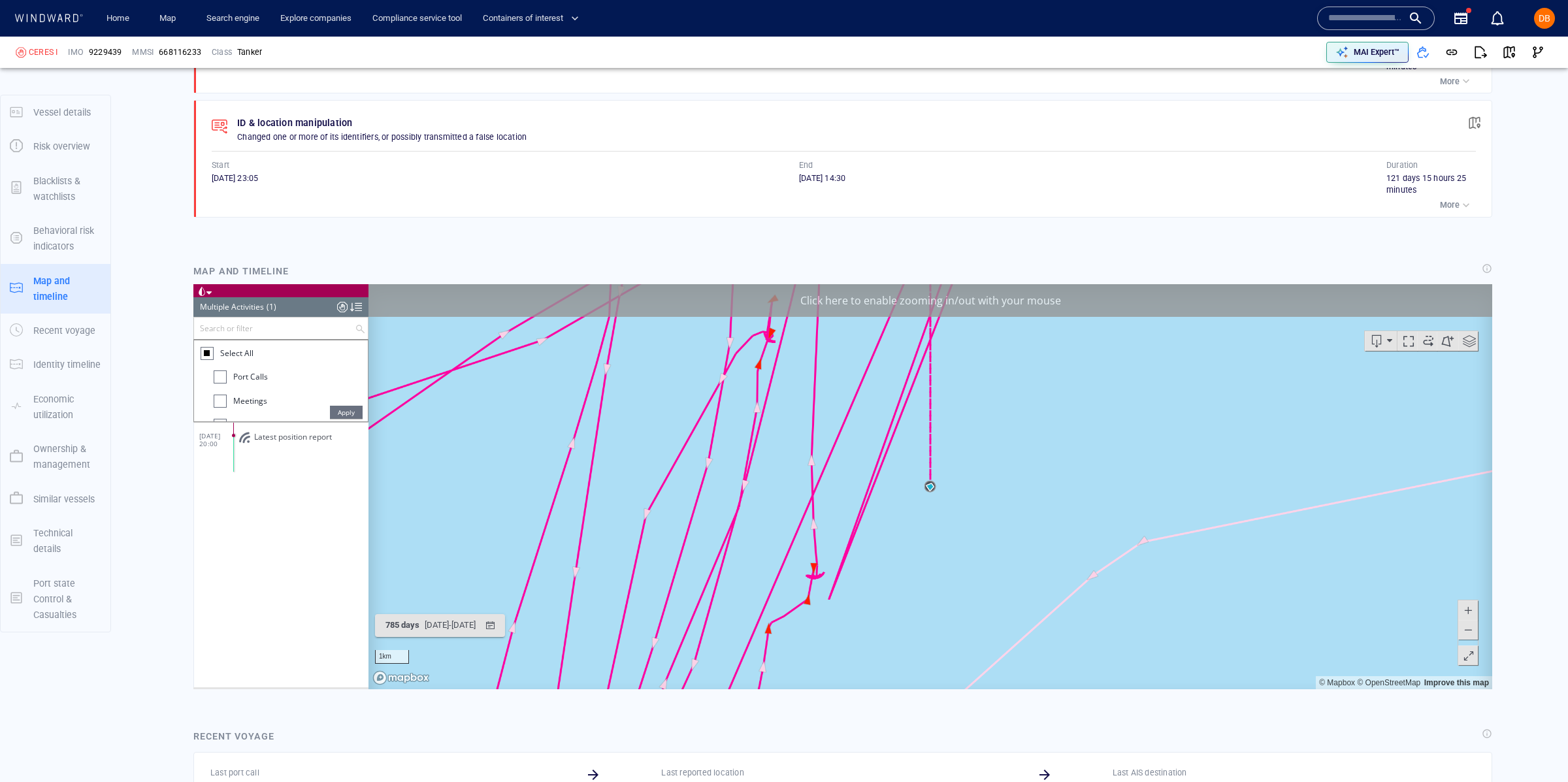
scroll to position [0, 0]
drag, startPoint x: 293, startPoint y: 329, endPoint x: 301, endPoint y: 341, distance: 14.4
click at [293, 330] on input "text" at bounding box center [274, 328] width 161 height 22
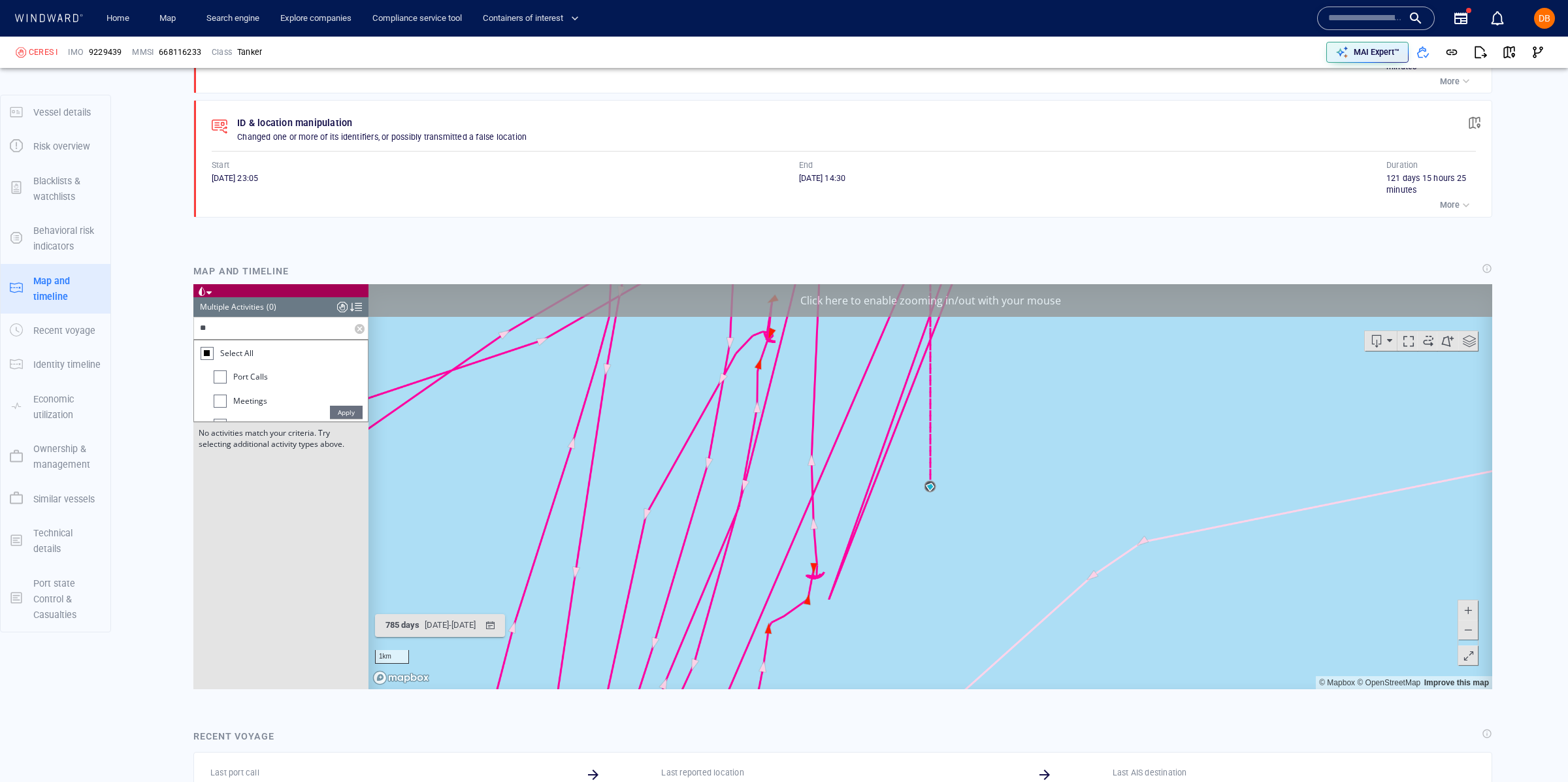
type input "*"
drag, startPoint x: 320, startPoint y: 370, endPoint x: 389, endPoint y: 335, distance: 77.4
click at [389, 335] on div "Loading vessel activities... Multiple Activities (0) (Still Loading...) *******…" at bounding box center [842, 487] width 1299 height 405
drag, startPoint x: 379, startPoint y: 368, endPoint x: 368, endPoint y: 376, distance: 13.6
click at [373, 376] on canvas "Map" at bounding box center [930, 487] width 1123 height 405
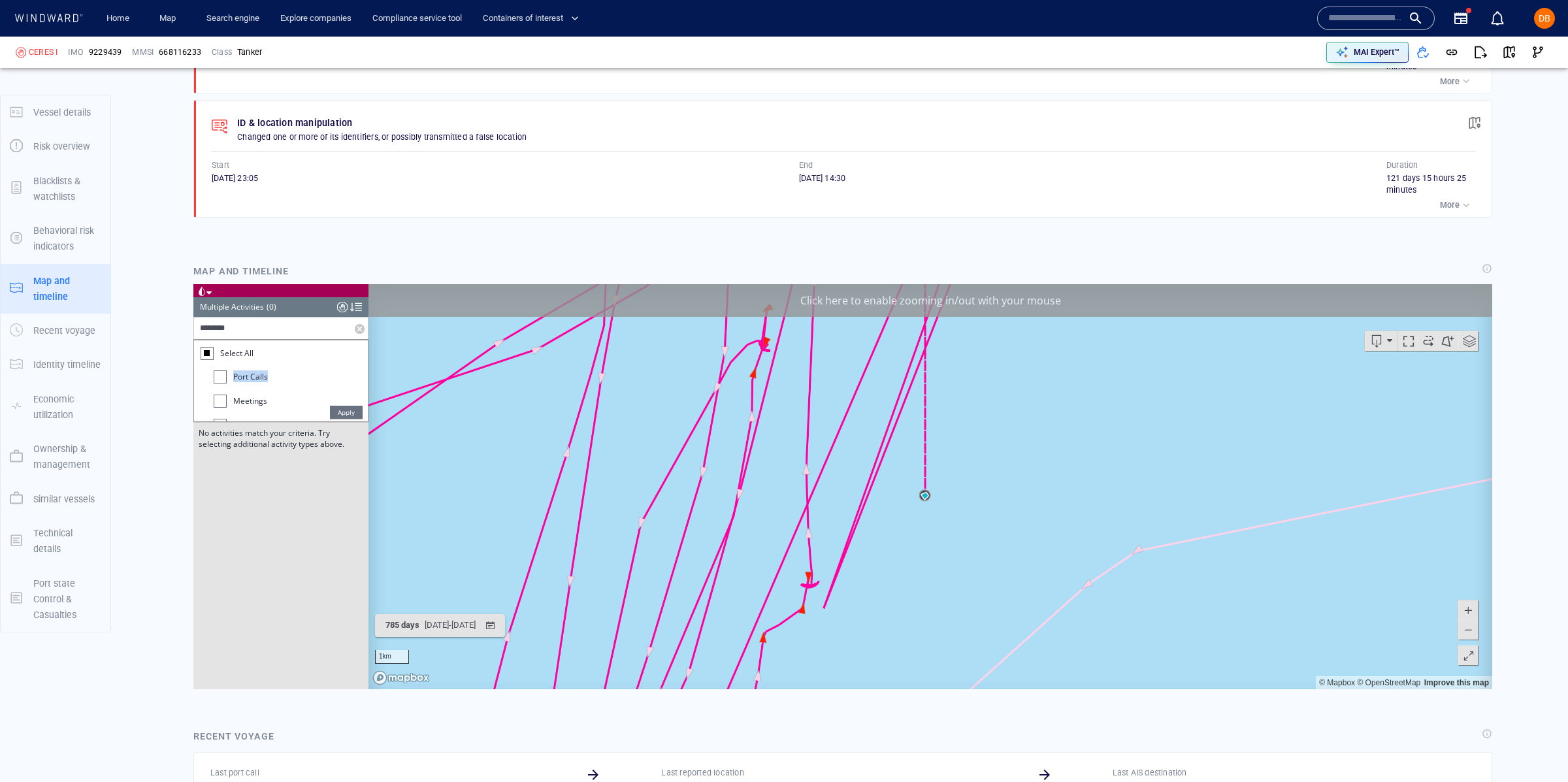
drag, startPoint x: 321, startPoint y: 377, endPoint x: 339, endPoint y: 361, distance: 24.1
click at [339, 361] on ul "Select All Port Calls Meetings Alerts Alerts and Risk Indicators Area Visits Re…" at bounding box center [280, 381] width 174 height 81
click at [266, 321] on input "*******" at bounding box center [274, 328] width 161 height 22
click at [267, 334] on input "*******" at bounding box center [274, 328] width 161 height 22
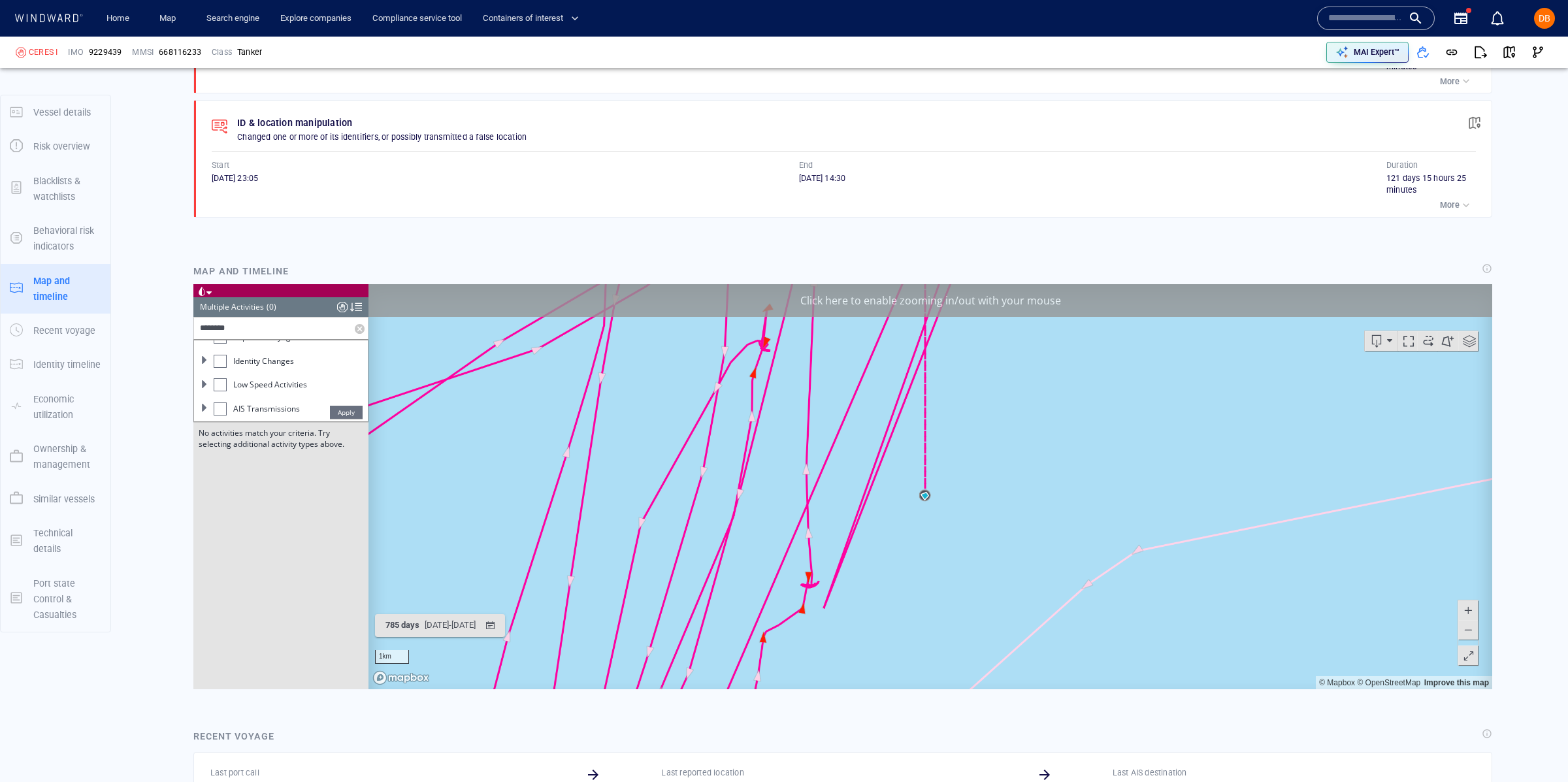
scroll to position [1016, 0]
type input "*"
type input "***"
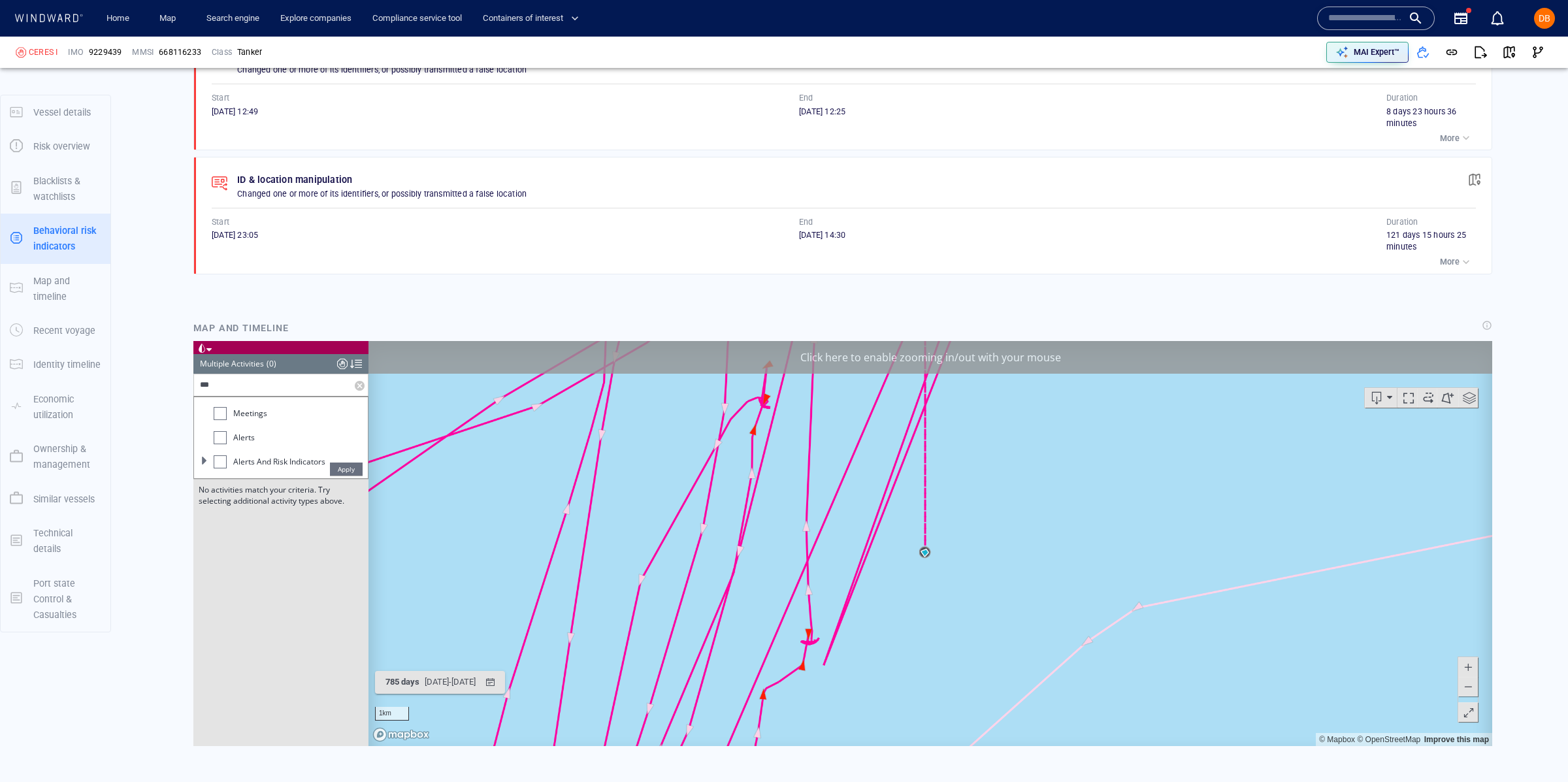
scroll to position [56, 0]
click at [224, 398] on div at bounding box center [221, 402] width 13 height 13
click at [346, 473] on span "Apply" at bounding box center [346, 469] width 33 height 13
click at [222, 392] on input "***" at bounding box center [274, 385] width 161 height 22
drag, startPoint x: 222, startPoint y: 392, endPoint x: 277, endPoint y: 394, distance: 55.0
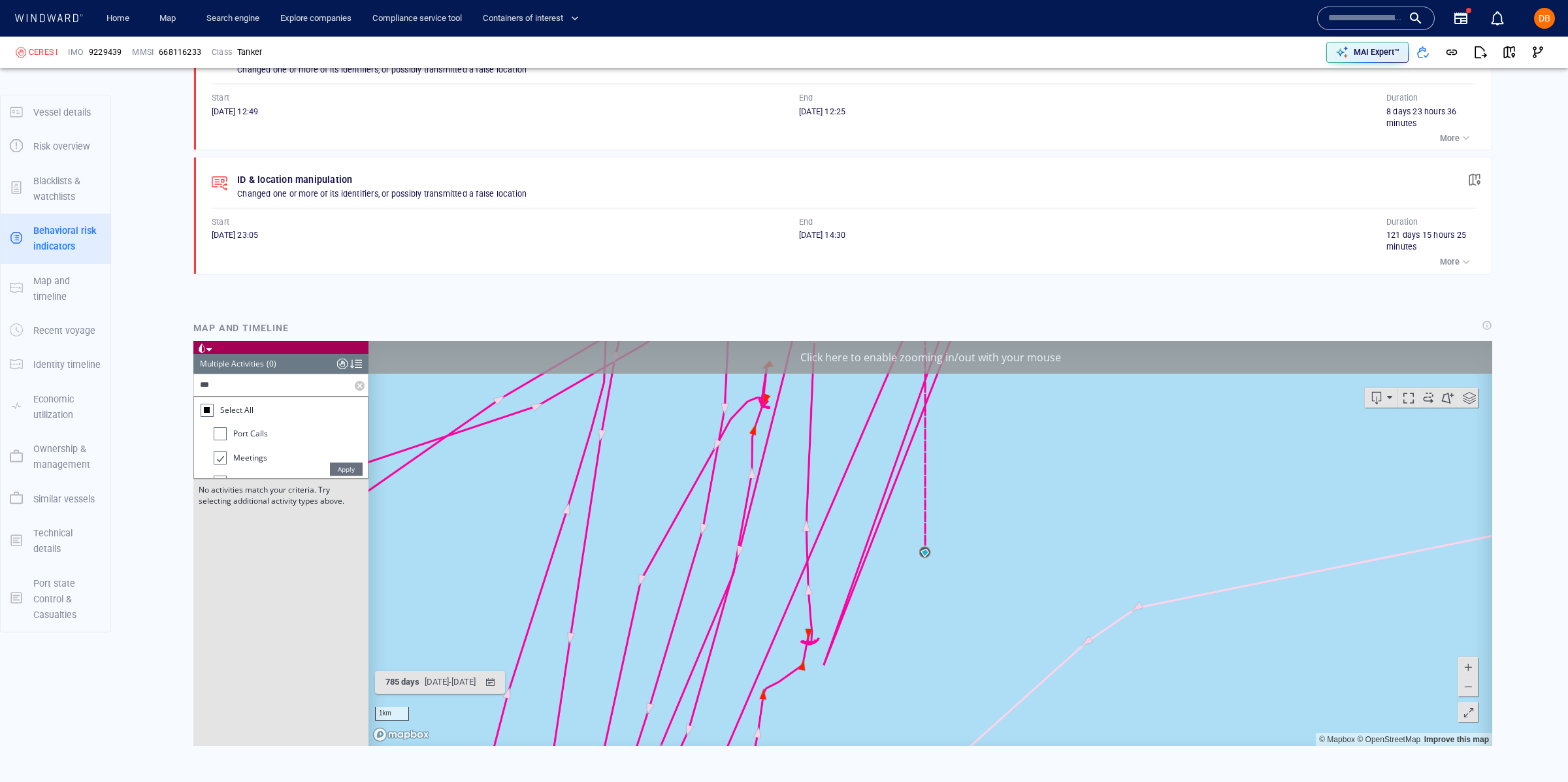
click at [224, 392] on input "***" at bounding box center [274, 385] width 161 height 22
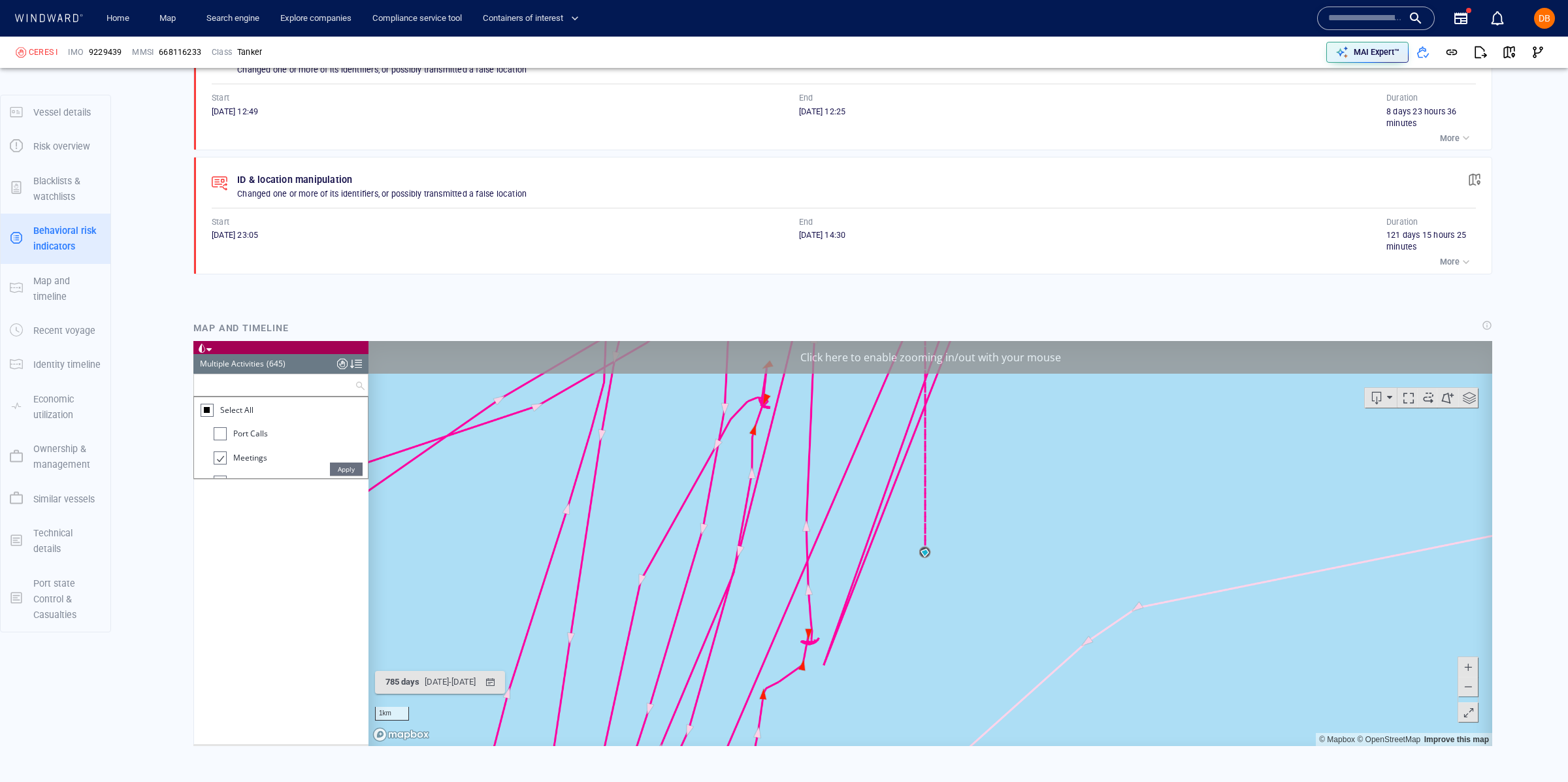
scroll to position [19330, 0]
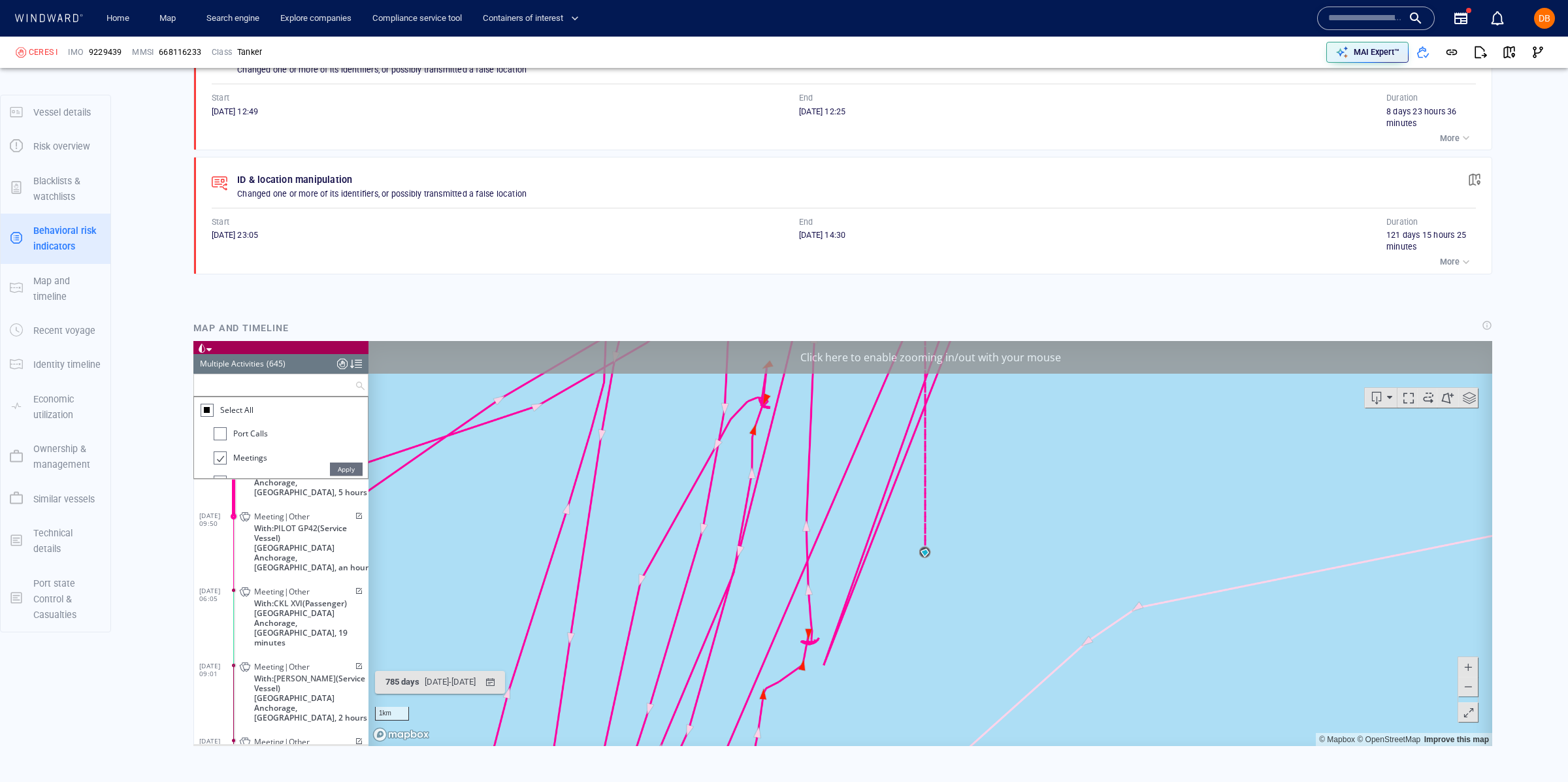
click at [334, 464] on span "Apply" at bounding box center [346, 469] width 33 height 13
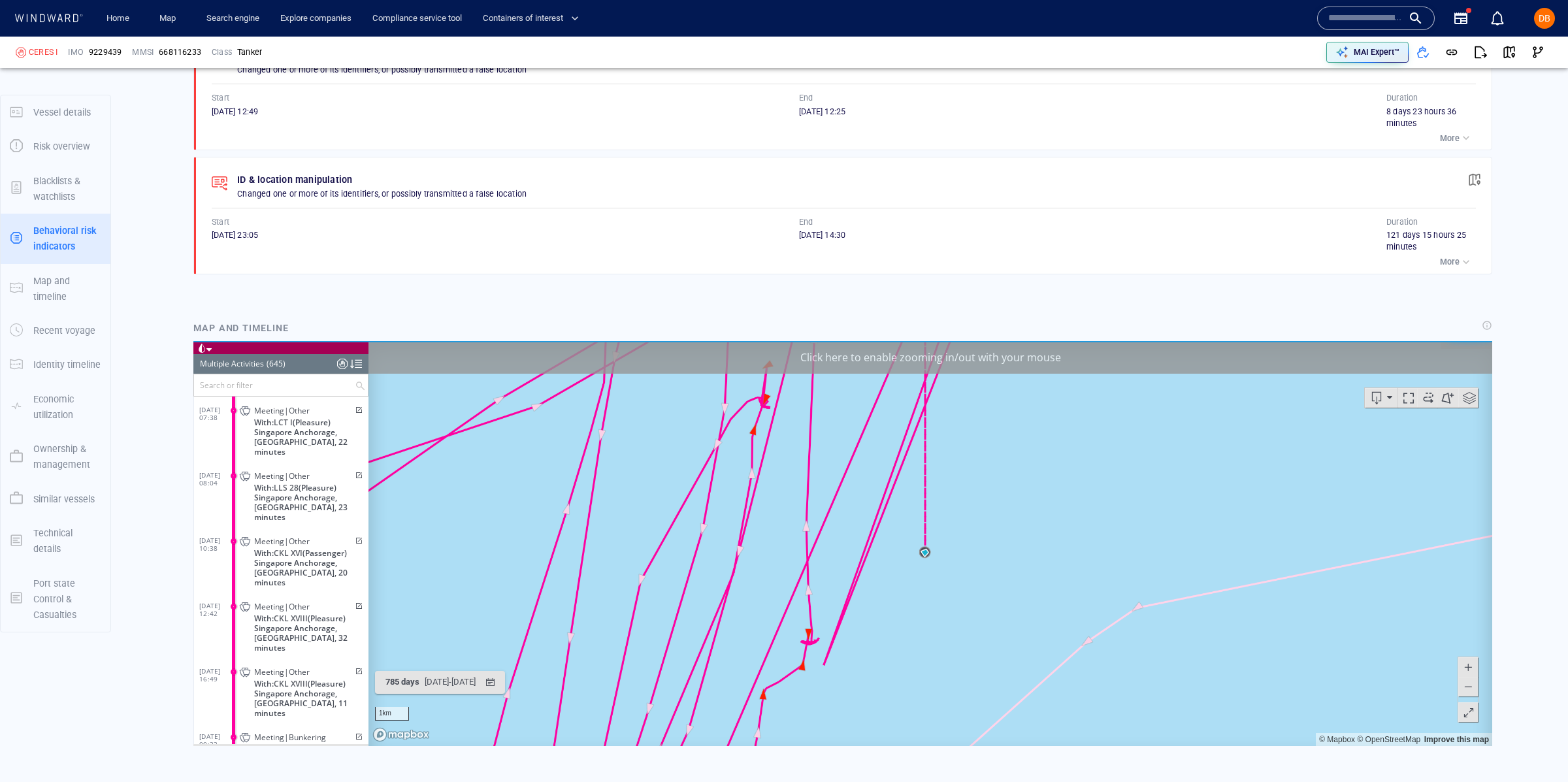
scroll to position [17452, 0]
click at [353, 362] on div at bounding box center [356, 363] width 12 height 19
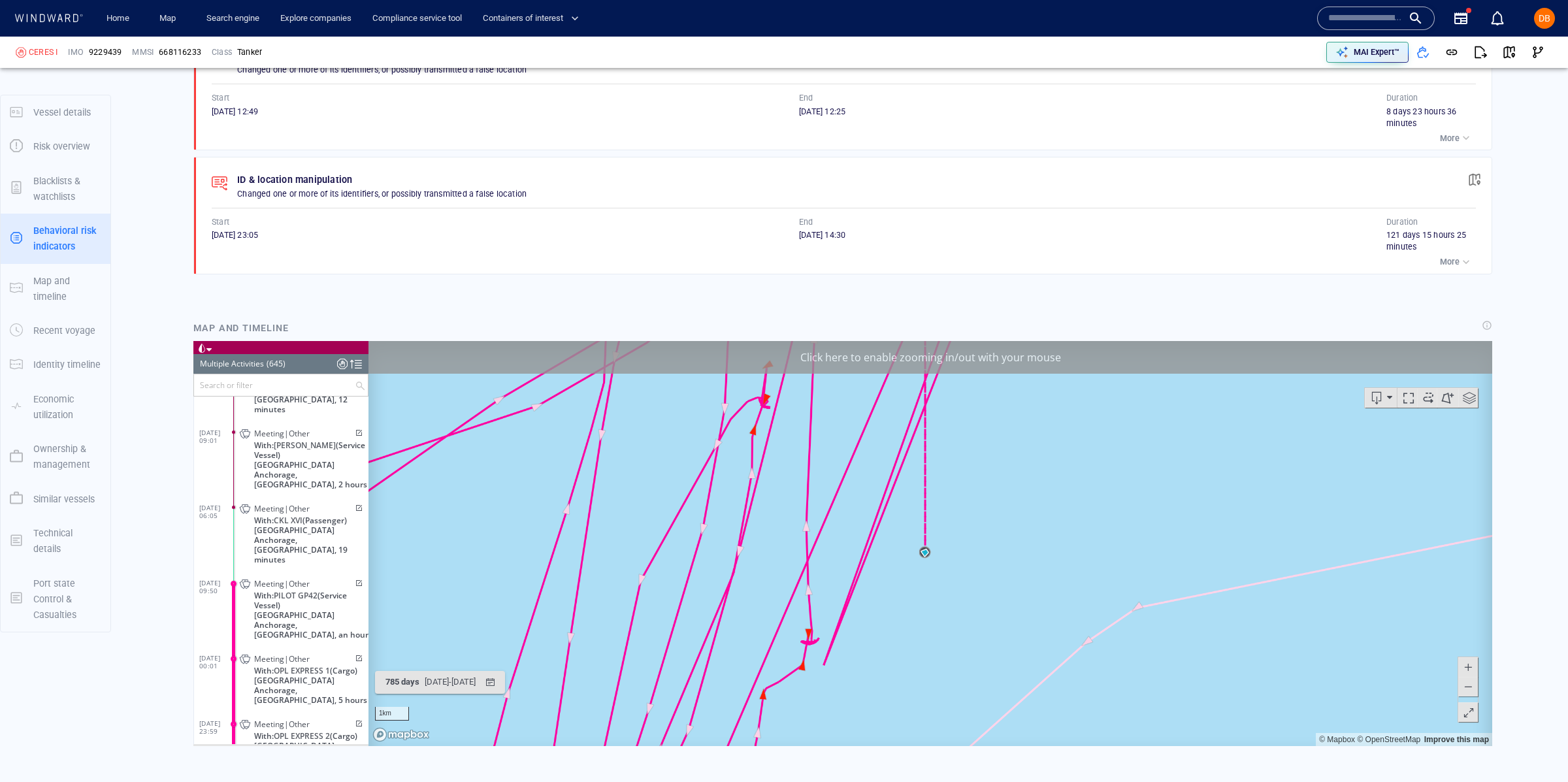
click at [353, 362] on div at bounding box center [356, 363] width 12 height 19
click at [352, 362] on div at bounding box center [356, 363] width 12 height 19
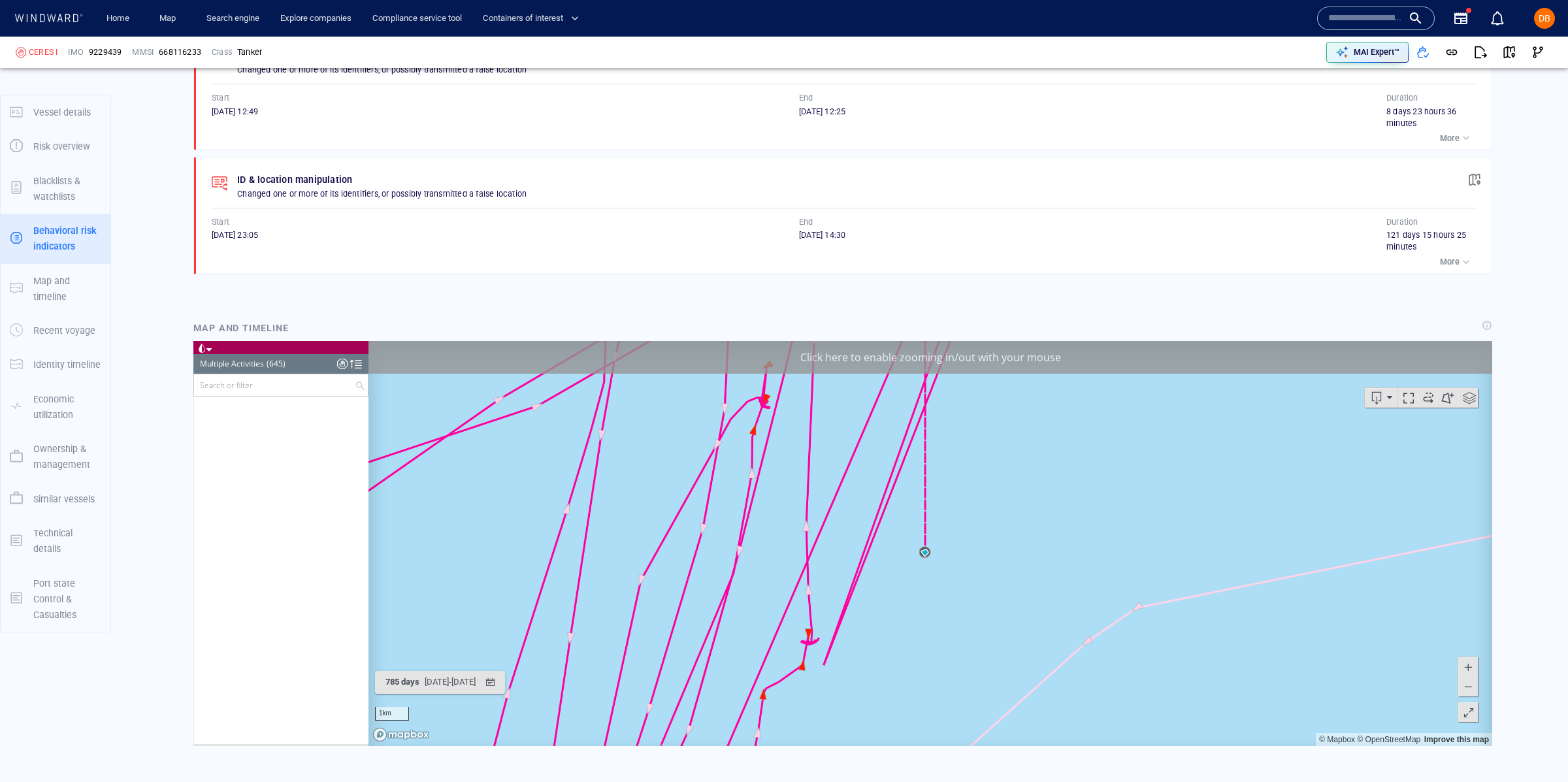
scroll to position [3808, 0]
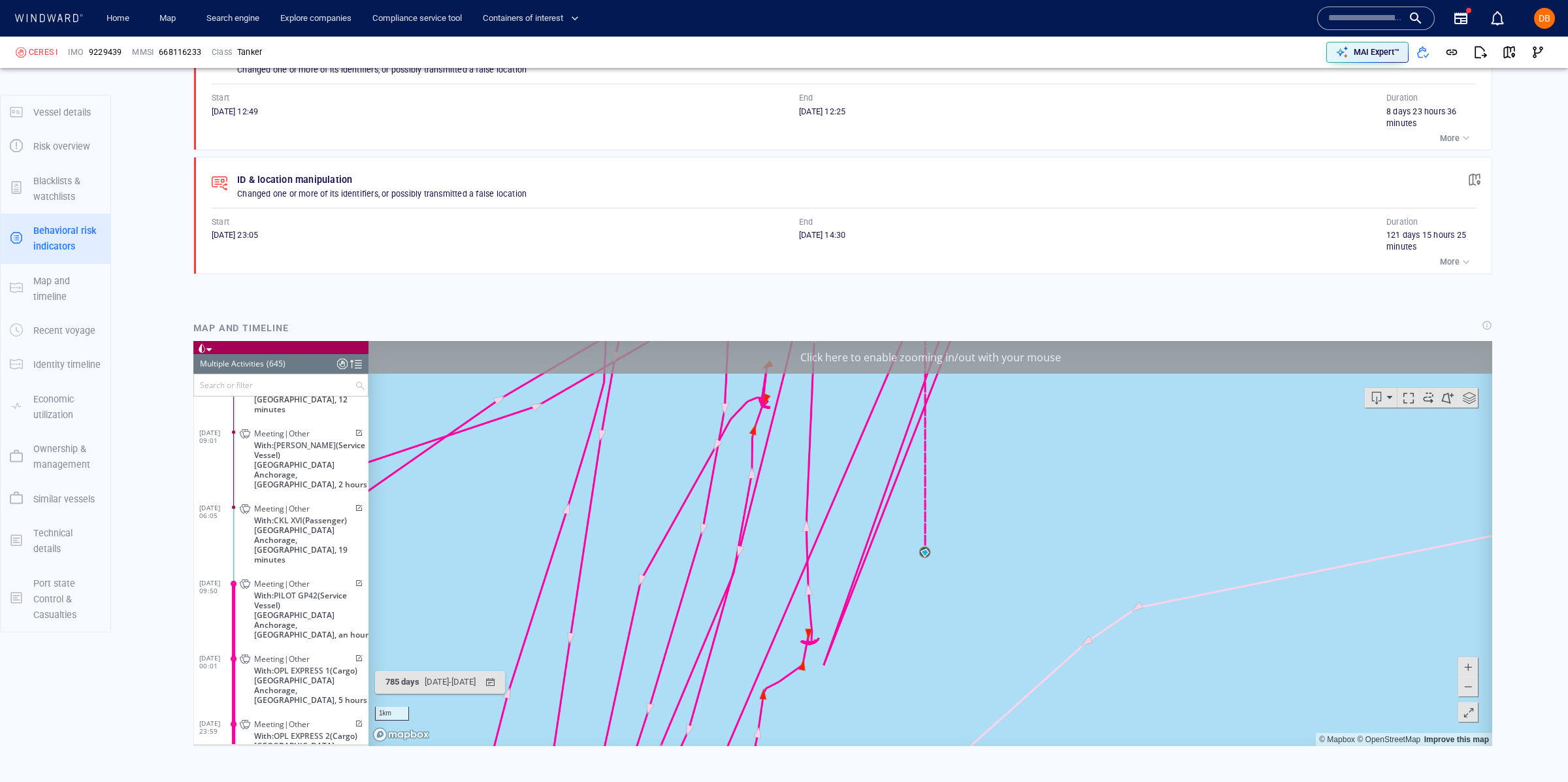
drag, startPoint x: 235, startPoint y: 532, endPoint x: 264, endPoint y: 533, distance: 29.0
click at [235, 579] on span at bounding box center [244, 584] width 23 height 11
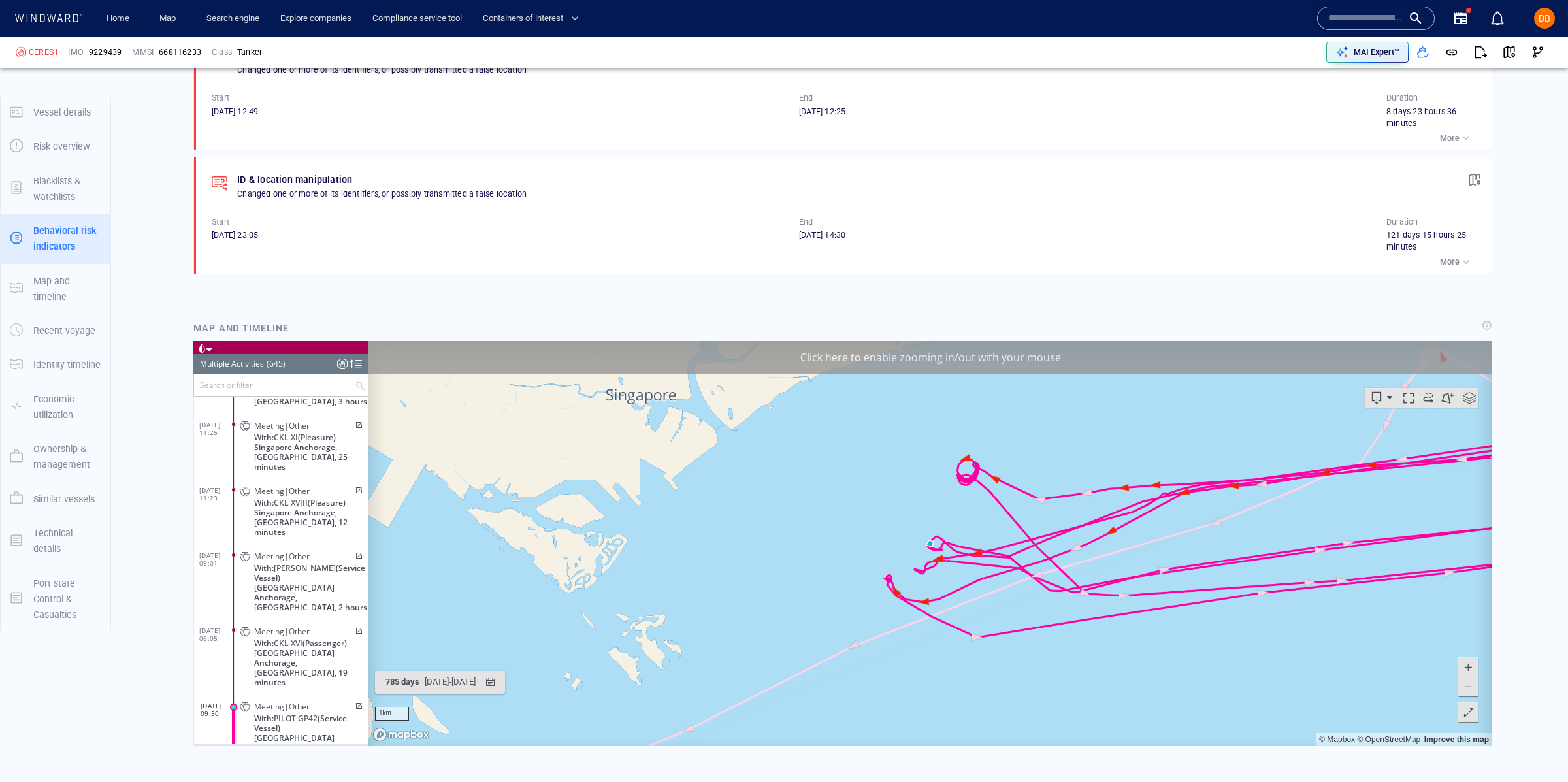
scroll to position [3754, 0]
click at [232, 554] on span at bounding box center [233, 555] width 3 height 3
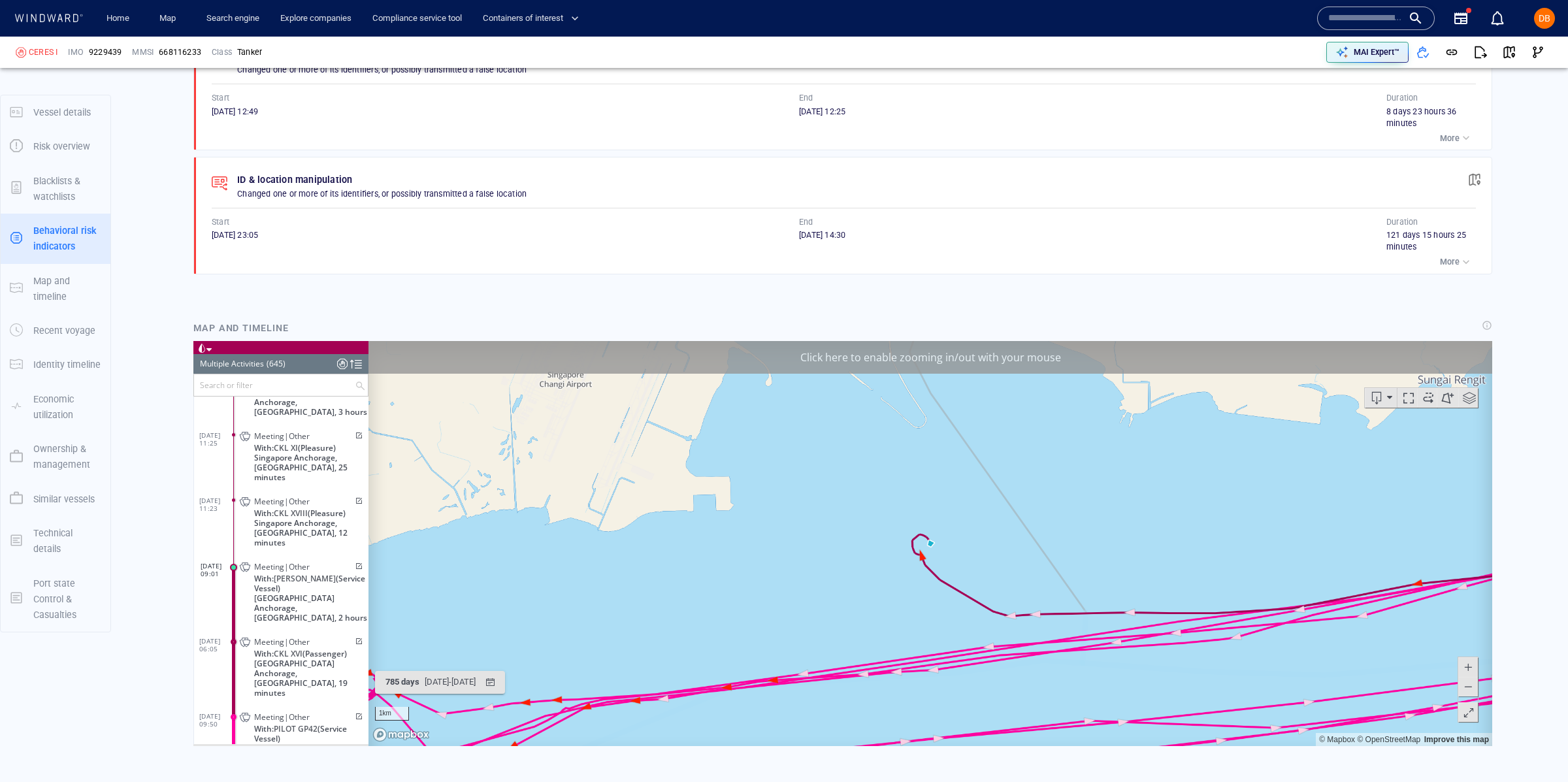
click at [352, 562] on span at bounding box center [357, 566] width 11 height 8
click at [290, 367] on header "Multiple Activities (645) (Still Loading...)" at bounding box center [280, 363] width 175 height 19
click at [326, 364] on header "Multiple Activities (645) (Still Loading...)" at bounding box center [280, 363] width 175 height 19
click at [357, 360] on div at bounding box center [356, 363] width 12 height 19
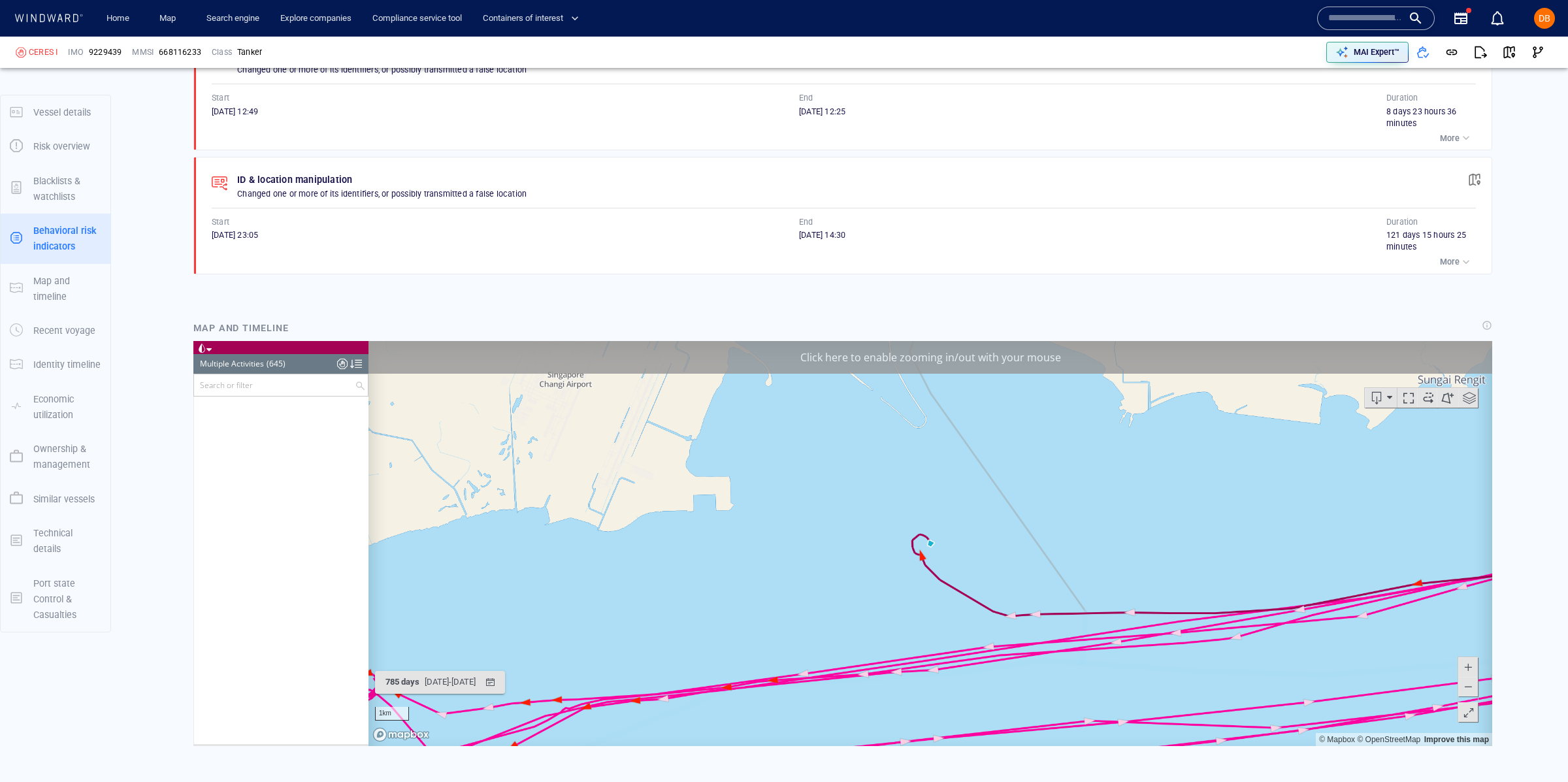
scroll to position [19366, 0]
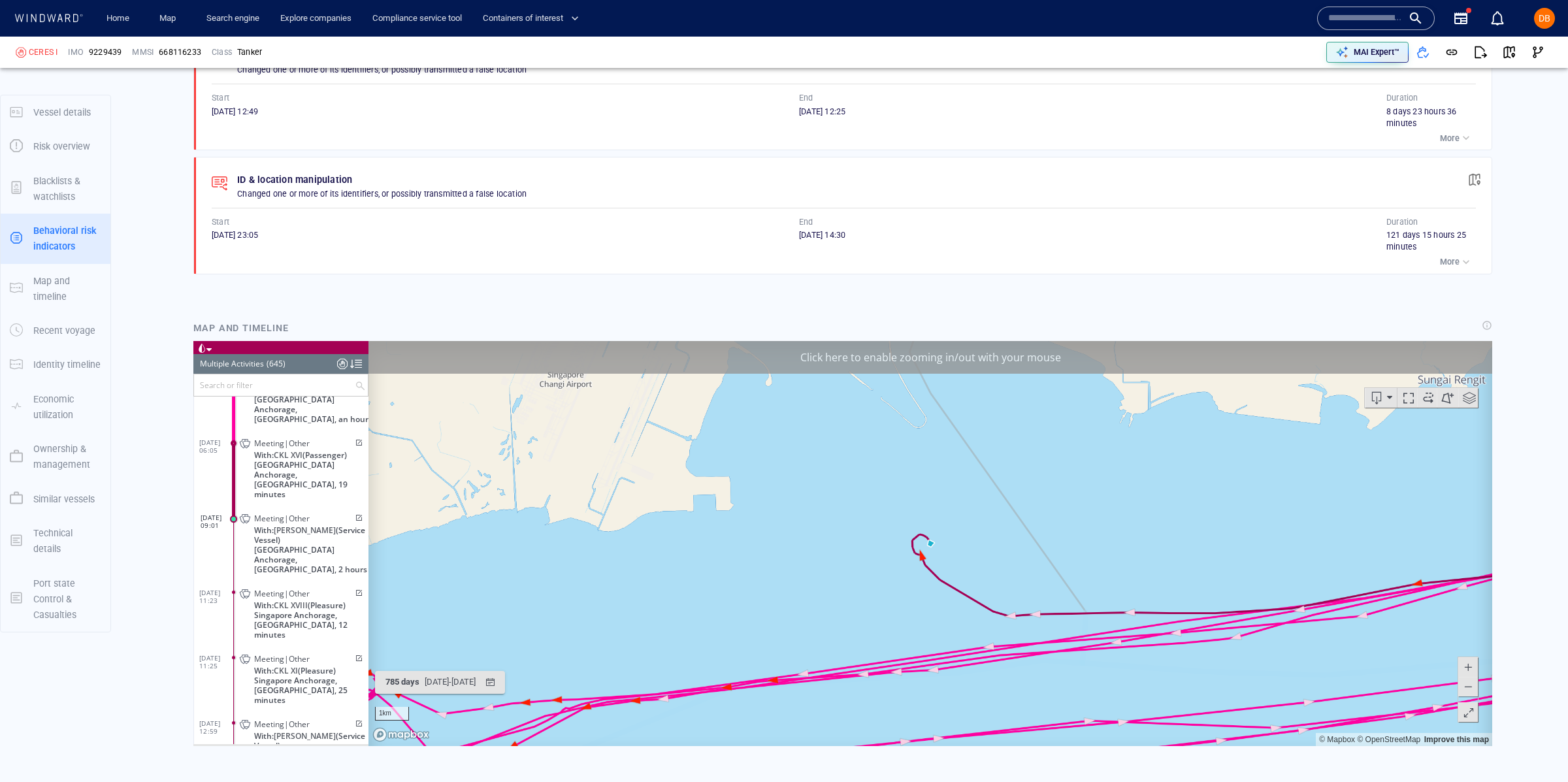
click at [341, 362] on div at bounding box center [342, 363] width 10 height 19
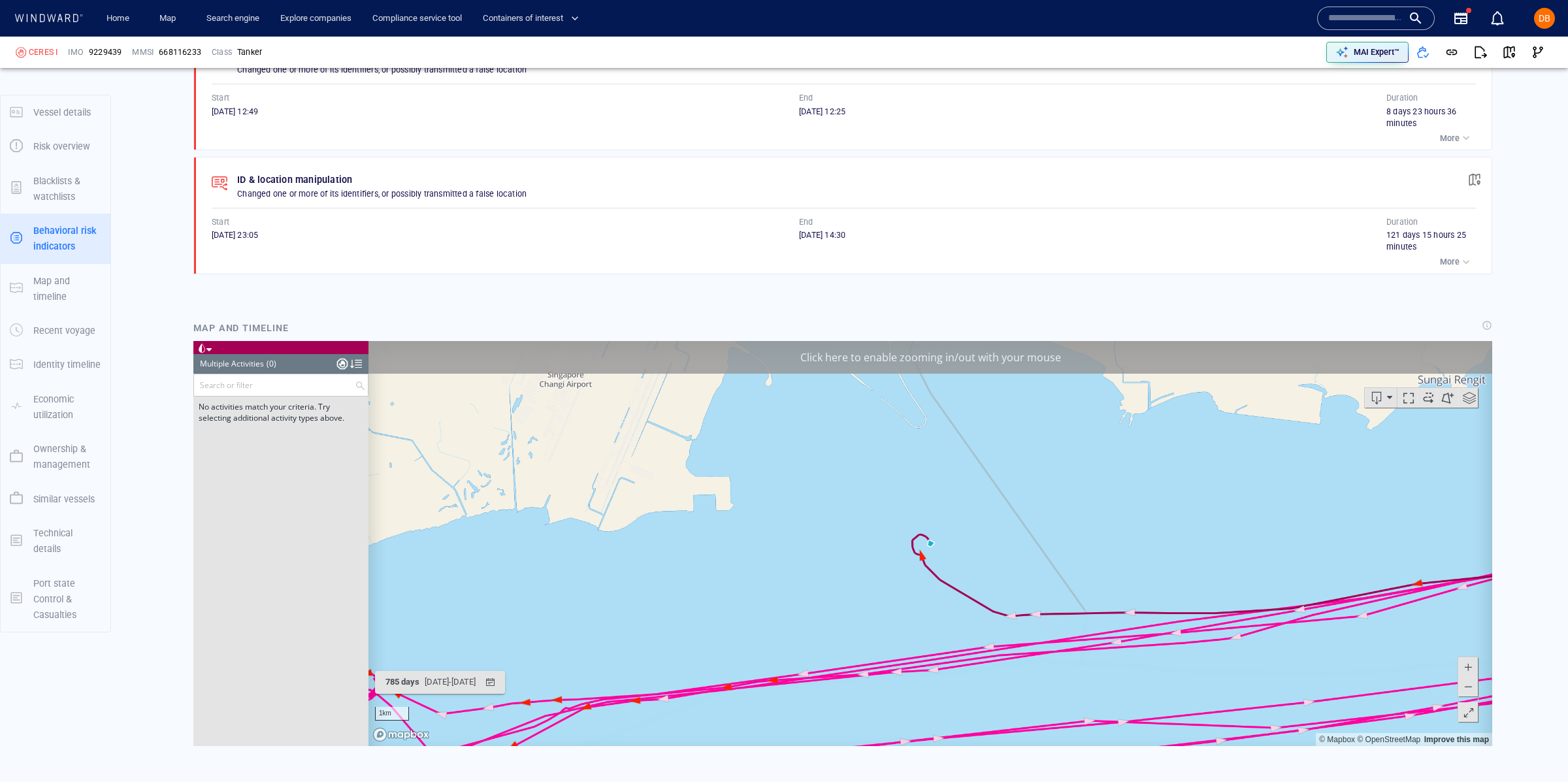
click at [341, 362] on div at bounding box center [342, 363] width 10 height 19
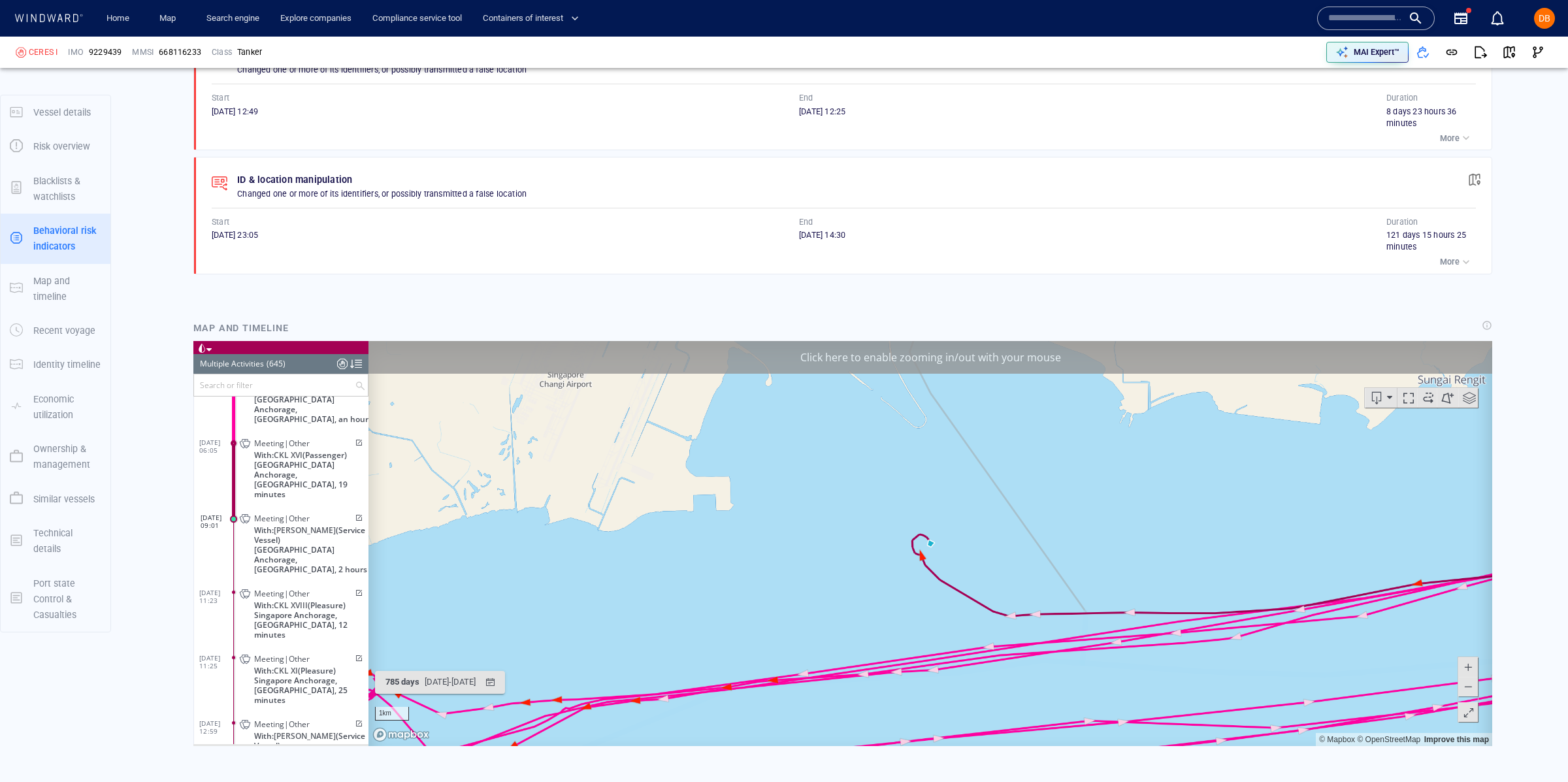
click at [357, 364] on div at bounding box center [356, 363] width 12 height 19
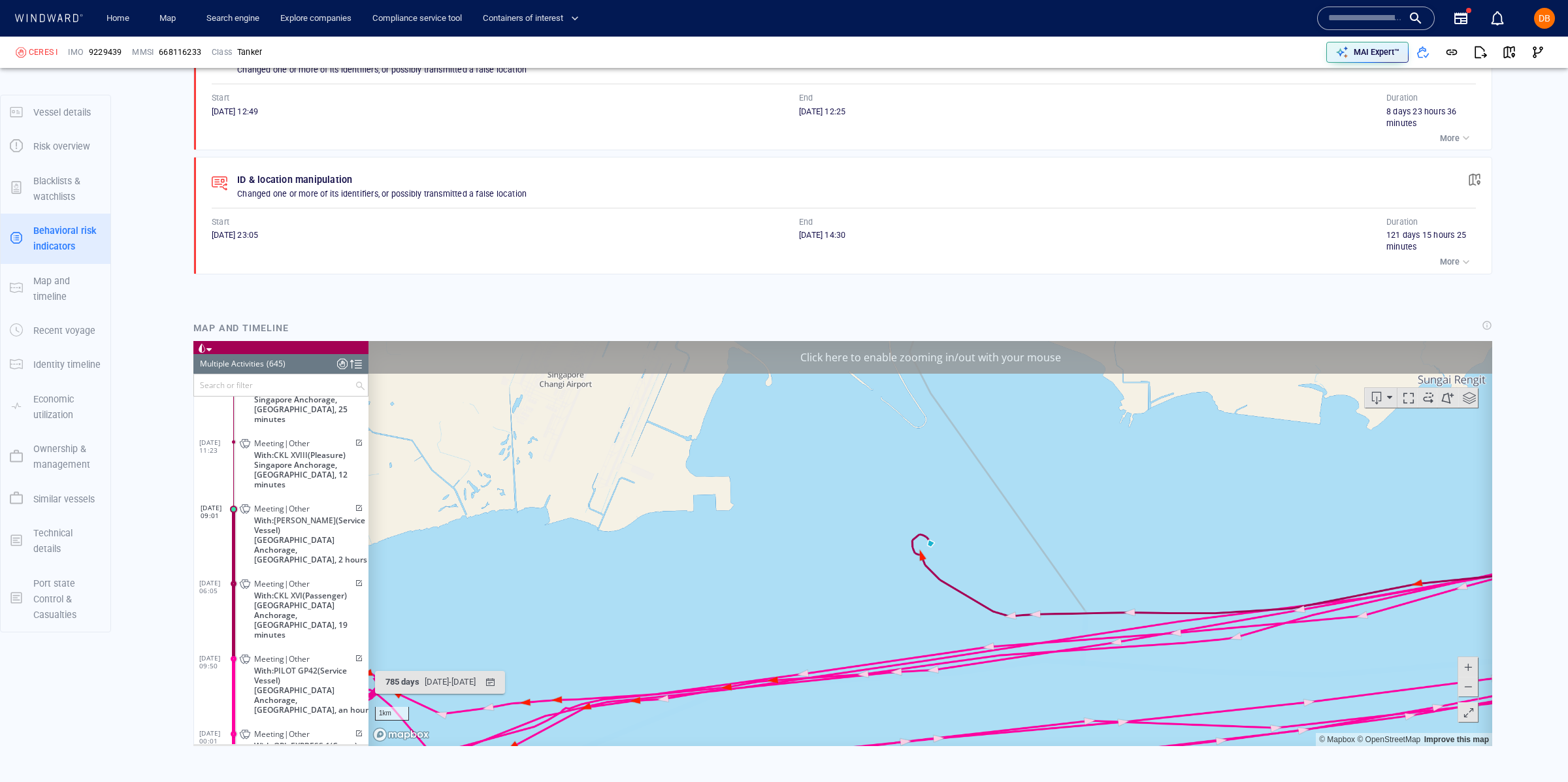
click at [357, 364] on div at bounding box center [356, 363] width 12 height 19
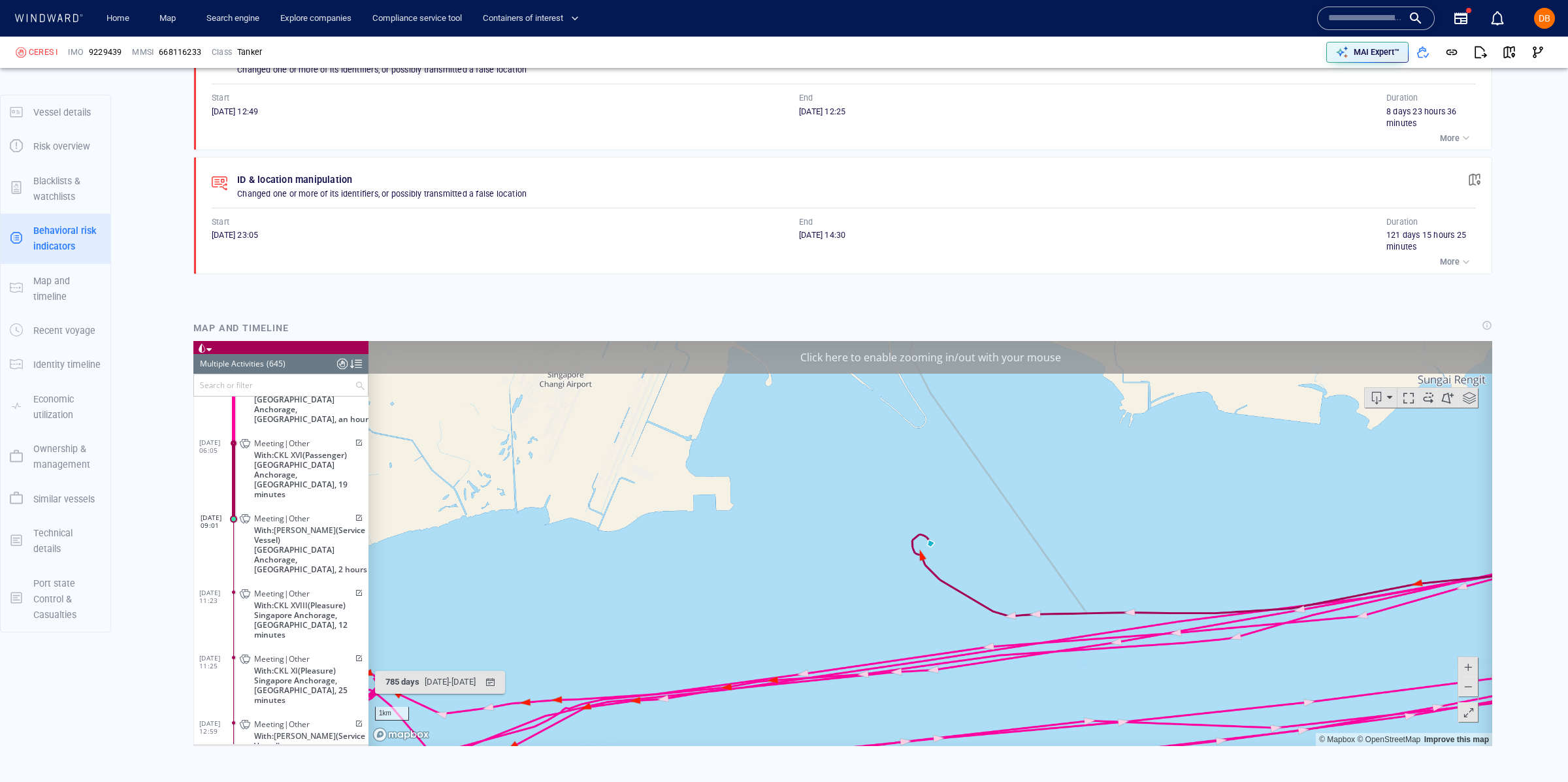
click at [279, 356] on div "(645)" at bounding box center [276, 363] width 19 height 19
click at [237, 358] on div "Multiple Activities" at bounding box center [232, 363] width 64 height 19
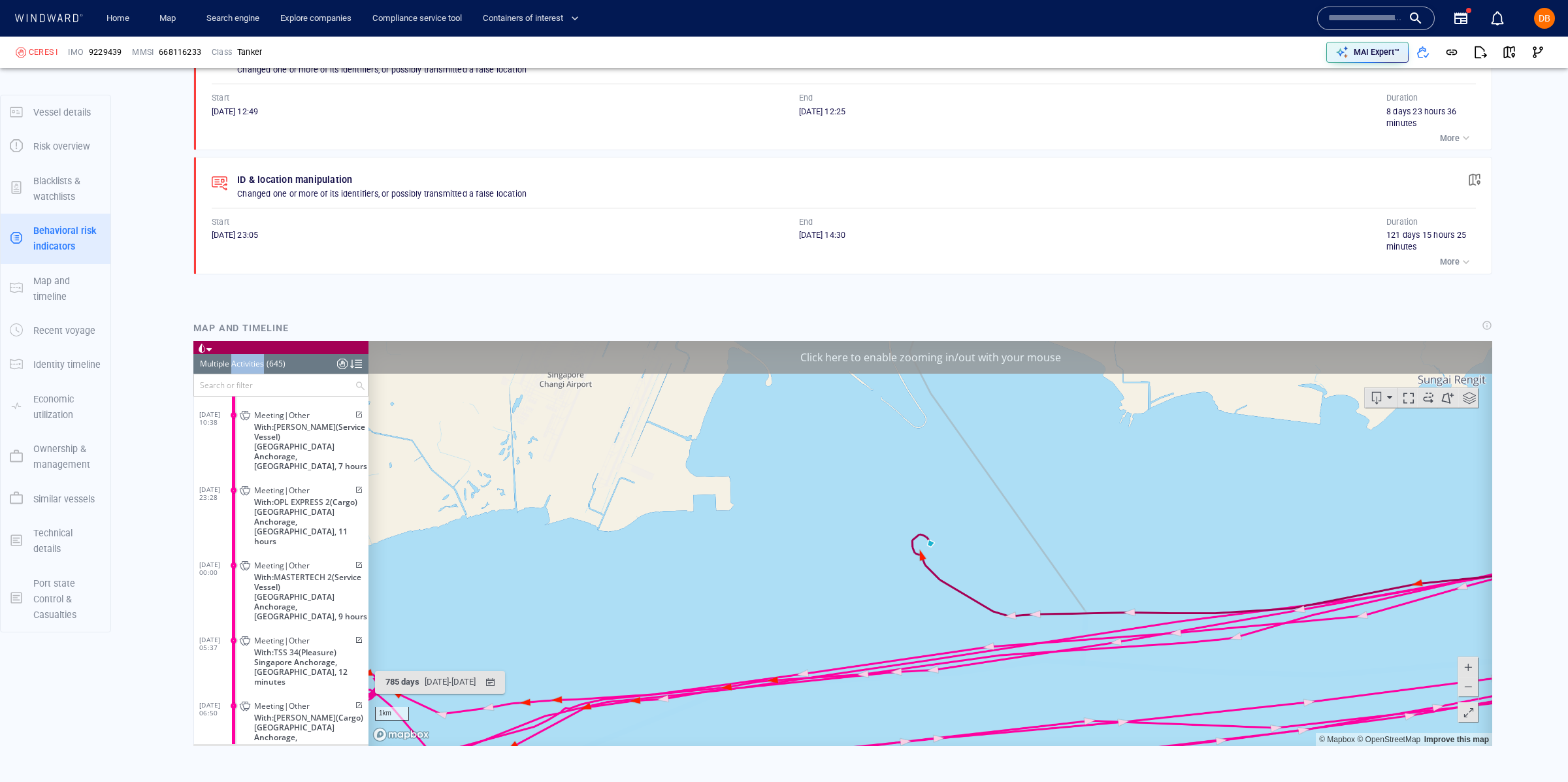
scroll to position [19026, 0]
click at [346, 378] on input "text" at bounding box center [274, 385] width 161 height 22
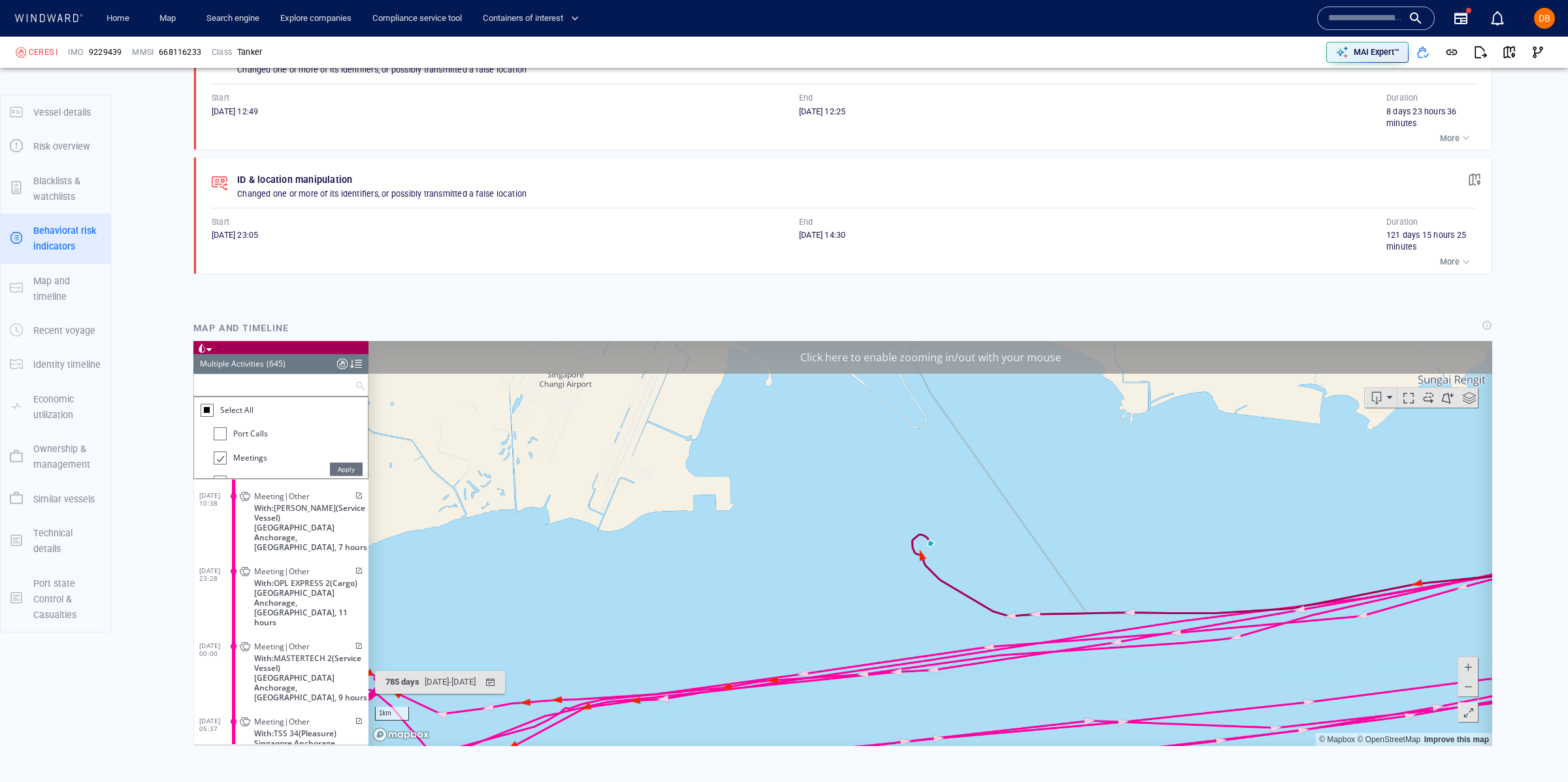
click at [342, 365] on div at bounding box center [342, 363] width 10 height 19
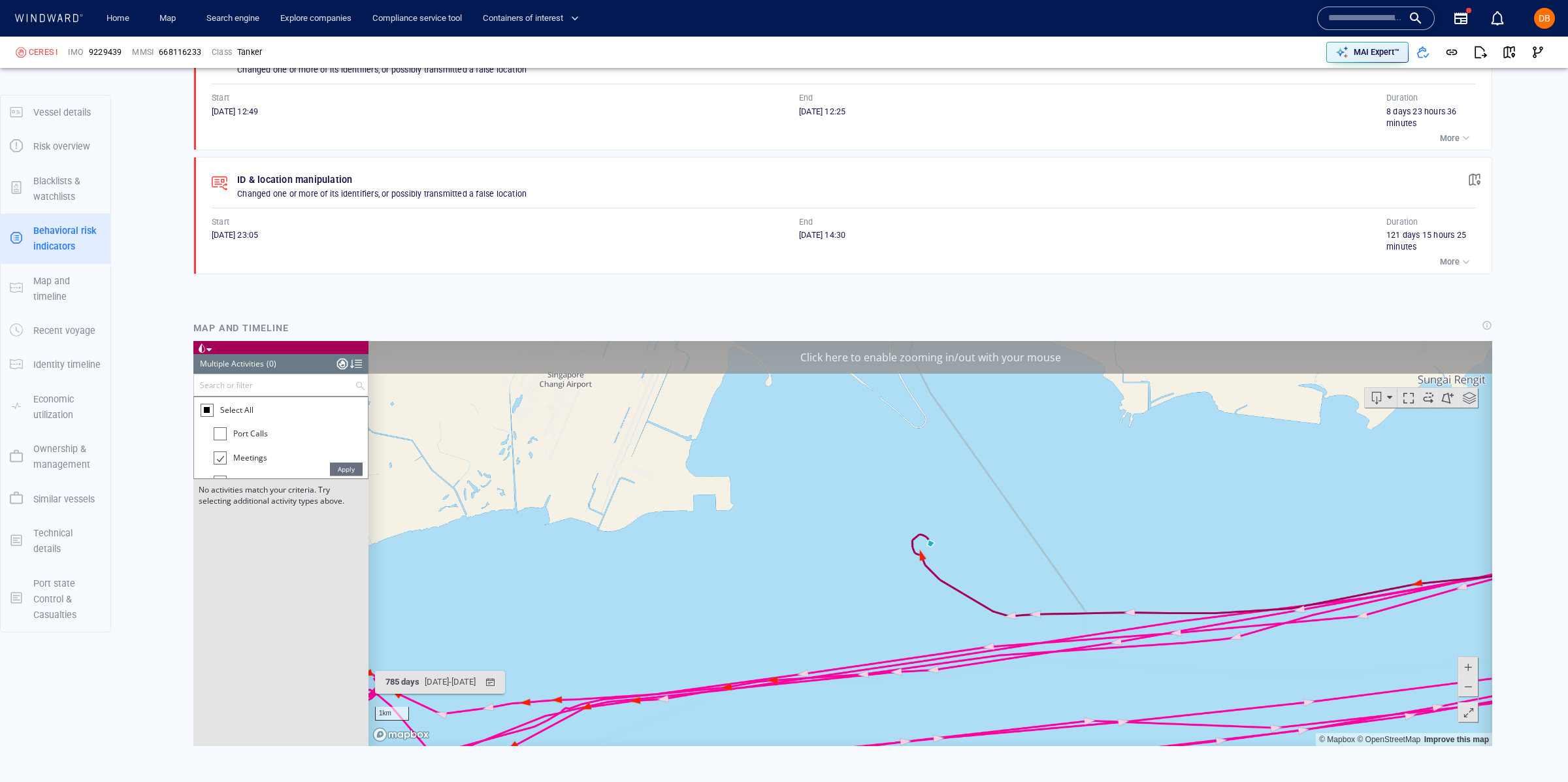
click at [208, 411] on div at bounding box center [206, 409] width 6 height 6
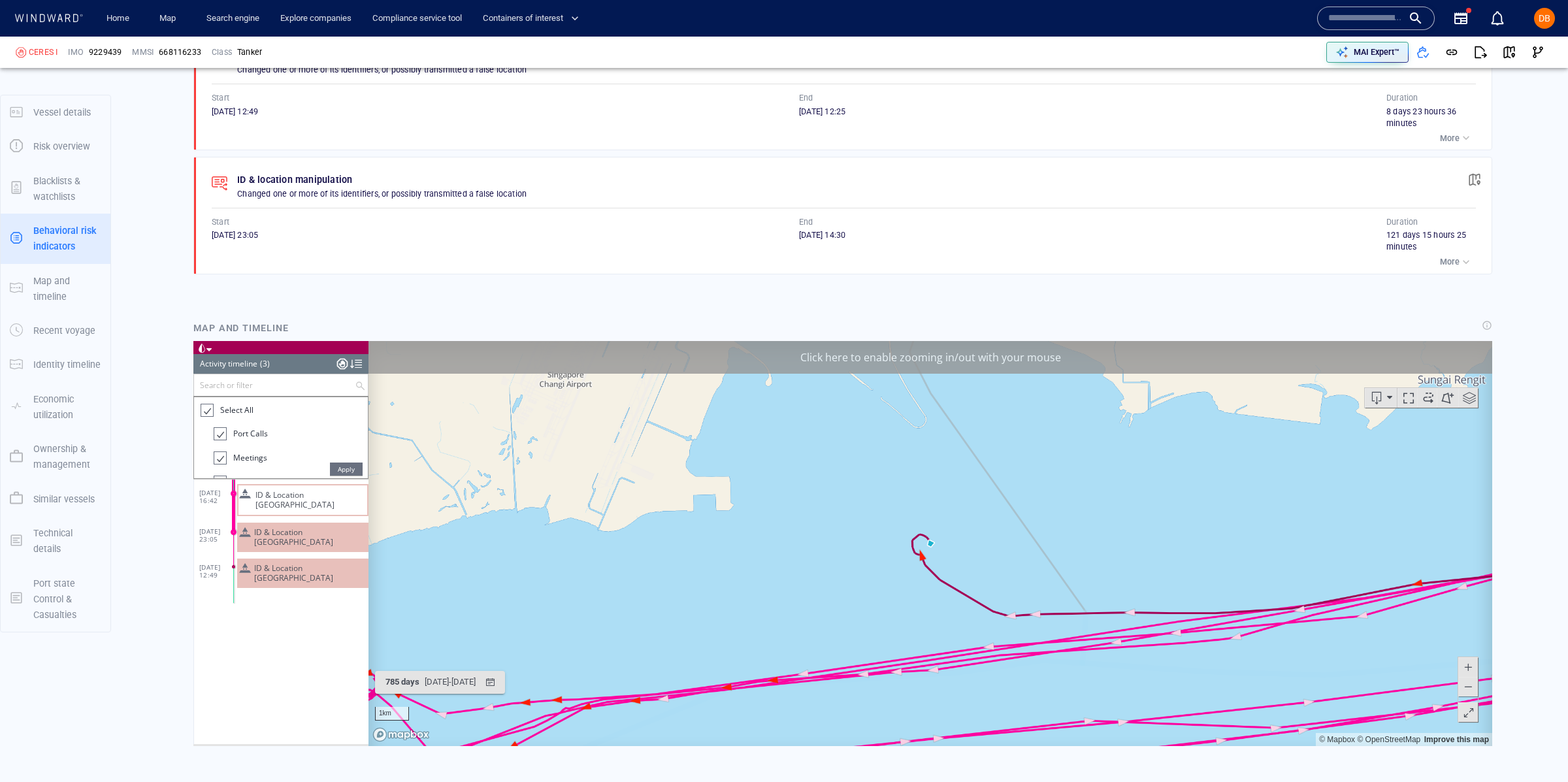
click at [278, 646] on div "28/02/23 16:42 ID & Location Tampering 25/05/23 23:05 ID & Location Tampering 0…" at bounding box center [281, 611] width 175 height 264
click at [338, 368] on div at bounding box center [342, 363] width 10 height 19
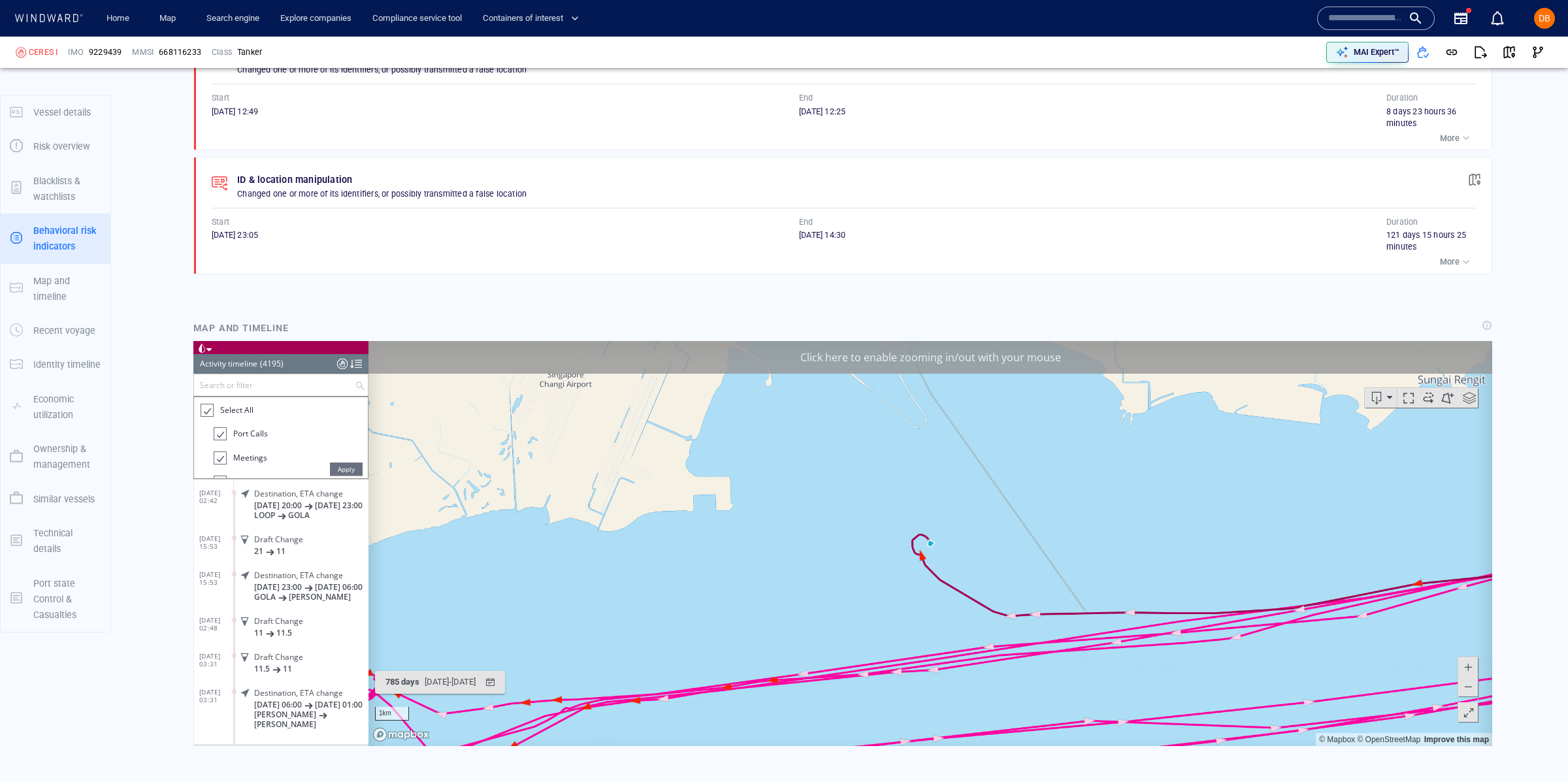
click at [344, 372] on div at bounding box center [342, 363] width 10 height 19
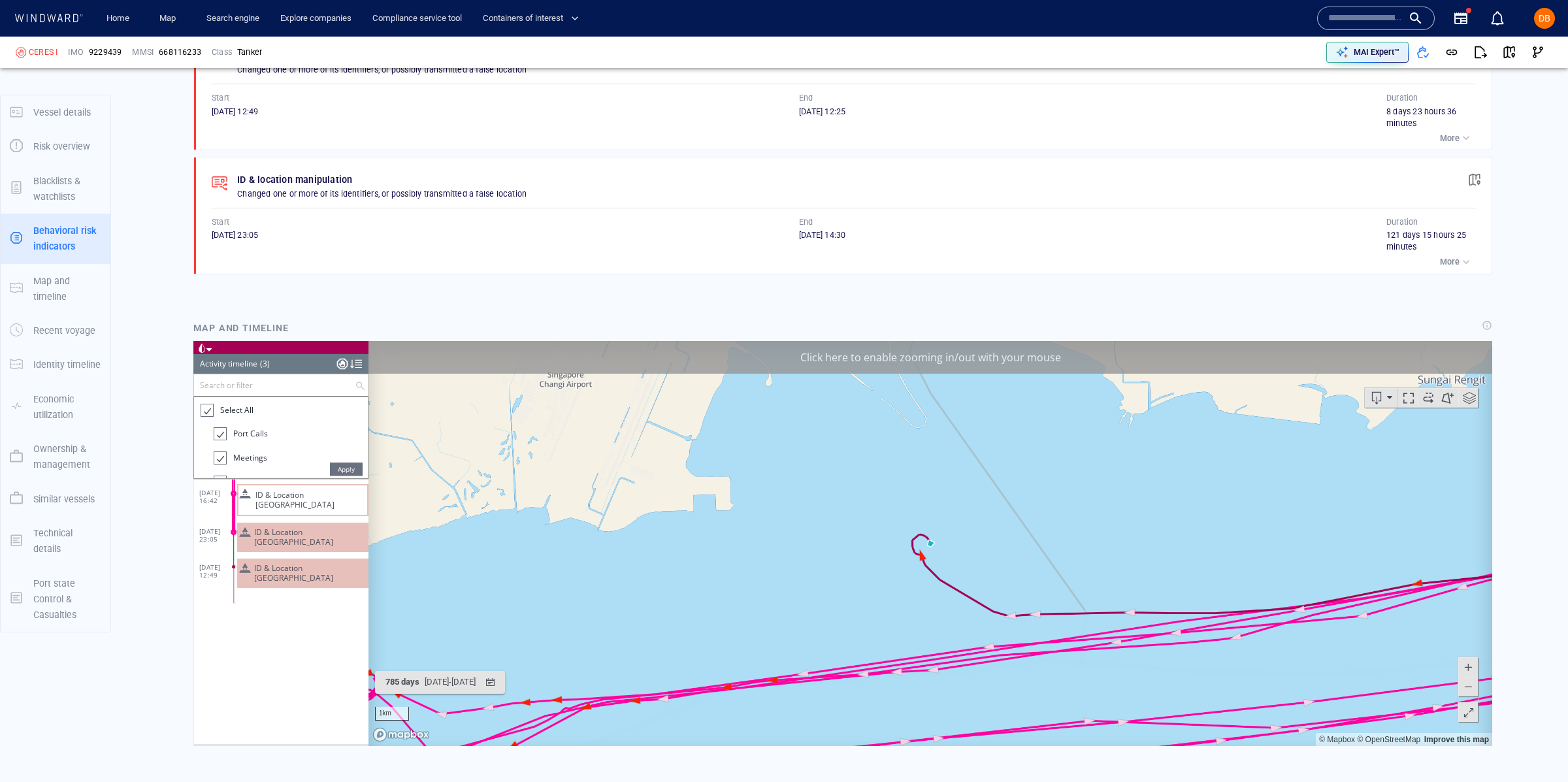
click at [344, 468] on span "Apply" at bounding box center [346, 469] width 33 height 13
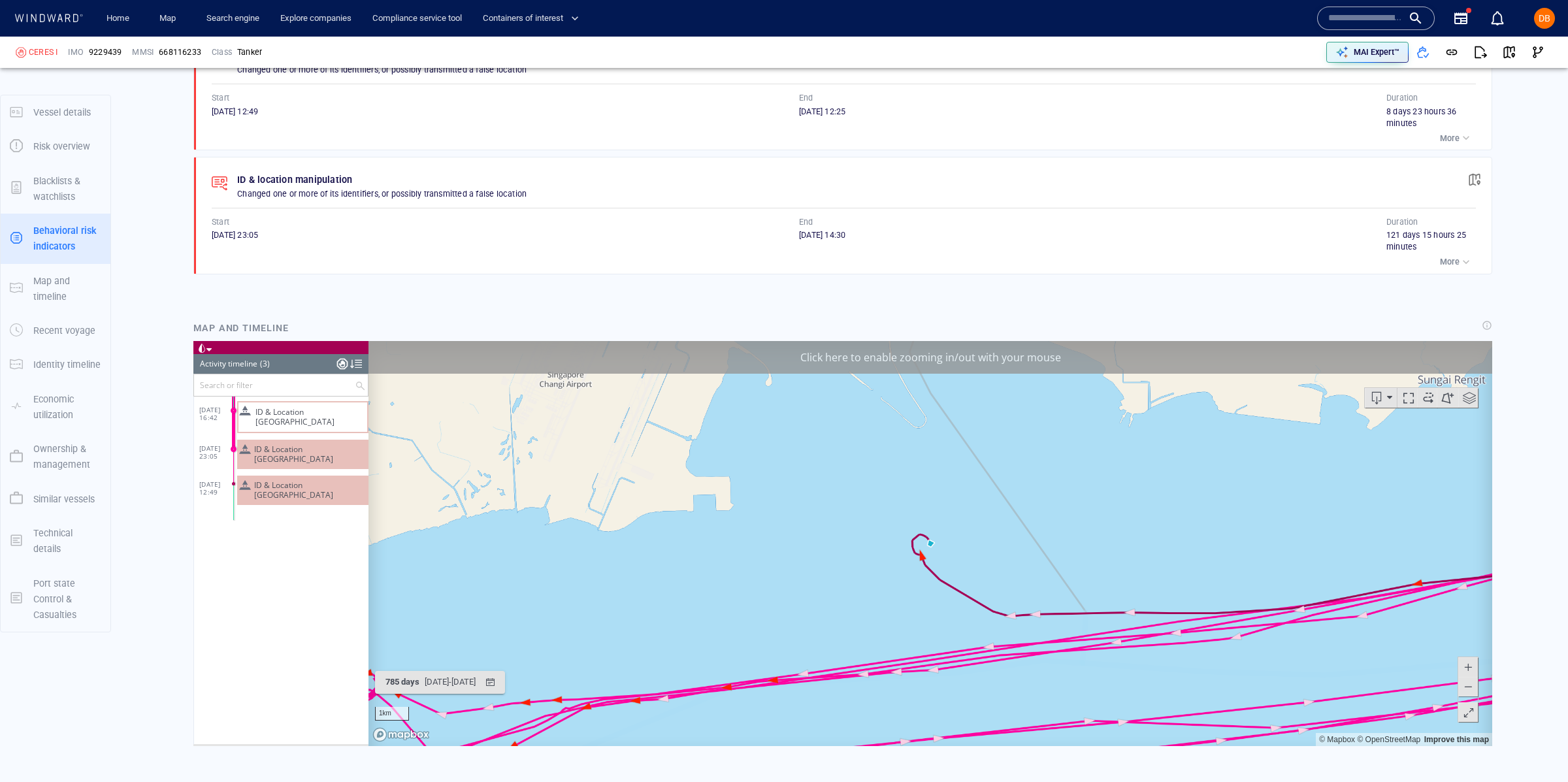
click at [314, 557] on div "28/02/23 16:42 ID & Location Tampering 25/05/23 23:05 ID & Location Tampering 0…" at bounding box center [281, 571] width 175 height 347
click at [306, 480] on span "ID & Location Tampering" at bounding box center [309, 489] width 109 height 19
click at [308, 480] on span "ID & Location Tampering" at bounding box center [309, 489] width 109 height 19
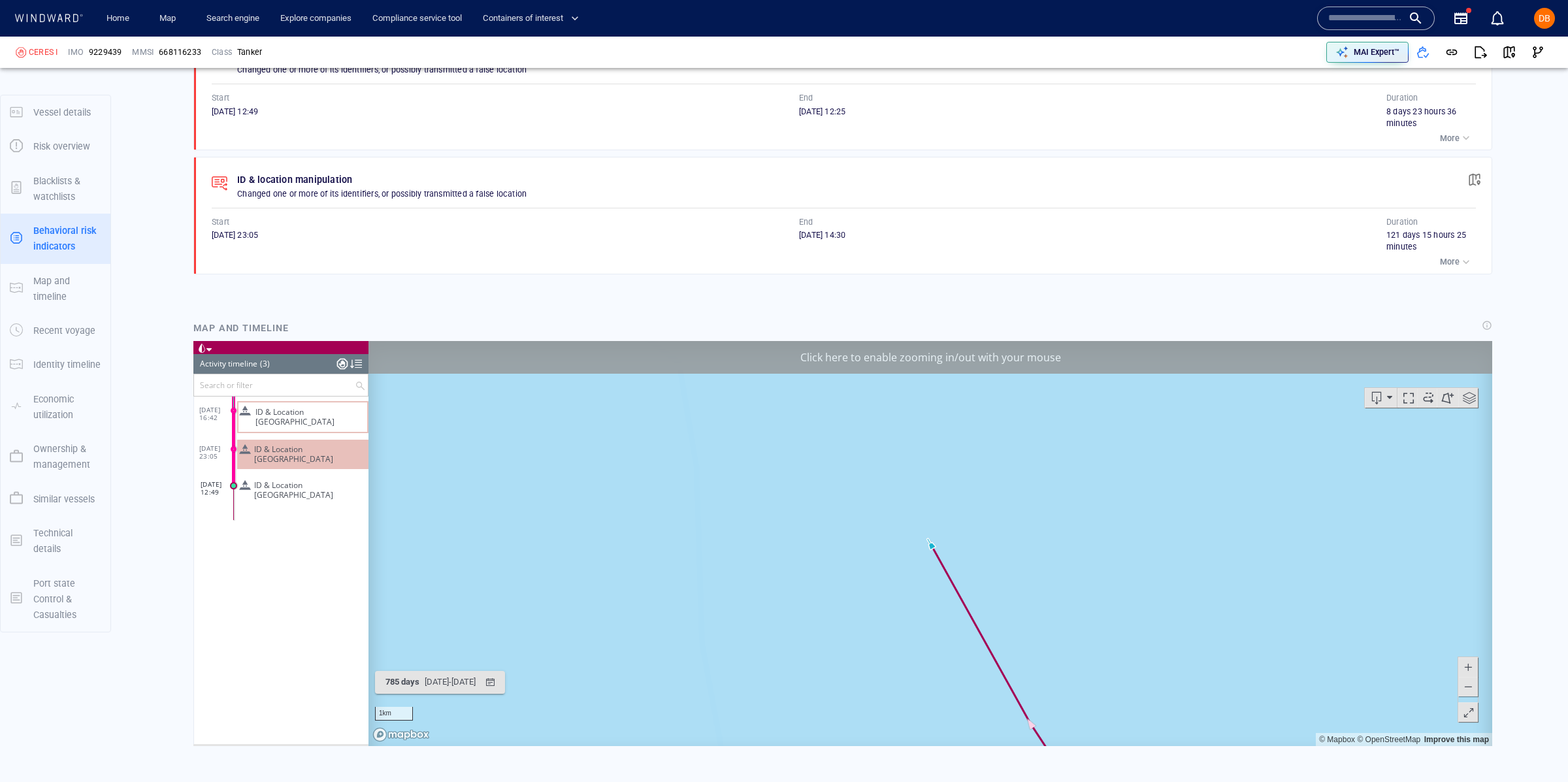
click at [234, 482] on span at bounding box center [233, 486] width 8 height 8
drag, startPoint x: 1270, startPoint y: 558, endPoint x: 1010, endPoint y: 465, distance: 276.1
click at [1010, 465] on canvas "Map" at bounding box center [930, 543] width 1123 height 405
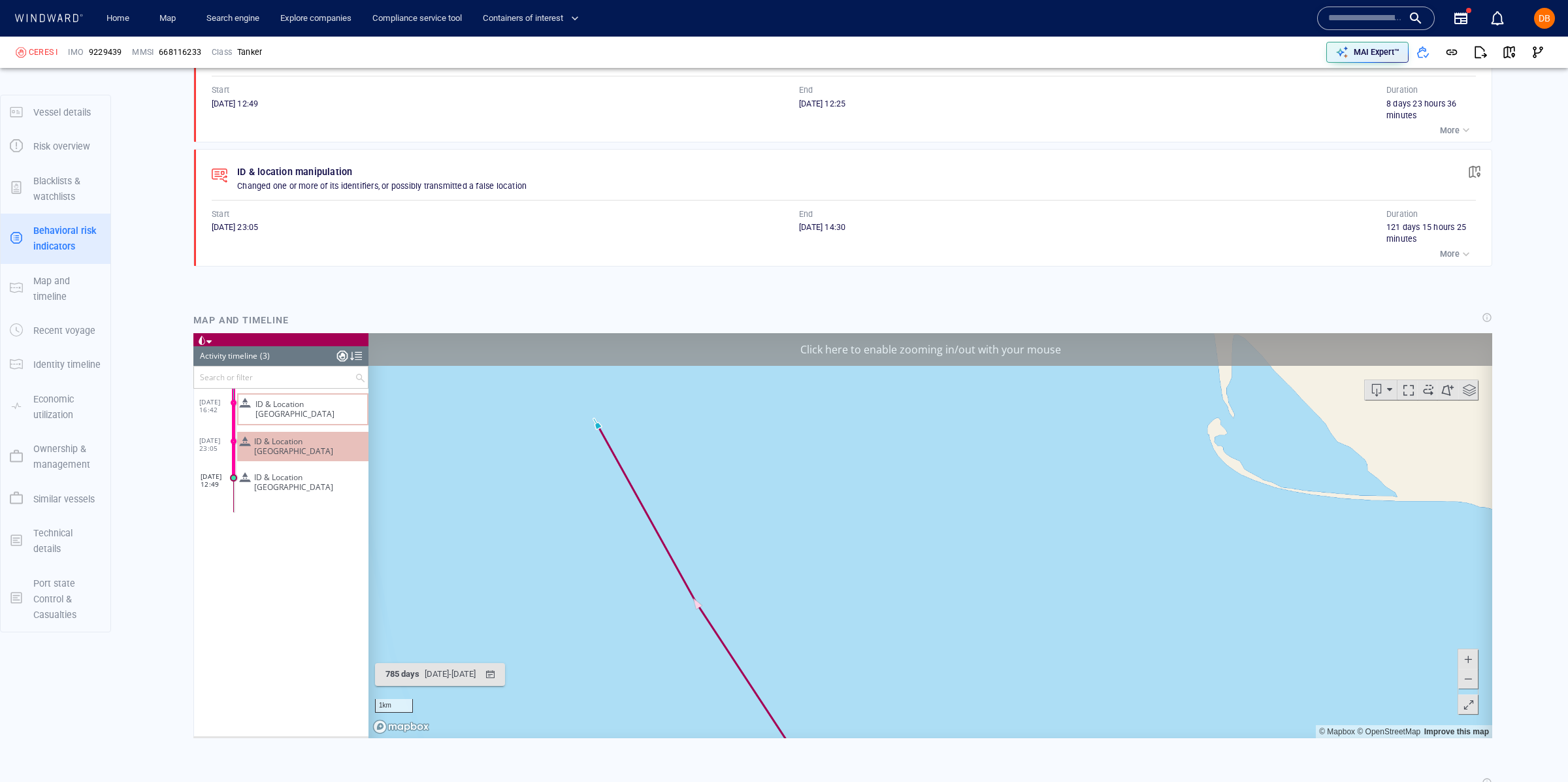
scroll to position [1015, 0]
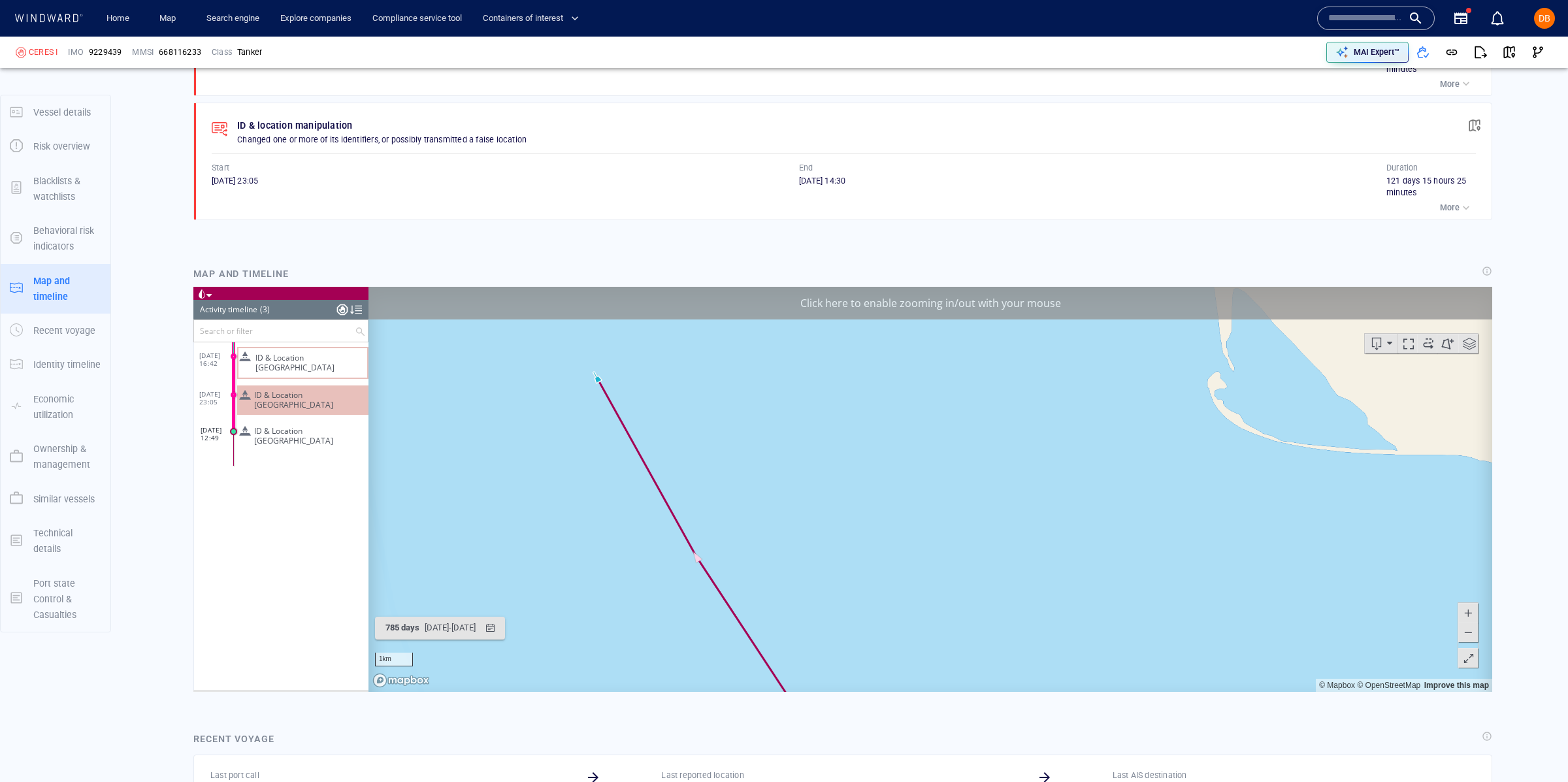
click at [308, 426] on span "ID & Location Tampering" at bounding box center [309, 435] width 109 height 19
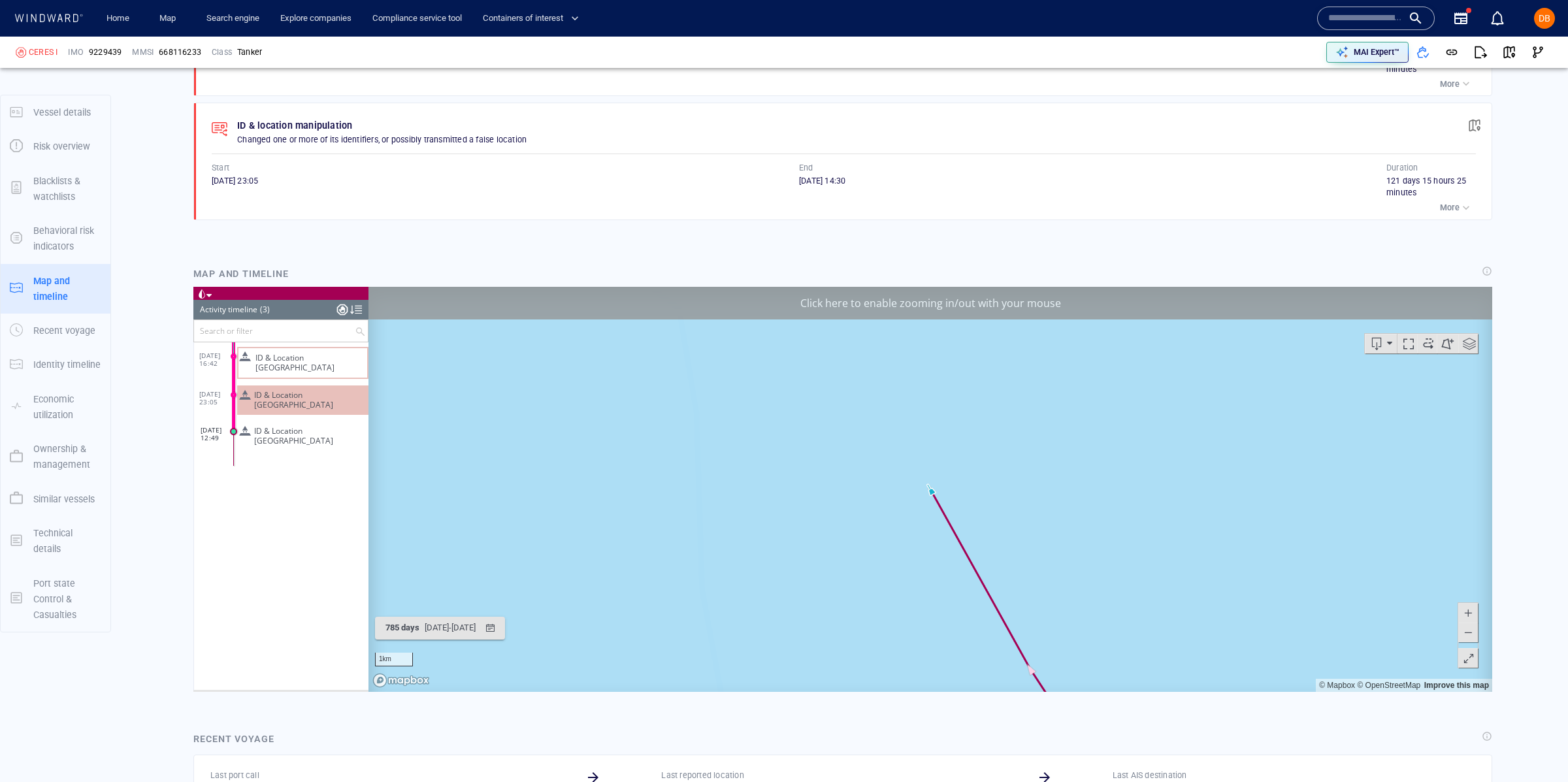
click at [311, 426] on span "ID & Location Tampering" at bounding box center [309, 435] width 109 height 19
click at [216, 426] on span "09/03/24 12:49" at bounding box center [217, 434] width 34 height 16
click at [1476, 637] on button at bounding box center [1467, 632] width 19 height 19
click at [1475, 637] on button at bounding box center [1467, 632] width 19 height 19
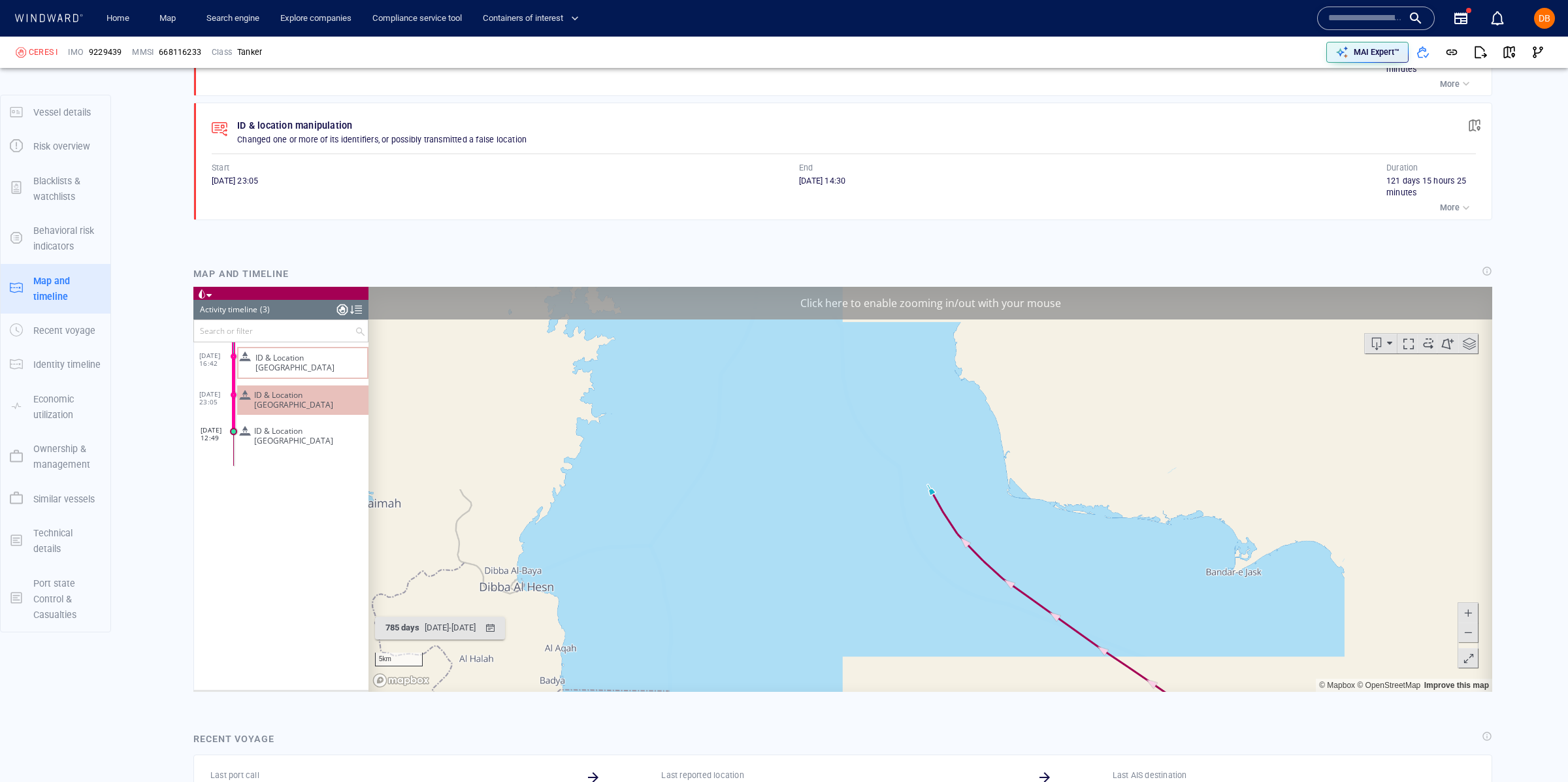
click at [1475, 637] on button at bounding box center [1467, 632] width 19 height 19
click at [1476, 637] on button at bounding box center [1467, 632] width 19 height 19
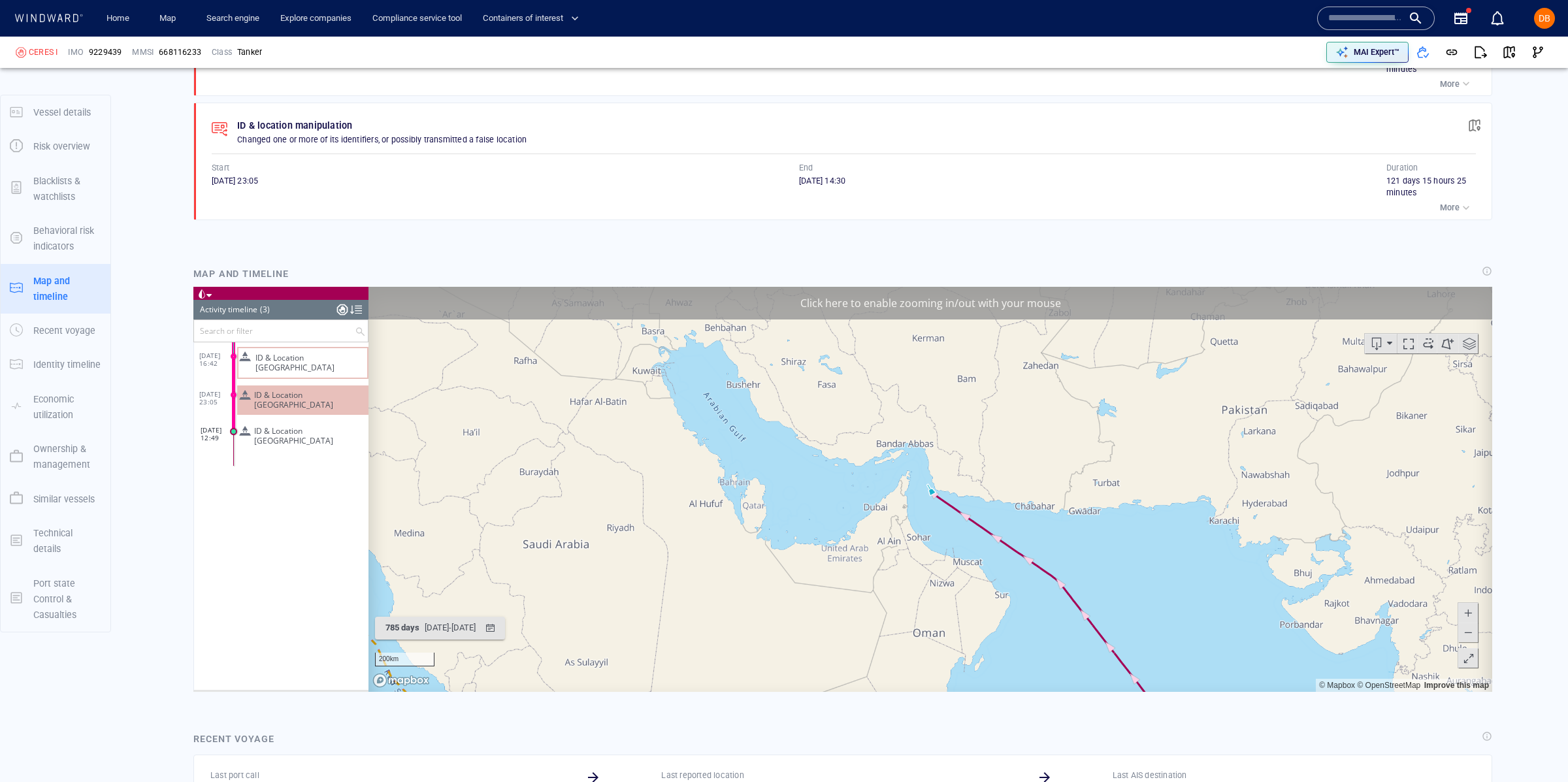
click at [1476, 637] on button at bounding box center [1467, 632] width 19 height 19
click at [1477, 637] on button at bounding box center [1467, 632] width 19 height 19
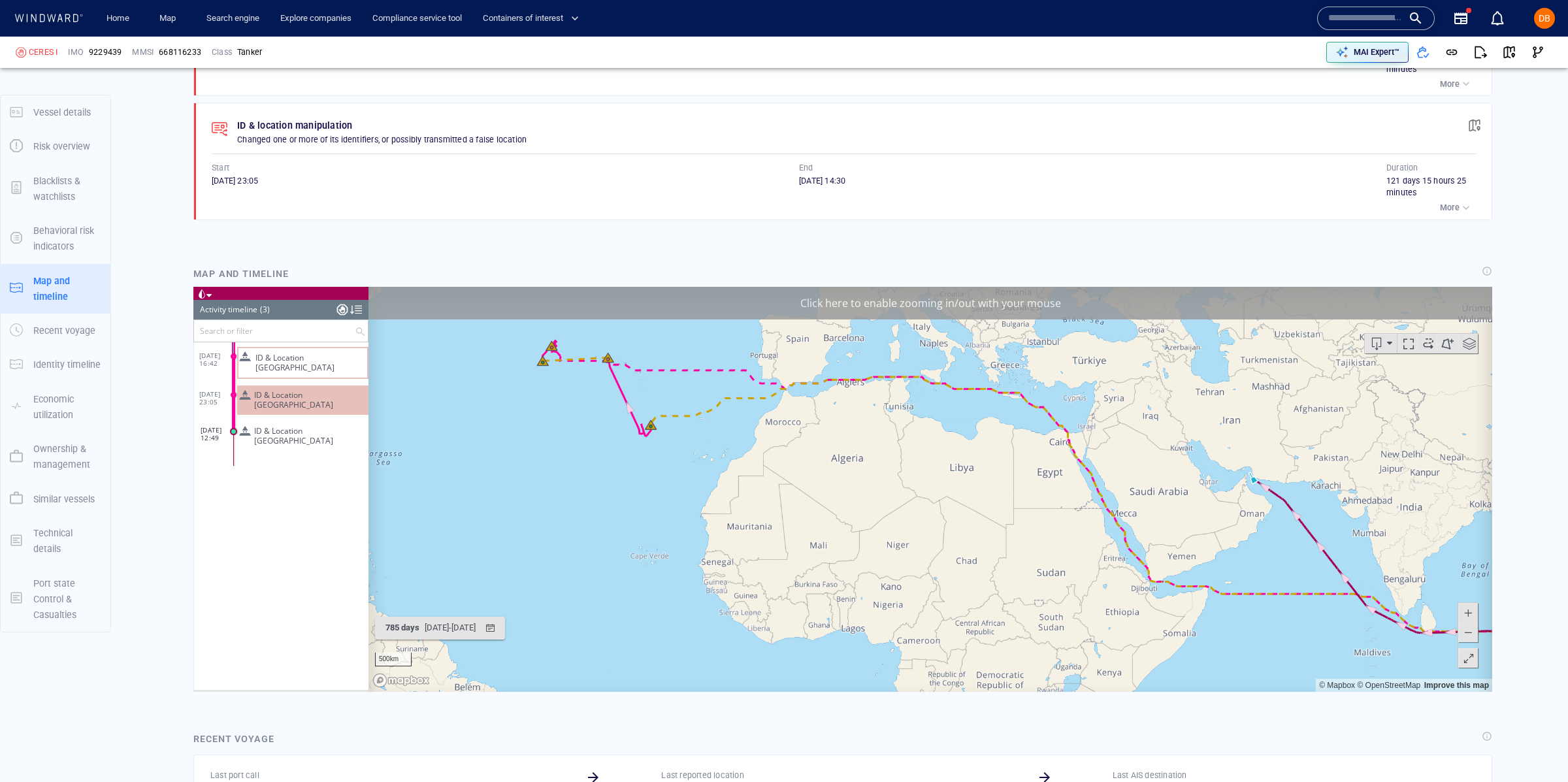
drag, startPoint x: 664, startPoint y: 605, endPoint x: 987, endPoint y: 593, distance: 323.2
click at [987, 593] on canvas "Map" at bounding box center [930, 489] width 1123 height 405
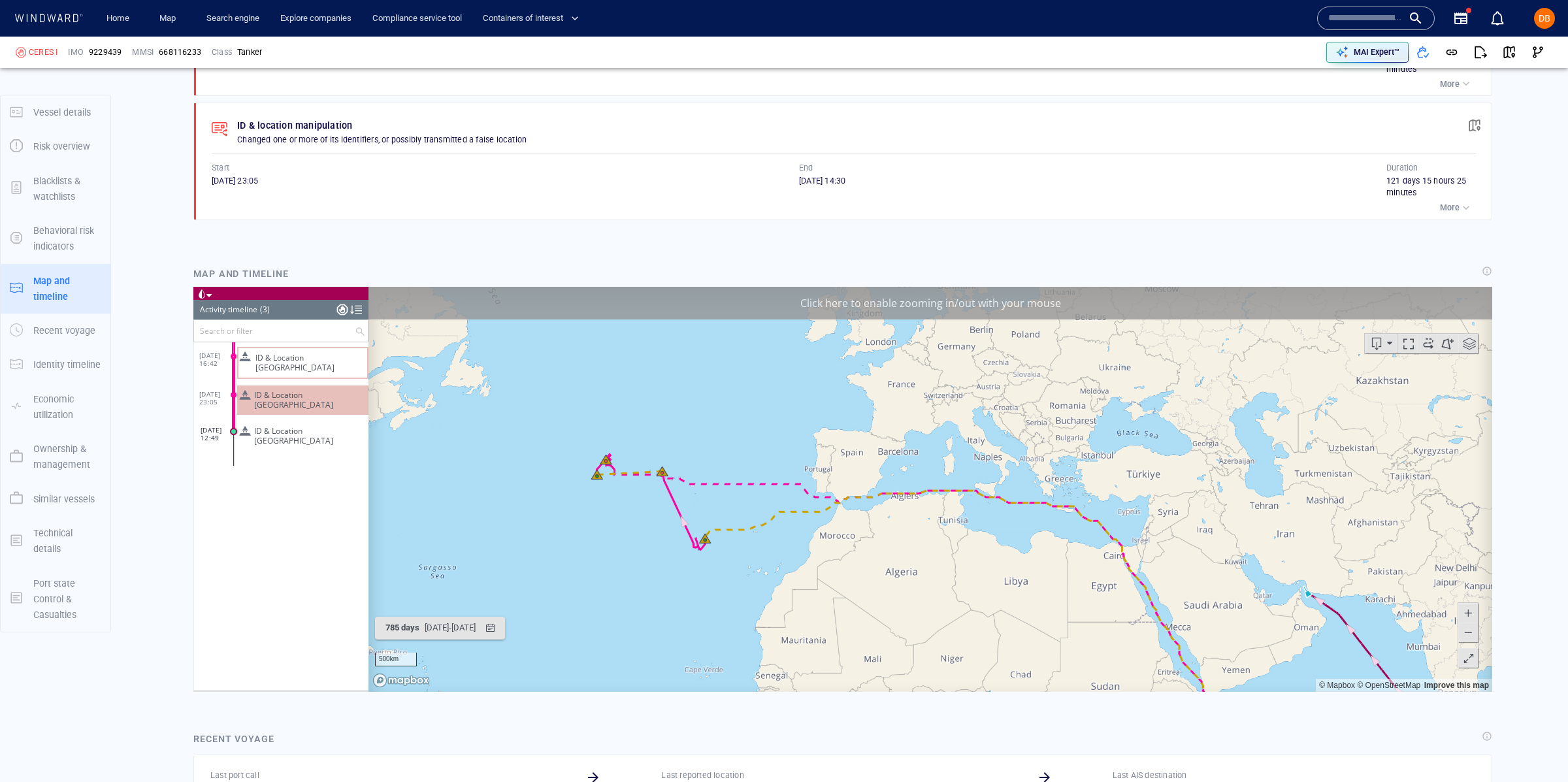
drag, startPoint x: 649, startPoint y: 464, endPoint x: 703, endPoint y: 568, distance: 117.2
click at [703, 568] on canvas "Map" at bounding box center [930, 489] width 1123 height 405
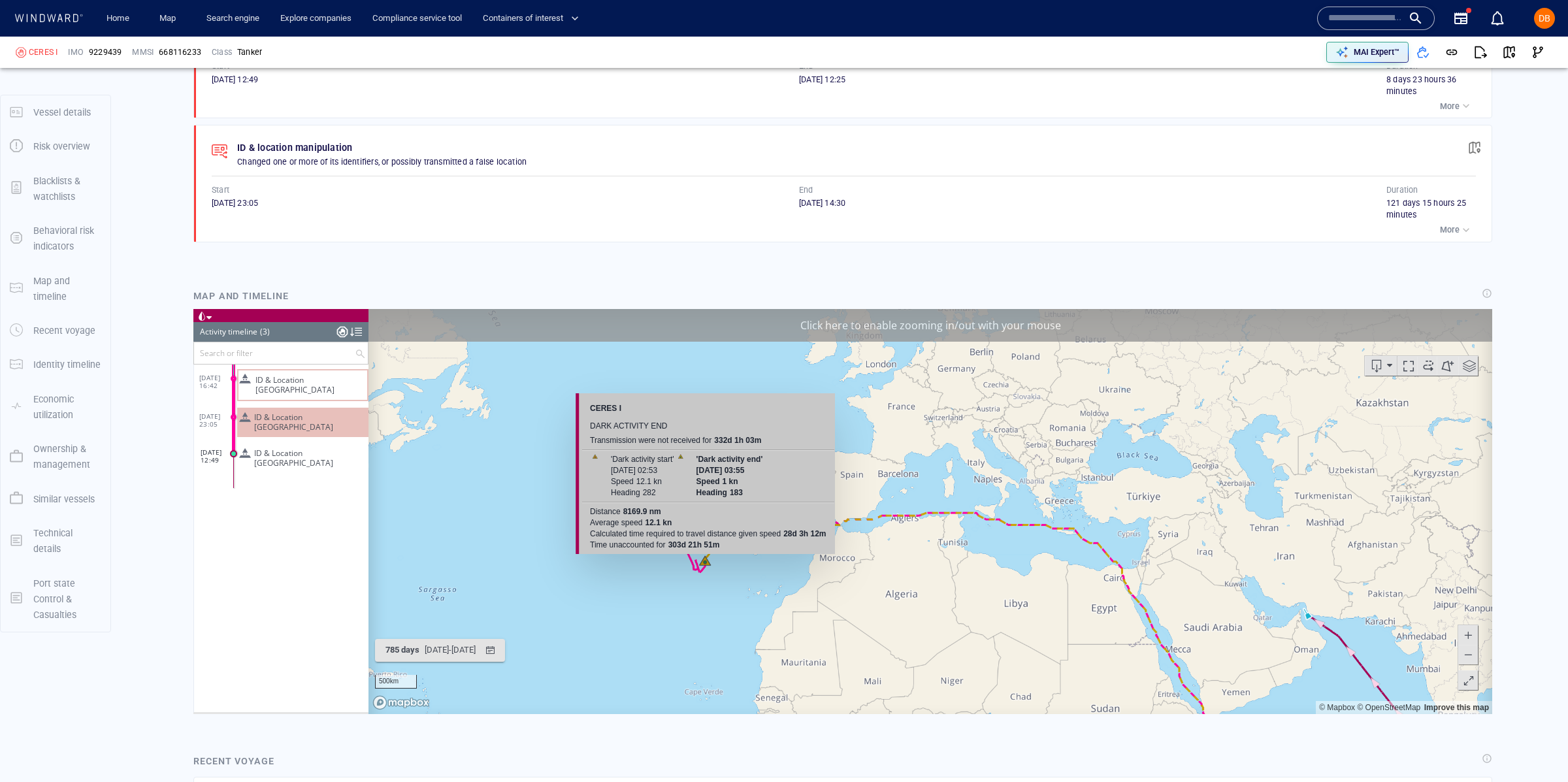
scroll to position [990, 0]
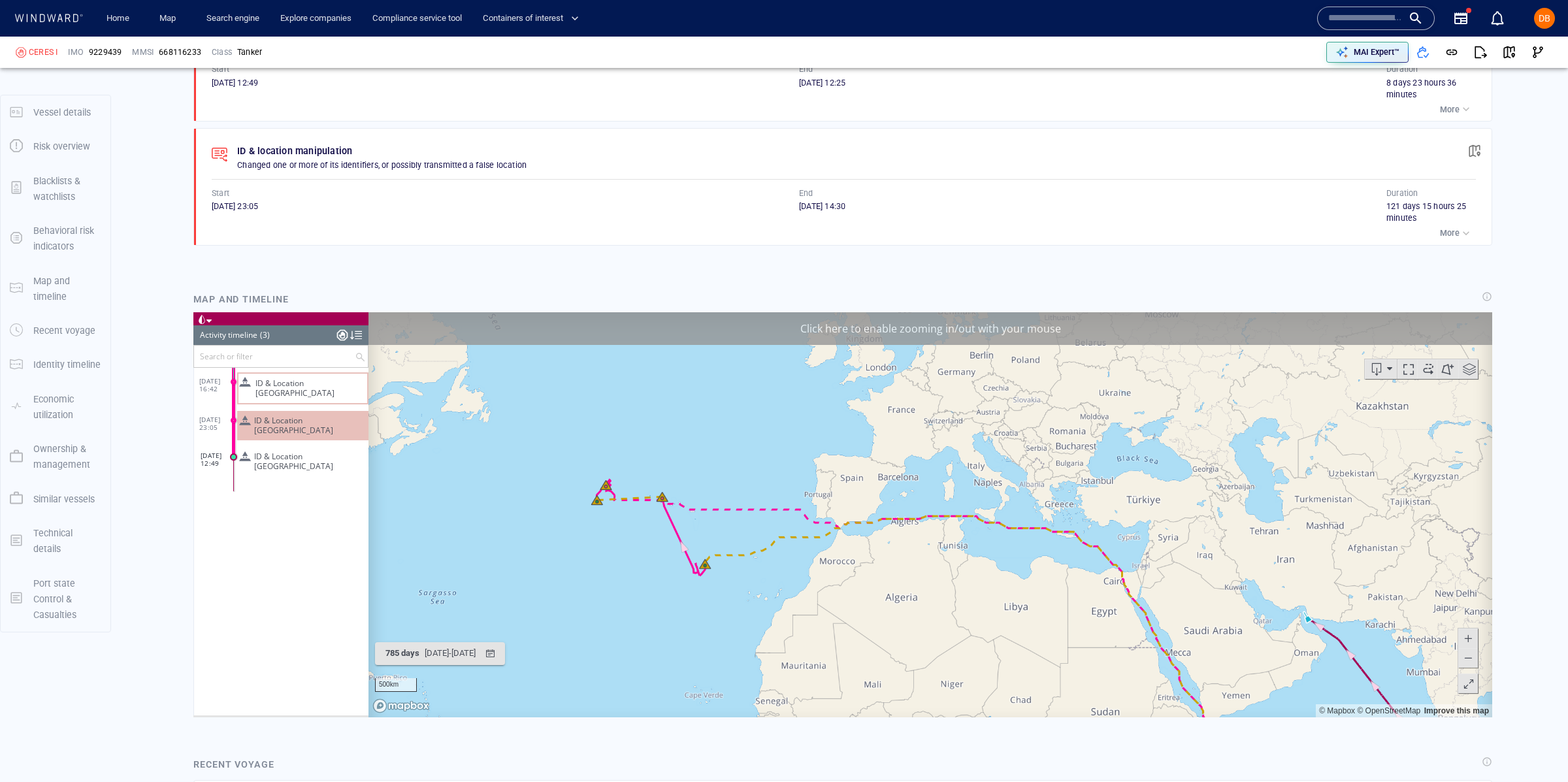
click at [711, 568] on canvas "Map" at bounding box center [930, 514] width 1123 height 405
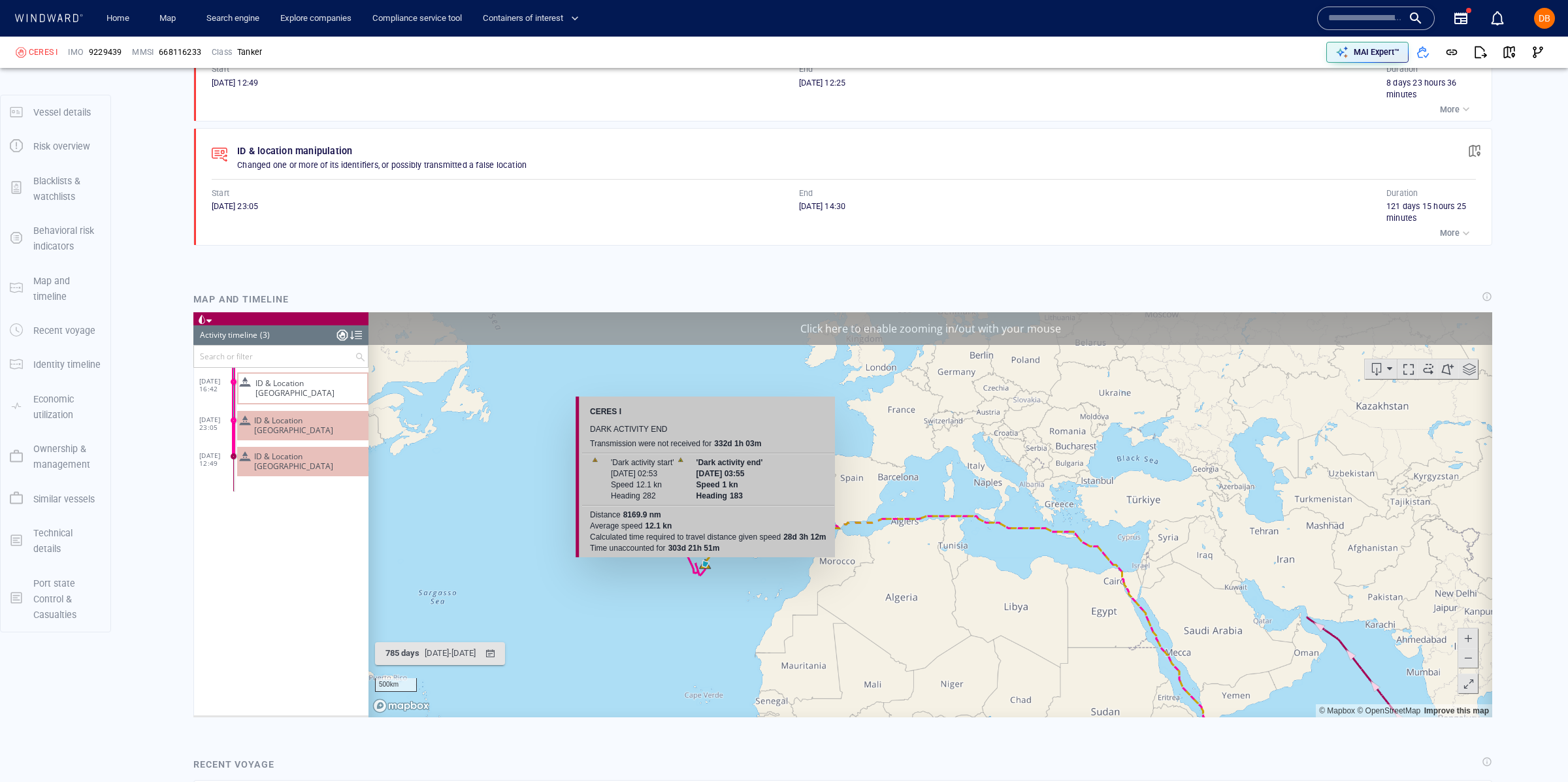
click at [707, 566] on canvas "Map" at bounding box center [930, 514] width 1123 height 405
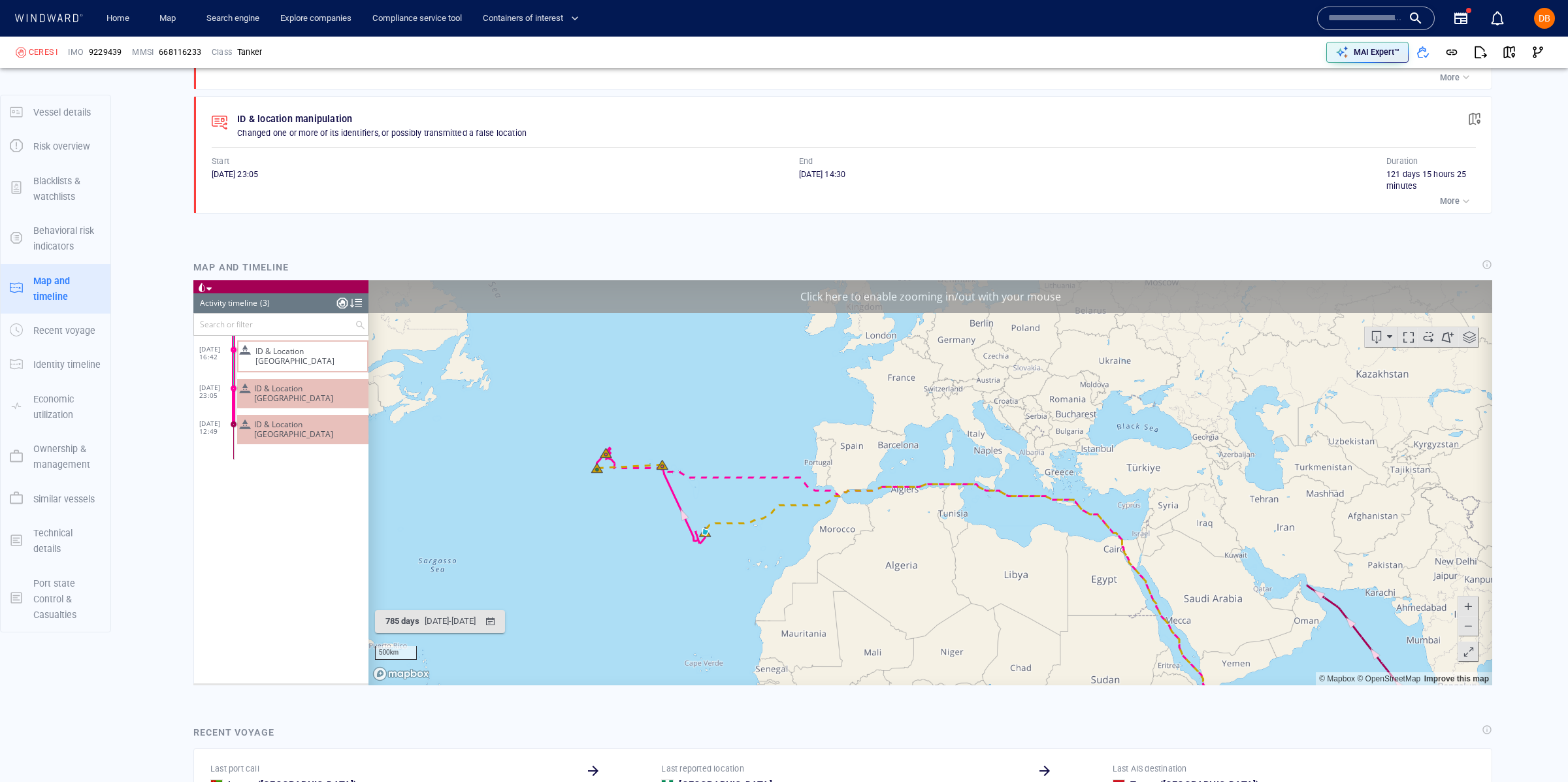
scroll to position [1024, 0]
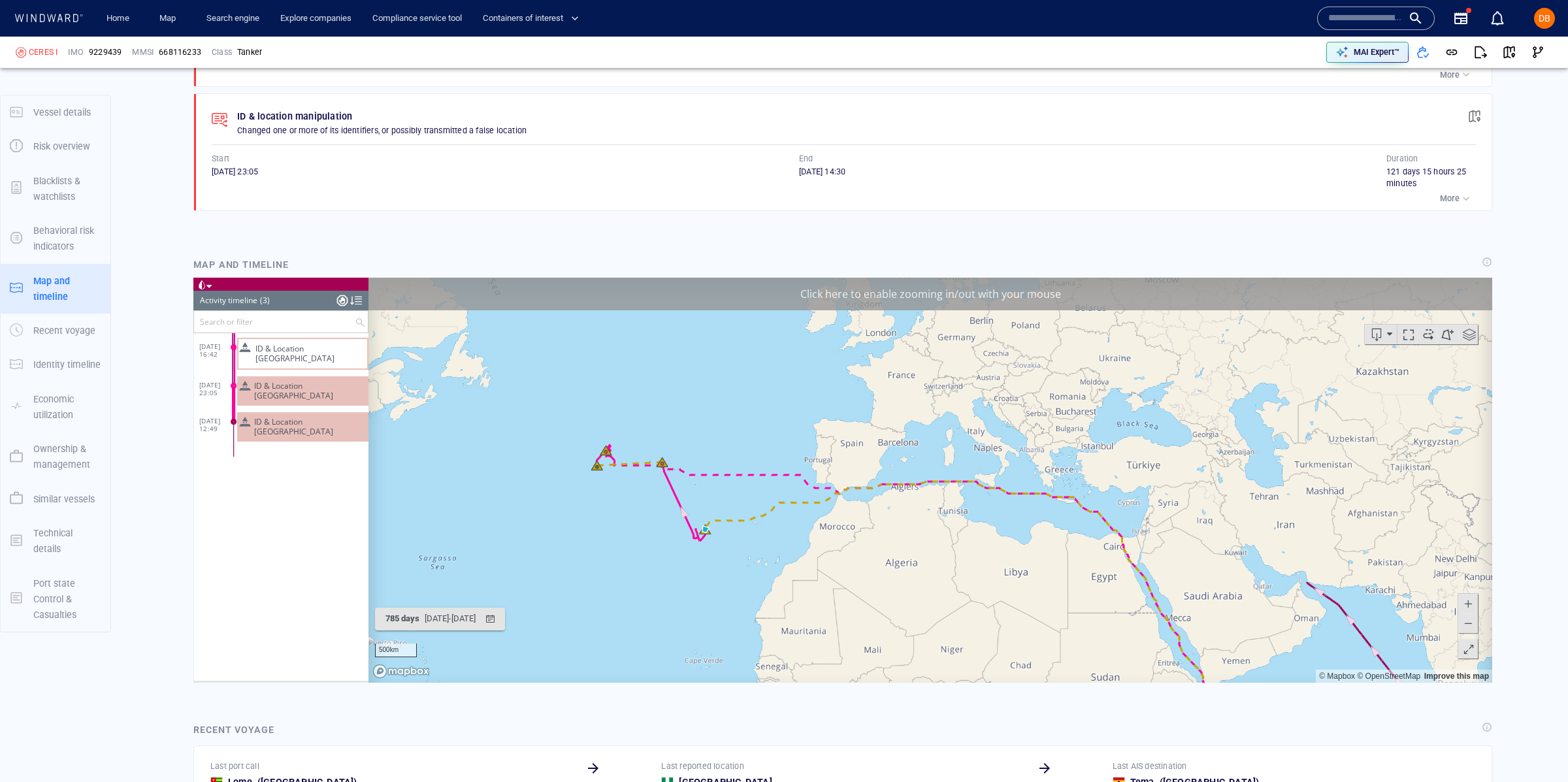
click at [1465, 606] on span at bounding box center [1468, 603] width 13 height 19
click at [1466, 606] on span at bounding box center [1468, 603] width 13 height 19
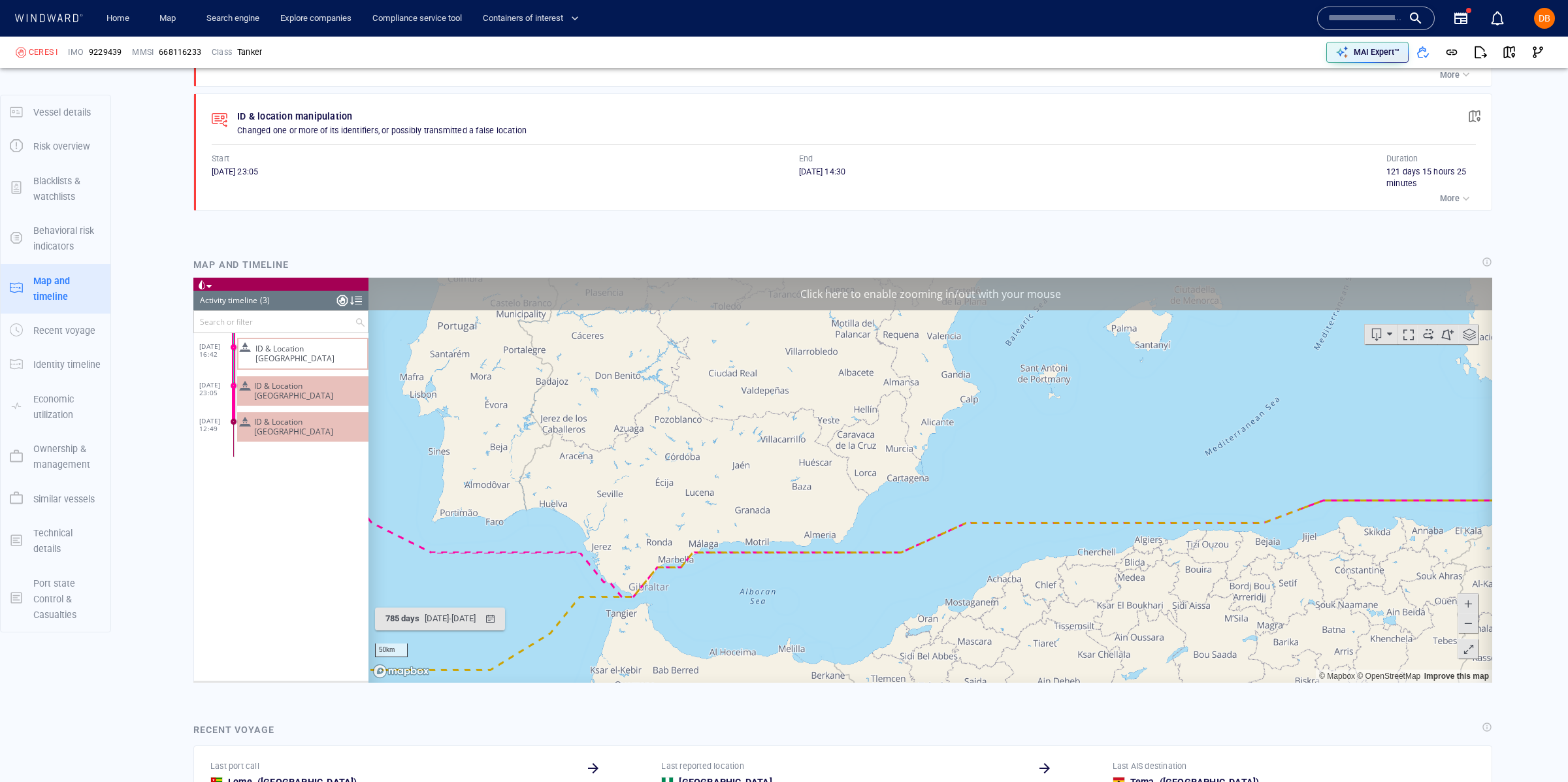
drag, startPoint x: 1007, startPoint y: 563, endPoint x: 1566, endPoint y: 426, distance: 575.5
click at [1492, 426] on html "Loading vessel activities... Activity timeline (3) (Still Loading...) Search or…" at bounding box center [842, 480] width 1299 height 405
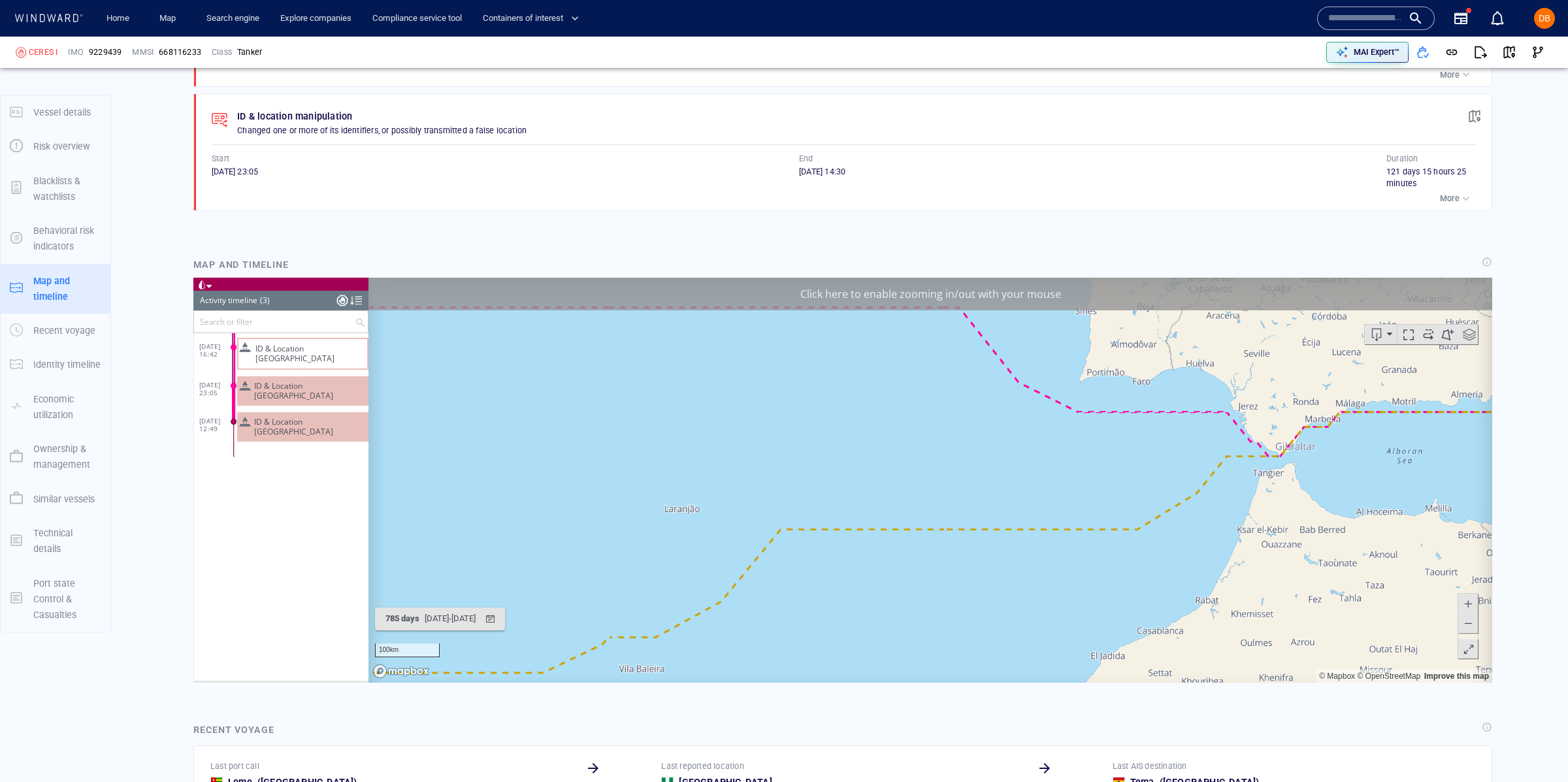
drag, startPoint x: 463, startPoint y: 525, endPoint x: 1367, endPoint y: 379, distance: 915.7
click at [1360, 379] on canvas "Map" at bounding box center [930, 480] width 1123 height 405
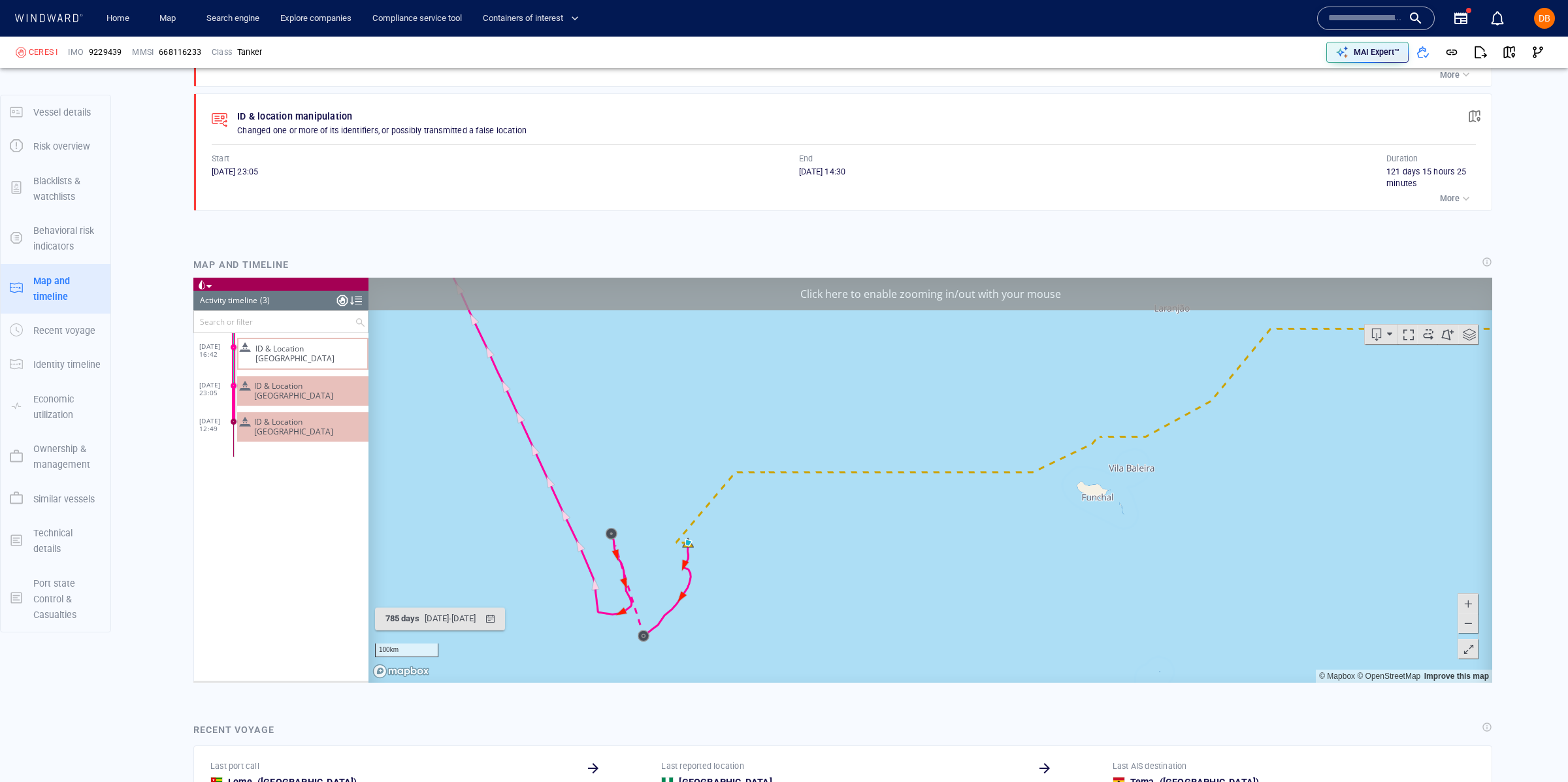
drag, startPoint x: 421, startPoint y: 585, endPoint x: 545, endPoint y: 524, distance: 138.2
click at [539, 522] on canvas "Map" at bounding box center [930, 480] width 1123 height 405
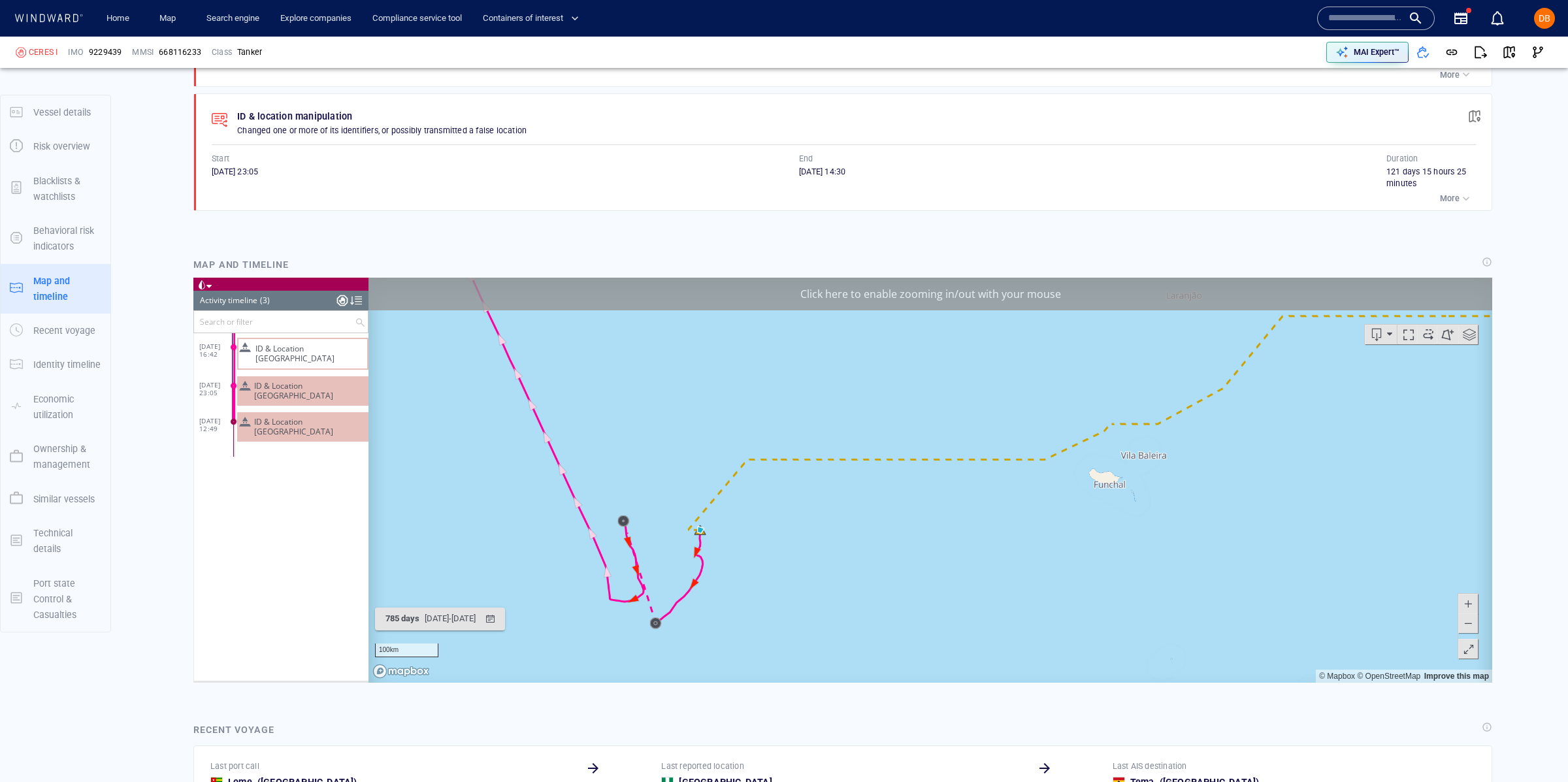
click at [706, 542] on canvas "Map" at bounding box center [930, 480] width 1123 height 405
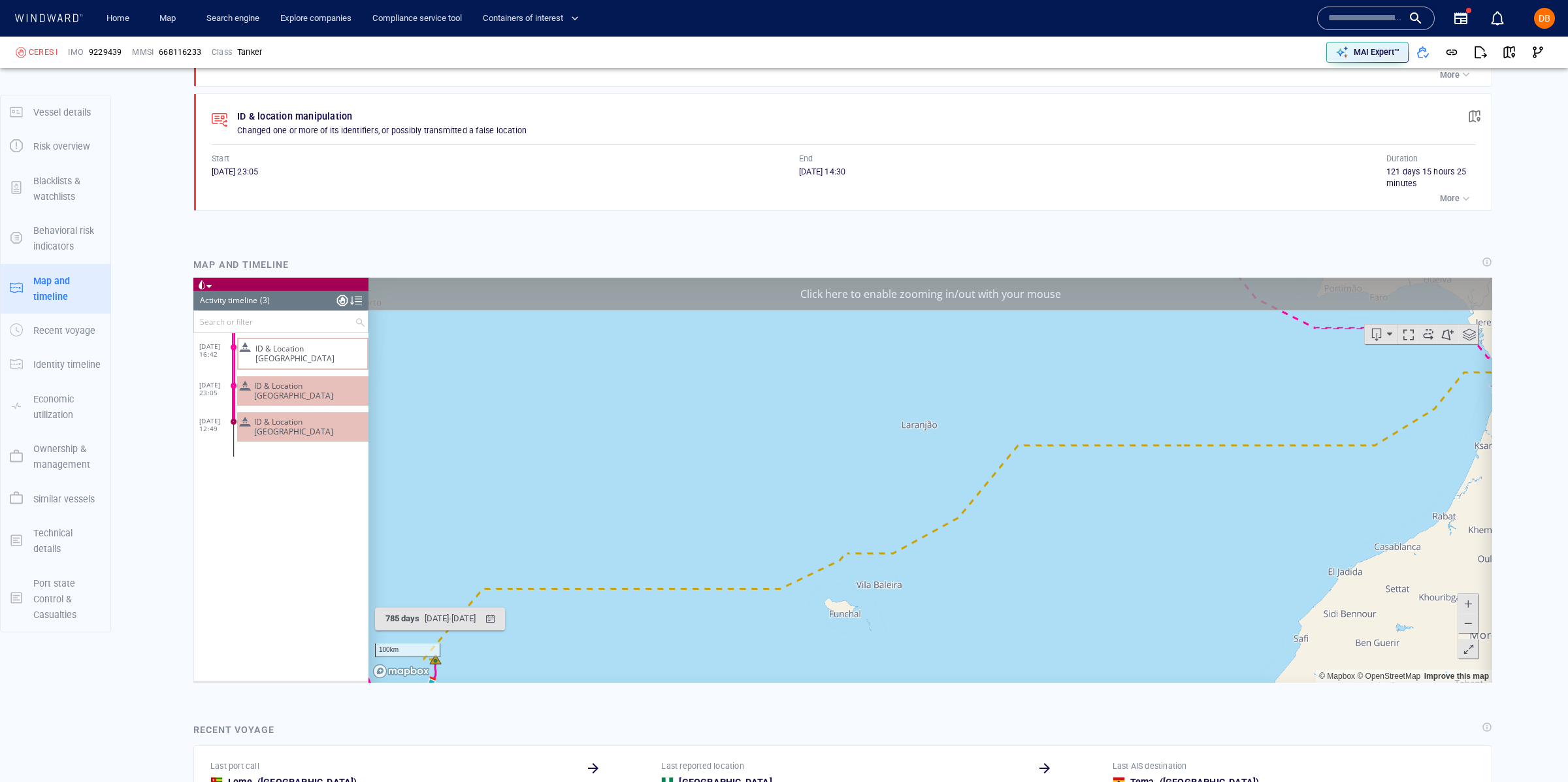
drag, startPoint x: 919, startPoint y: 500, endPoint x: 578, endPoint y: 658, distance: 375.8
click at [550, 662] on canvas "Map" at bounding box center [930, 480] width 1123 height 405
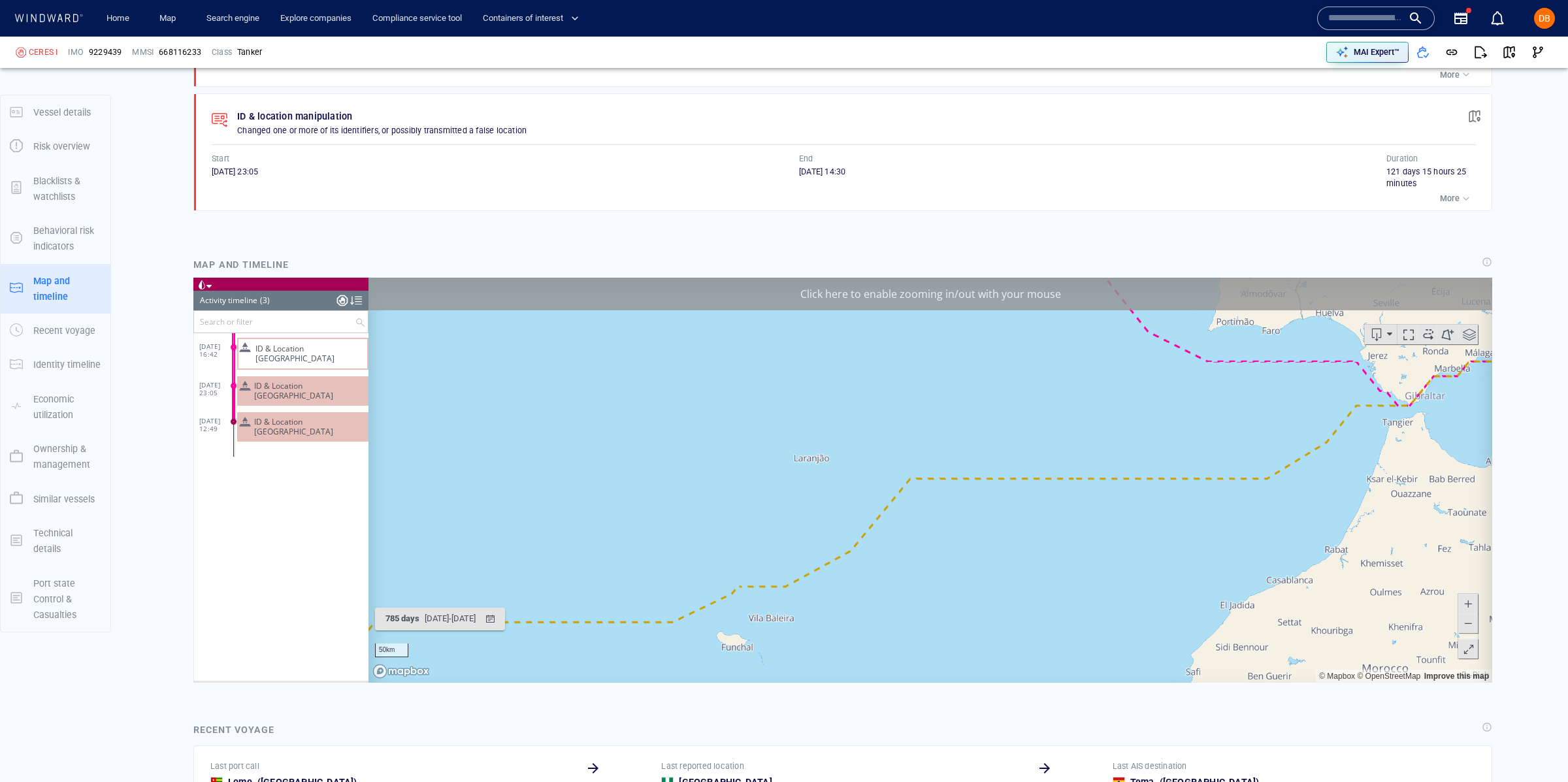
drag, startPoint x: 1060, startPoint y: 508, endPoint x: 570, endPoint y: 571, distance: 494.0
click at [570, 571] on canvas "Map" at bounding box center [930, 480] width 1123 height 405
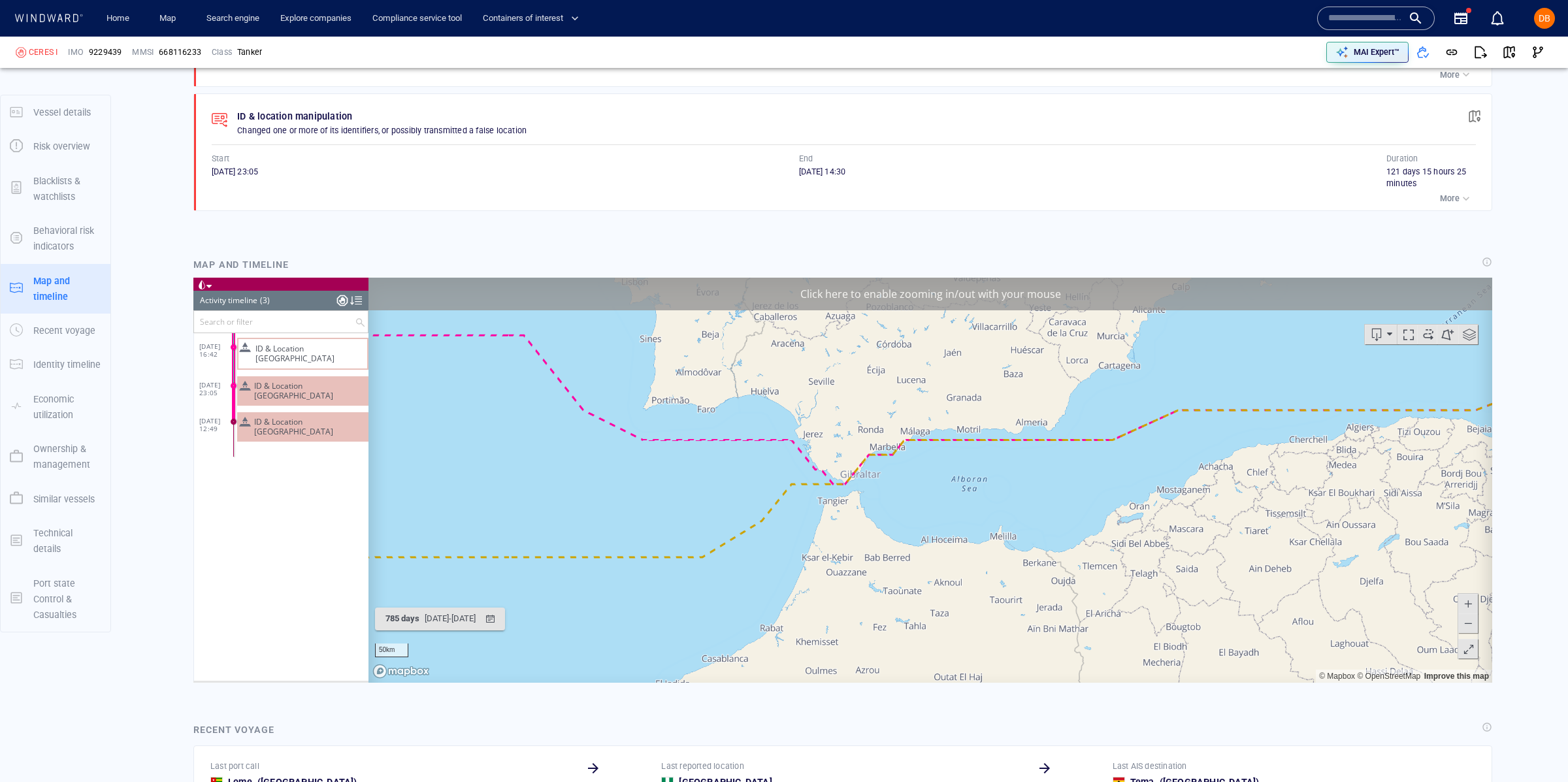
drag, startPoint x: 1090, startPoint y: 501, endPoint x: 613, endPoint y: 539, distance: 478.5
click at [613, 539] on canvas "Map" at bounding box center [930, 480] width 1123 height 405
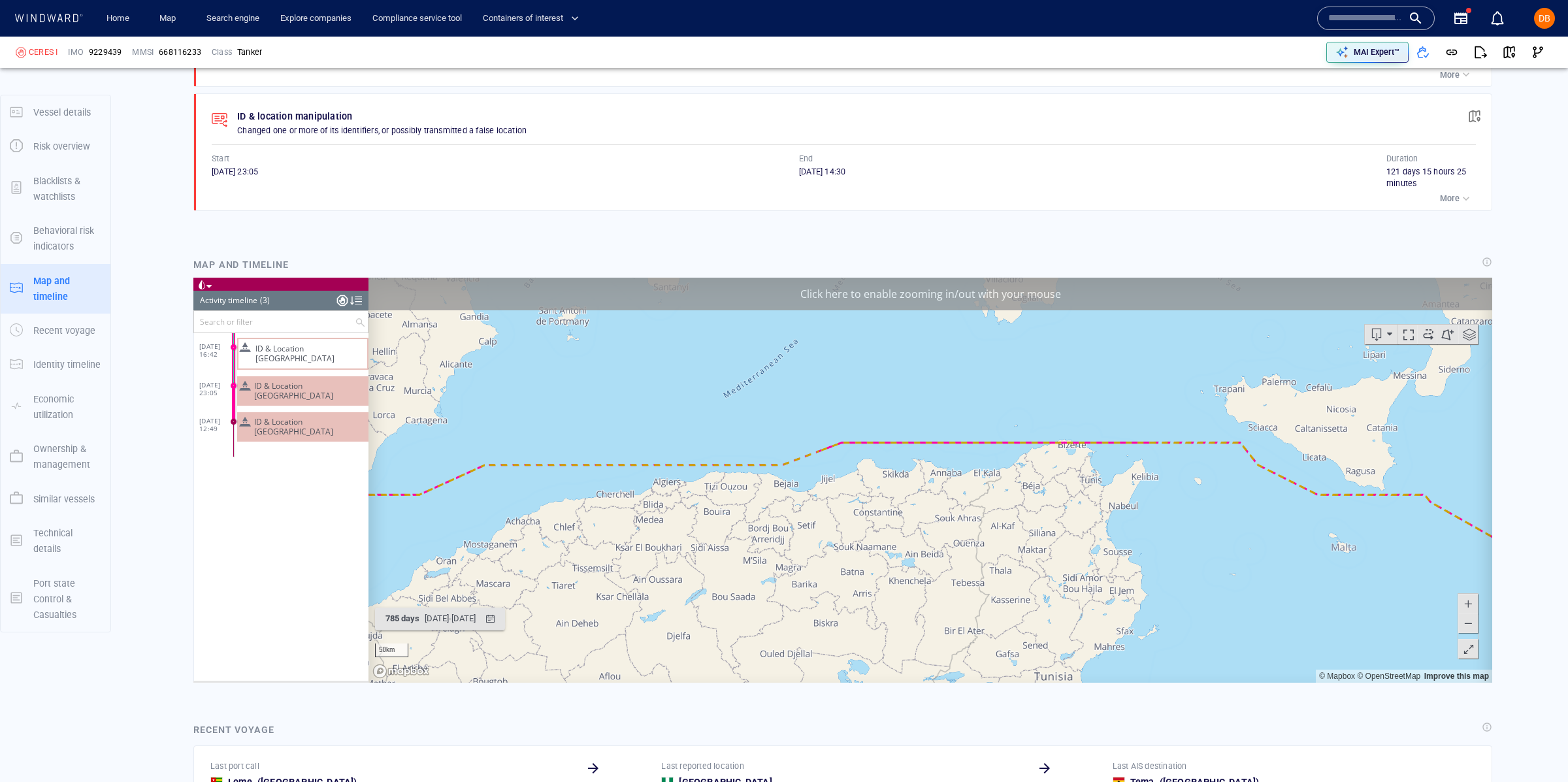
drag, startPoint x: 1274, startPoint y: 446, endPoint x: 682, endPoint y: 474, distance: 592.7
click at [714, 473] on canvas "Map" at bounding box center [930, 480] width 1123 height 405
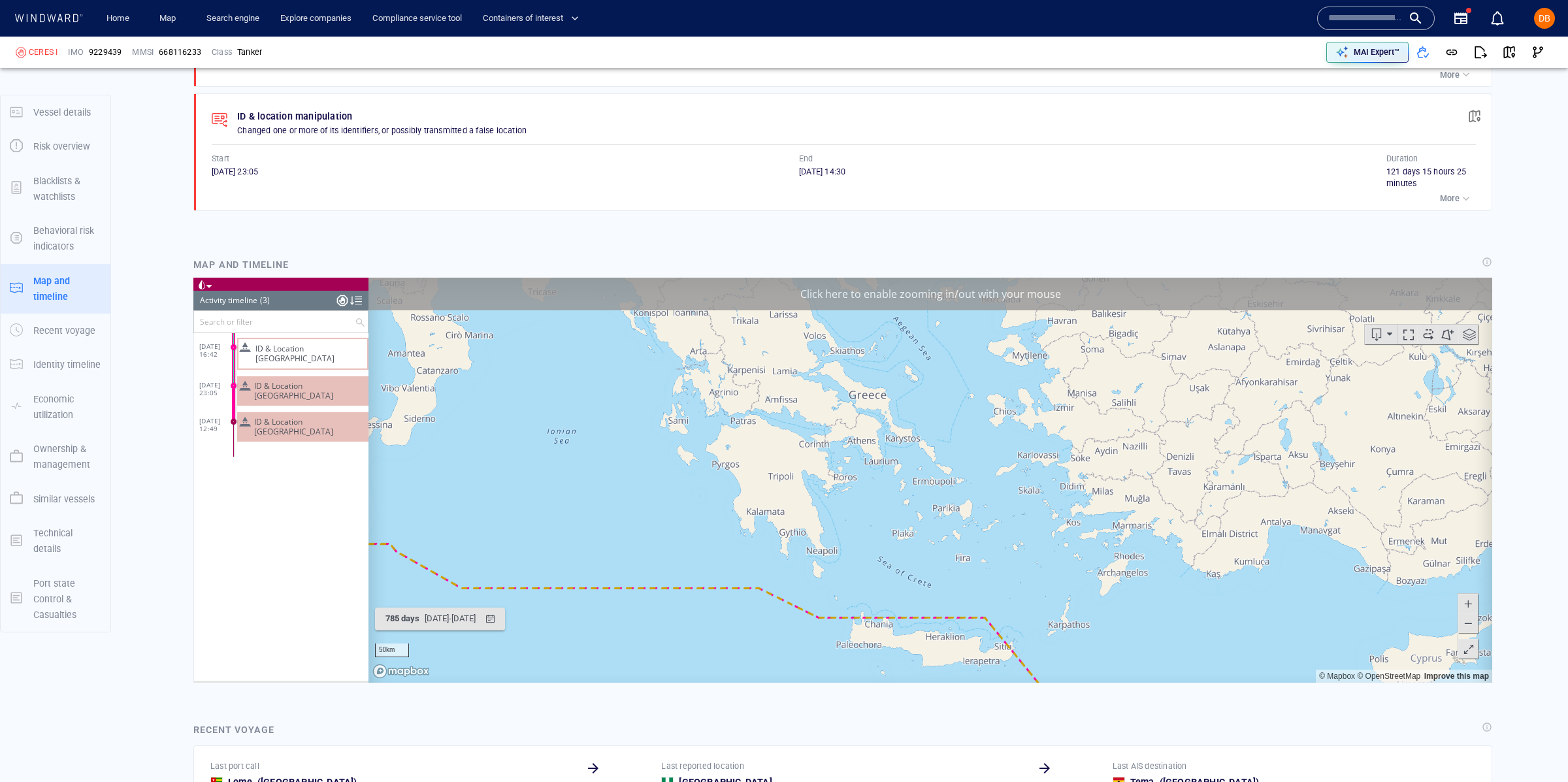
drag, startPoint x: 819, startPoint y: 556, endPoint x: 718, endPoint y: 369, distance: 212.5
click at [718, 370] on canvas "Map" at bounding box center [930, 480] width 1123 height 405
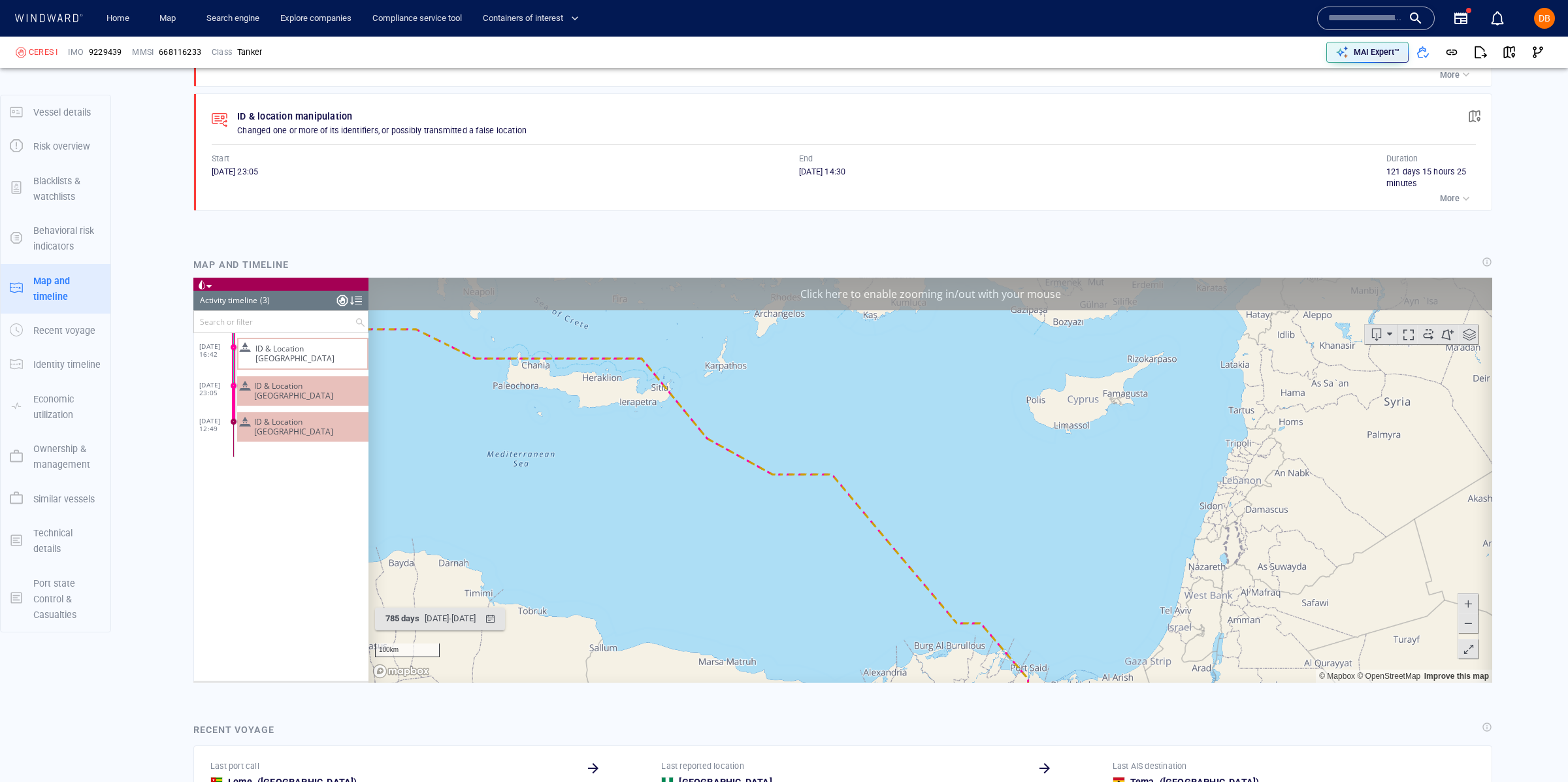
drag, startPoint x: 520, startPoint y: 456, endPoint x: 1005, endPoint y: 477, distance: 485.5
click at [1004, 477] on canvas "Map" at bounding box center [930, 480] width 1123 height 405
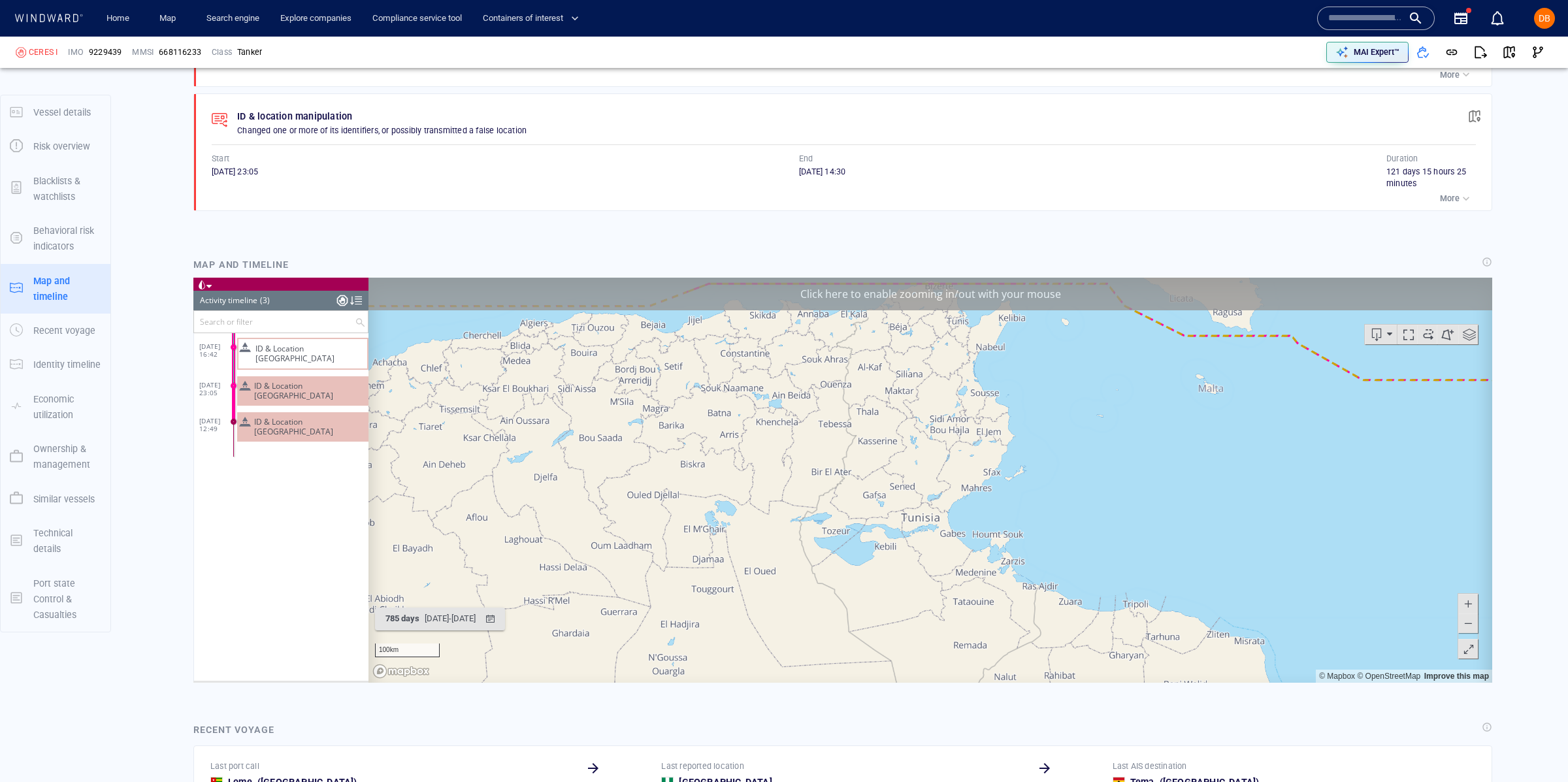
click at [232, 381] on span "25/05/23 23:05" at bounding box center [216, 388] width 34 height 16
click at [232, 383] on span at bounding box center [233, 386] width 8 height 8
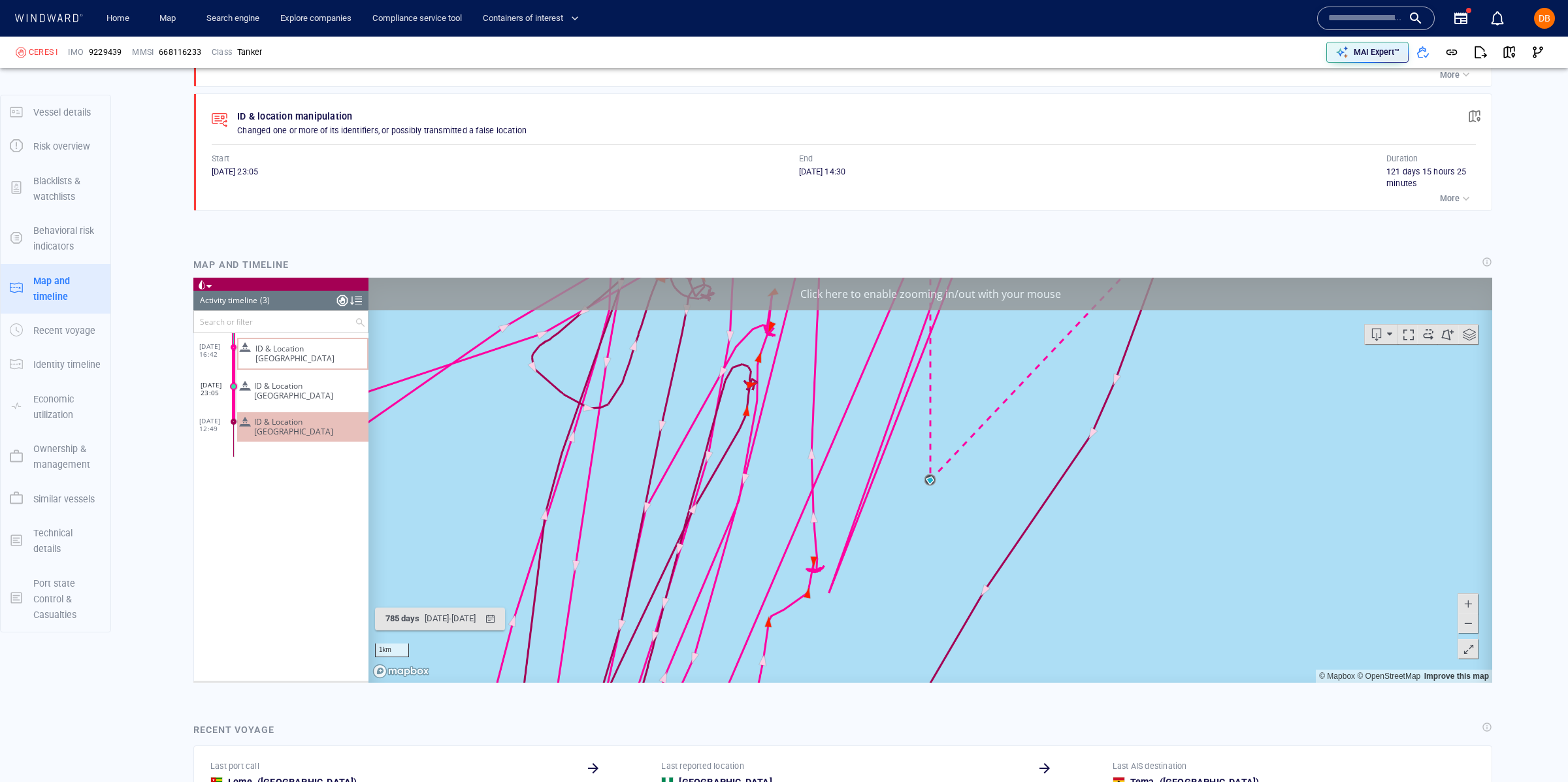
click at [236, 408] on dl "09/03/24 12:49 ID & Location Tampering" at bounding box center [284, 425] width 169 height 36
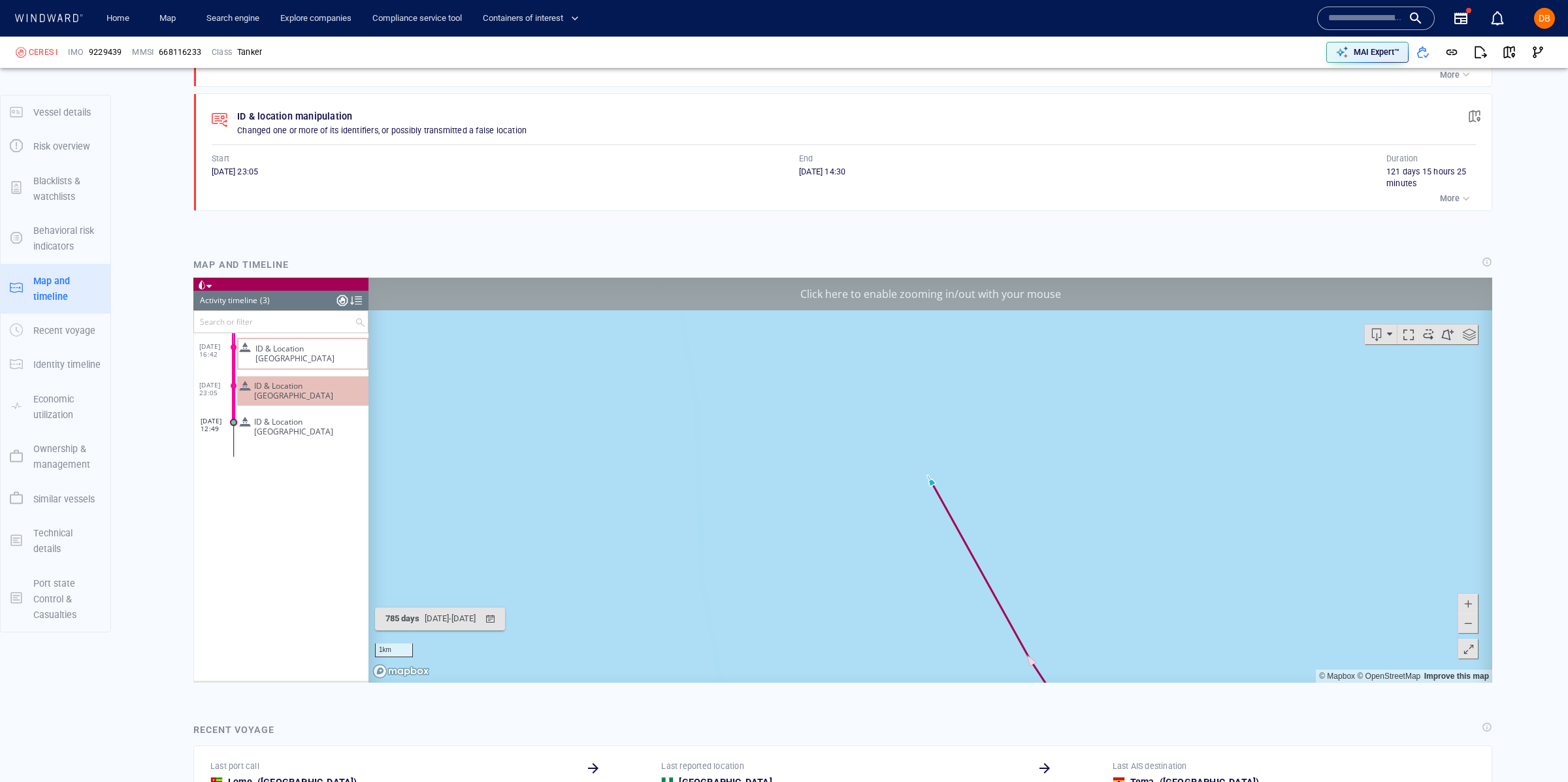
click at [235, 419] on span at bounding box center [233, 422] width 8 height 8
click at [235, 381] on span at bounding box center [244, 386] width 23 height 11
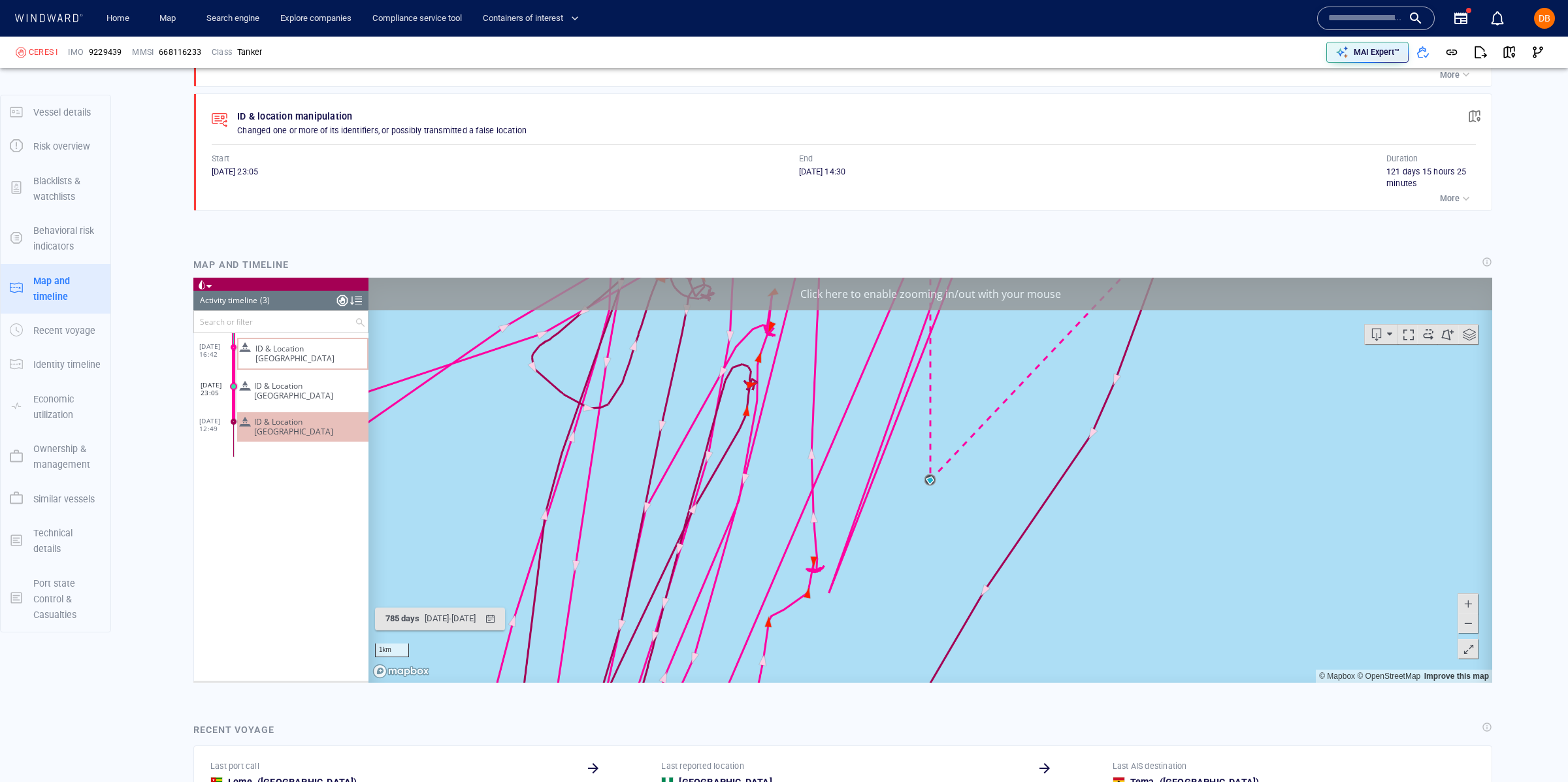
click at [235, 381] on span at bounding box center [244, 386] width 23 height 11
click at [345, 305] on div at bounding box center [342, 300] width 10 height 19
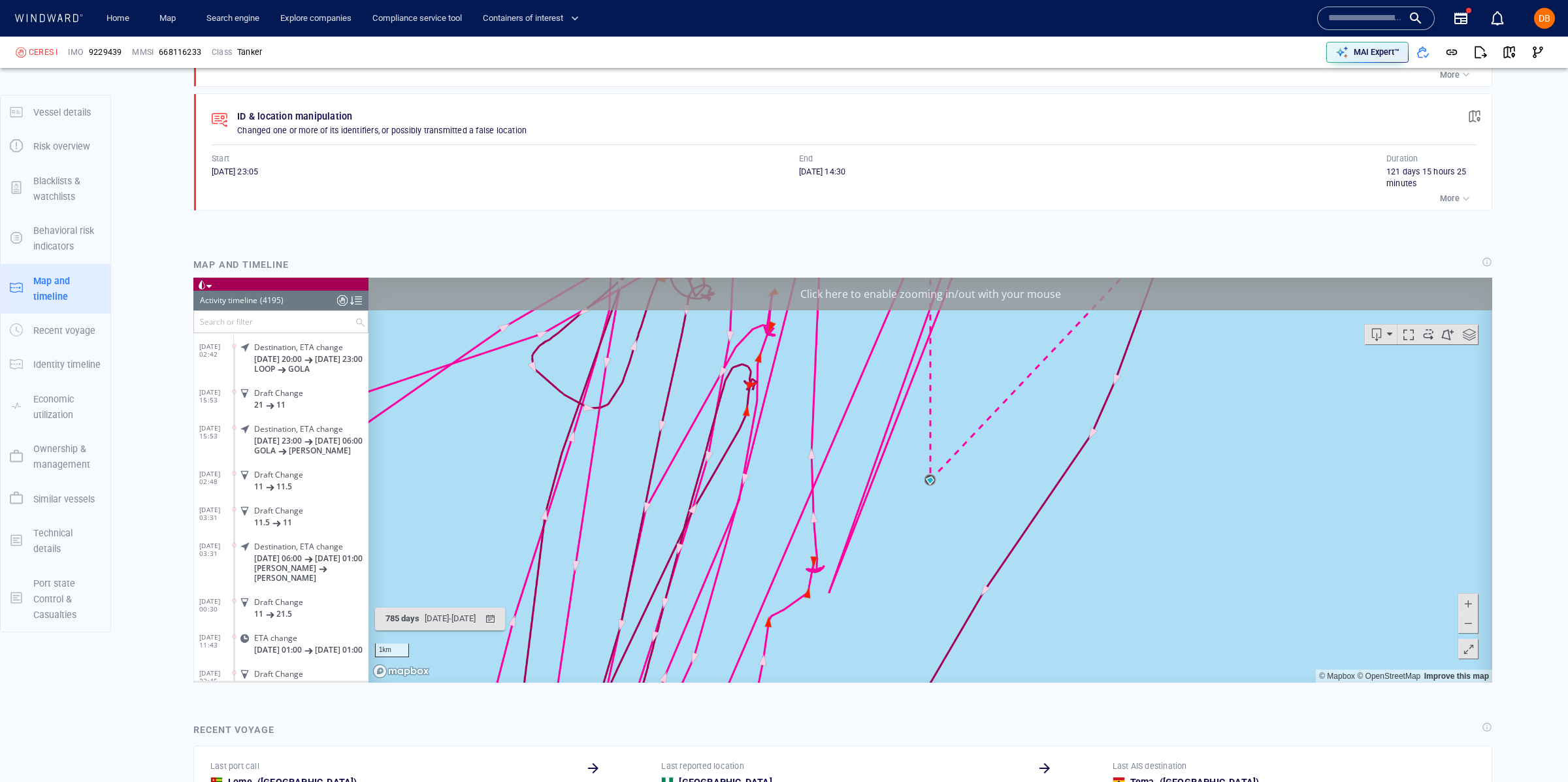
click at [341, 301] on div at bounding box center [342, 300] width 10 height 19
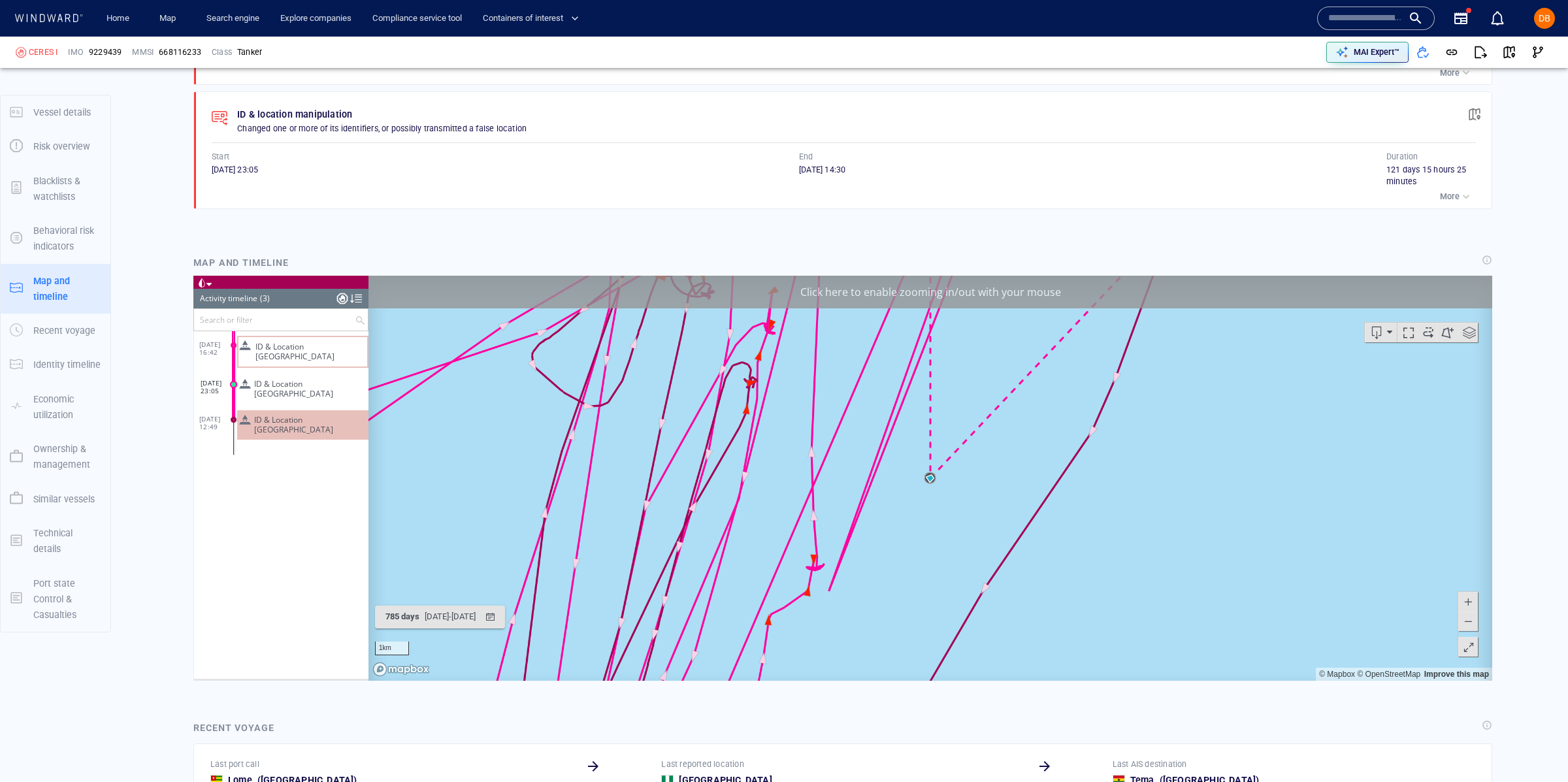
scroll to position [1025, 0]
click at [284, 345] on span "ID & Location Tampering" at bounding box center [308, 352] width 107 height 19
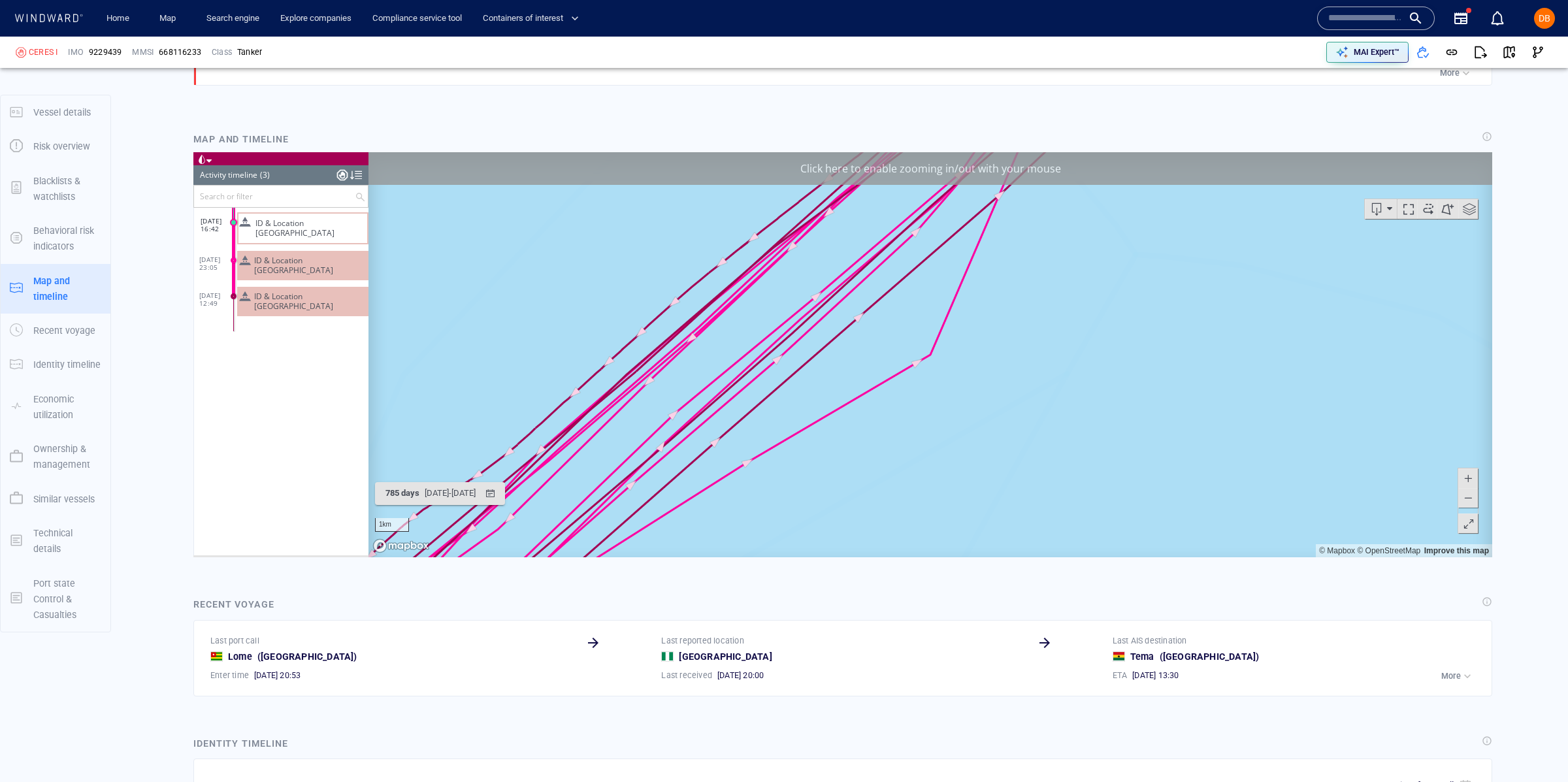
scroll to position [1152, 0]
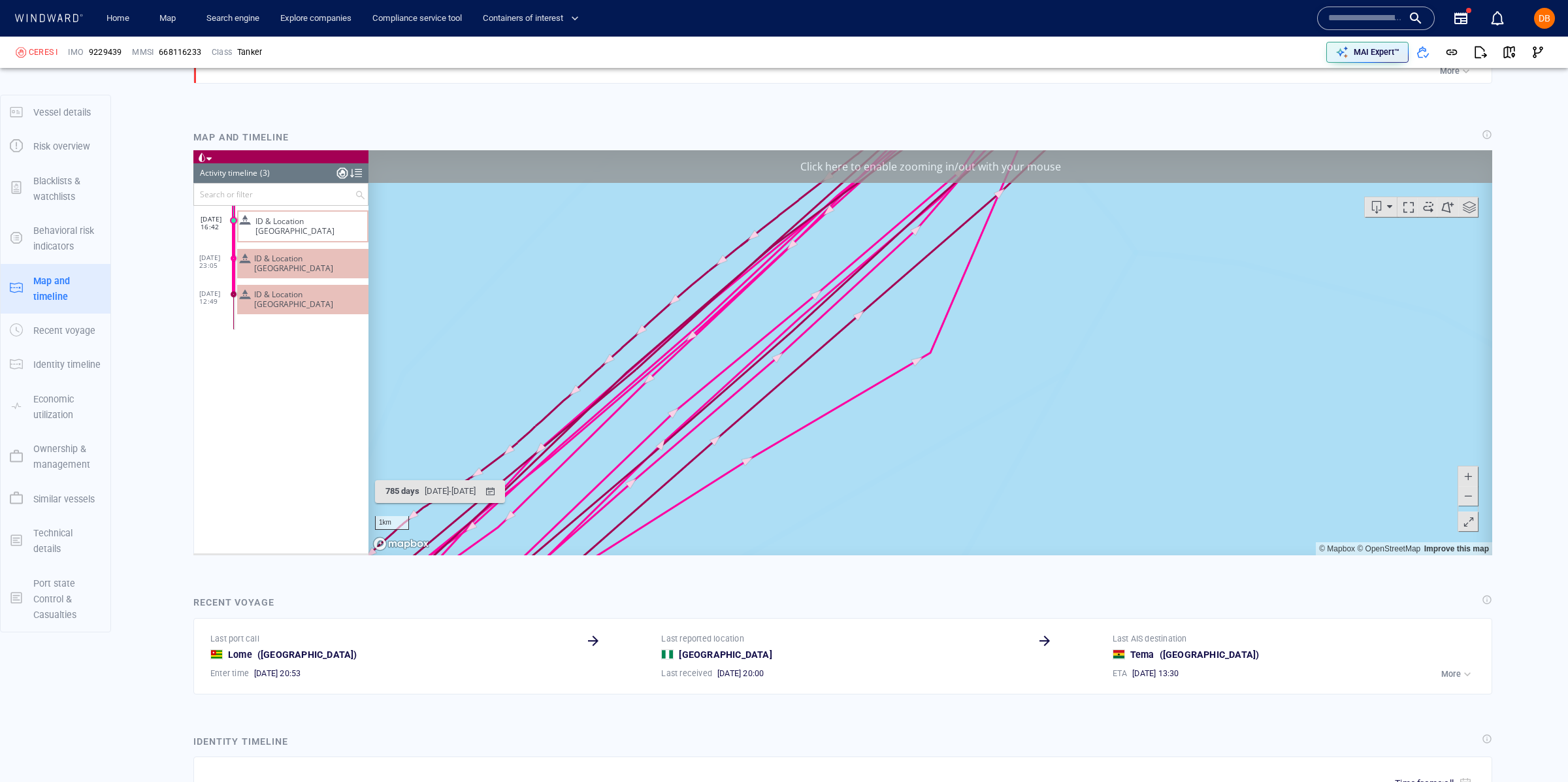
click at [1473, 491] on span at bounding box center [1468, 495] width 13 height 19
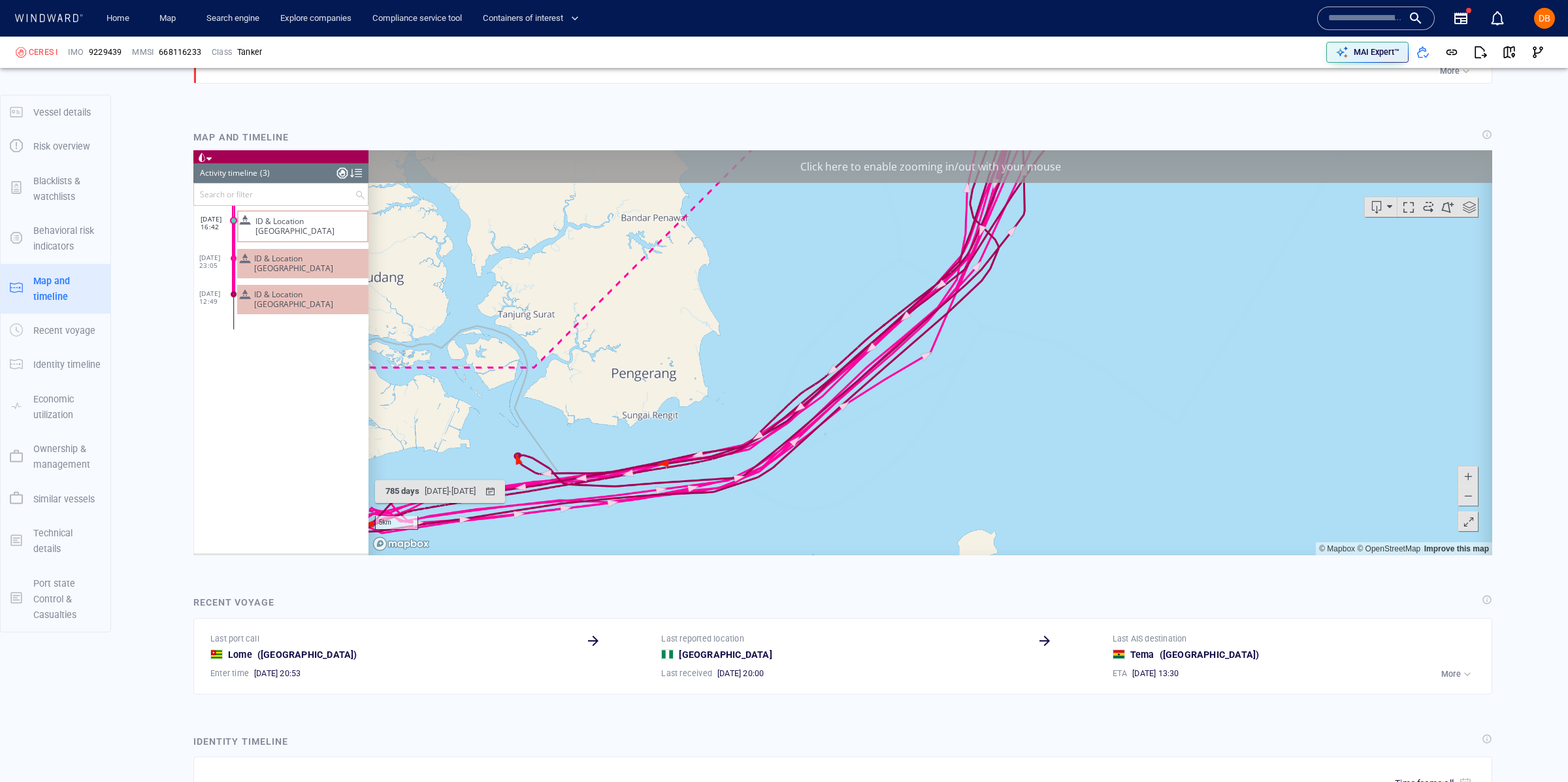
click at [1472, 491] on span at bounding box center [1468, 495] width 13 height 19
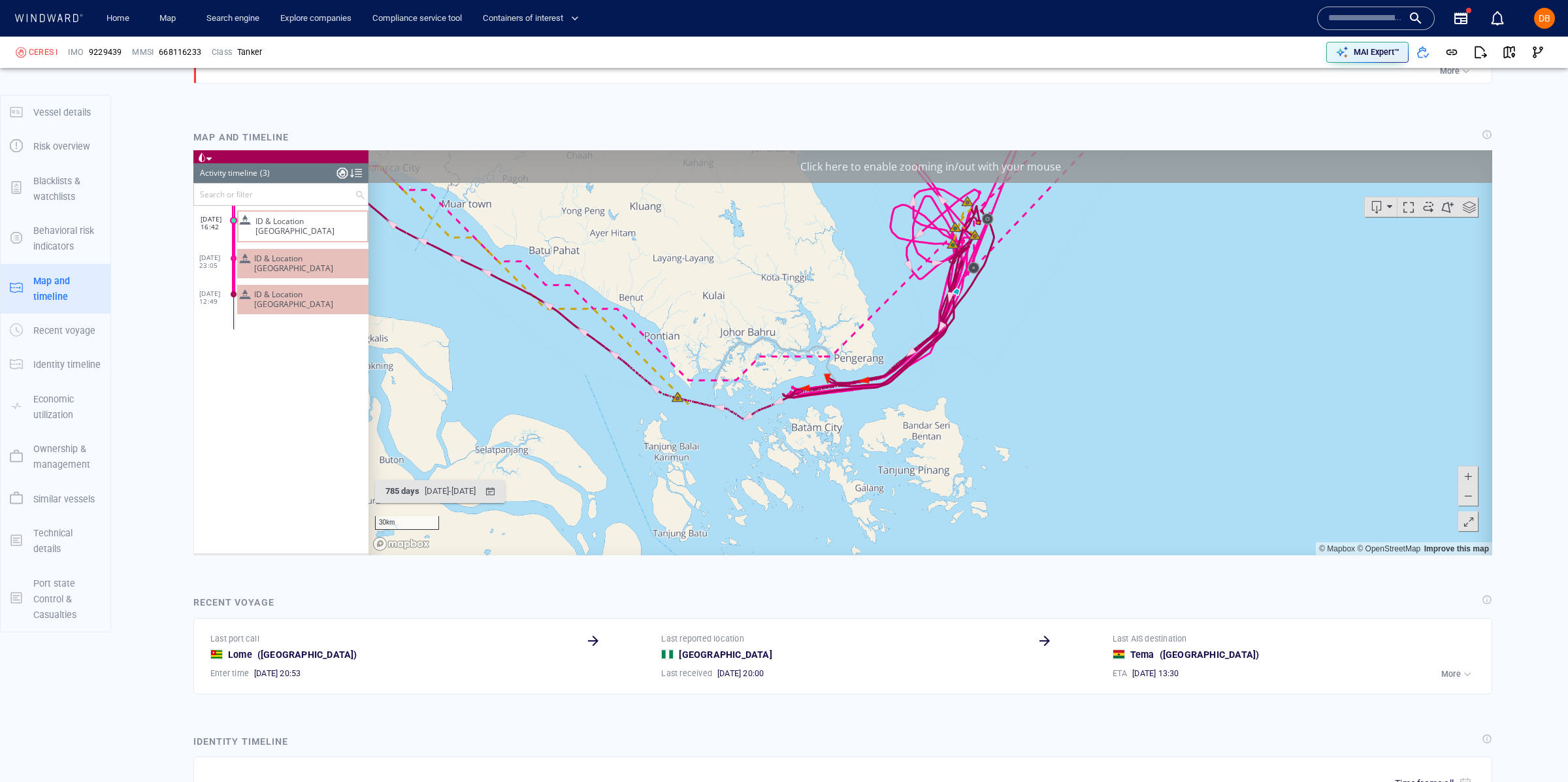
click at [1472, 491] on span at bounding box center [1468, 495] width 13 height 19
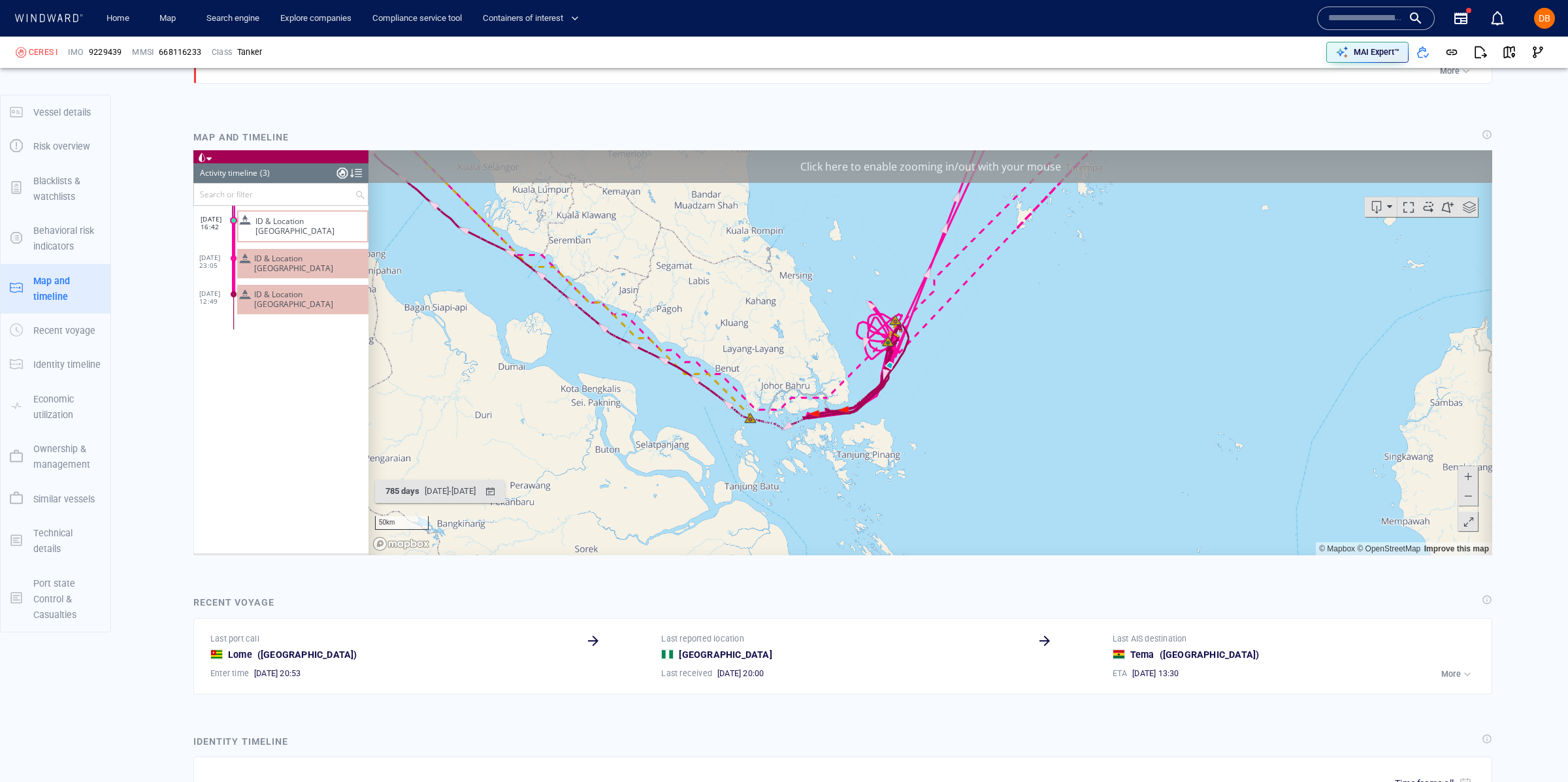
click at [838, 406] on div "50km © Mapbox © OpenStreetMap Improve this map" at bounding box center [930, 352] width 1123 height 405
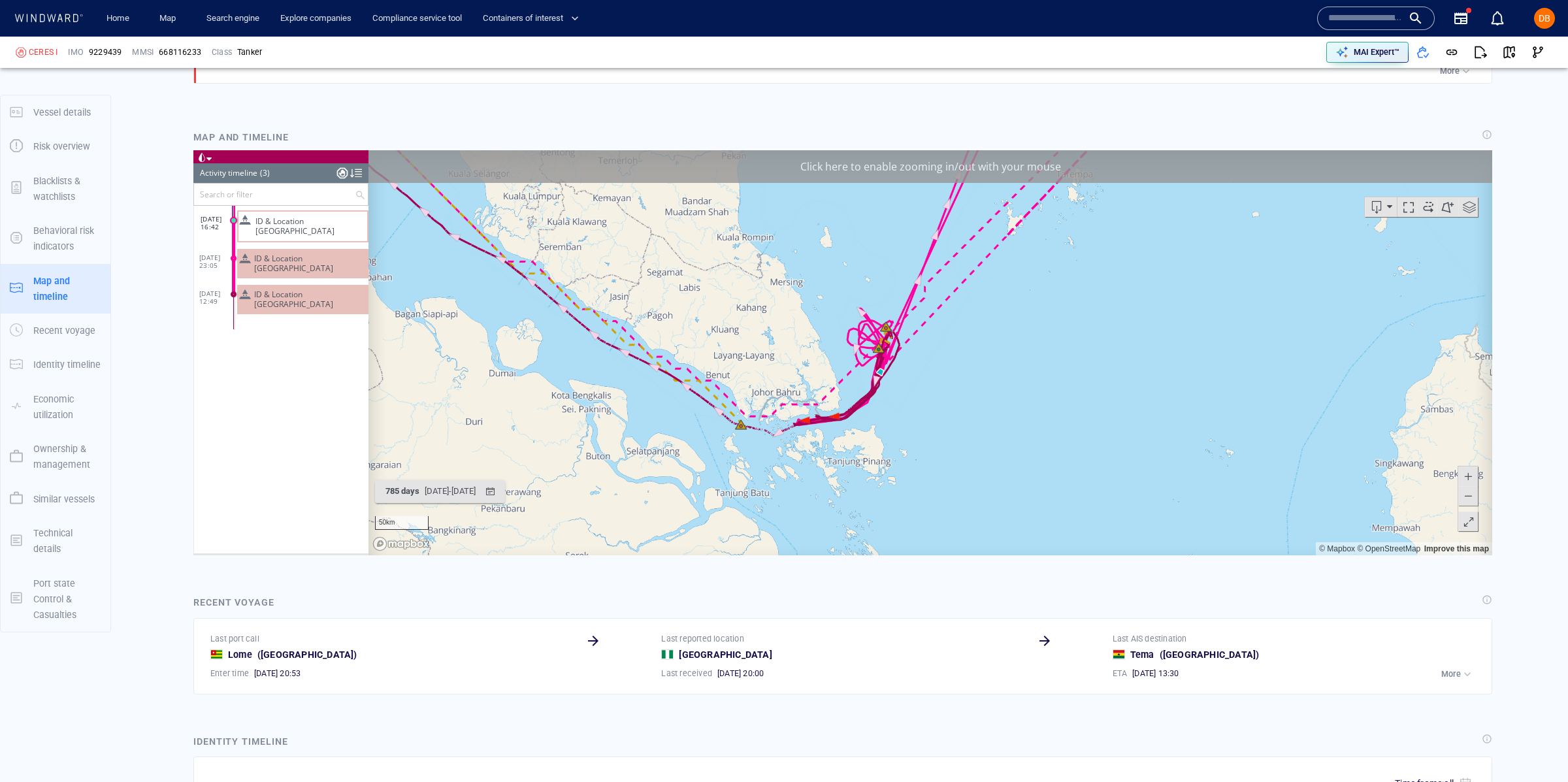
click at [1428, 208] on span at bounding box center [1427, 206] width 19 height 19
click at [1427, 208] on span at bounding box center [1427, 206] width 19 height 19
drag, startPoint x: 735, startPoint y: 456, endPoint x: 689, endPoint y: 473, distance: 49.0
click at [689, 474] on canvas "Map" at bounding box center [930, 352] width 1123 height 405
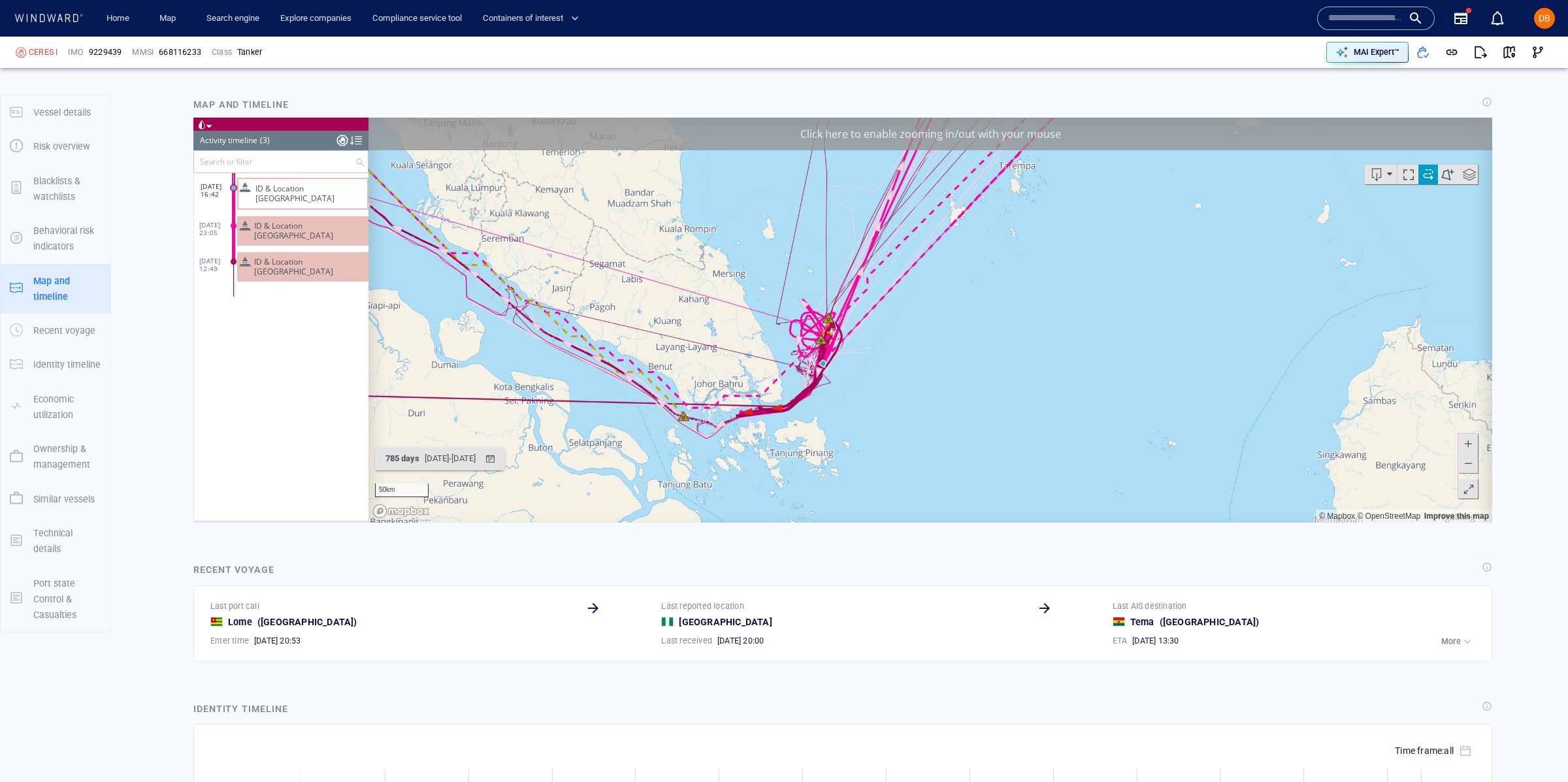
scroll to position [1191, 0]
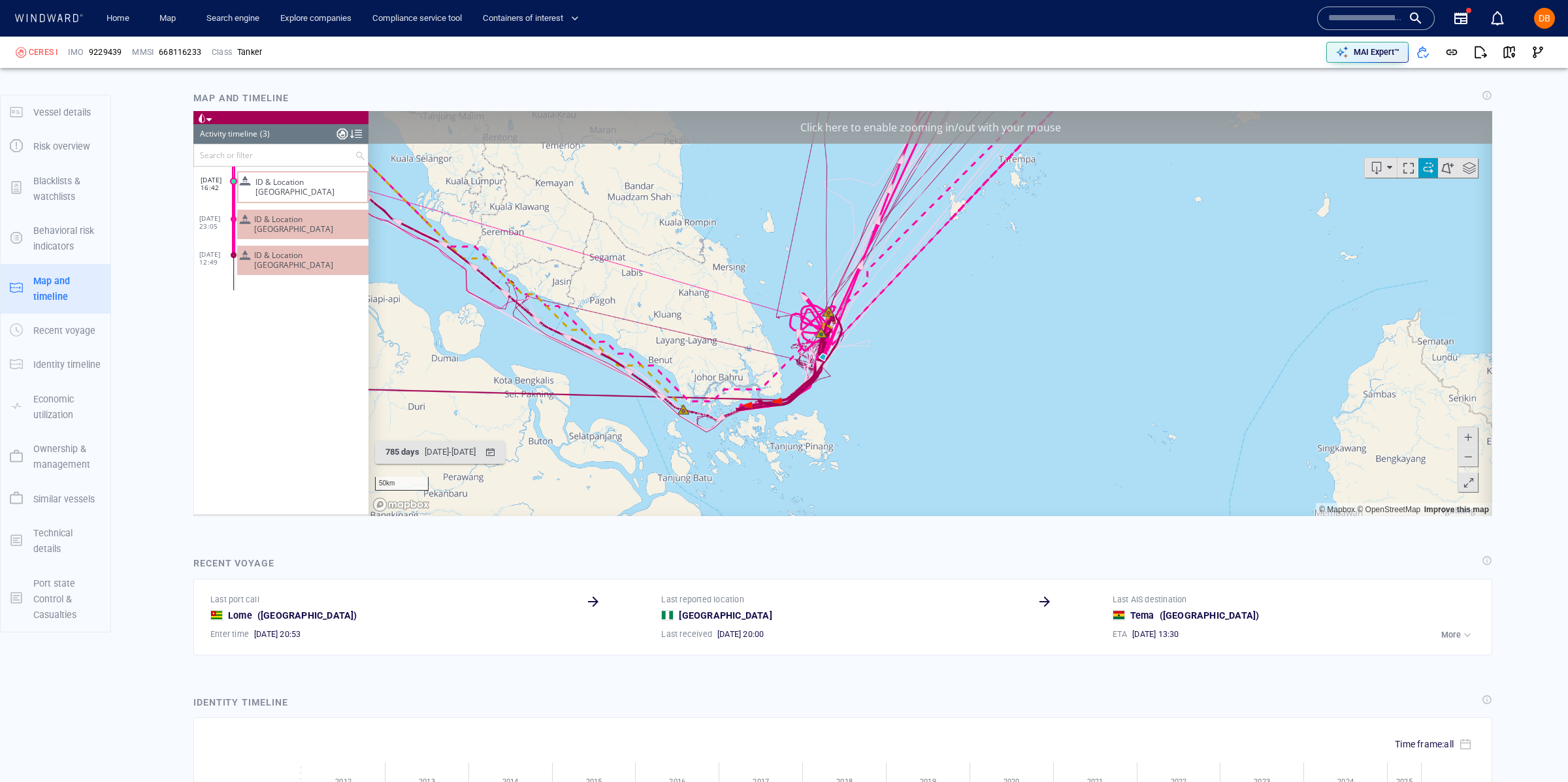
click at [1432, 169] on span at bounding box center [1427, 167] width 19 height 19
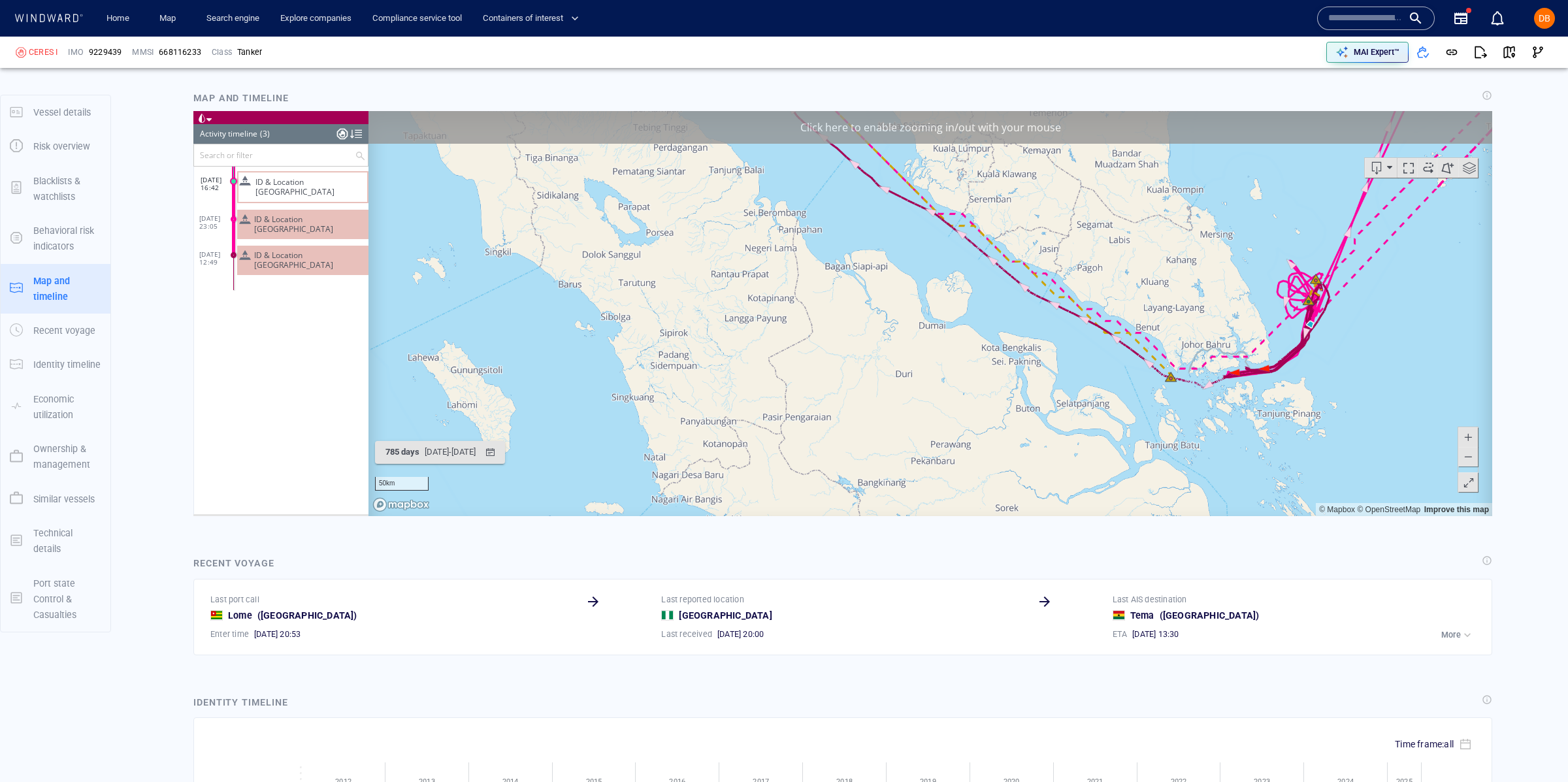
click at [1242, 334] on div "50km © Mapbox © OpenStreetMap Improve this map" at bounding box center [930, 313] width 1123 height 405
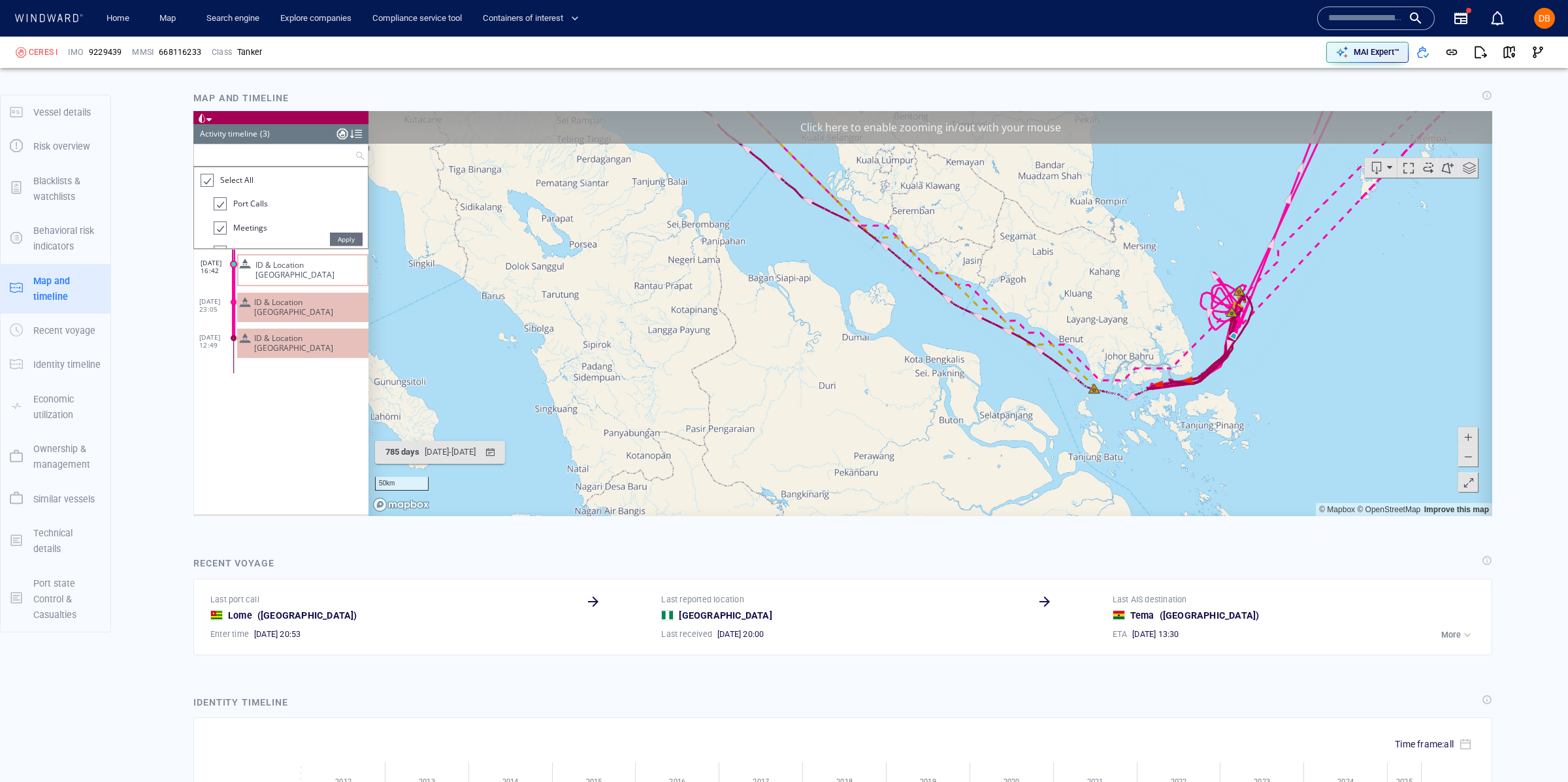
click at [294, 148] on input "text" at bounding box center [274, 155] width 161 height 22
click at [344, 132] on div at bounding box center [342, 133] width 10 height 19
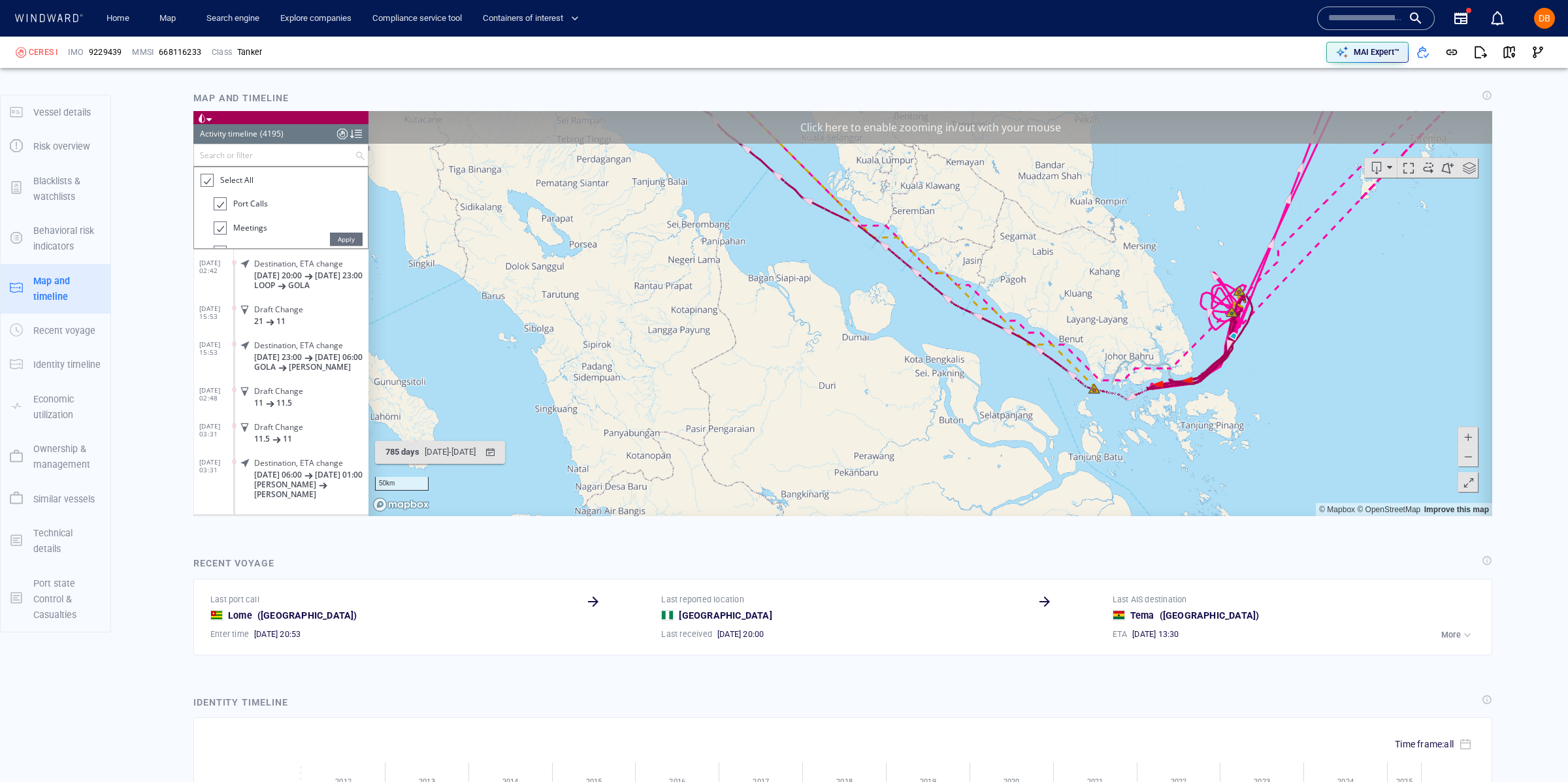
click at [241, 175] on span "Select All" at bounding box center [237, 180] width 34 height 11
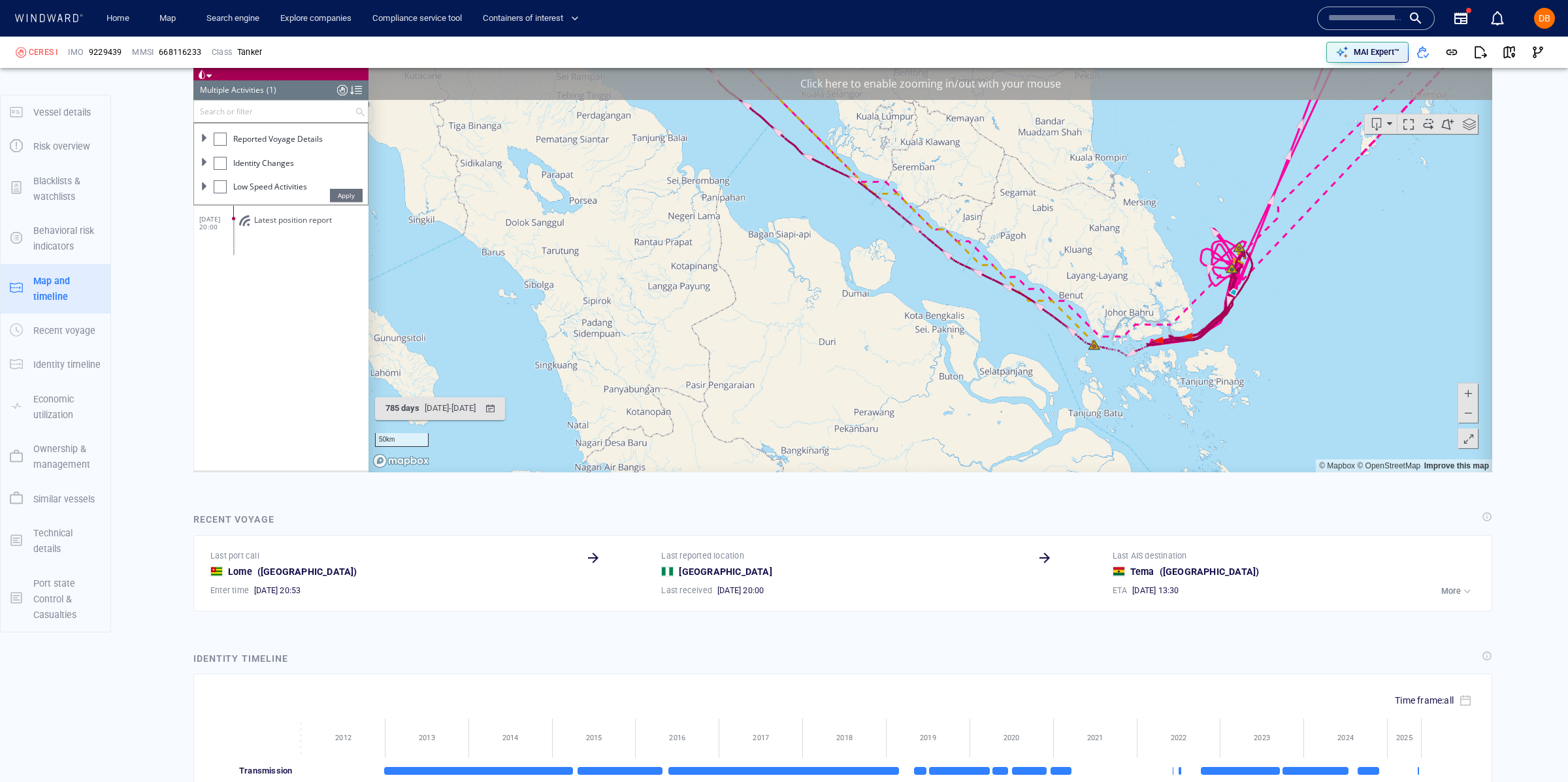
scroll to position [139, 0]
click at [204, 160] on span at bounding box center [204, 164] width 8 height 8
drag, startPoint x: 308, startPoint y: 105, endPoint x: 324, endPoint y: 105, distance: 16.0
click at [310, 107] on input "text" at bounding box center [274, 111] width 161 height 22
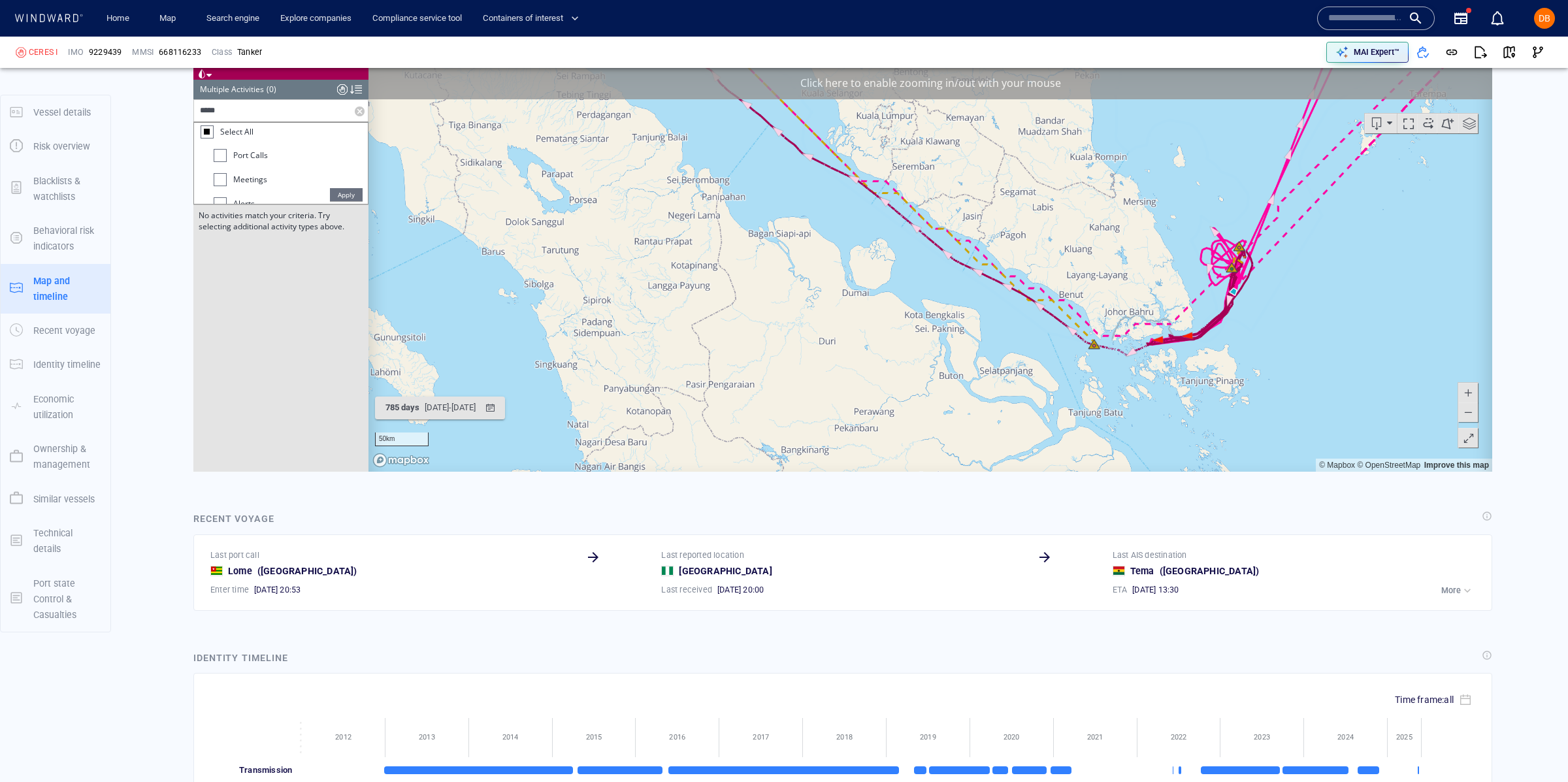
scroll to position [0, 0]
type input "**********"
click at [205, 125] on span at bounding box center [204, 126] width 8 height 8
click at [267, 149] on span "Dark Activity Start" at bounding box center [272, 151] width 65 height 11
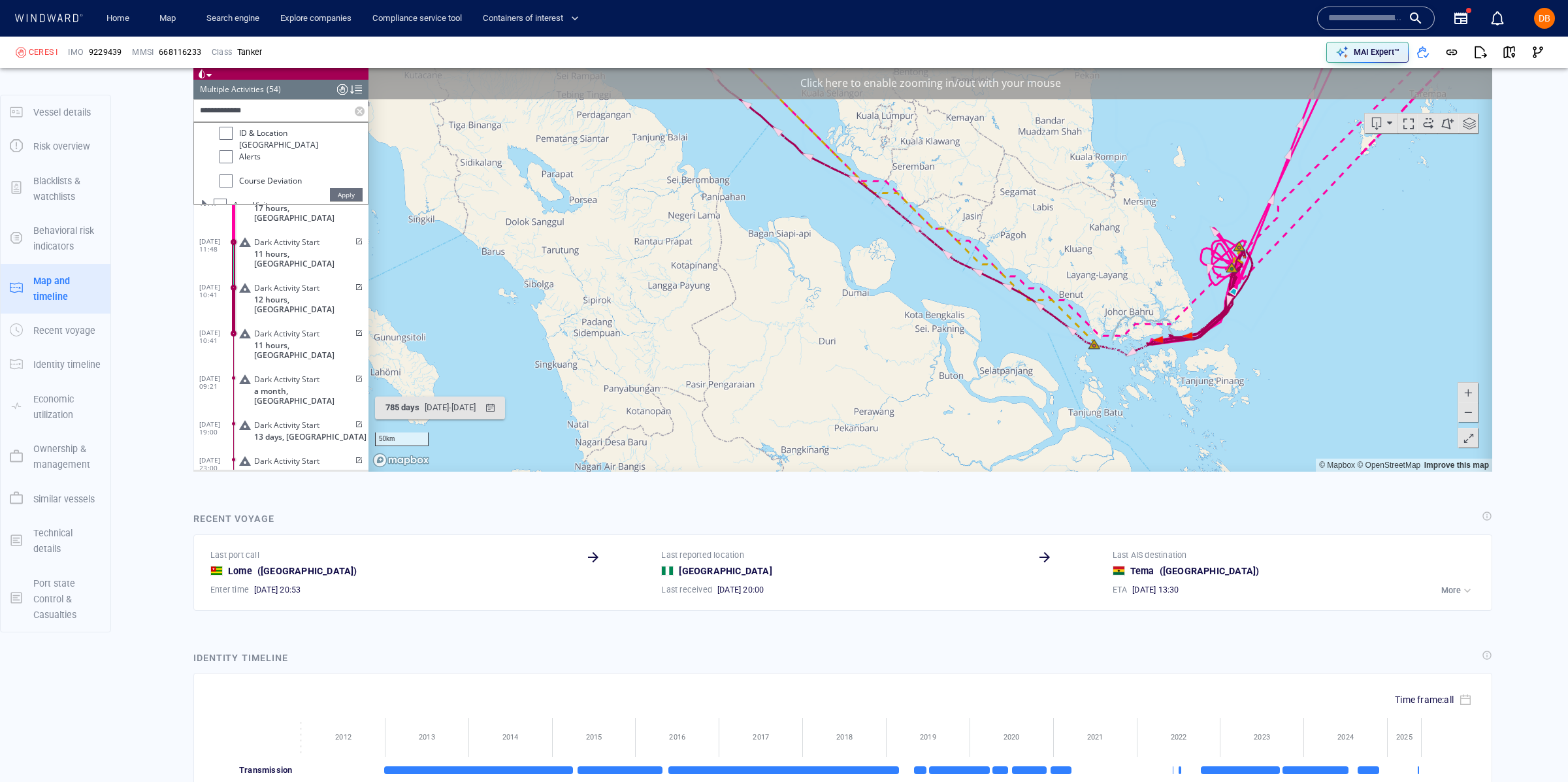
scroll to position [172, 0]
click at [225, 130] on div at bounding box center [227, 132] width 13 height 13
click at [236, 161] on div "Dark Activity Start" at bounding box center [262, 161] width 85 height 13
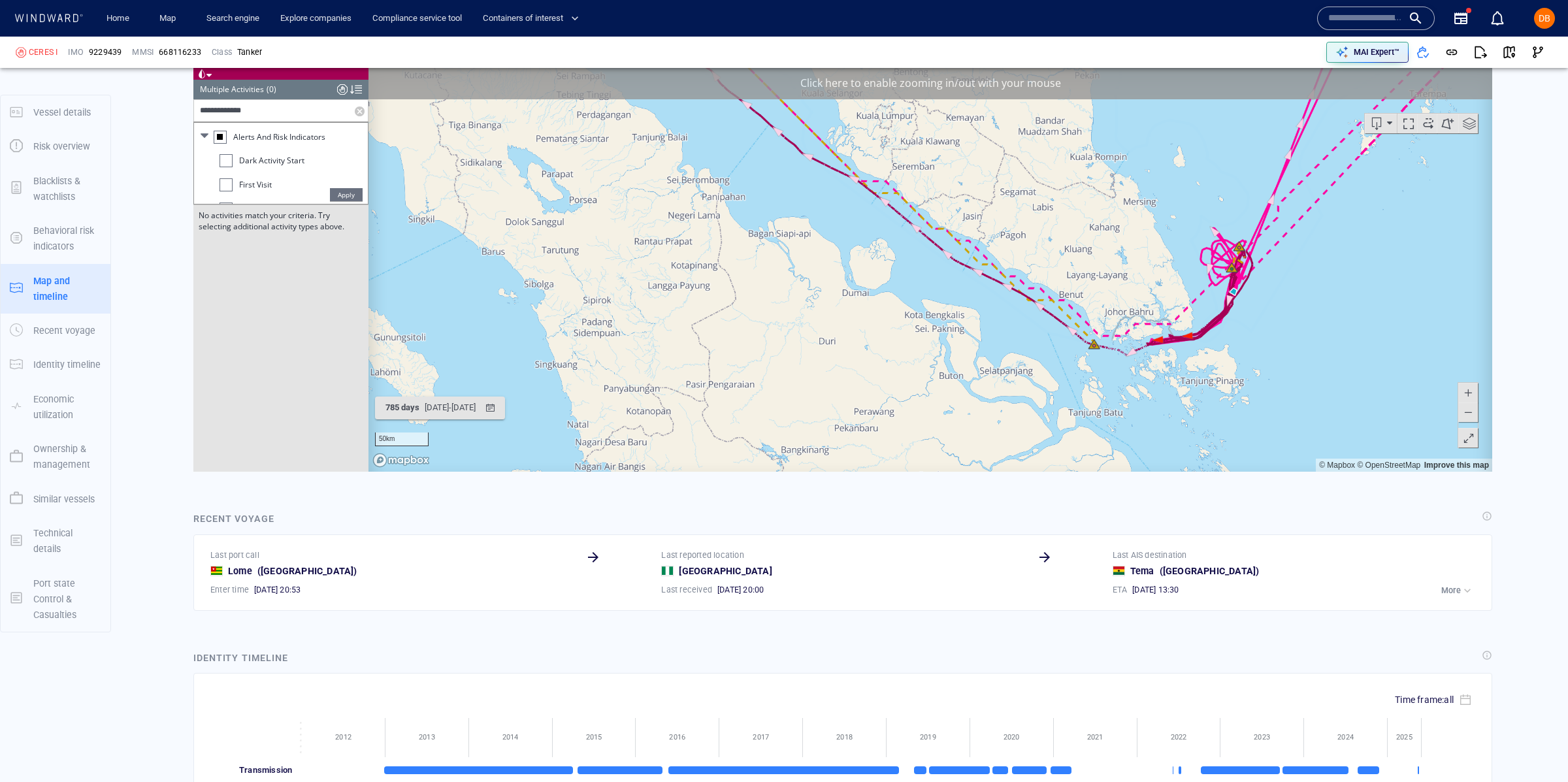
click at [356, 191] on span "Apply" at bounding box center [346, 195] width 33 height 13
click at [341, 111] on input "**********" at bounding box center [274, 111] width 161 height 22
click at [339, 193] on span "Apply" at bounding box center [346, 195] width 33 height 13
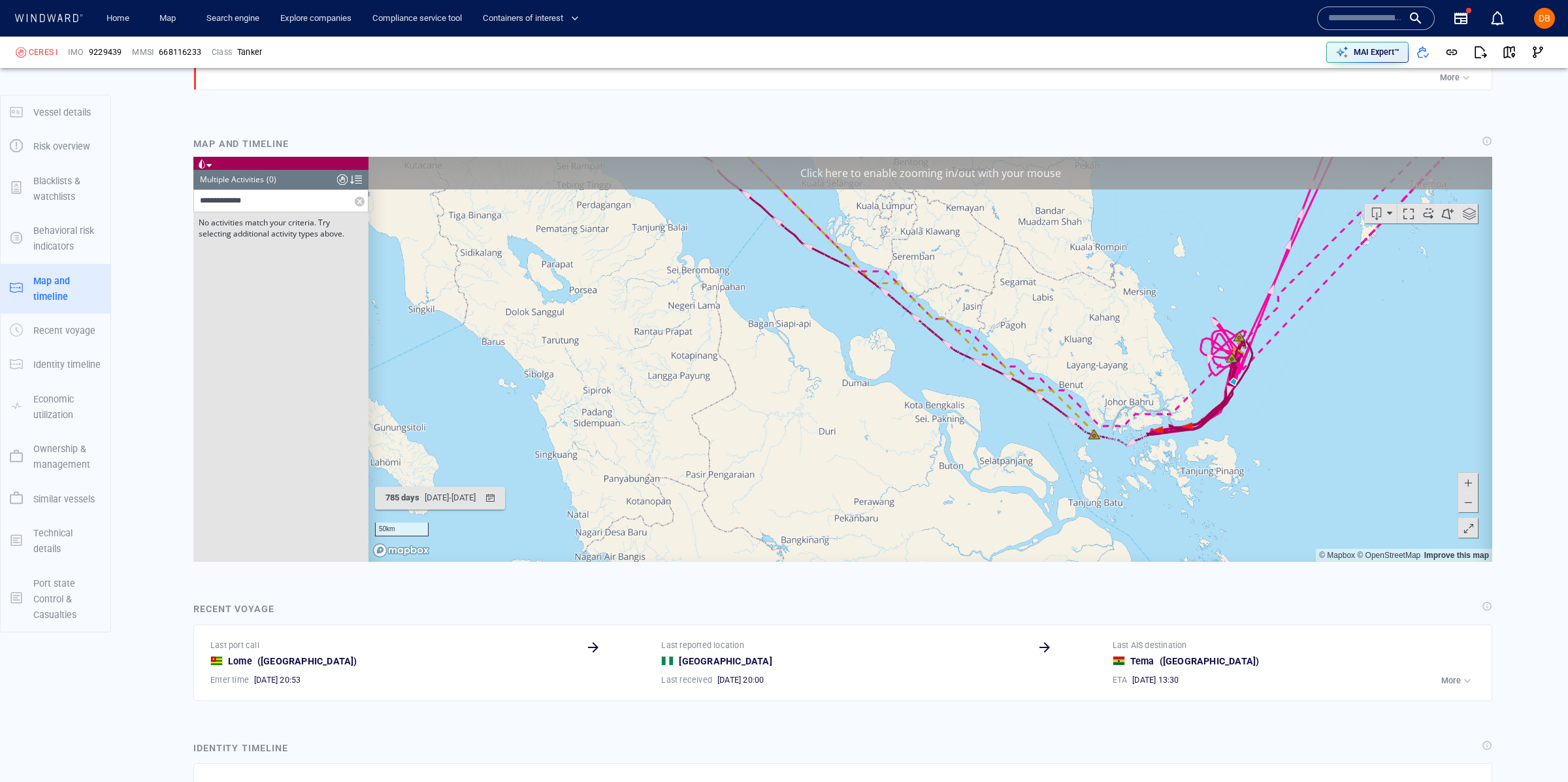
scroll to position [1145, 0]
click at [362, 206] on label at bounding box center [362, 201] width 13 height 22
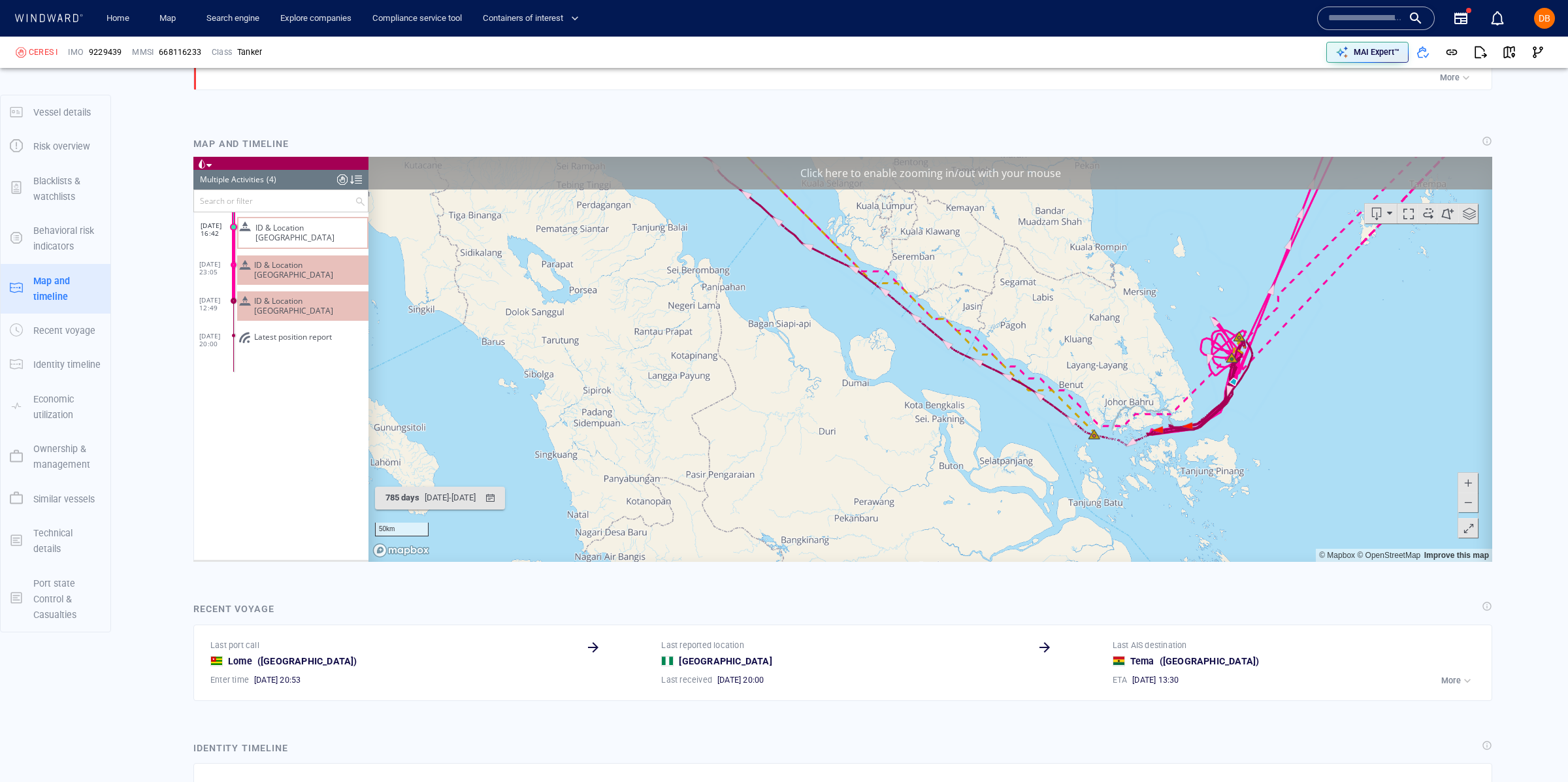
click at [292, 296] on span "ID & Location Tampering" at bounding box center [309, 305] width 109 height 19
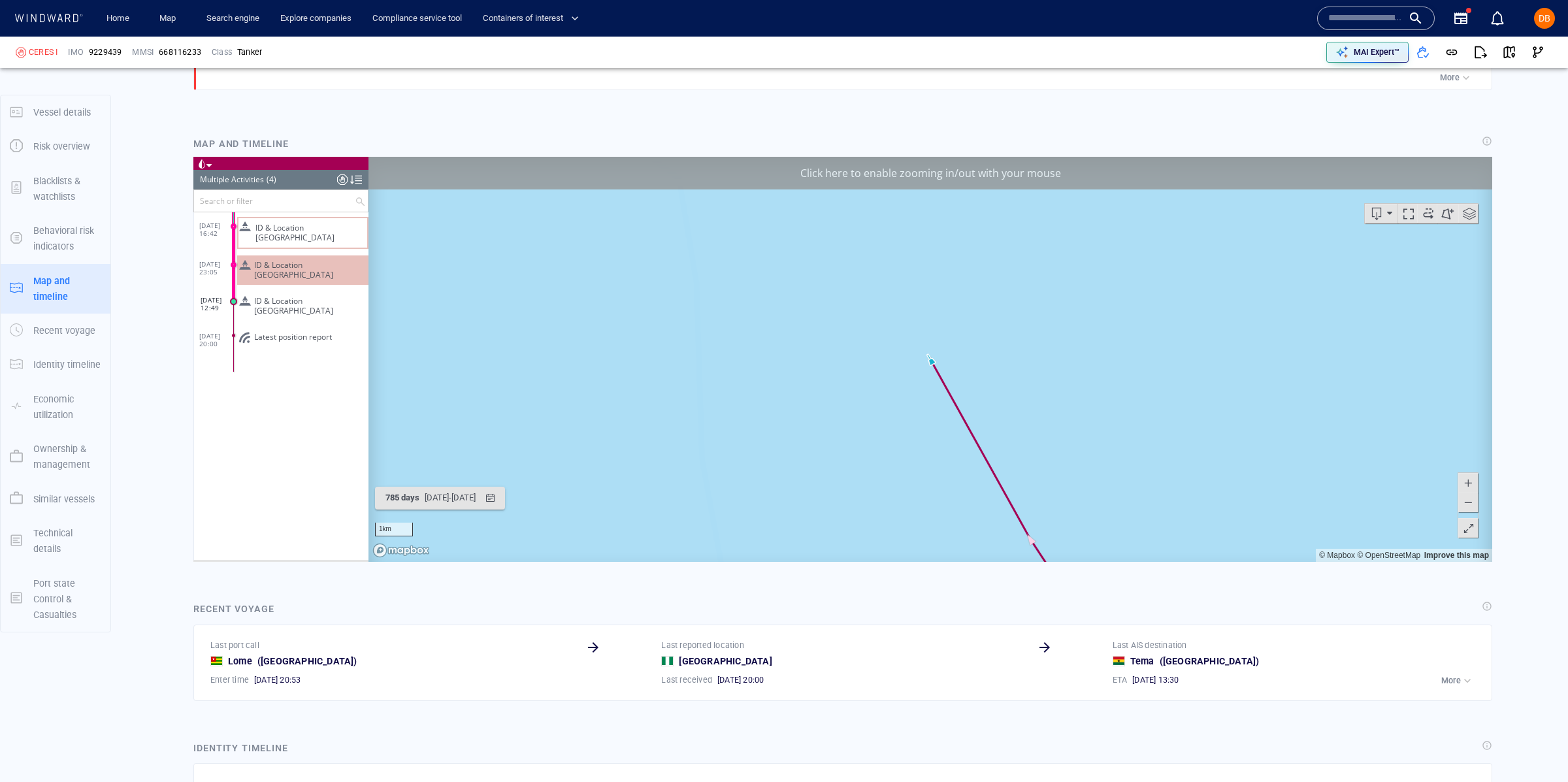
click at [1474, 506] on button at bounding box center [1467, 502] width 19 height 19
click at [1473, 506] on span at bounding box center [1468, 502] width 13 height 19
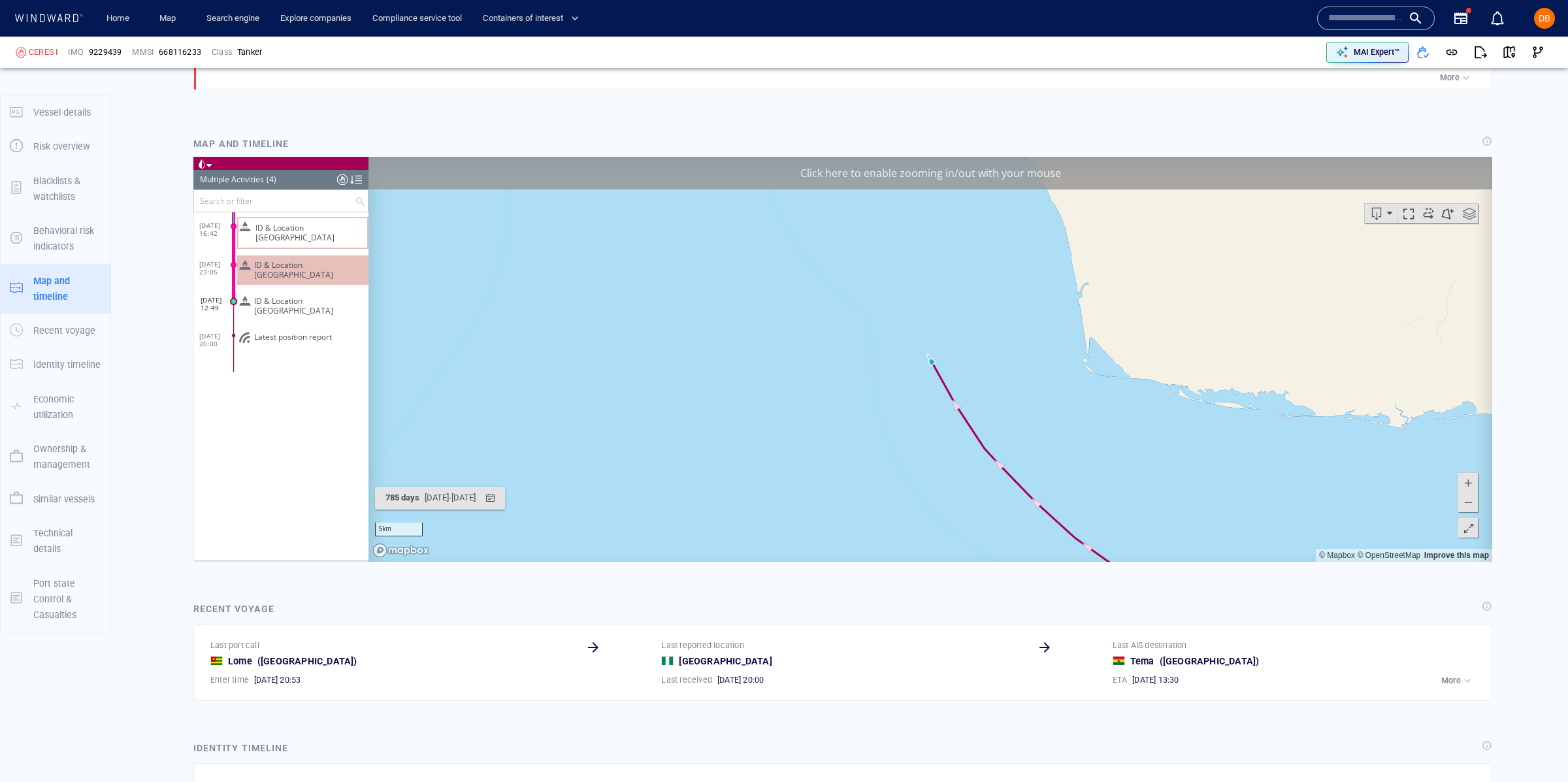
click at [1473, 506] on span at bounding box center [1468, 502] width 13 height 19
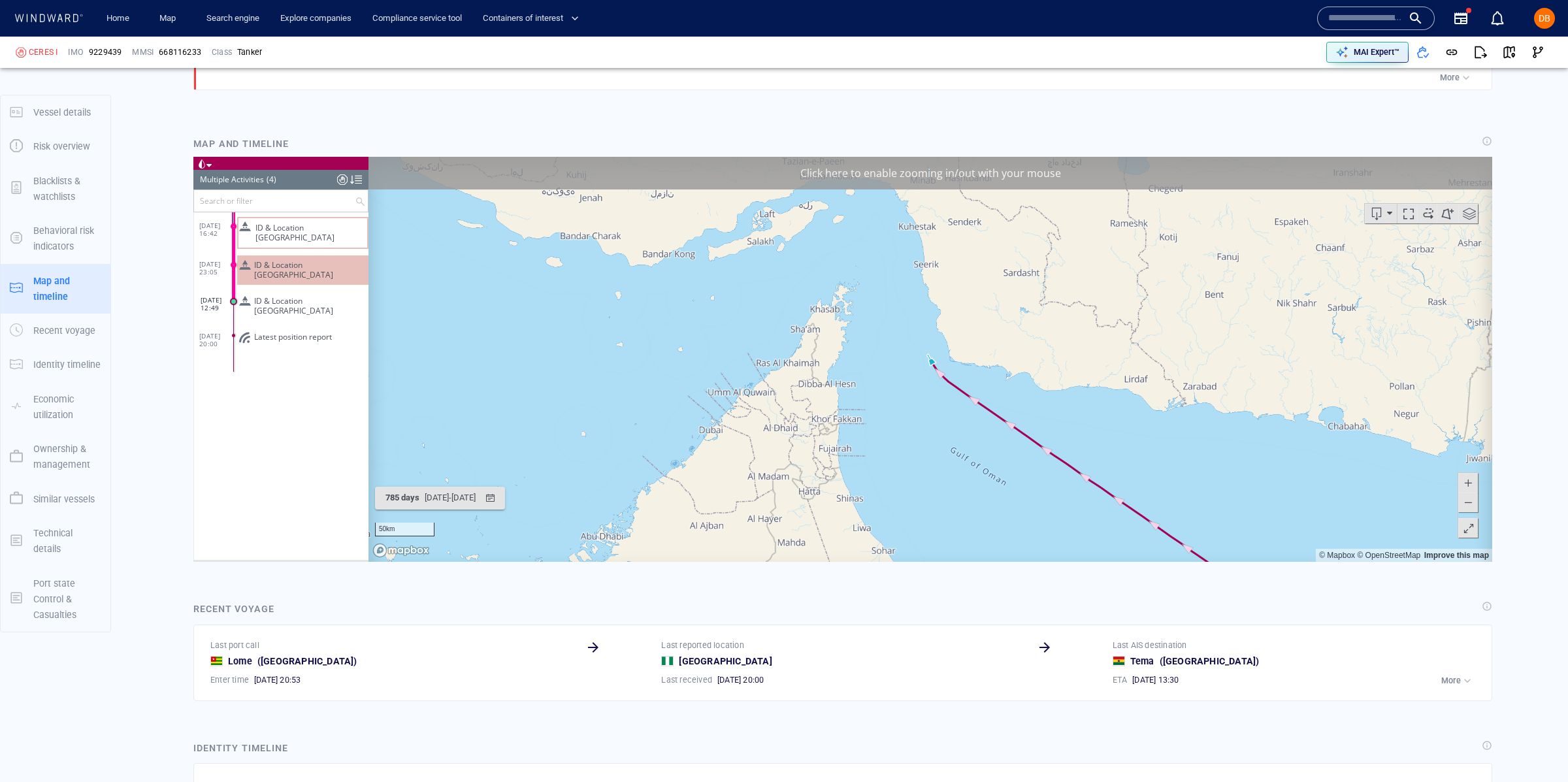
click at [1473, 506] on span at bounding box center [1468, 502] width 13 height 19
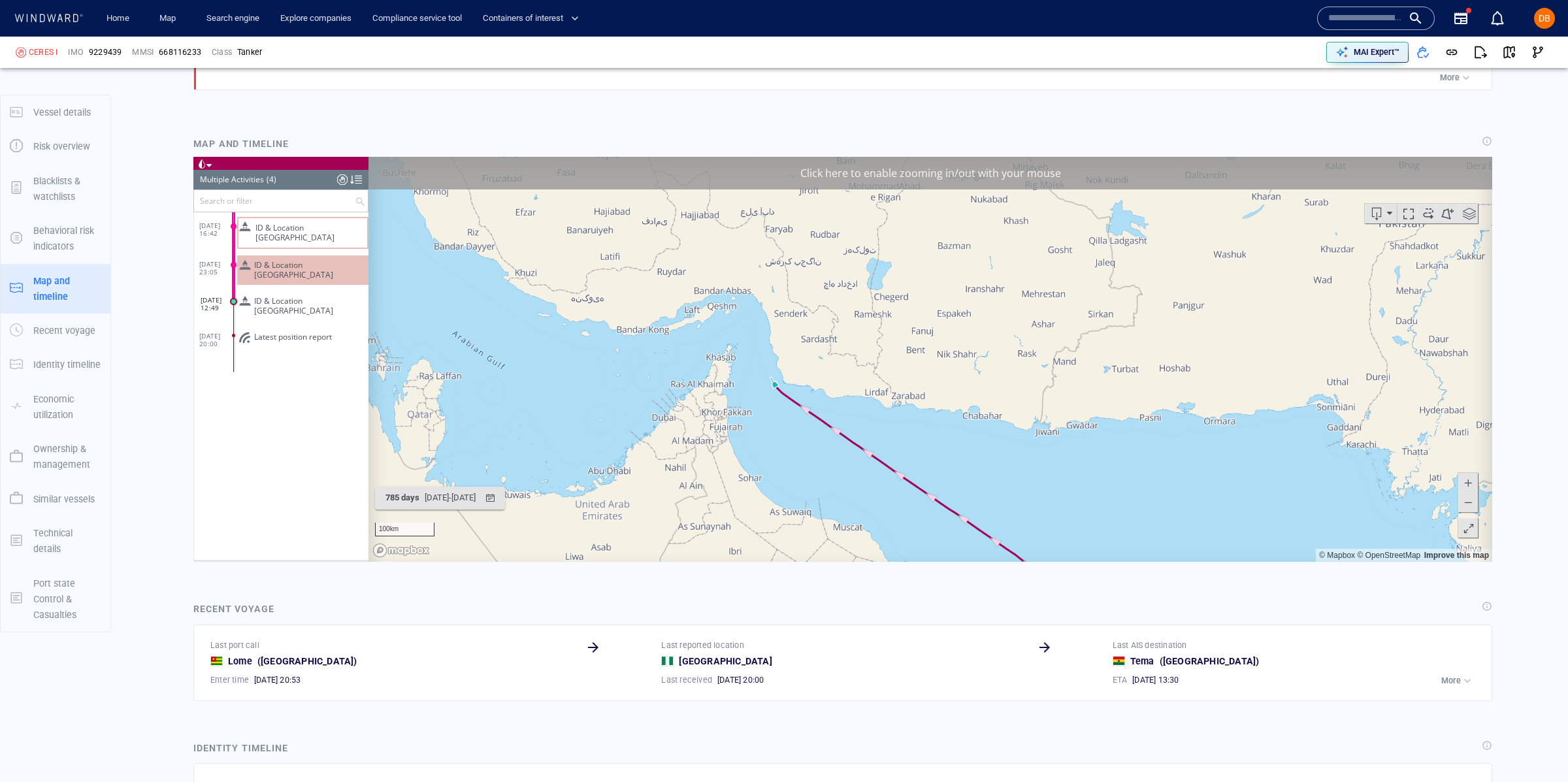
drag, startPoint x: 950, startPoint y: 321, endPoint x: 771, endPoint y: 360, distance: 183.2
click at [771, 360] on canvas "Map" at bounding box center [930, 359] width 1123 height 405
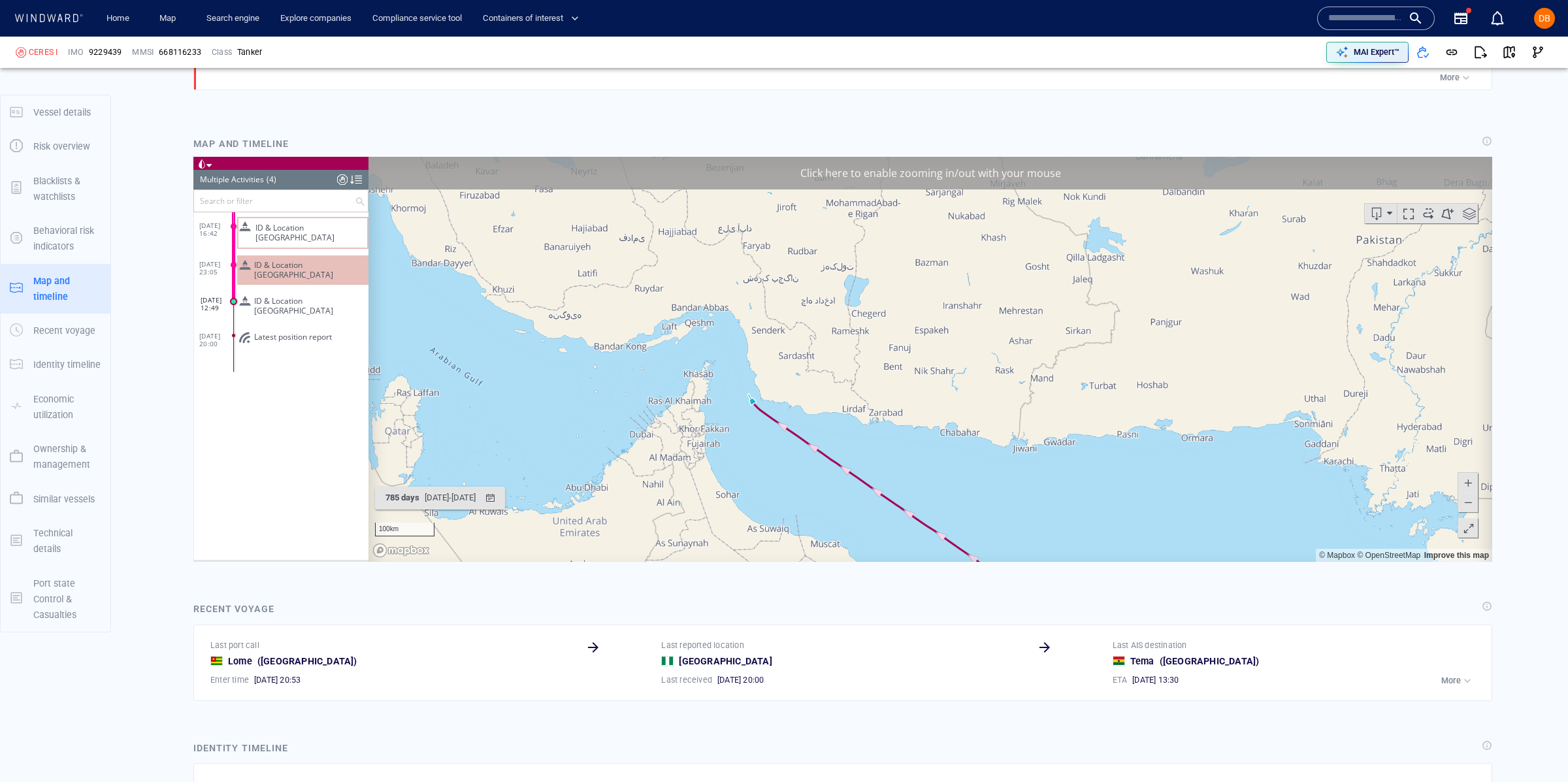
click at [1471, 506] on span at bounding box center [1468, 502] width 13 height 19
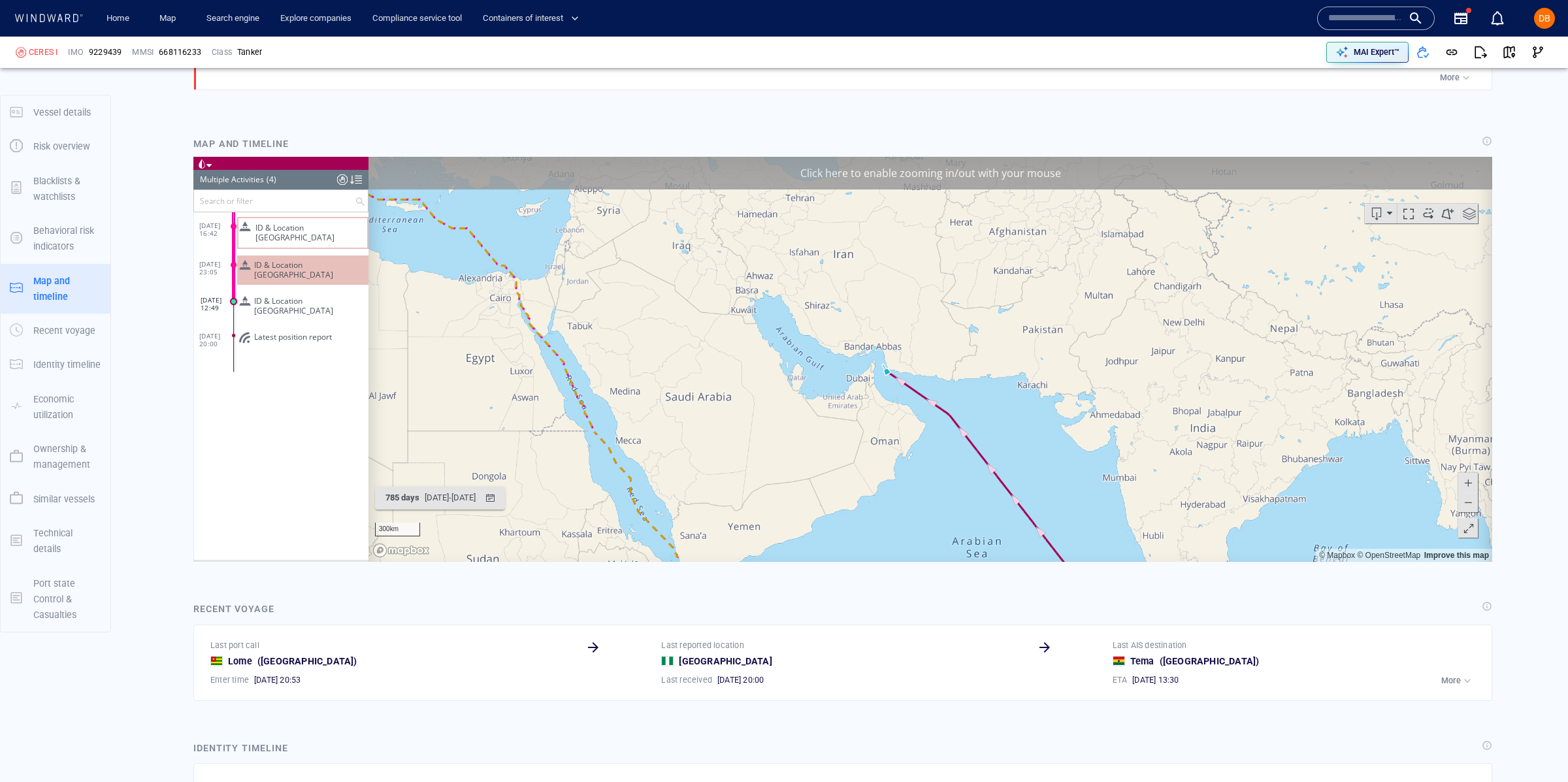
drag, startPoint x: 1471, startPoint y: 506, endPoint x: 1459, endPoint y: 505, distance: 12.0
click at [1471, 506] on span at bounding box center [1468, 502] width 13 height 19
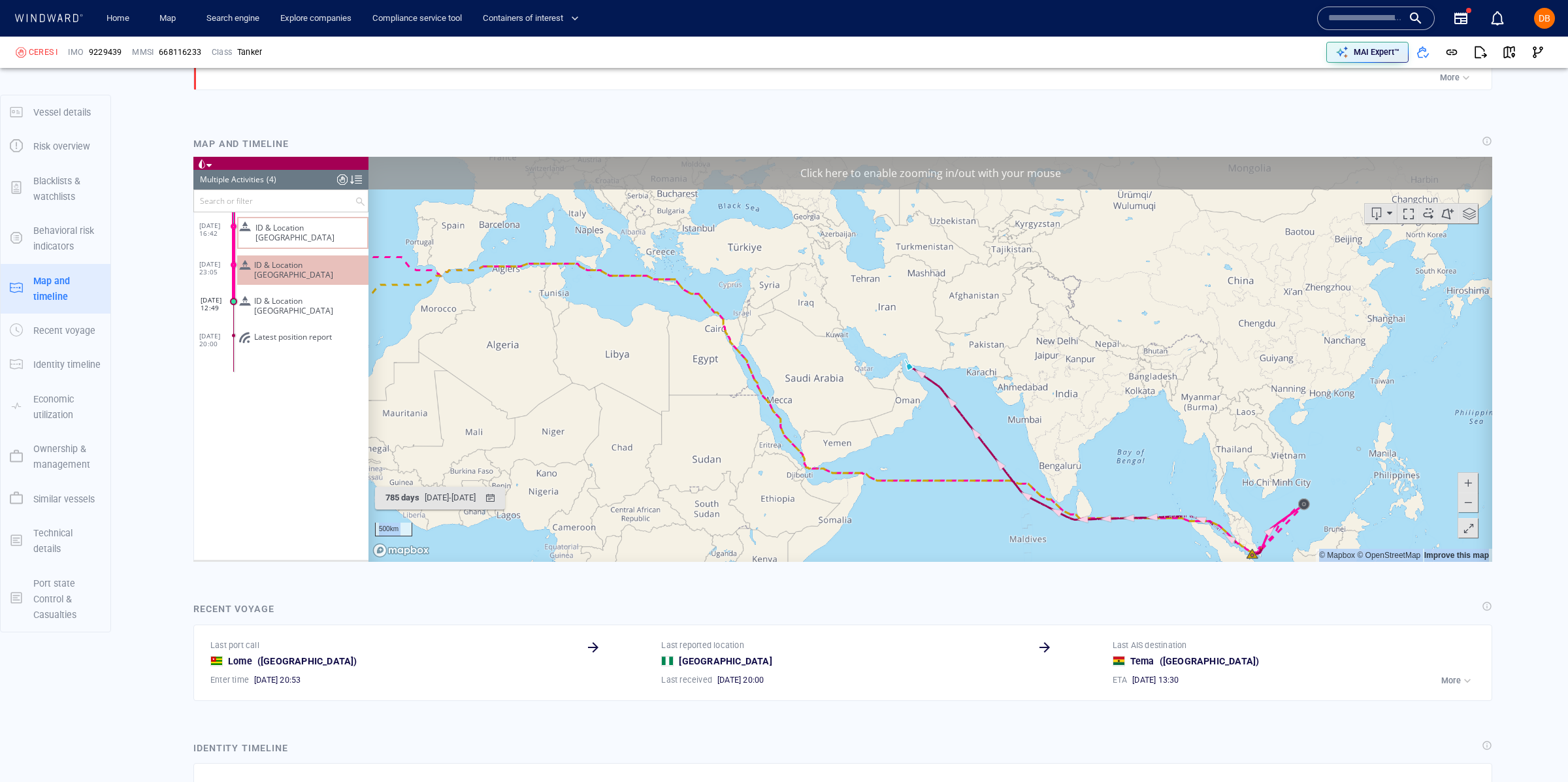
drag, startPoint x: 1123, startPoint y: 508, endPoint x: 966, endPoint y: 456, distance: 165.4
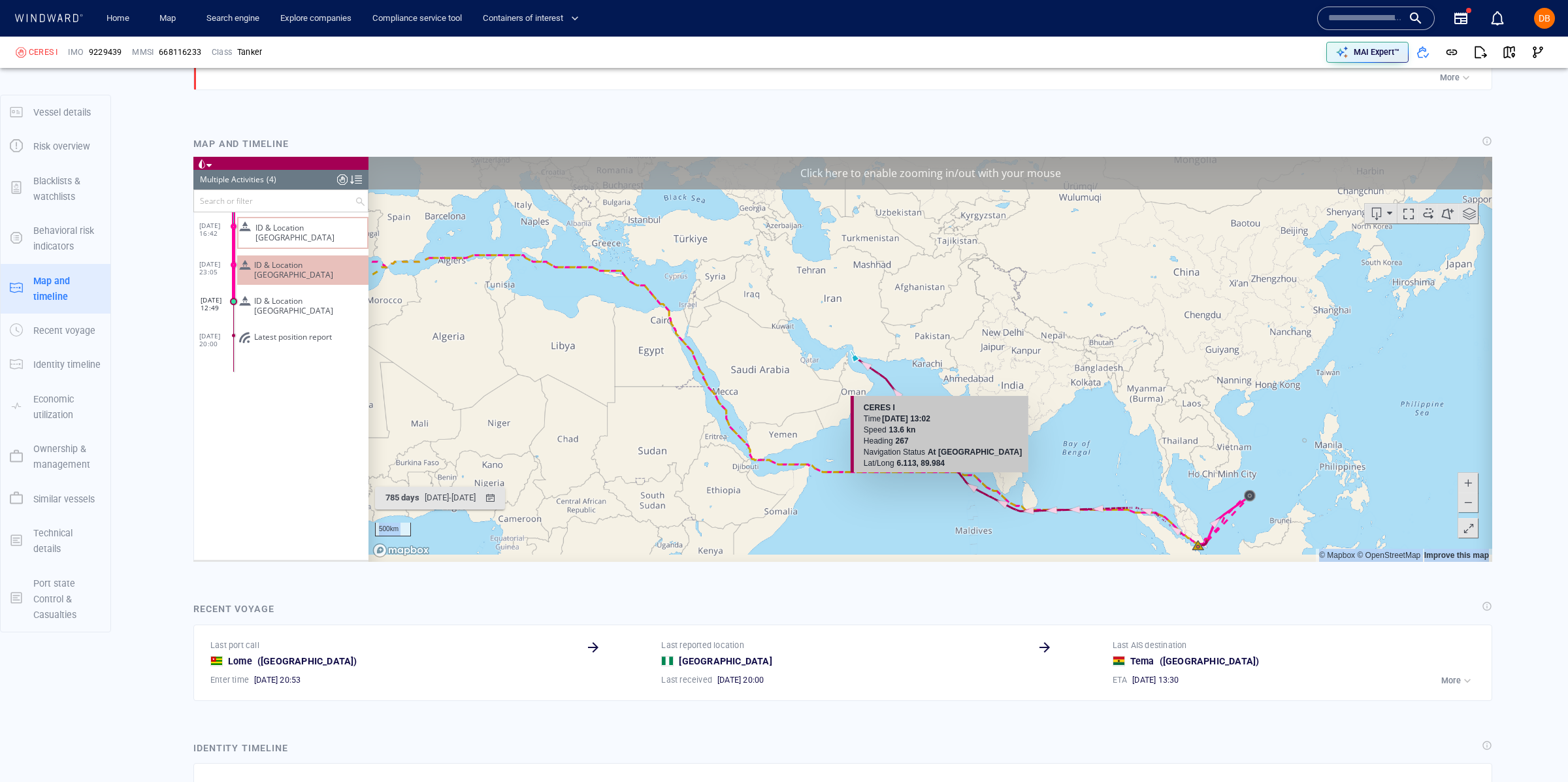
drag, startPoint x: 1217, startPoint y: 526, endPoint x: 1008, endPoint y: 489, distance: 212.2
click at [1007, 488] on canvas "Map" at bounding box center [930, 359] width 1123 height 405
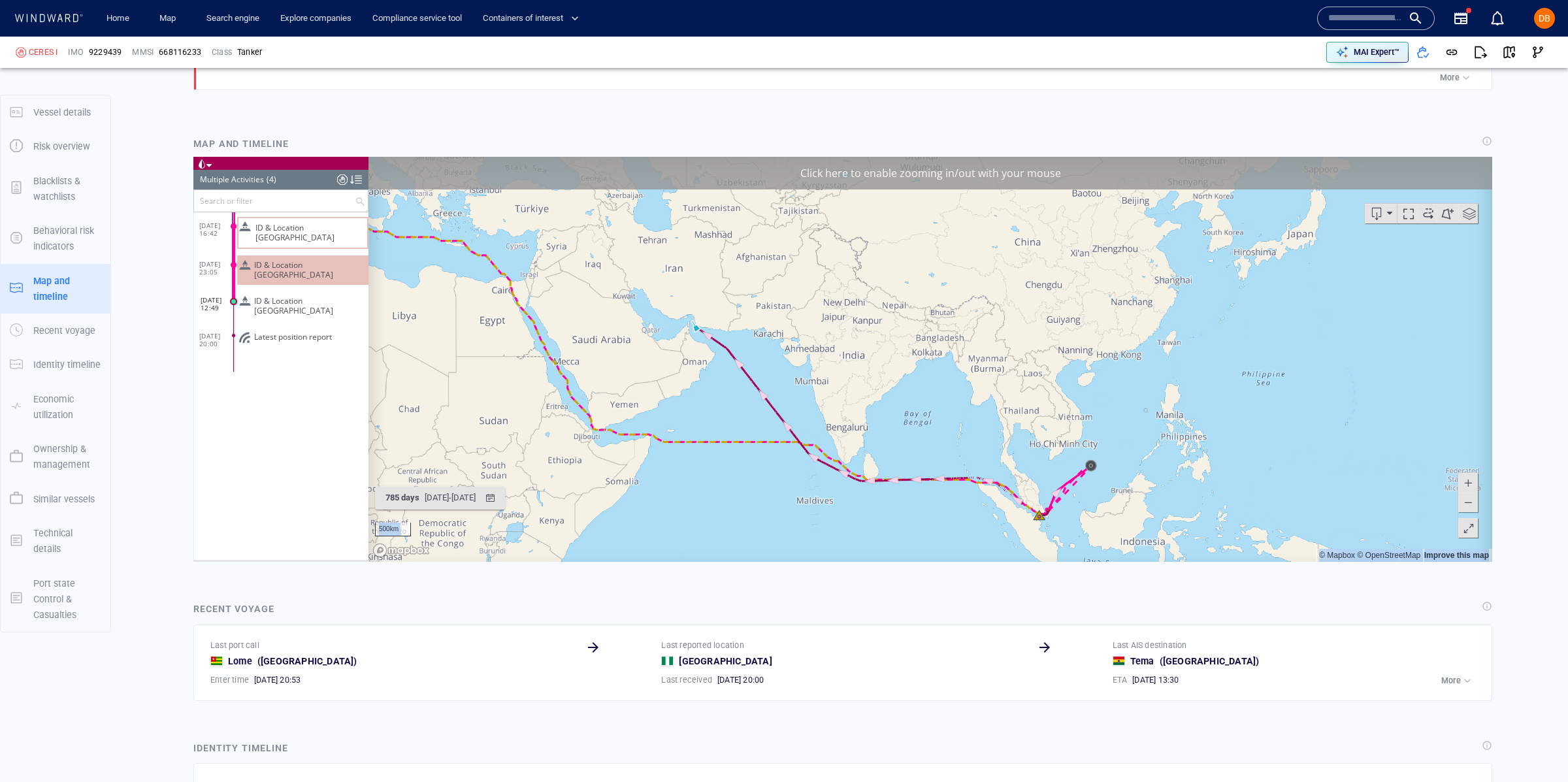
click at [1050, 527] on canvas "Map" at bounding box center [930, 359] width 1123 height 405
drag, startPoint x: 1048, startPoint y: 531, endPoint x: 991, endPoint y: 461, distance: 90.3
click at [992, 461] on canvas "Map" at bounding box center [930, 359] width 1123 height 405
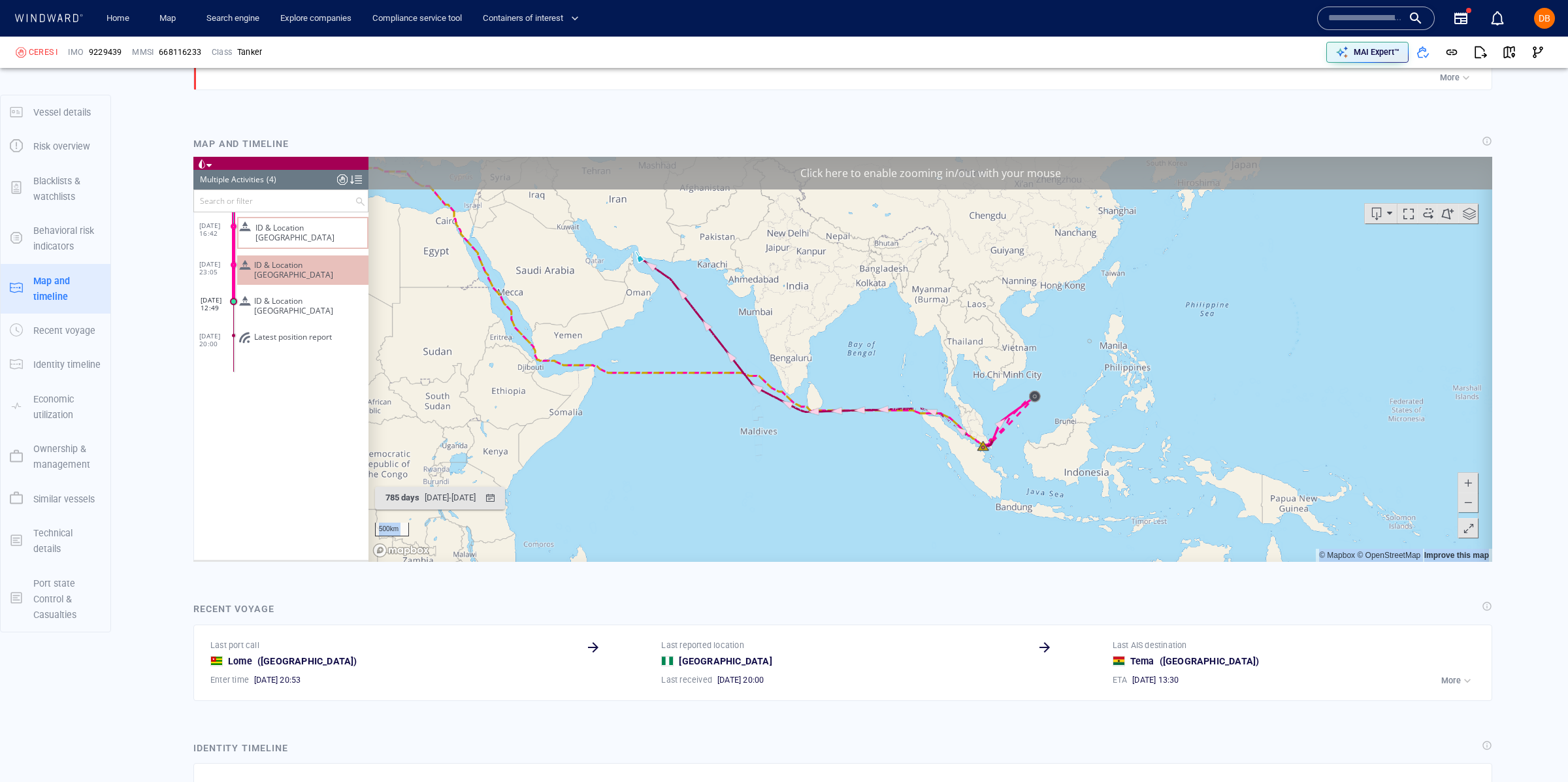
click at [1465, 500] on span at bounding box center [1468, 502] width 13 height 19
drag, startPoint x: 1465, startPoint y: 500, endPoint x: 1480, endPoint y: 494, distance: 16.2
click at [1465, 500] on span at bounding box center [1468, 502] width 13 height 19
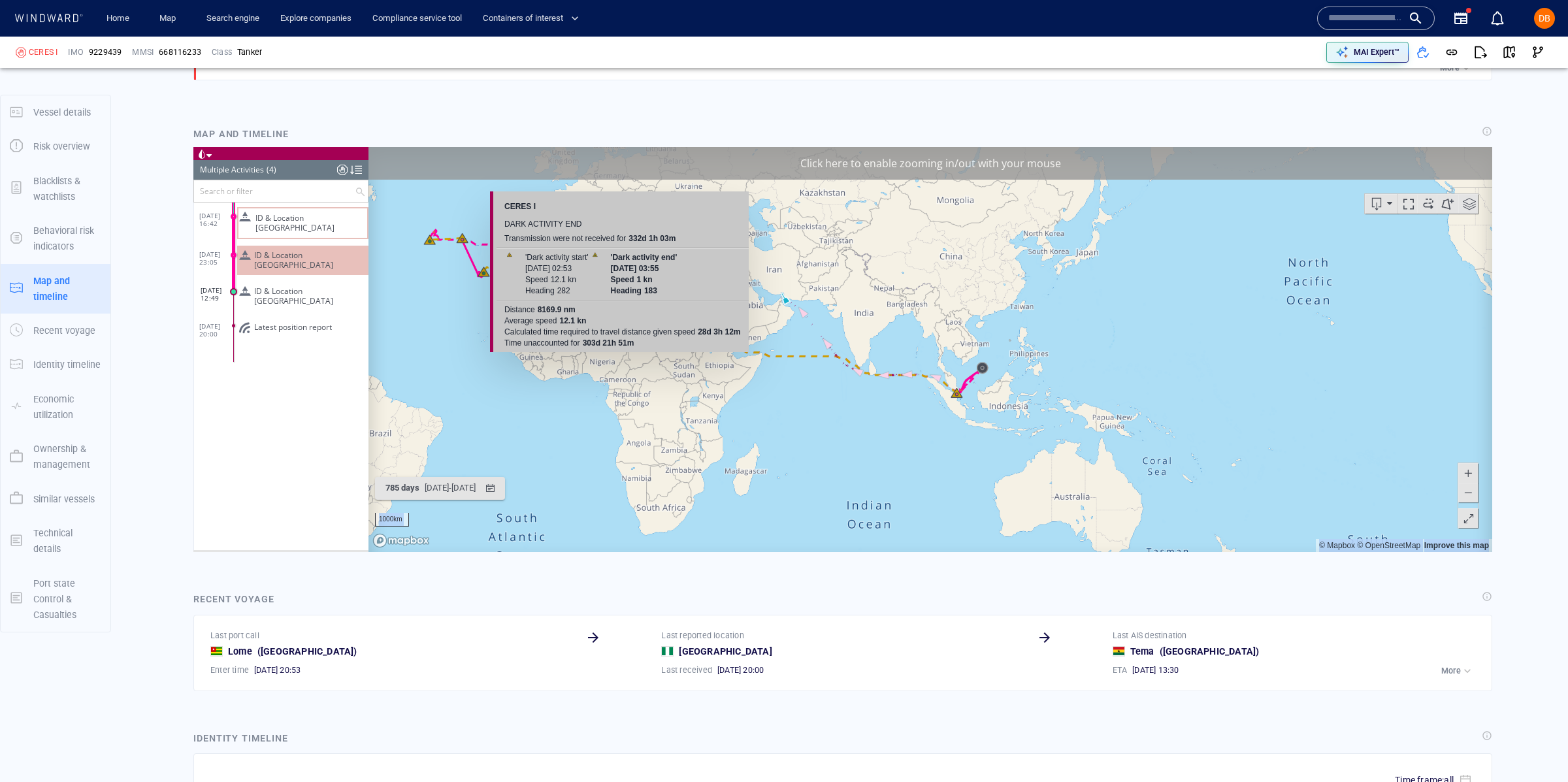
click at [485, 284] on canvas "Map" at bounding box center [930, 349] width 1123 height 405
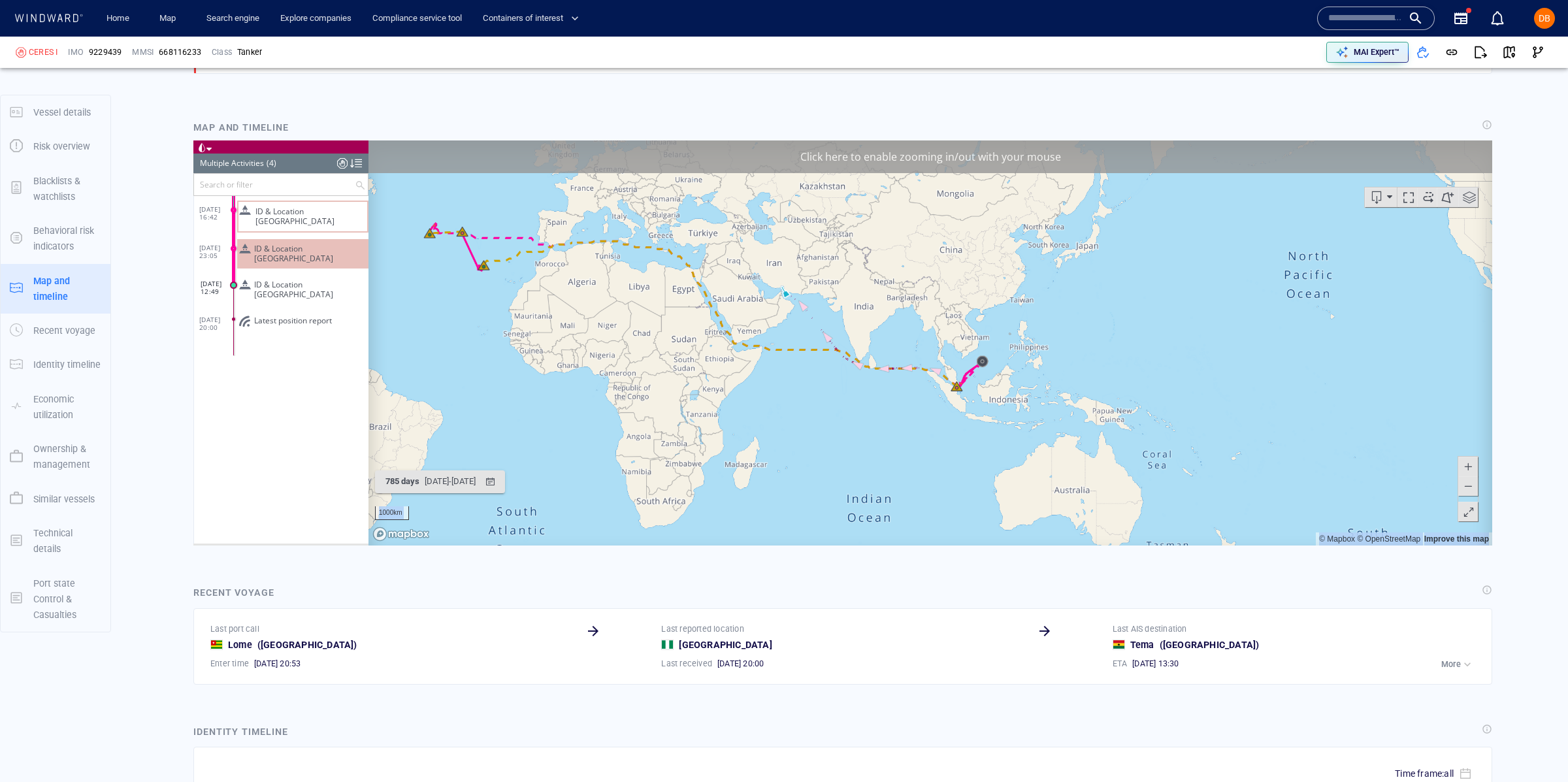
scroll to position [1162, 0]
click at [489, 272] on canvas "Map" at bounding box center [930, 342] width 1123 height 405
click at [472, 241] on canvas "Map" at bounding box center [930, 342] width 1123 height 405
click at [1414, 199] on span at bounding box center [1408, 196] width 19 height 19
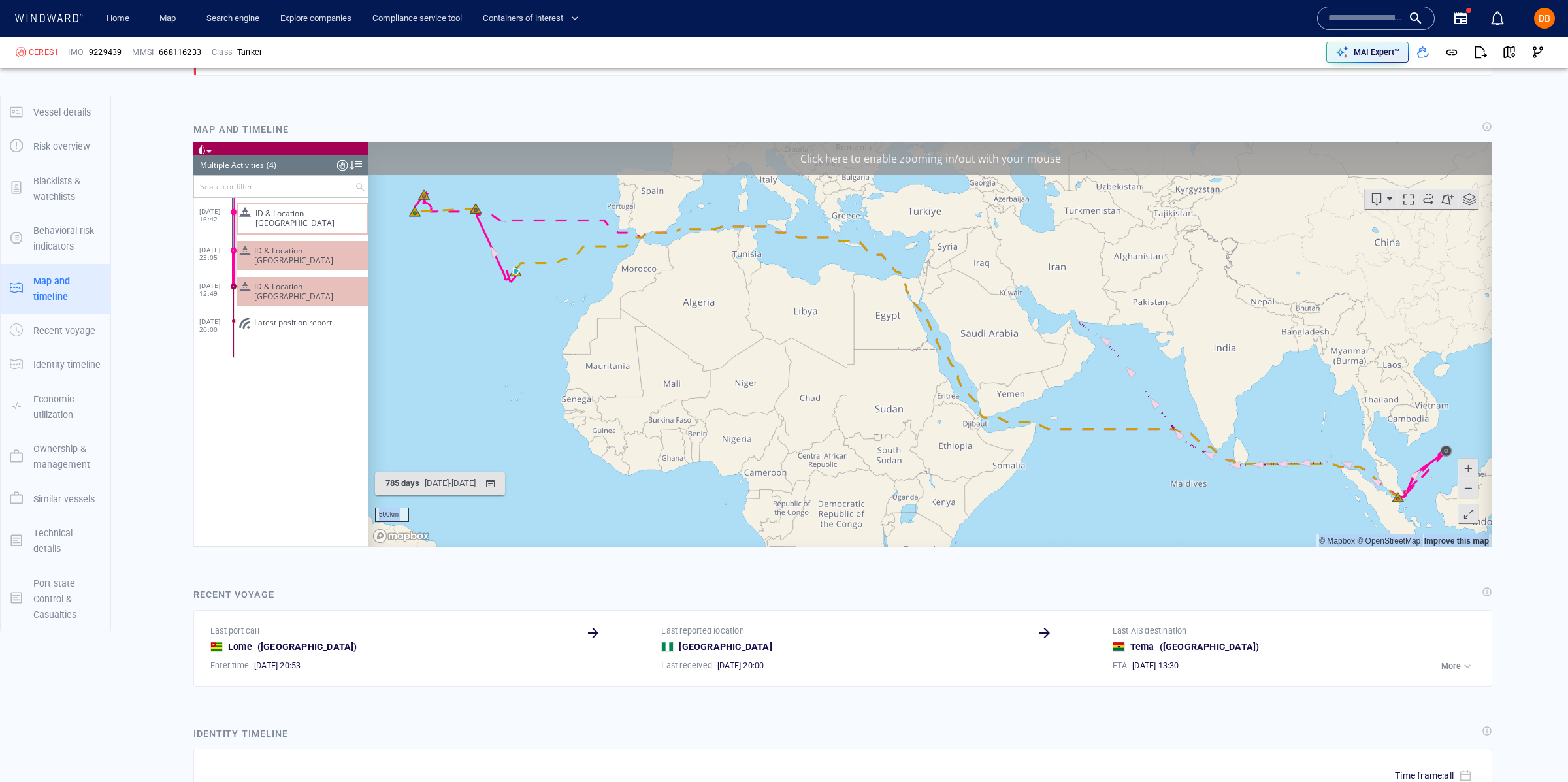
scroll to position [1159, 0]
drag, startPoint x: 732, startPoint y: 282, endPoint x: 1196, endPoint y: 296, distance: 464.2
click at [1179, 301] on canvas "Map" at bounding box center [930, 346] width 1123 height 405
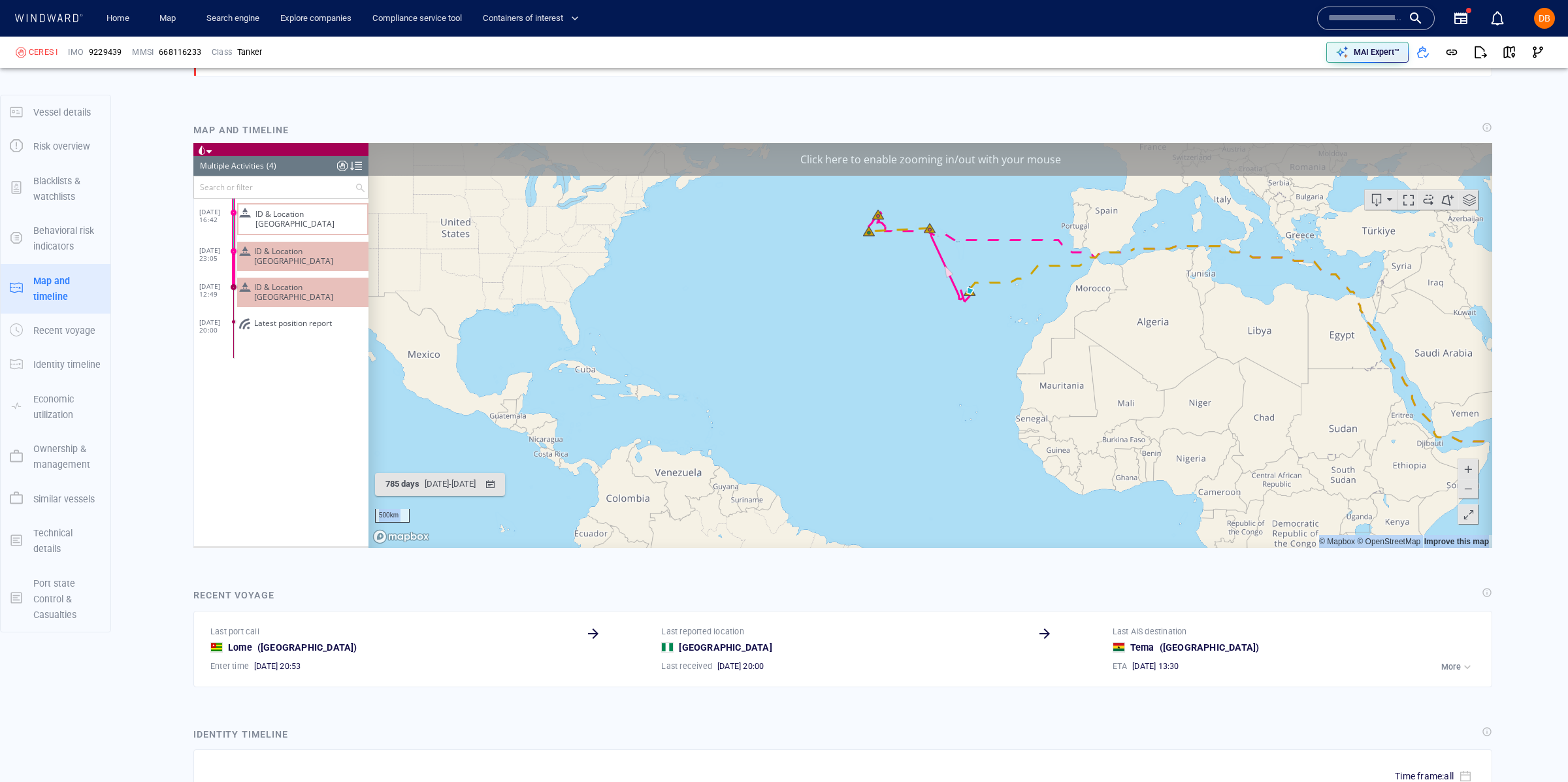
click at [1415, 200] on span at bounding box center [1408, 200] width 19 height 19
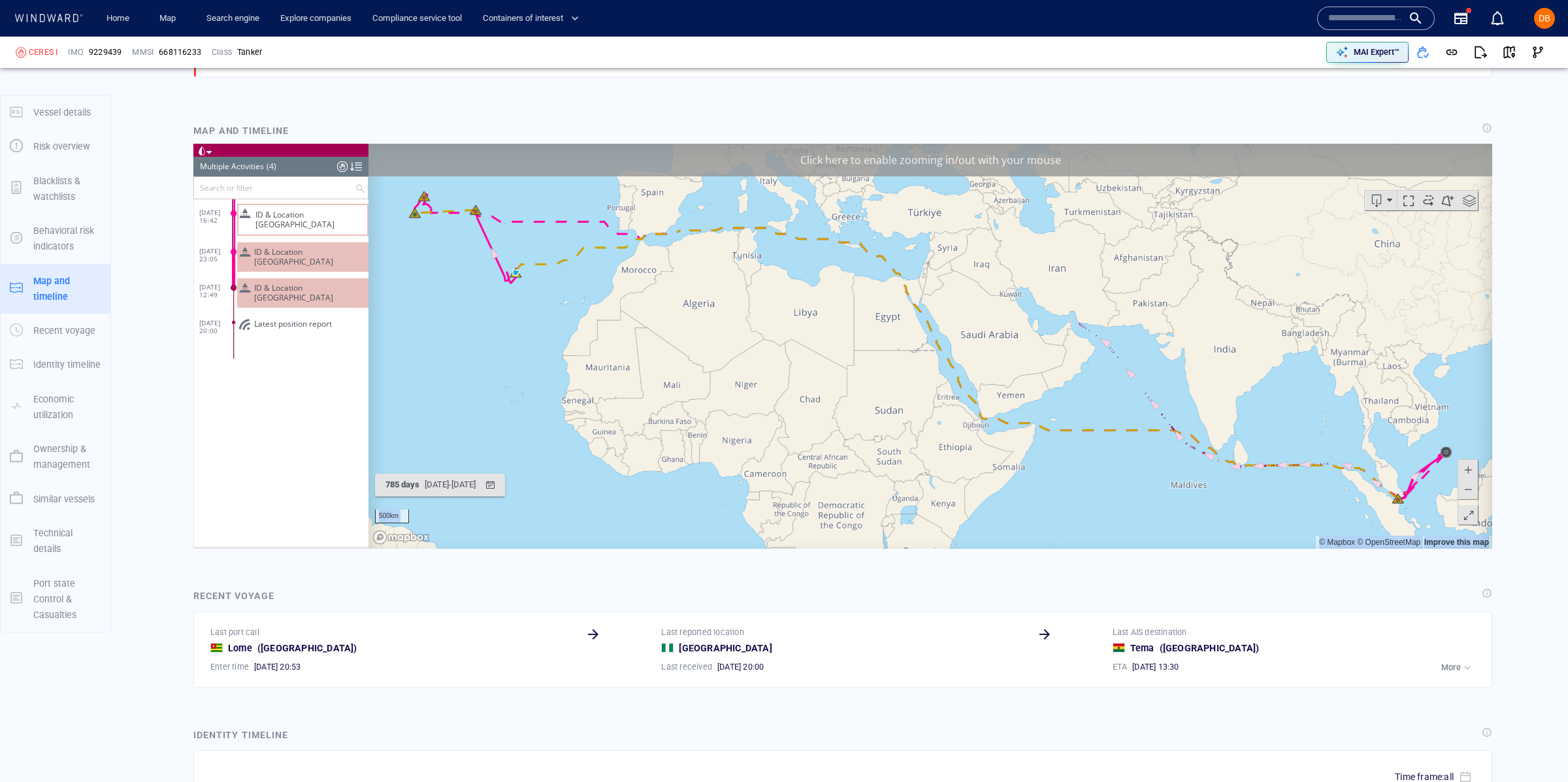
click at [522, 284] on canvas "Map" at bounding box center [930, 346] width 1123 height 405
click at [523, 283] on canvas "Map" at bounding box center [930, 346] width 1123 height 405
click at [481, 226] on canvas "Map" at bounding box center [930, 346] width 1123 height 405
click at [487, 220] on canvas "Map" at bounding box center [930, 346] width 1123 height 405
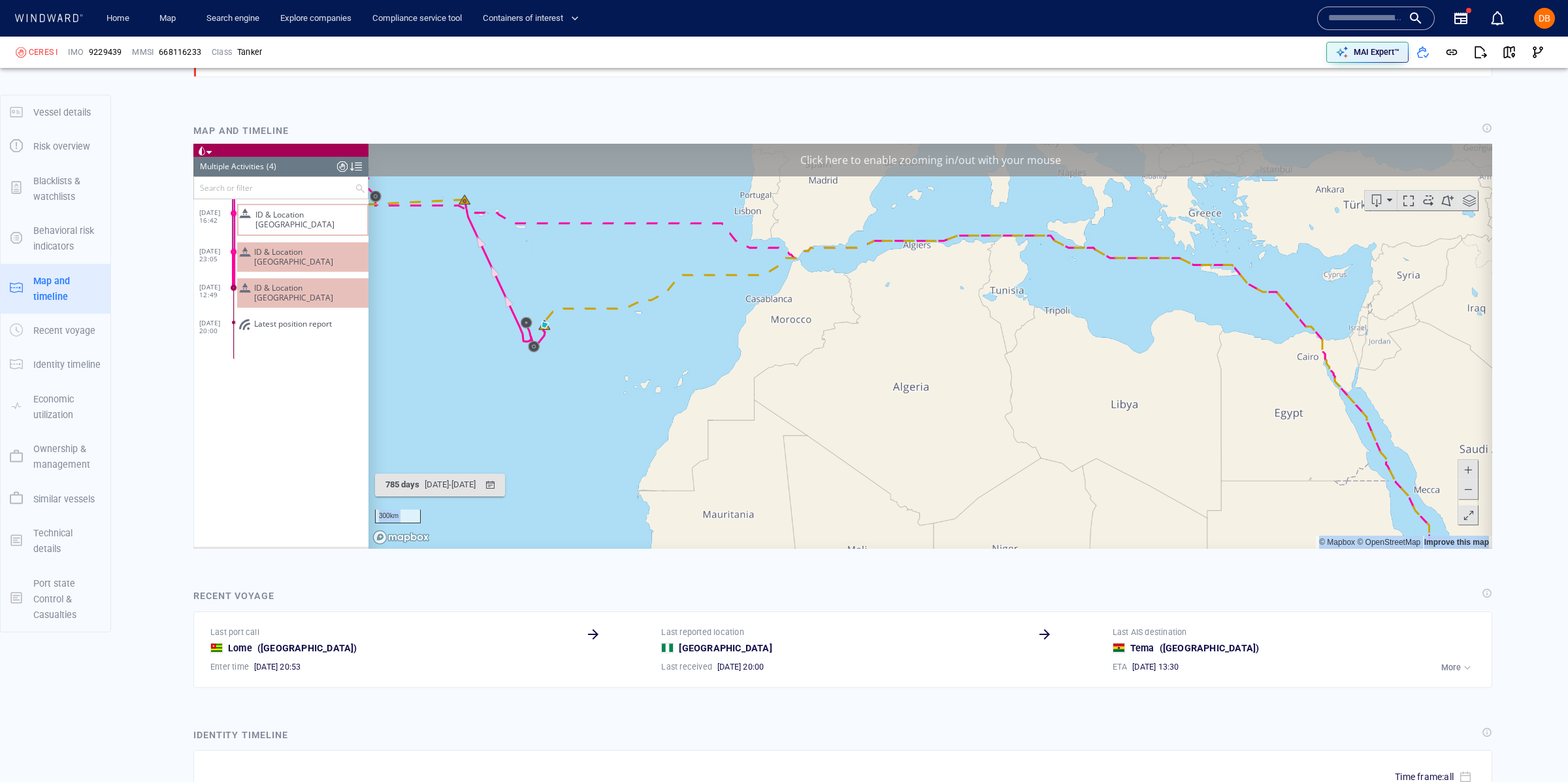
drag, startPoint x: 476, startPoint y: 219, endPoint x: 532, endPoint y: 299, distance: 97.7
click at [532, 299] on canvas "Map" at bounding box center [930, 346] width 1123 height 405
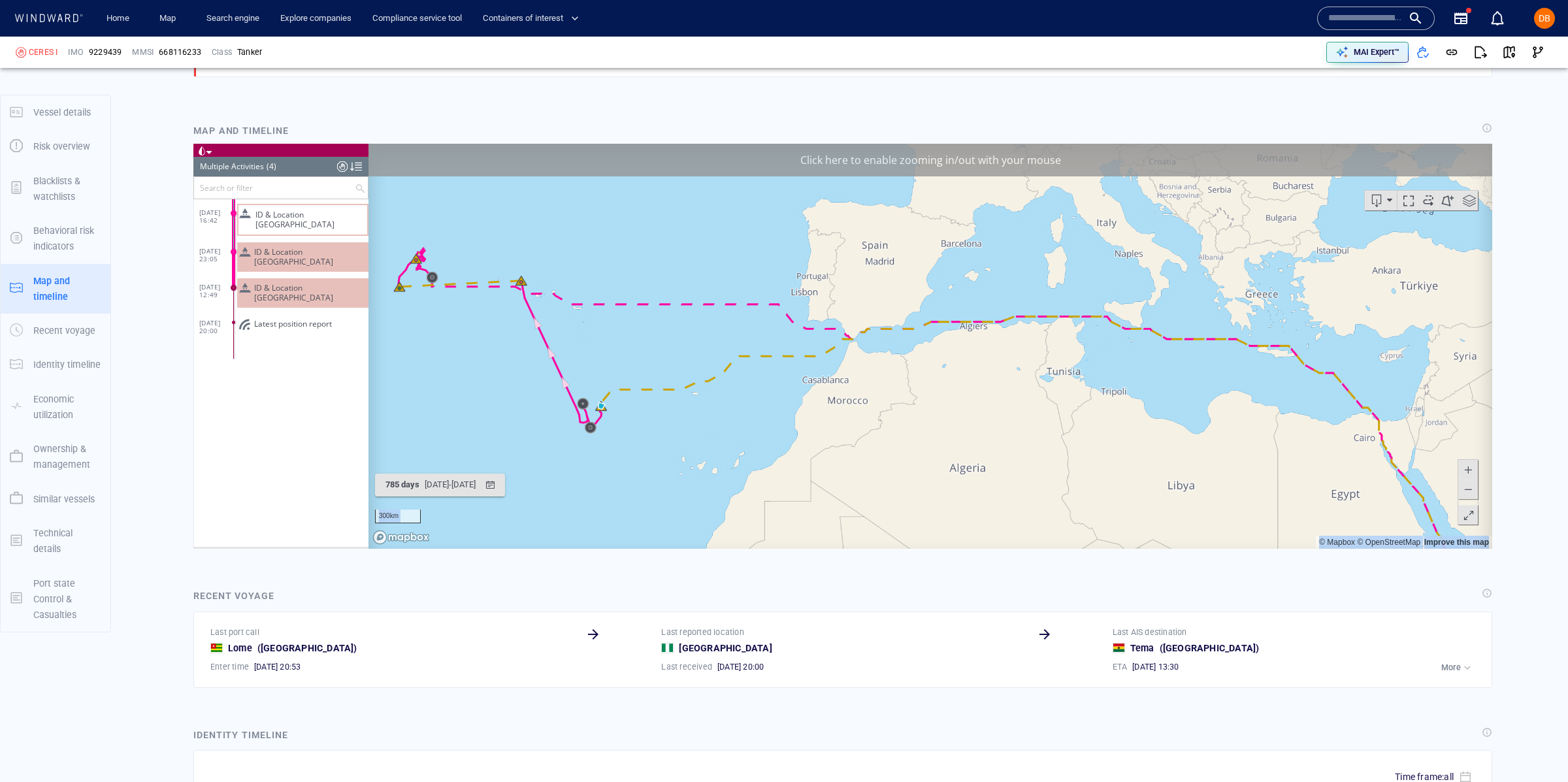
click at [527, 294] on canvas "Map" at bounding box center [930, 346] width 1123 height 405
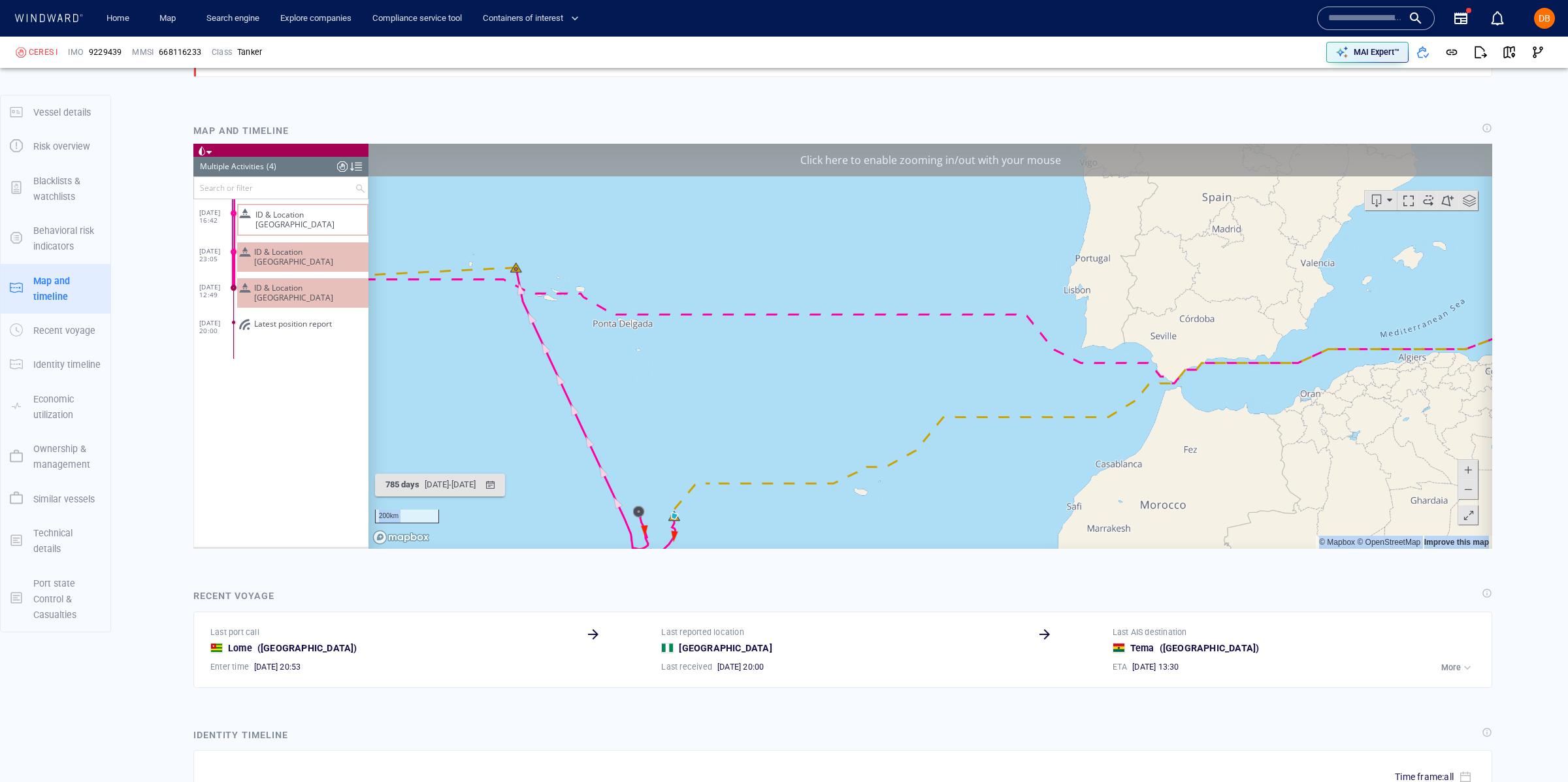
drag, startPoint x: 527, startPoint y: 263, endPoint x: 563, endPoint y: 320, distance: 67.4
click at [563, 320] on canvas "Map" at bounding box center [930, 346] width 1123 height 405
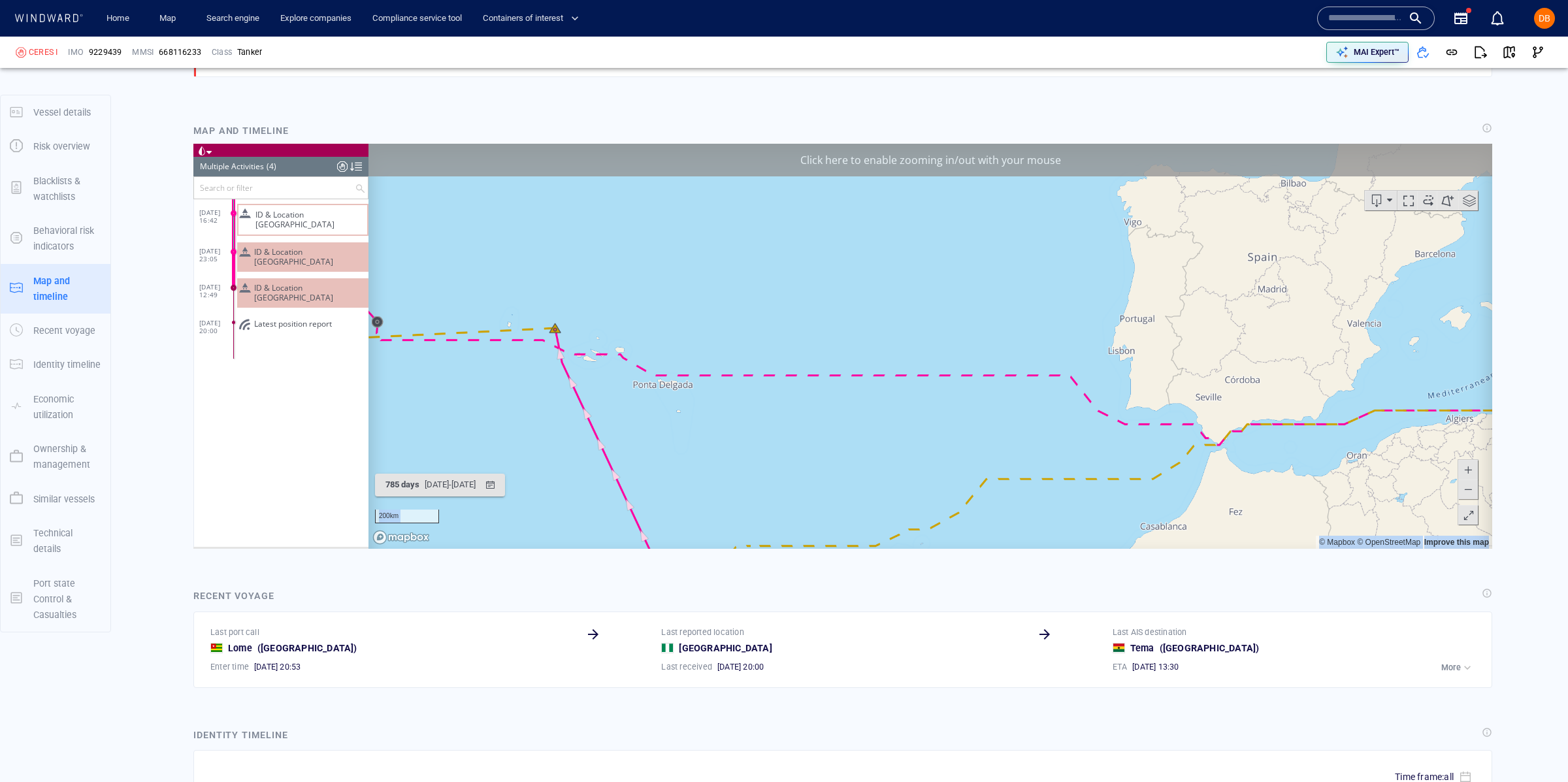
click at [562, 317] on canvas "Map" at bounding box center [930, 346] width 1123 height 405
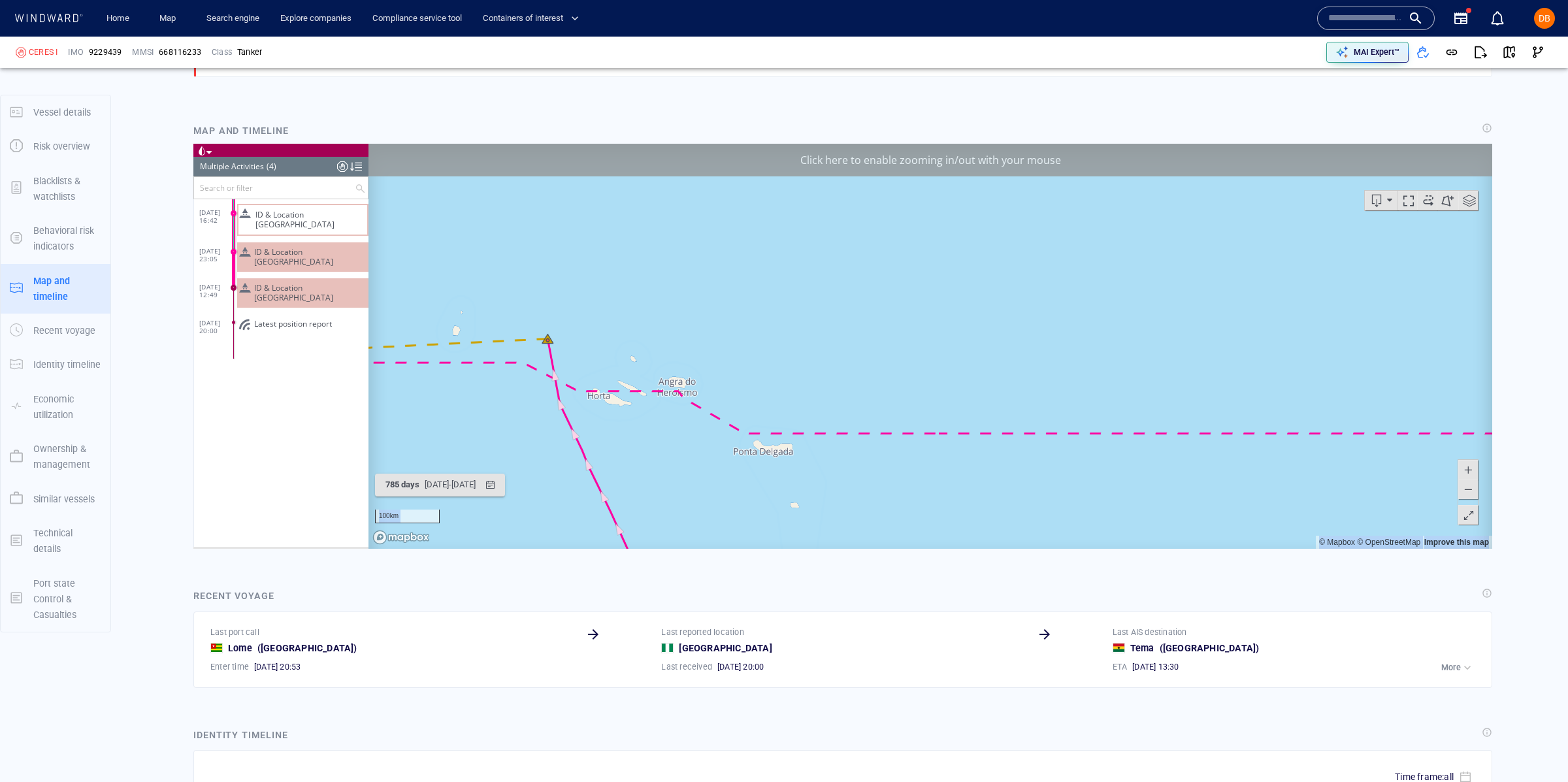
click at [561, 352] on canvas "Map" at bounding box center [930, 346] width 1123 height 405
click at [556, 352] on canvas "Map" at bounding box center [930, 346] width 1123 height 405
click at [544, 349] on canvas "Map" at bounding box center [930, 346] width 1123 height 405
click at [544, 349] on canvas "Map" at bounding box center [930, 346] width 1123 height 405
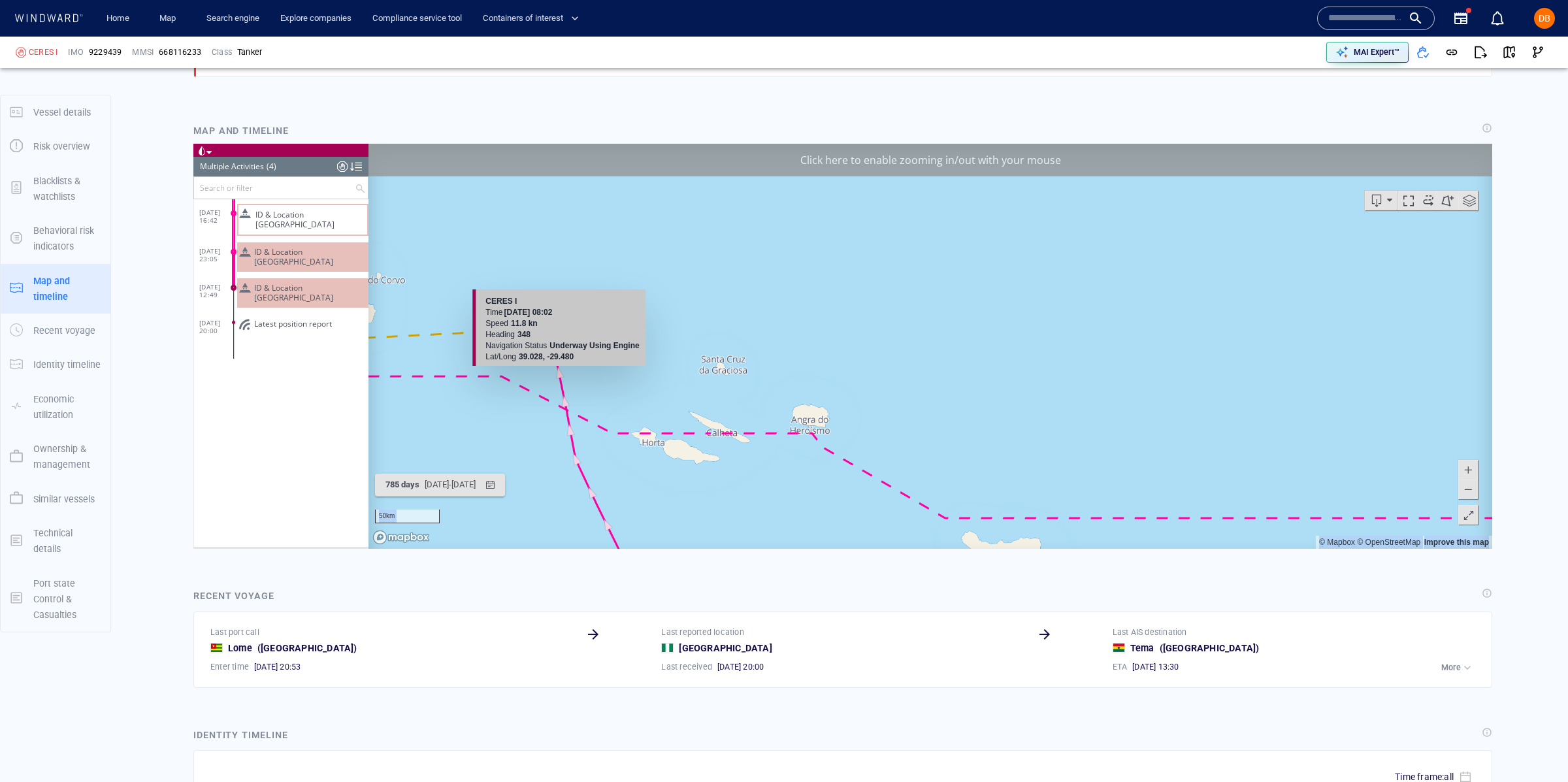
click at [562, 374] on canvas "Map" at bounding box center [930, 346] width 1123 height 405
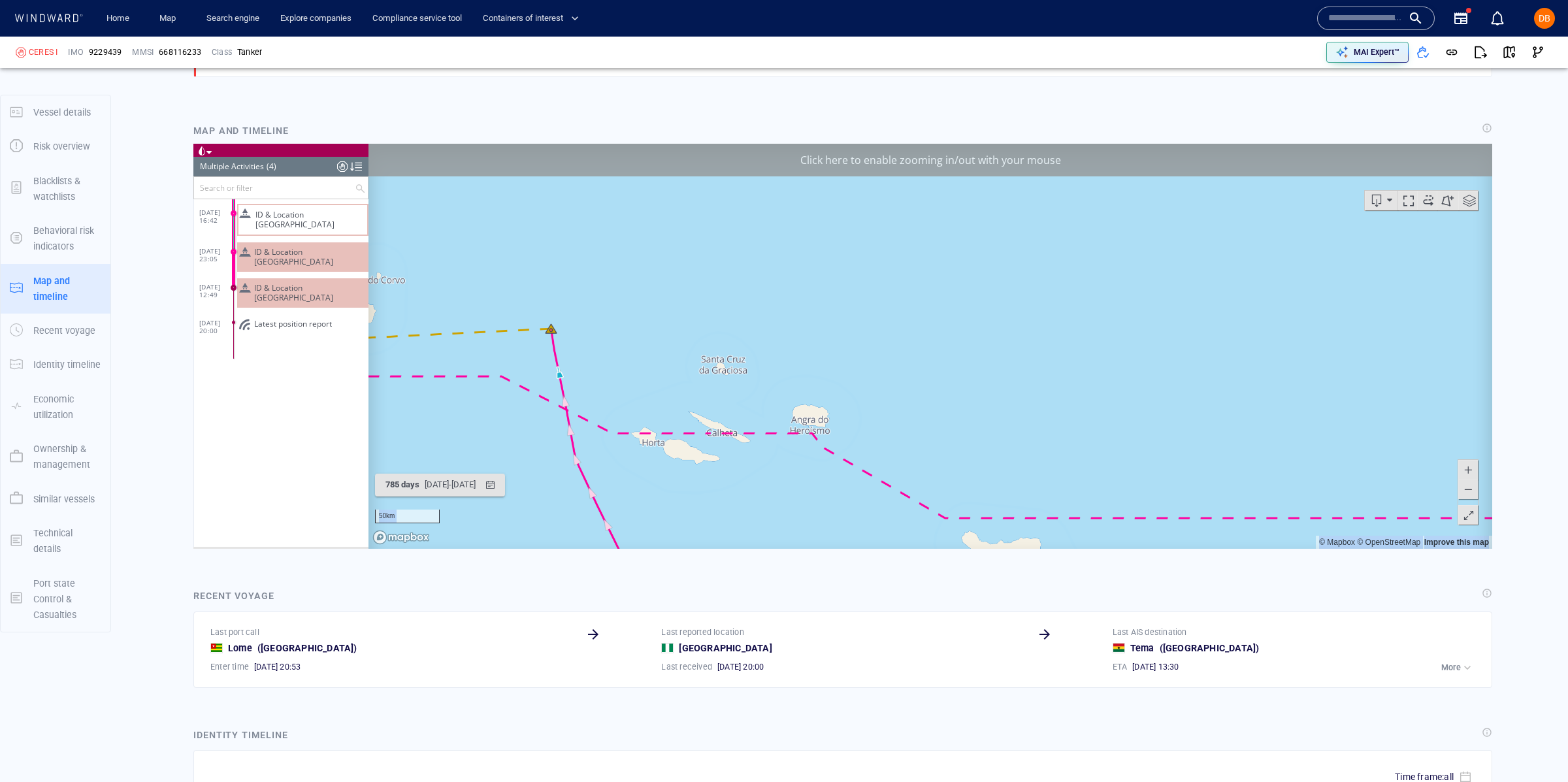
drag, startPoint x: 750, startPoint y: 290, endPoint x: 642, endPoint y: 288, distance: 108.0
click at [750, 290] on canvas "Map" at bounding box center [930, 346] width 1123 height 405
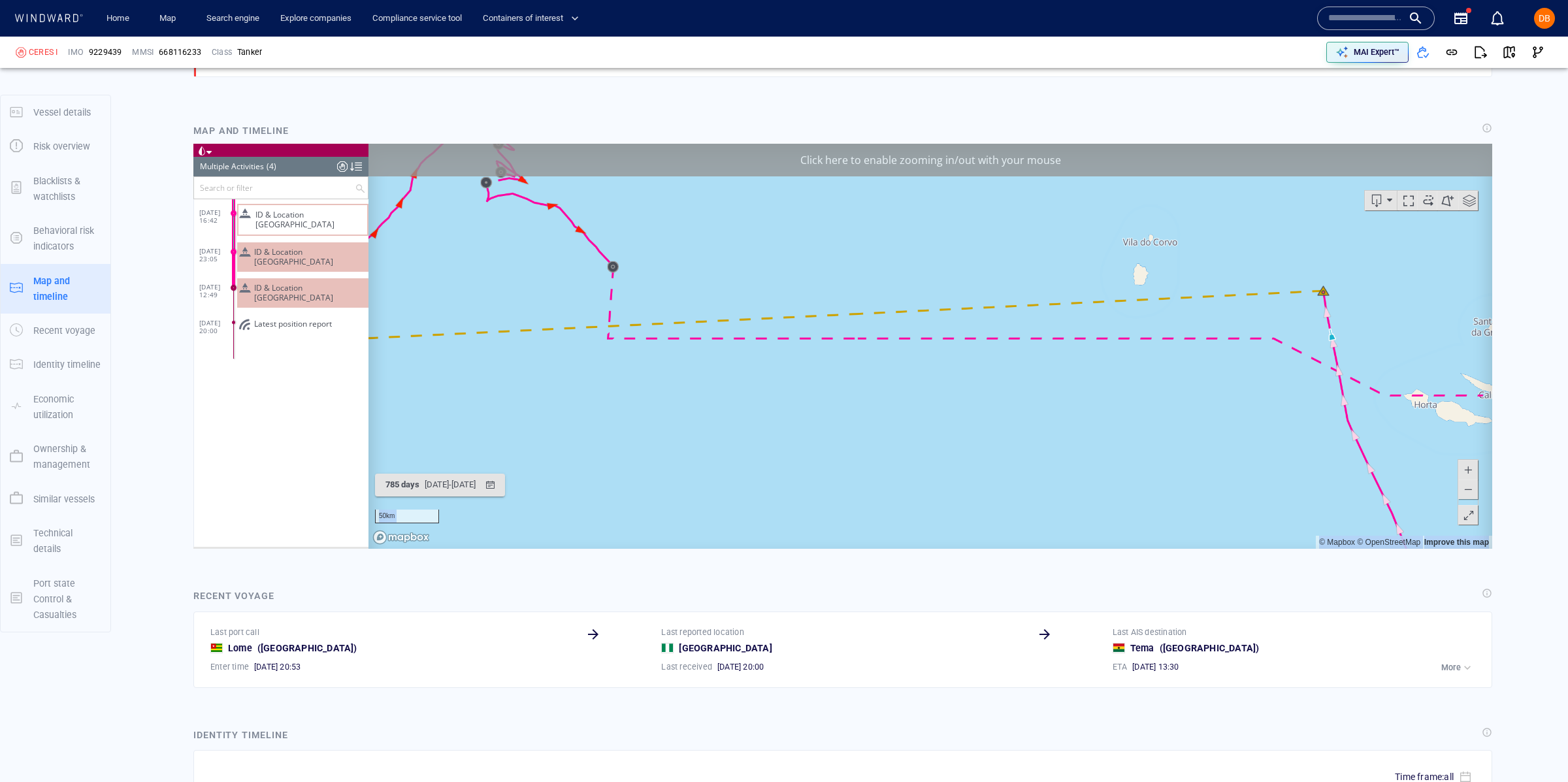
drag, startPoint x: 524, startPoint y: 332, endPoint x: 1438, endPoint y: 290, distance: 915.0
click at [1438, 290] on canvas "Map" at bounding box center [930, 346] width 1123 height 405
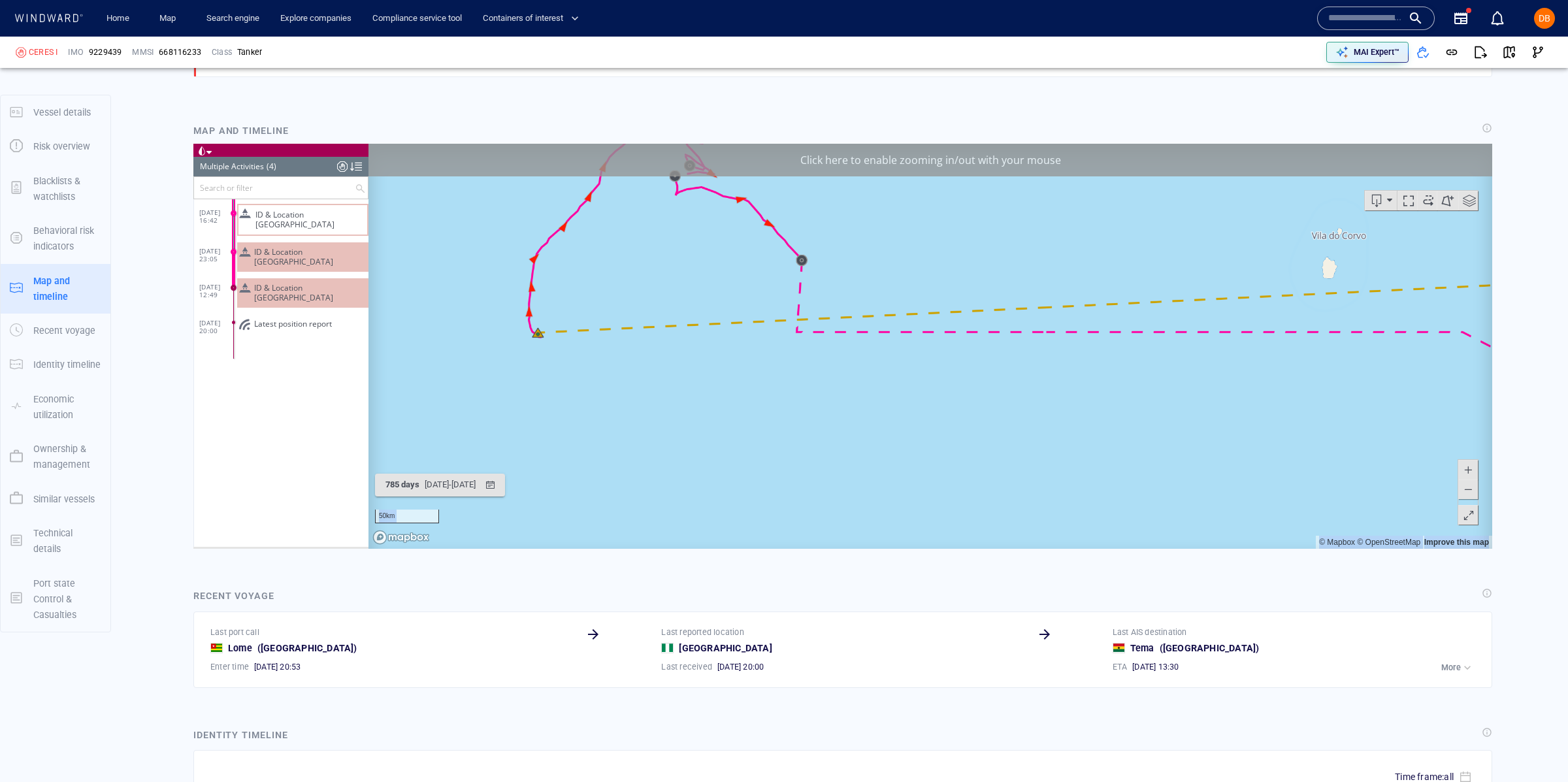
click at [551, 346] on canvas "Map" at bounding box center [930, 346] width 1123 height 405
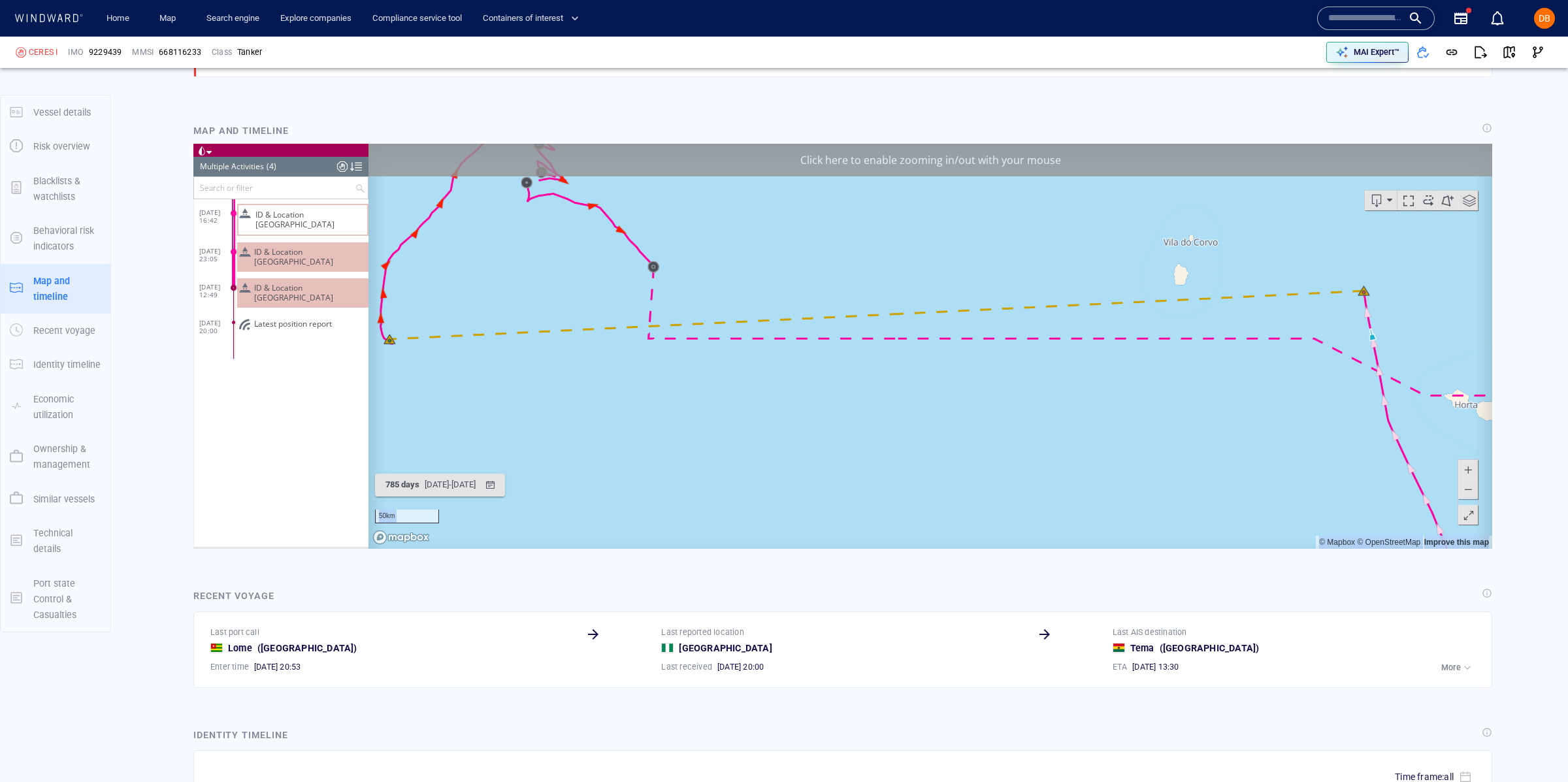
drag, startPoint x: 961, startPoint y: 331, endPoint x: 275, endPoint y: 363, distance: 686.7
click at [275, 363] on div "Loading vessel activities... Multiple Activities (4) (Still Loading...) Search …" at bounding box center [842, 346] width 1299 height 405
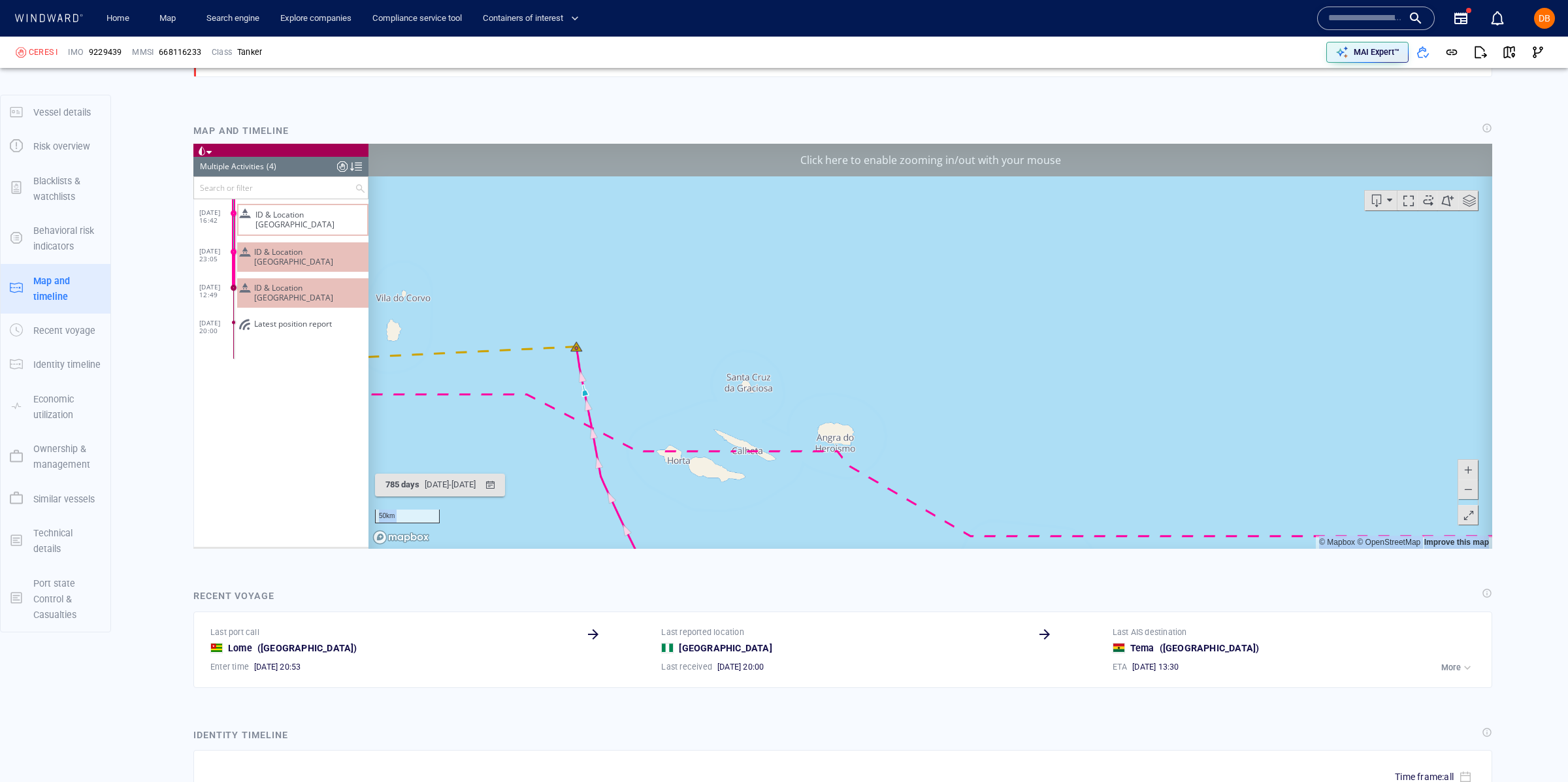
drag, startPoint x: 464, startPoint y: 341, endPoint x: 645, endPoint y: 342, distance: 181.0
click at [645, 342] on canvas "Map" at bounding box center [930, 346] width 1123 height 405
click at [302, 319] on span "Latest position report" at bounding box center [293, 324] width 78 height 10
click at [358, 166] on div at bounding box center [356, 166] width 12 height 19
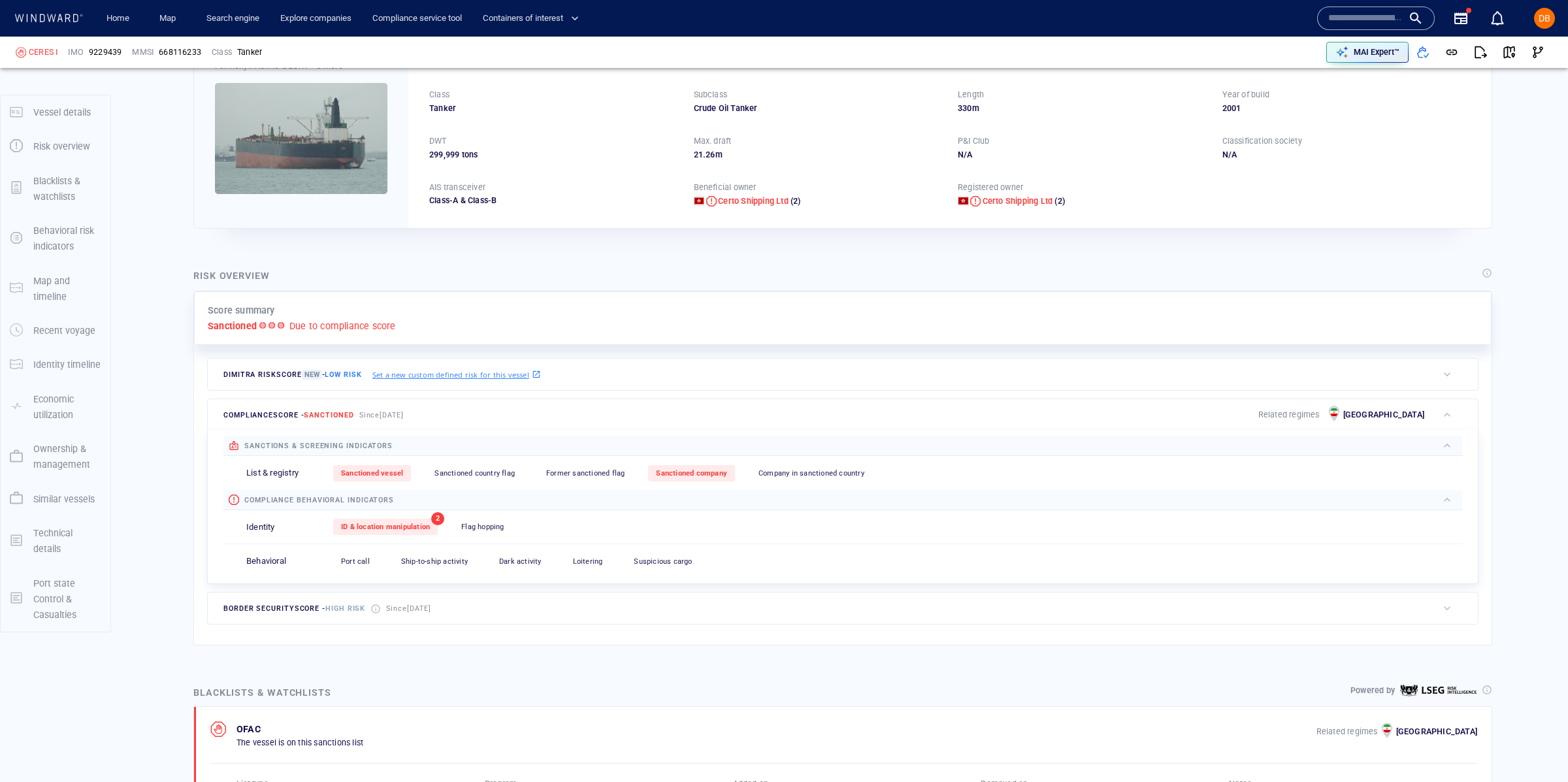
scroll to position [102, 0]
click at [374, 511] on div "ID & location manipulation 2 Flag hopping 0" at bounding box center [897, 524] width 1128 height 32
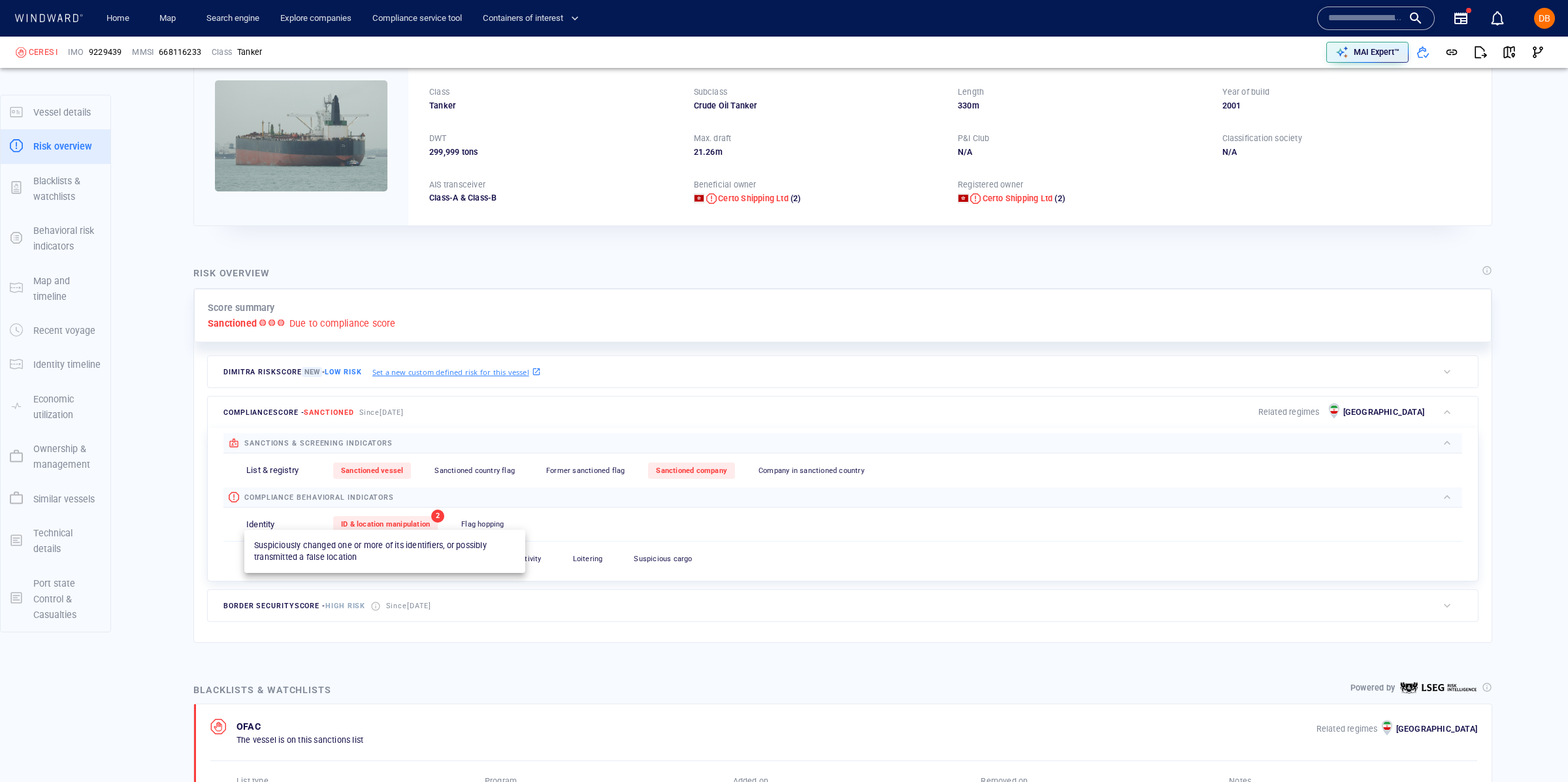
click at [375, 520] on span "ID & location manipulation" at bounding box center [385, 524] width 89 height 8
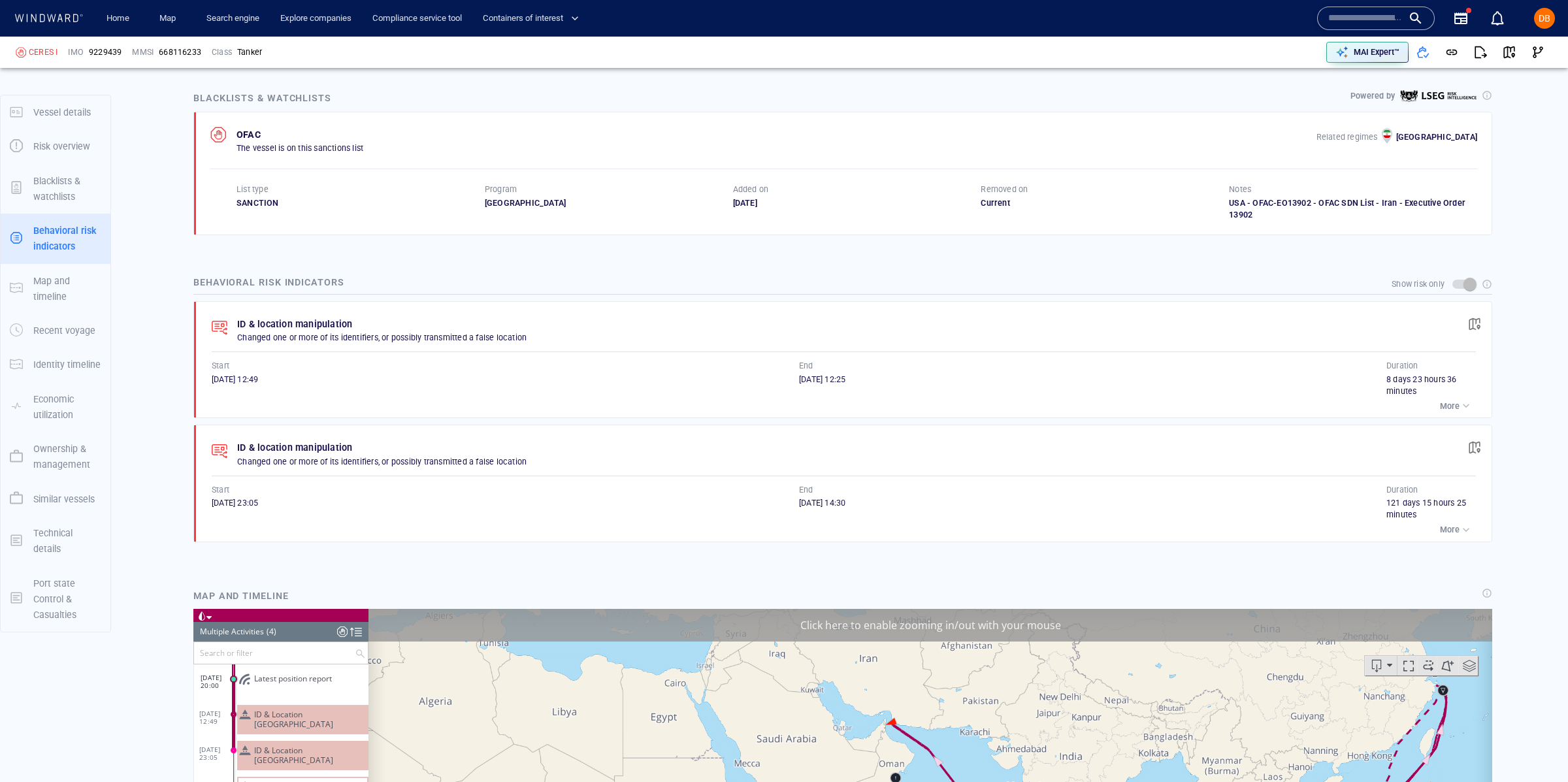
scroll to position [696, 0]
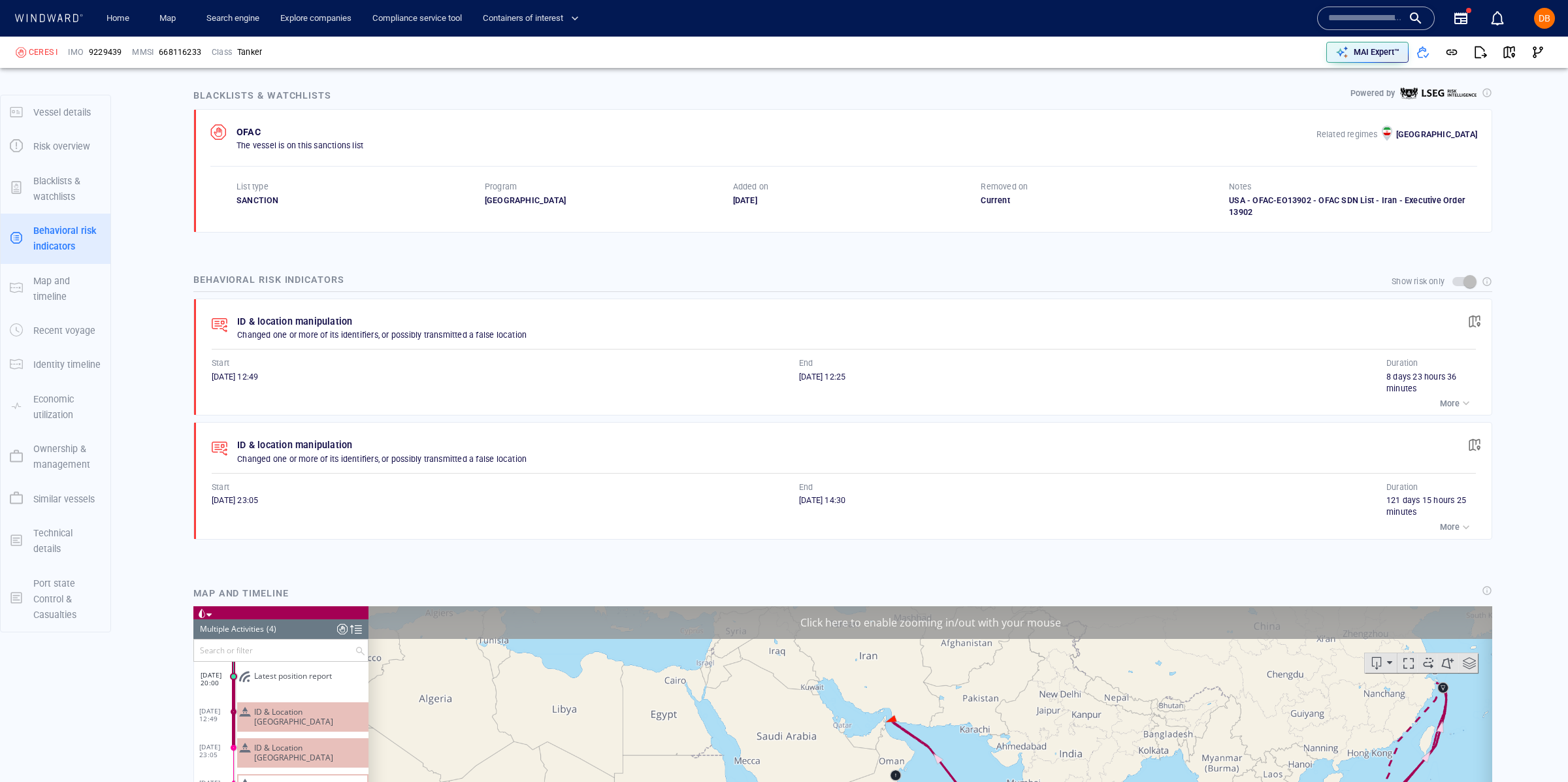
click at [1461, 521] on div "button" at bounding box center [1466, 528] width 13 height 13
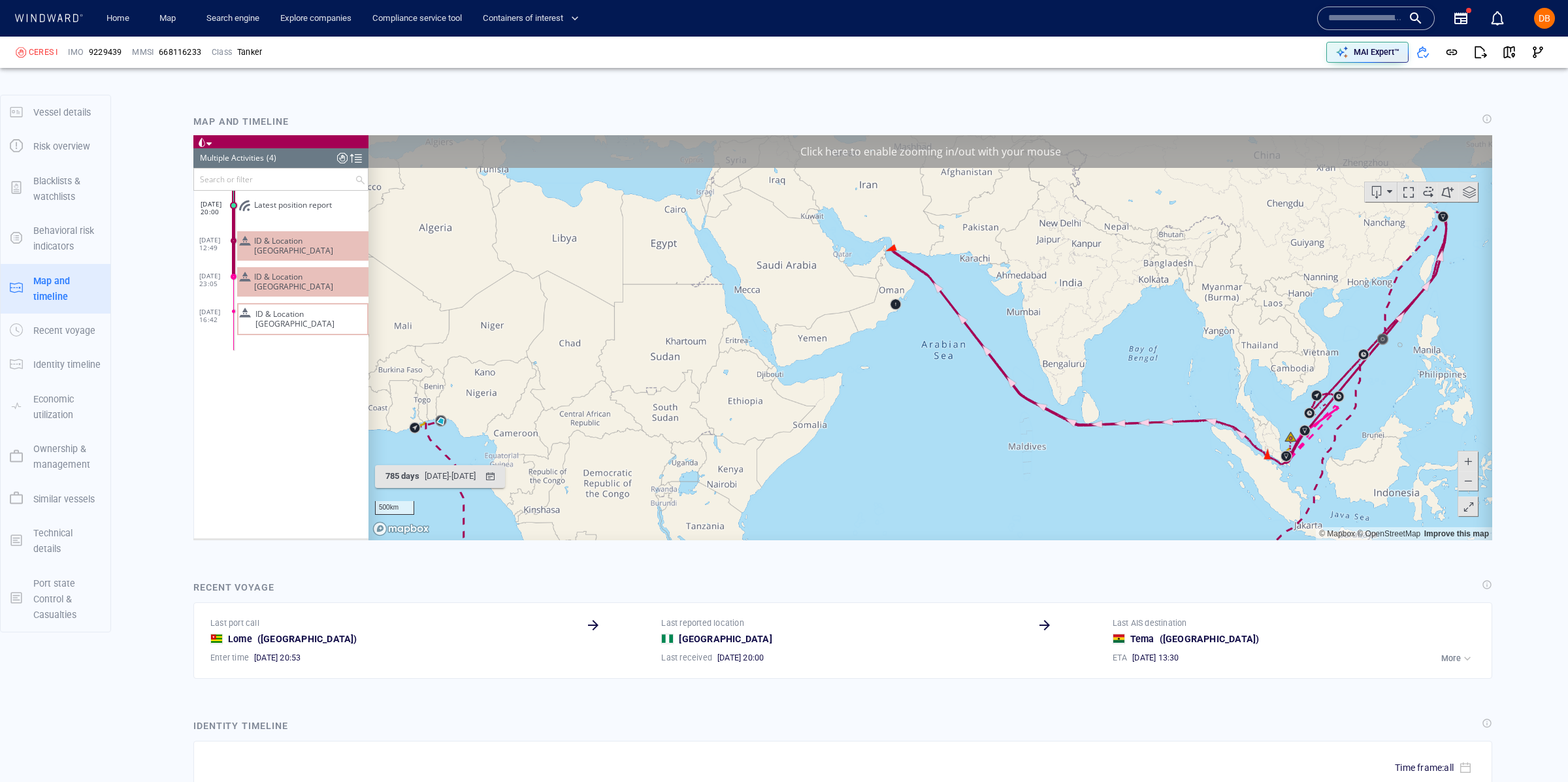
scroll to position [1243, 0]
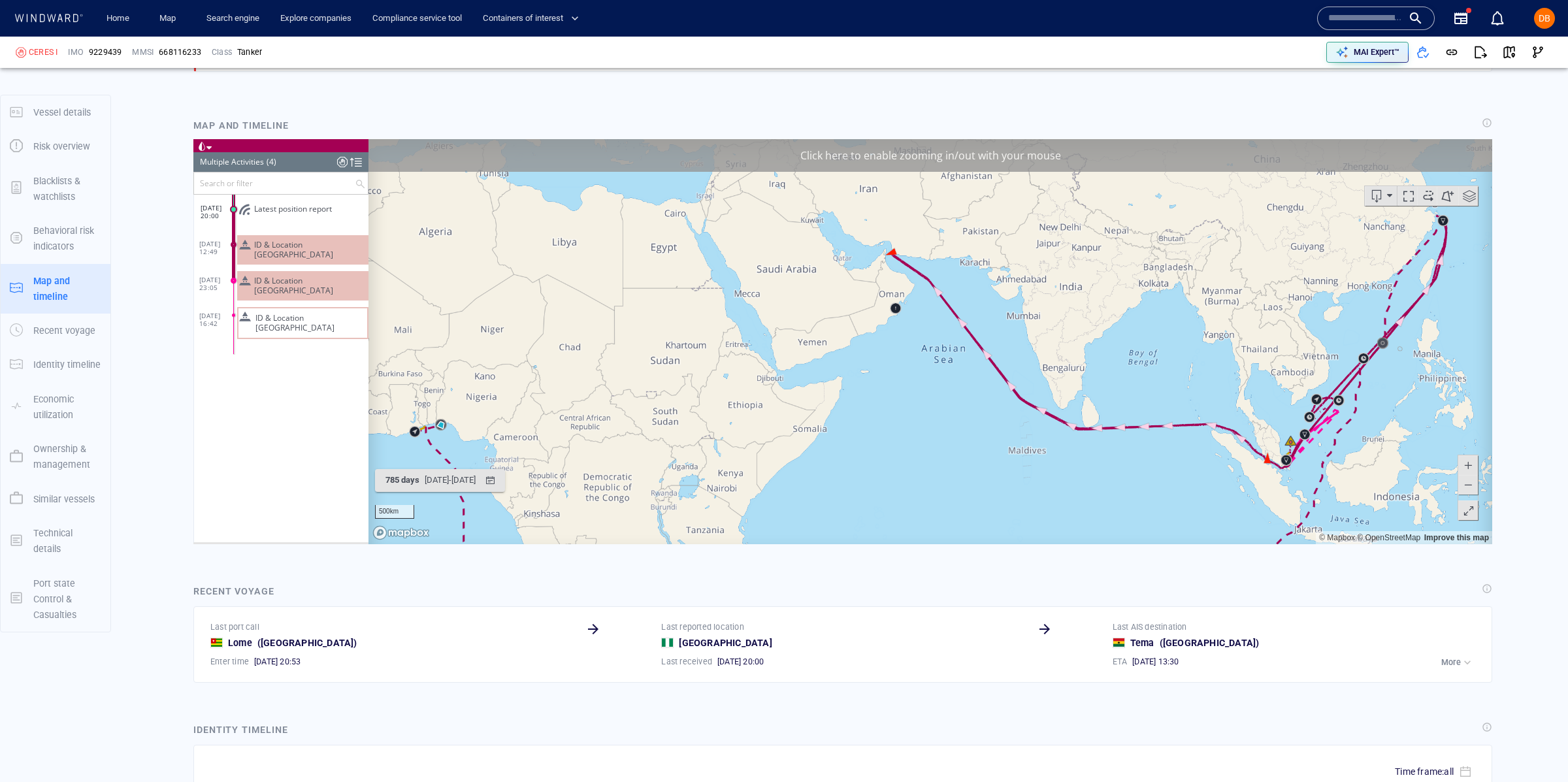
click at [1470, 200] on span at bounding box center [1468, 195] width 19 height 19
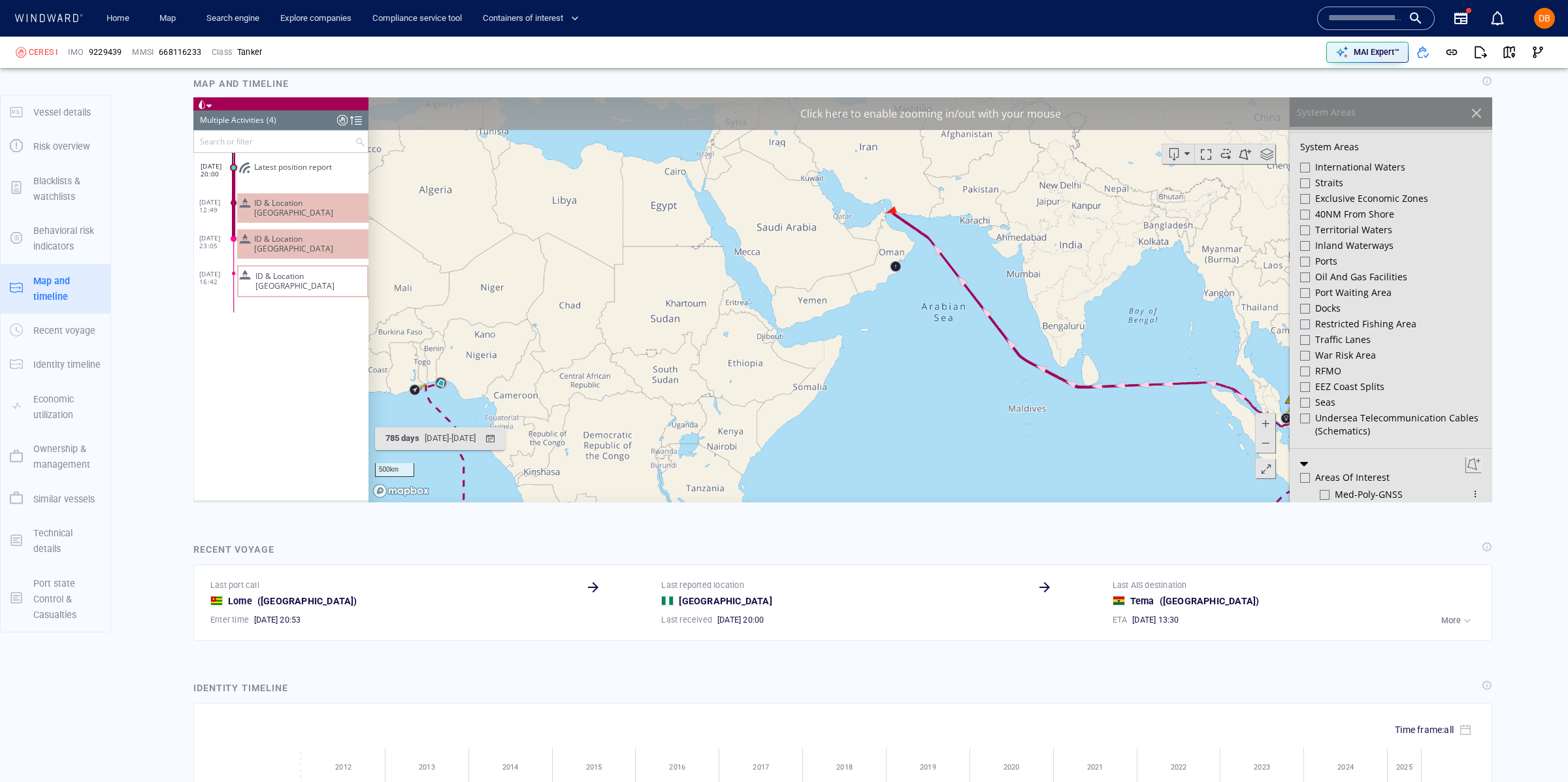
scroll to position [355, 0]
click at [1489, 76] on div at bounding box center [1487, 81] width 10 height 10
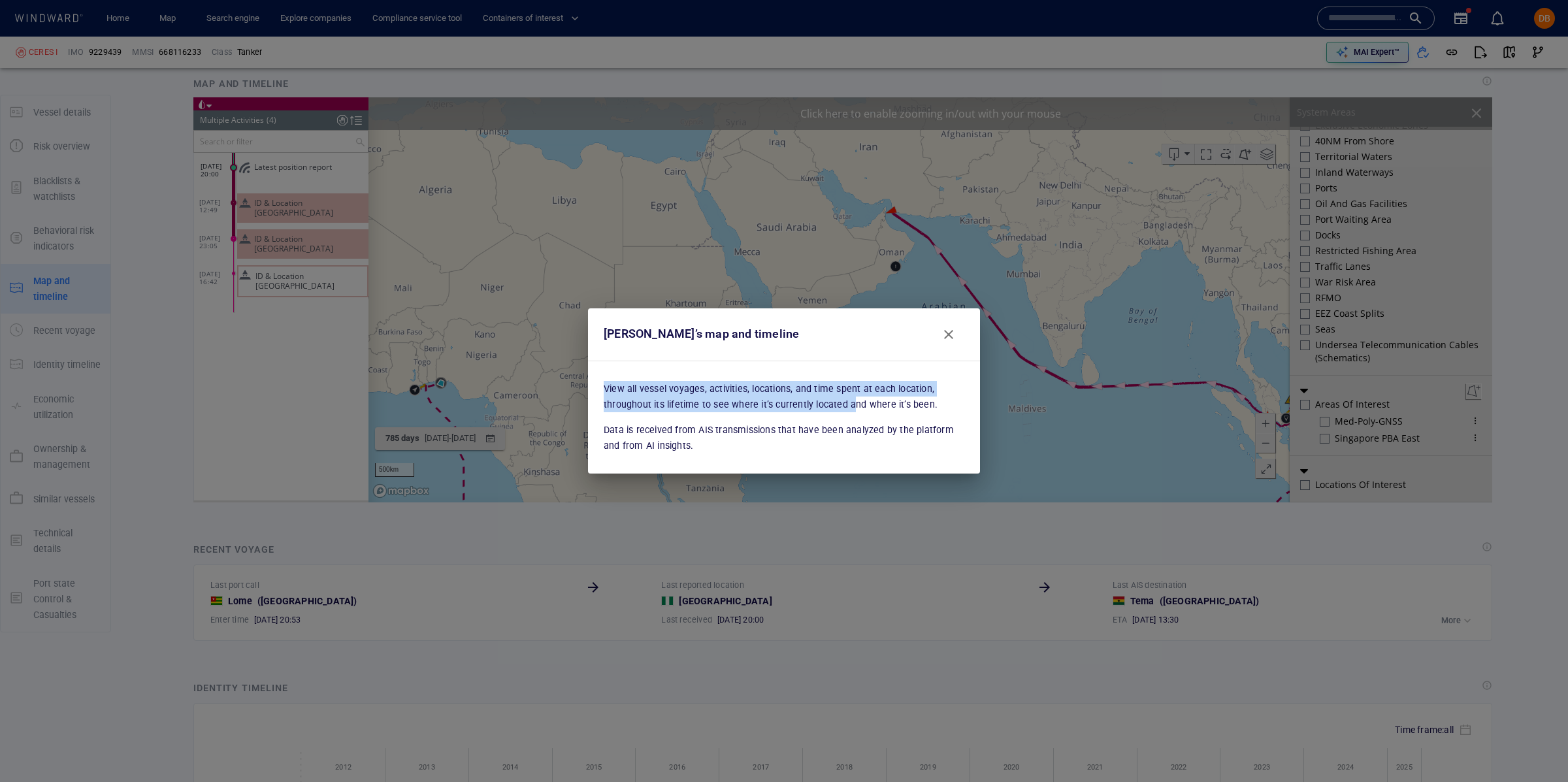
drag, startPoint x: 708, startPoint y: 369, endPoint x: 851, endPoint y: 411, distance: 149.0
click at [851, 411] on div "View all vessel voyages, activities, locations, and time spent at each location…" at bounding box center [784, 417] width 392 height 113
drag, startPoint x: 743, startPoint y: 418, endPoint x: 805, endPoint y: 417, distance: 62.0
click at [805, 417] on div "View all vessel voyages, activities, locations, and time spent at each location…" at bounding box center [784, 417] width 361 height 72
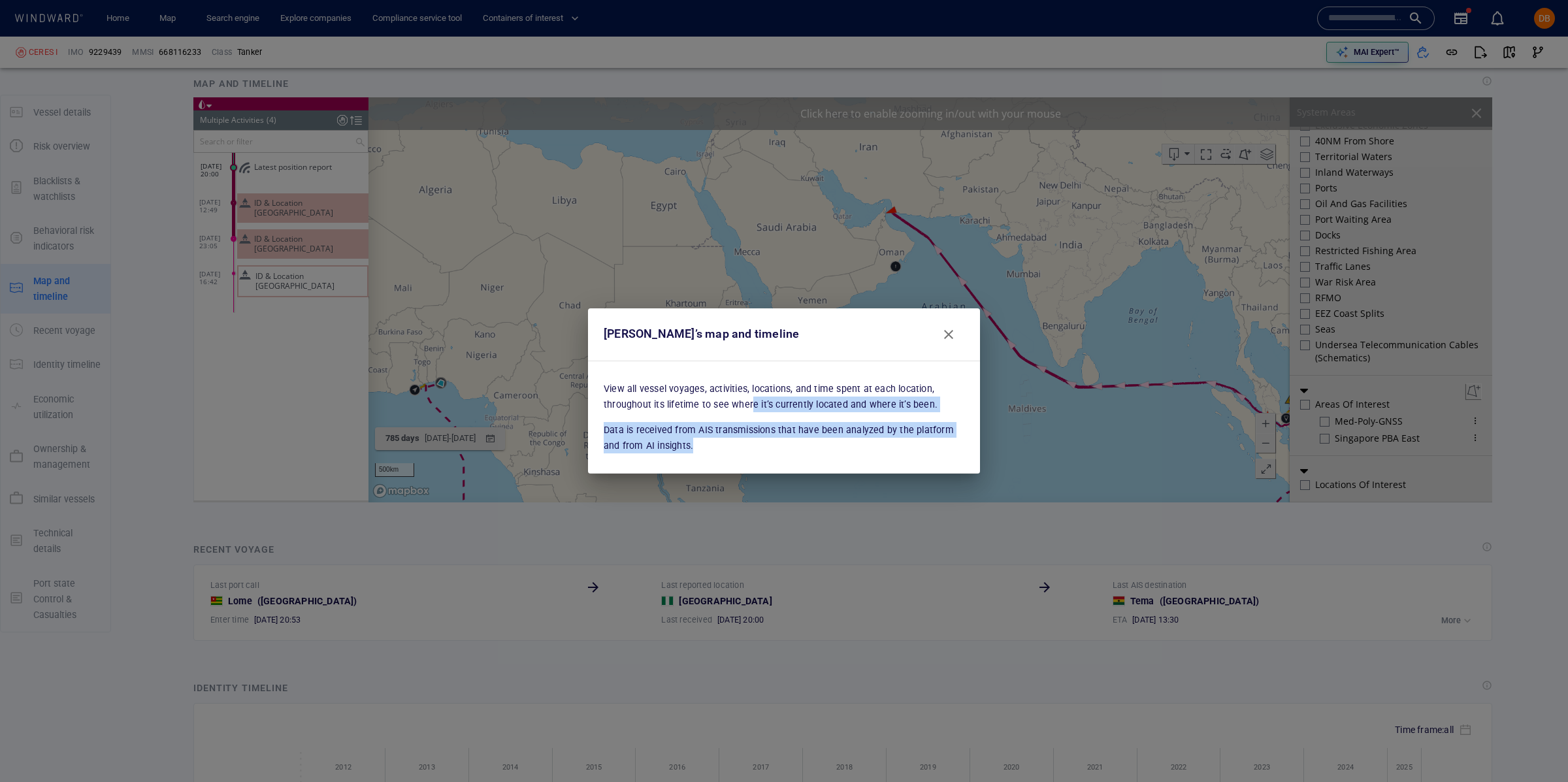
drag, startPoint x: 750, startPoint y: 410, endPoint x: 911, endPoint y: 441, distance: 164.0
click at [912, 441] on div "View all vessel voyages, activities, locations, and time spent at each location…" at bounding box center [784, 417] width 361 height 72
click at [912, 444] on p "Data is received from AIS transmissions that have been analyzed by the platform…" at bounding box center [784, 438] width 361 height 32
click at [947, 336] on span "Close" at bounding box center [948, 334] width 16 height 16
